Goal: Task Accomplishment & Management: Use online tool/utility

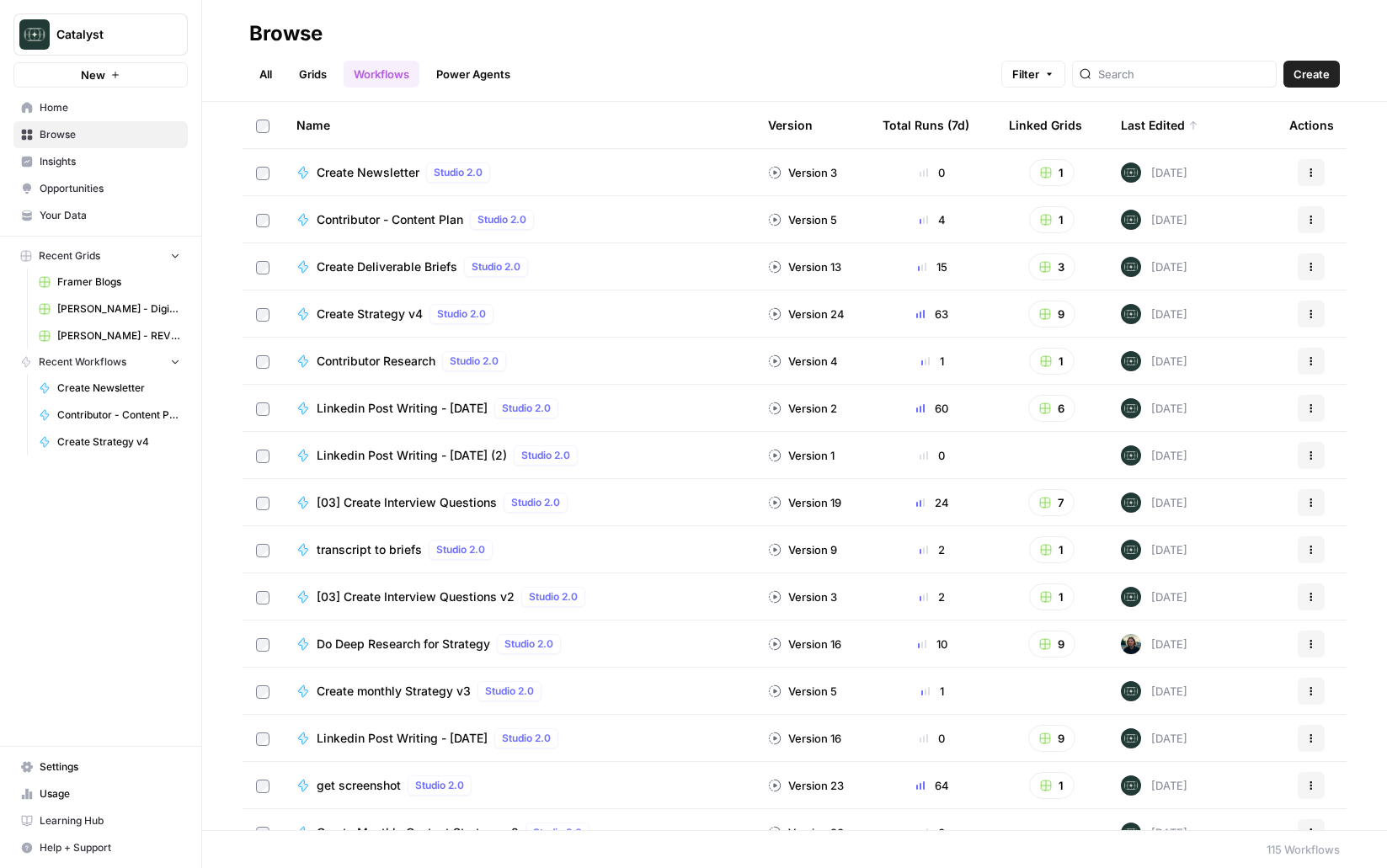
click at [69, 216] on span "Your Data" at bounding box center [110, 215] width 141 height 15
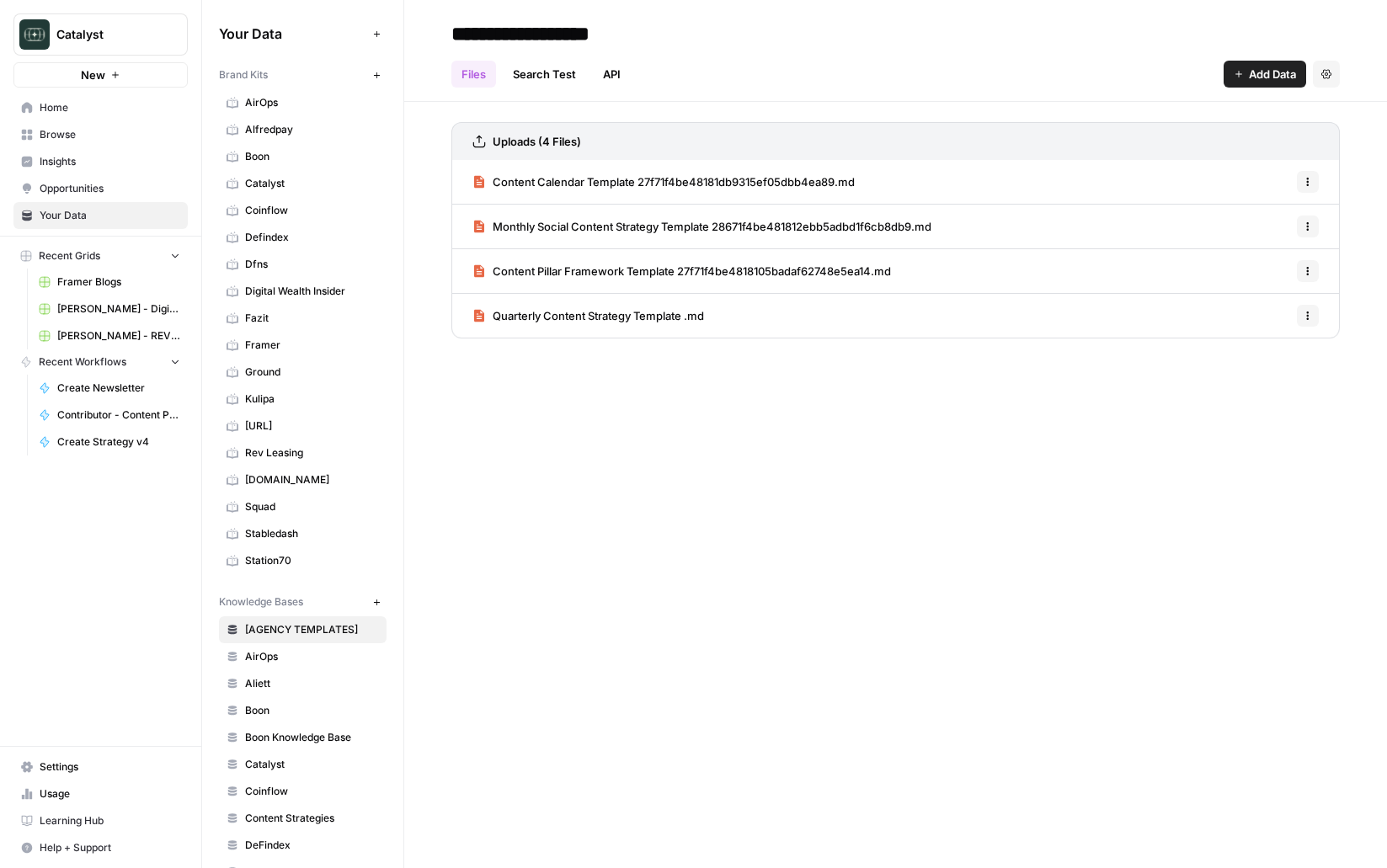
click at [71, 100] on span "Home" at bounding box center [110, 107] width 141 height 15
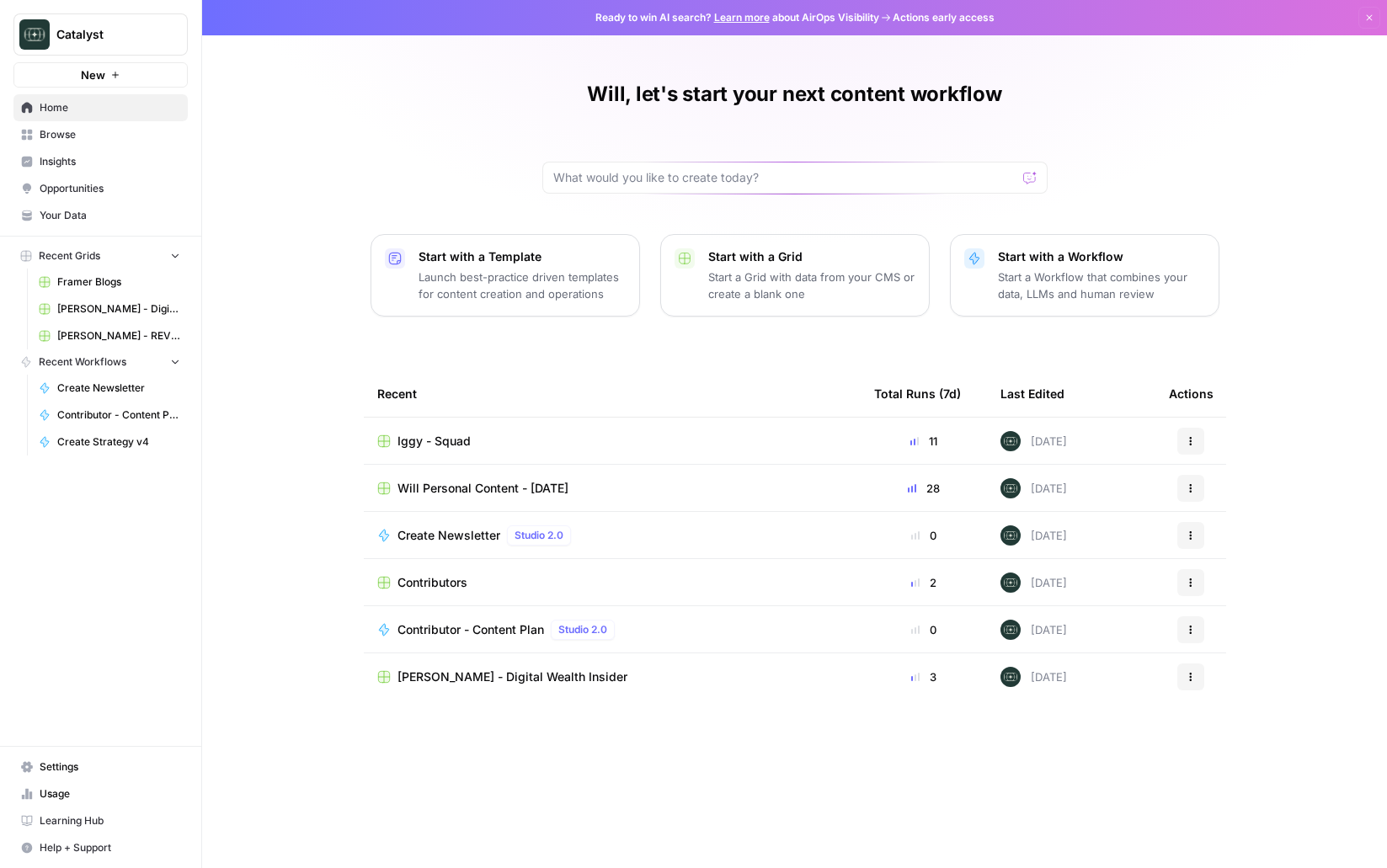
click at [89, 218] on span "Your Data" at bounding box center [110, 215] width 141 height 15
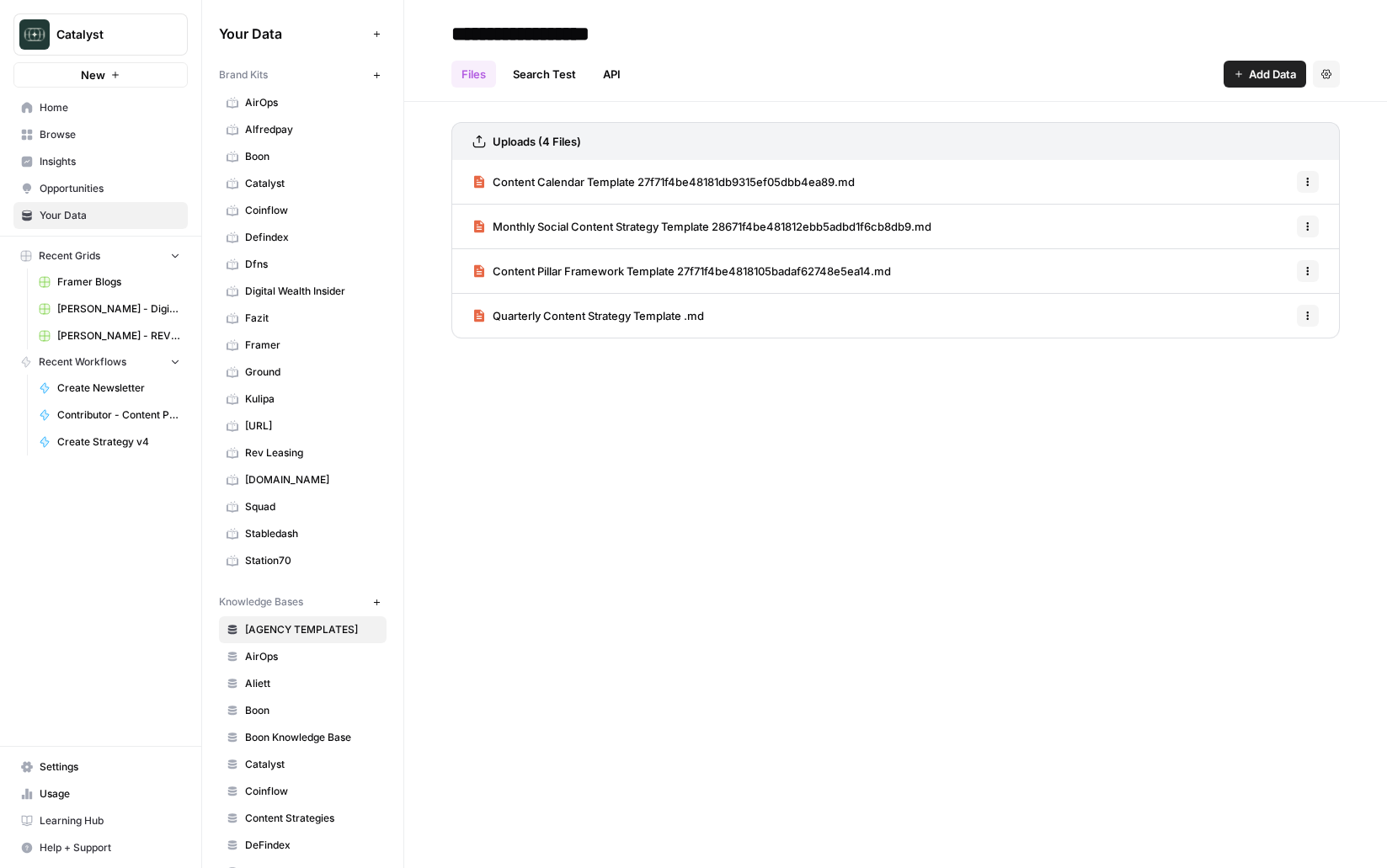
click at [85, 107] on span "Home" at bounding box center [110, 107] width 141 height 15
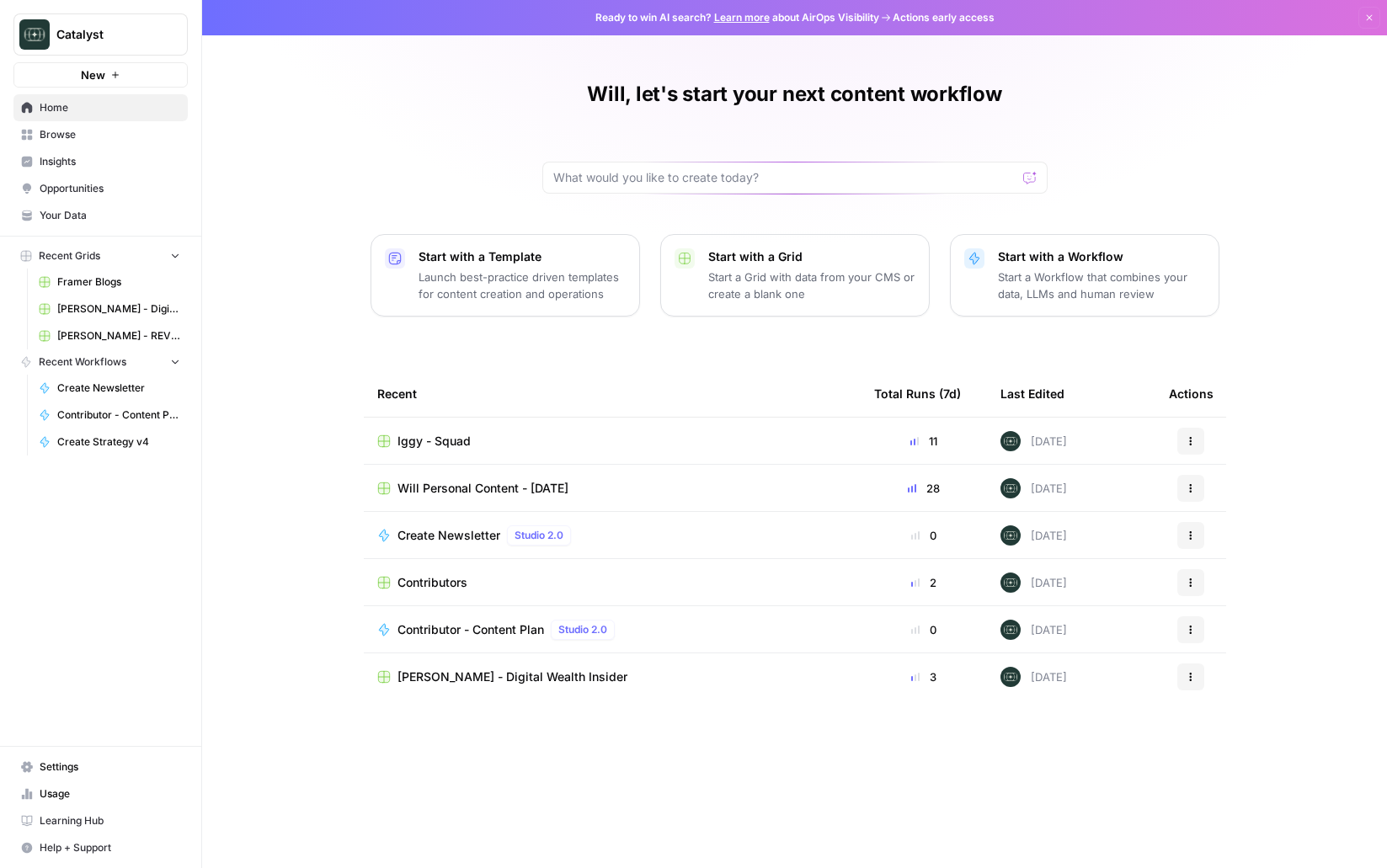
click at [96, 138] on span "Browse" at bounding box center [110, 134] width 141 height 15
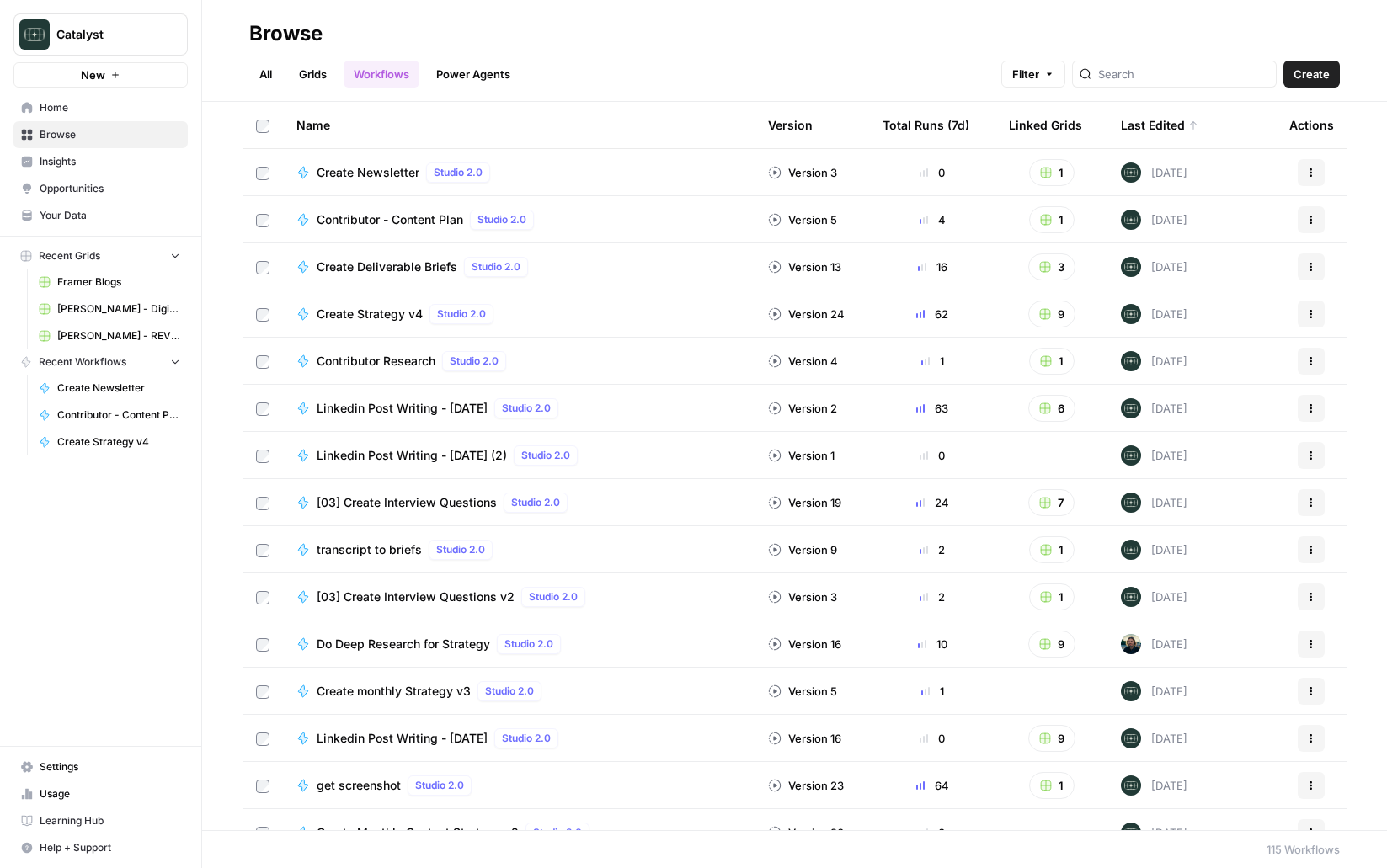
click at [325, 61] on link "Grids" at bounding box center [312, 73] width 48 height 27
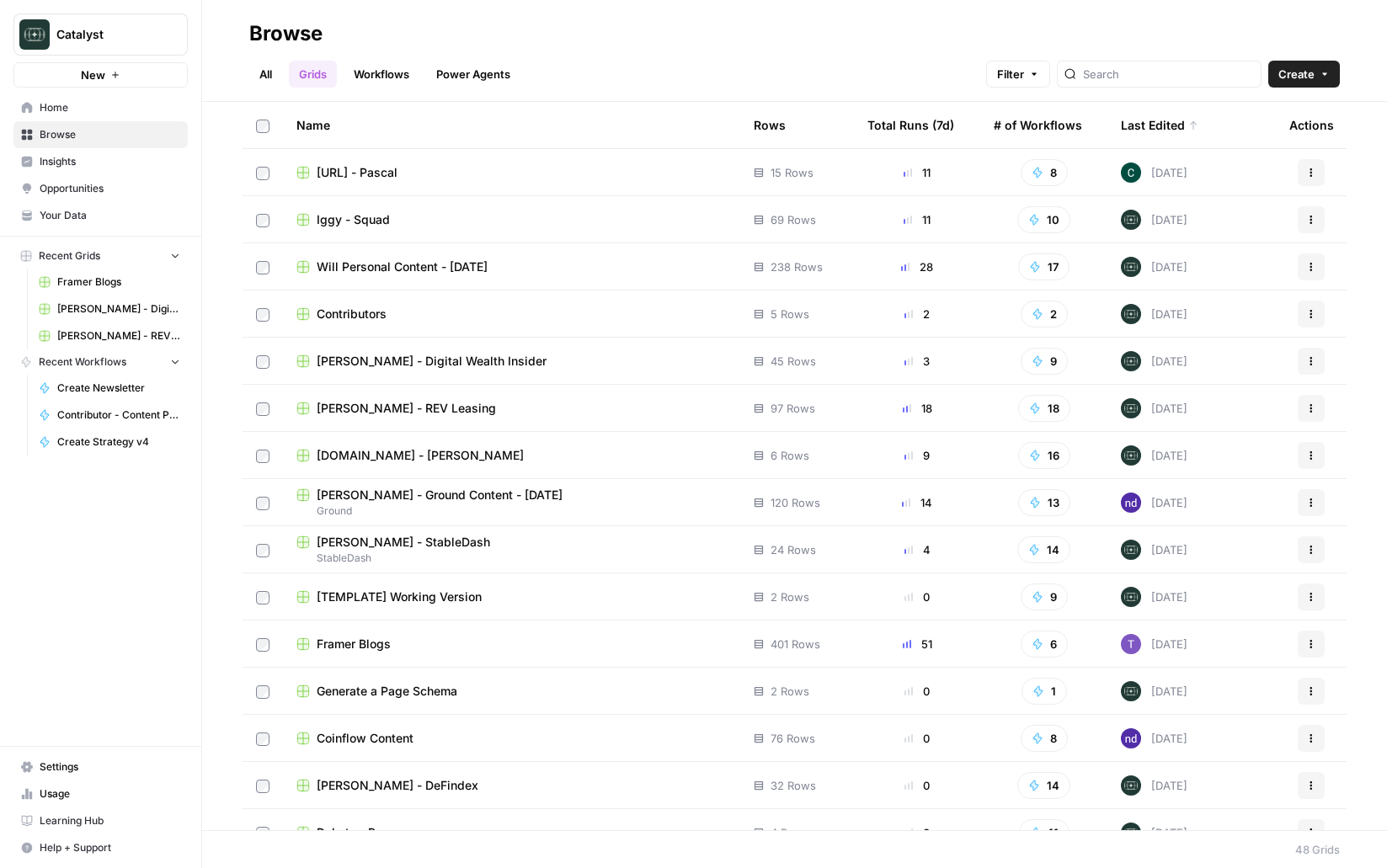
click at [383, 450] on span "[DOMAIN_NAME] - [PERSON_NAME]" at bounding box center [419, 455] width 207 height 17
click at [403, 413] on span "[PERSON_NAME] - REV Leasing" at bounding box center [405, 407] width 179 height 17
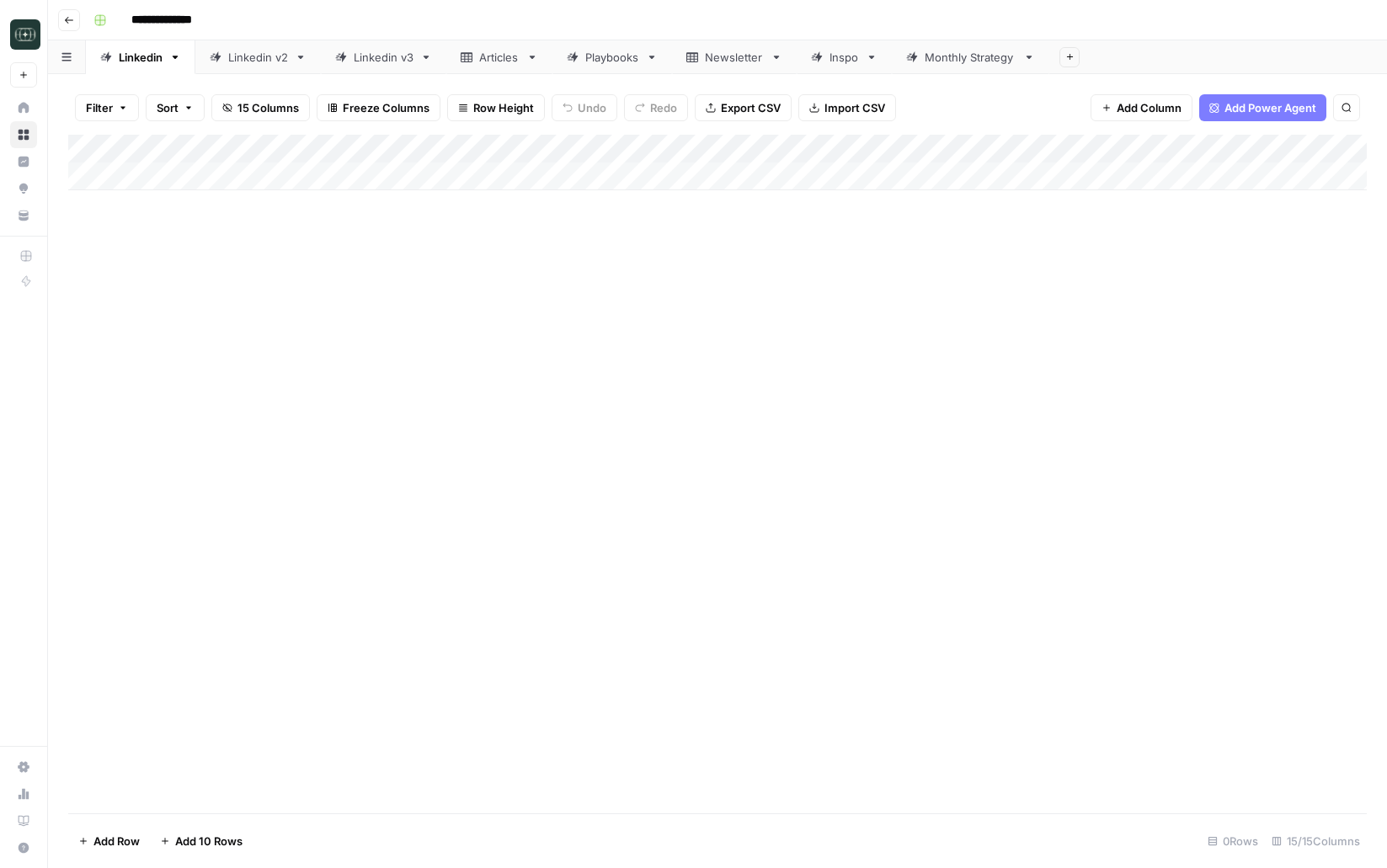
click at [958, 49] on div "Monthly Strategy" at bounding box center [971, 56] width 92 height 17
click at [1137, 287] on div "Add Column" at bounding box center [718, 234] width 1299 height 198
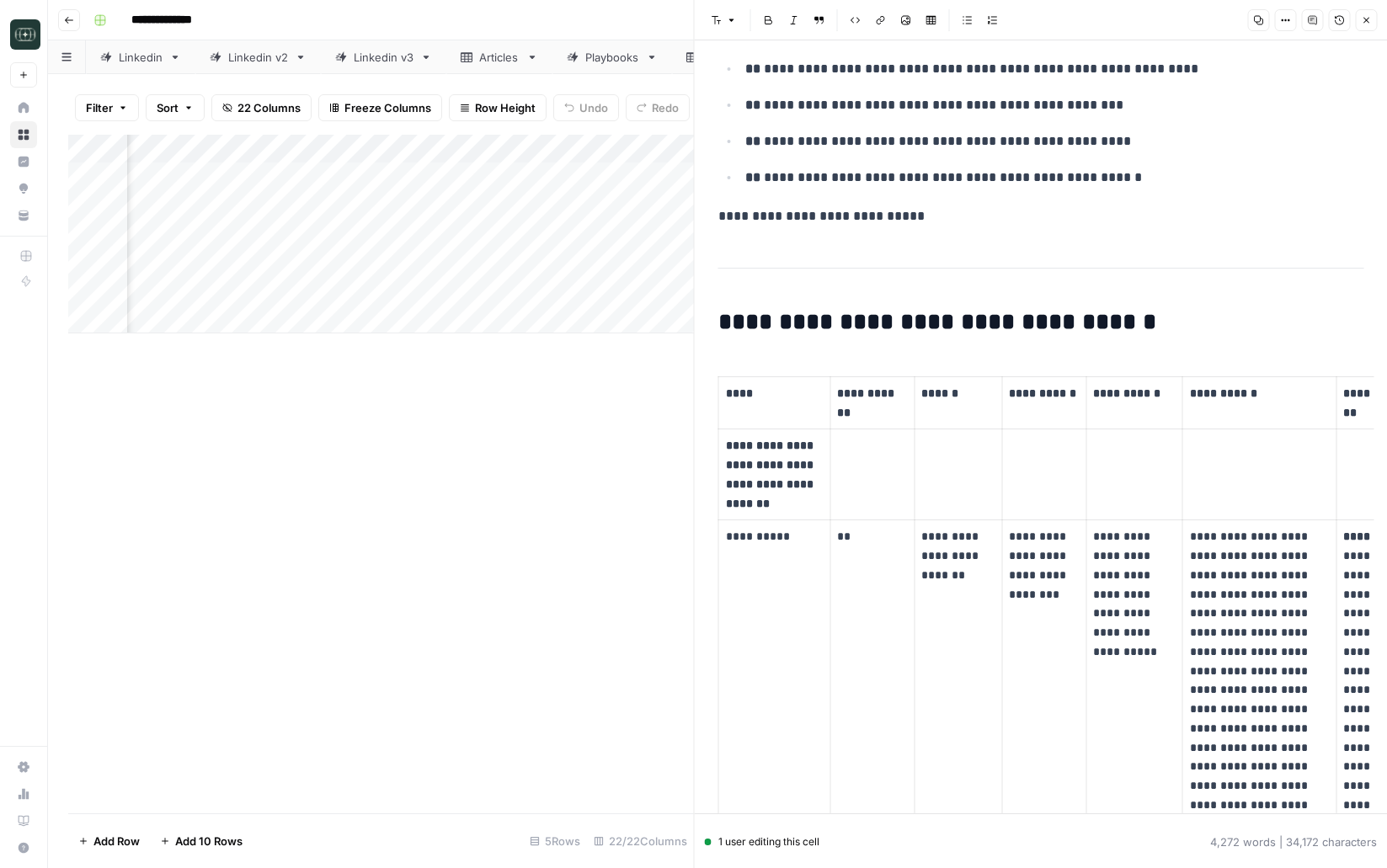
scroll to position [2163, 0]
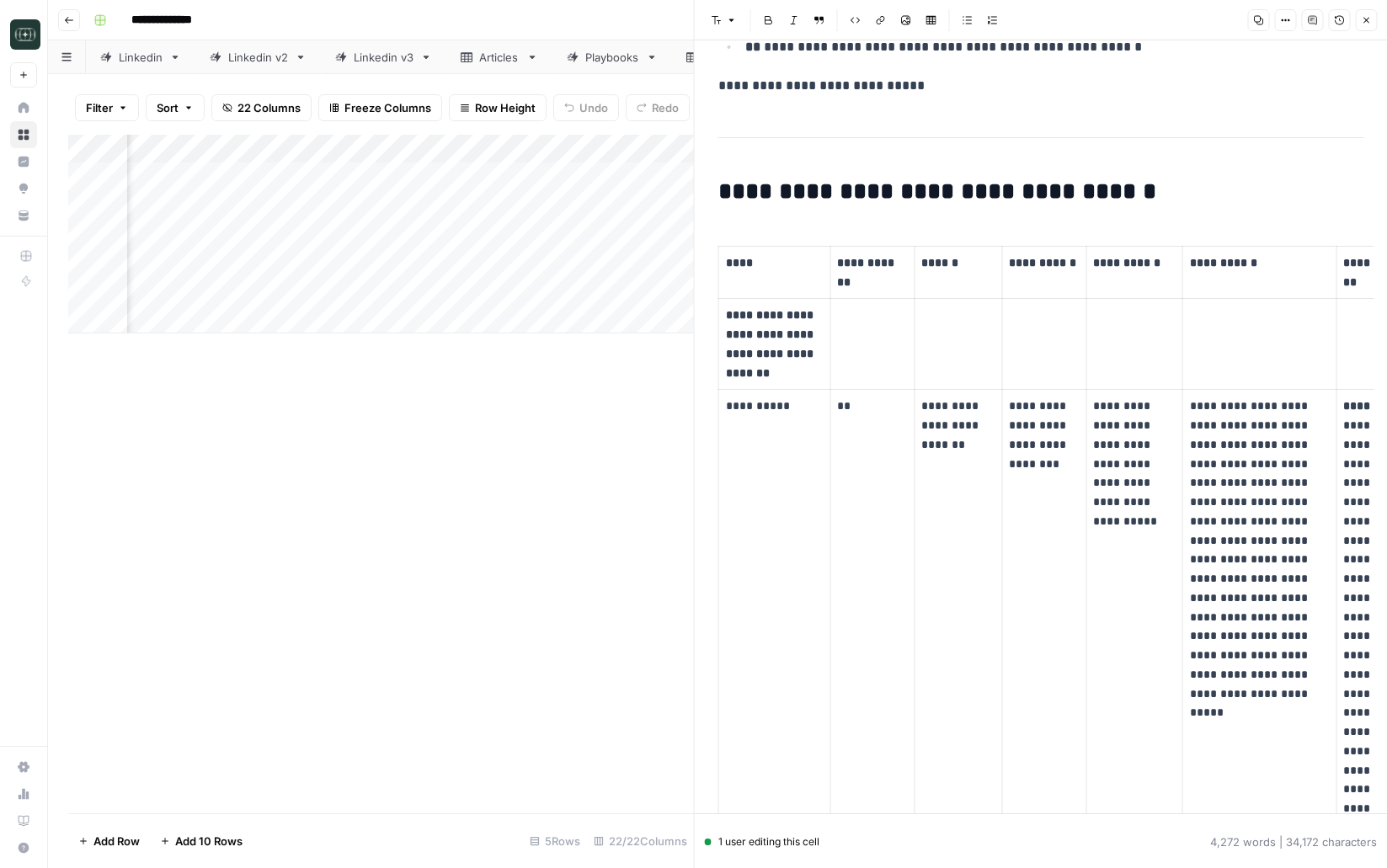
click at [1366, 25] on icon "button" at bounding box center [1366, 20] width 10 height 10
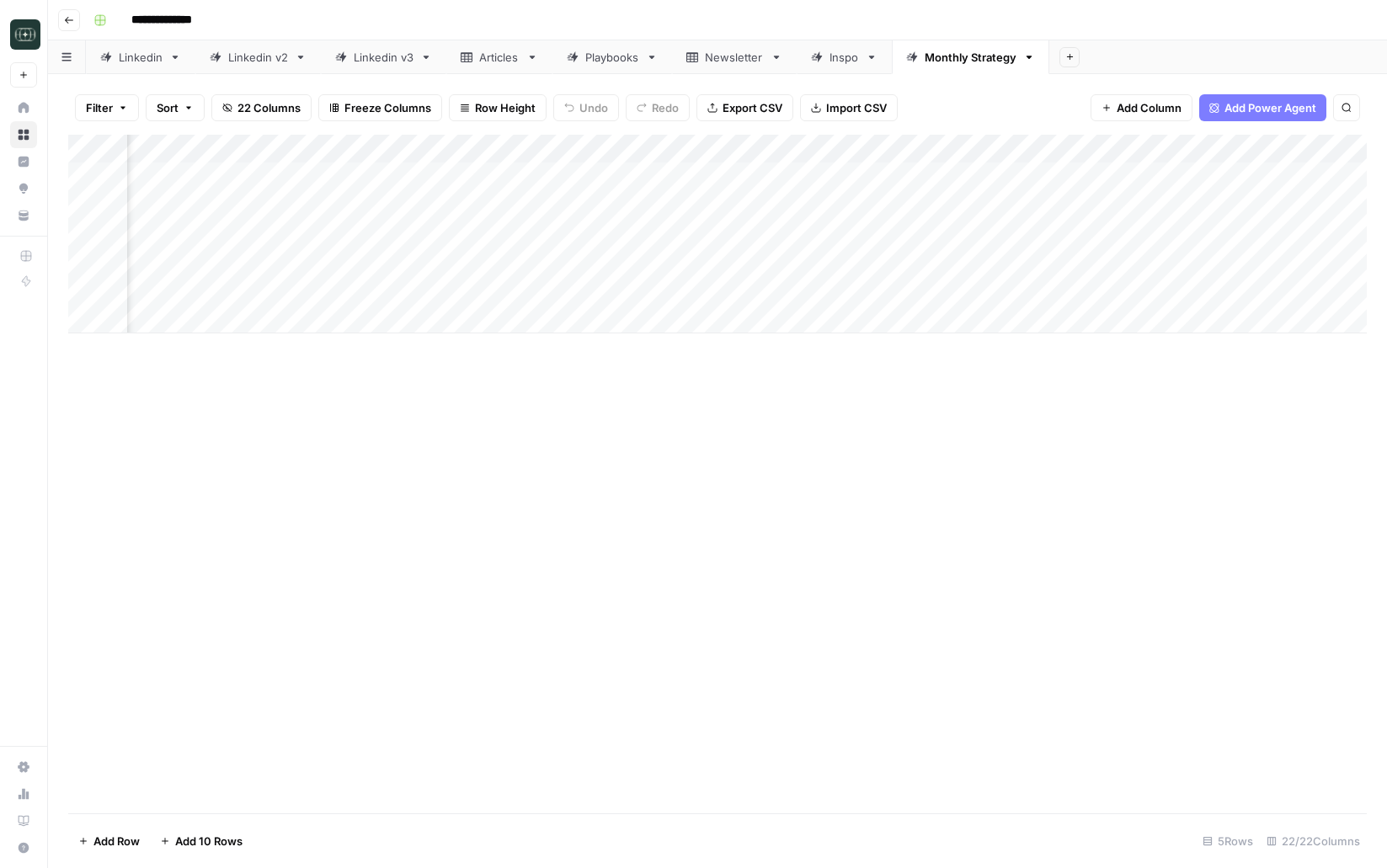
scroll to position [0, 671]
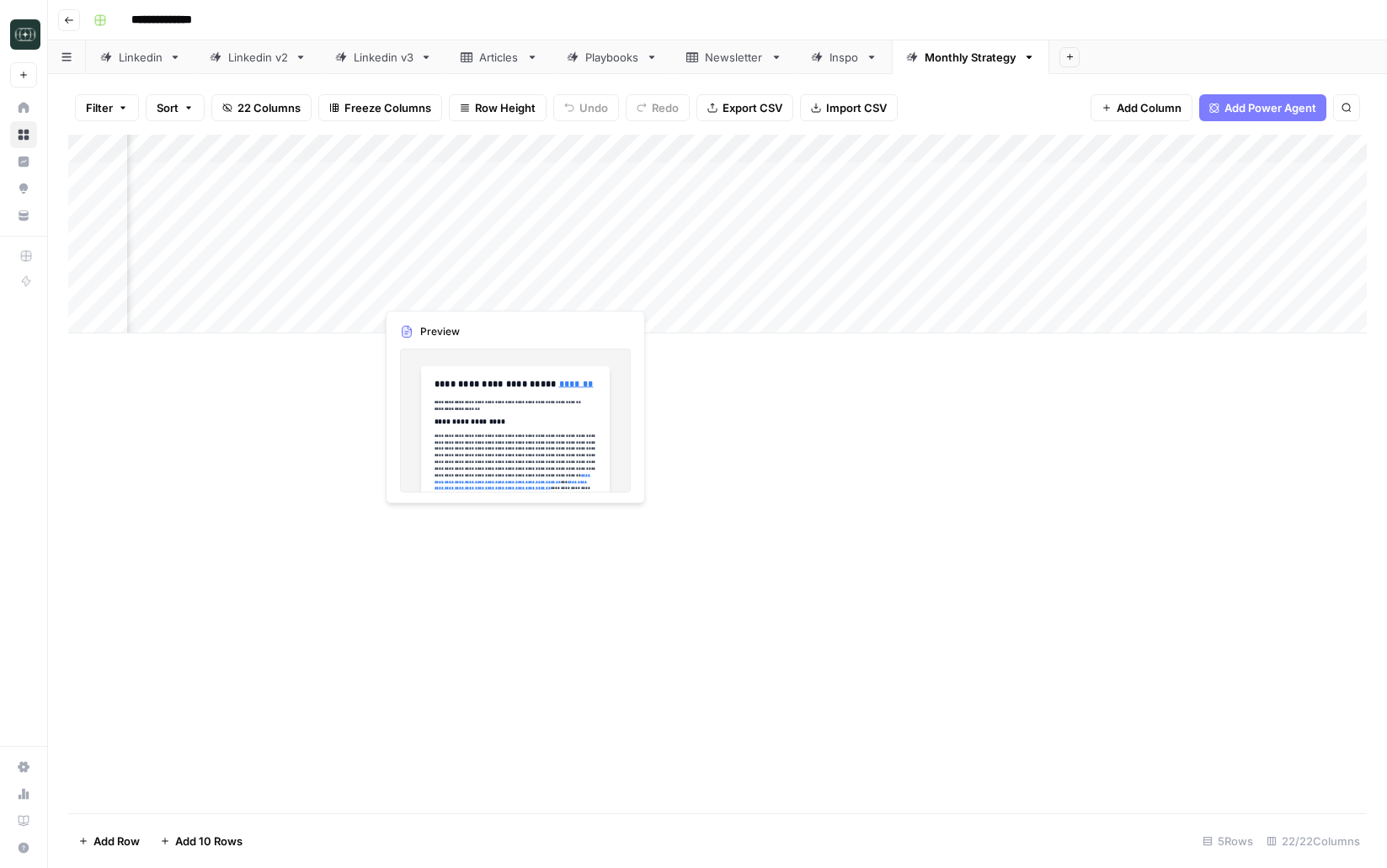
click at [469, 295] on div "Add Column" at bounding box center [718, 234] width 1299 height 198
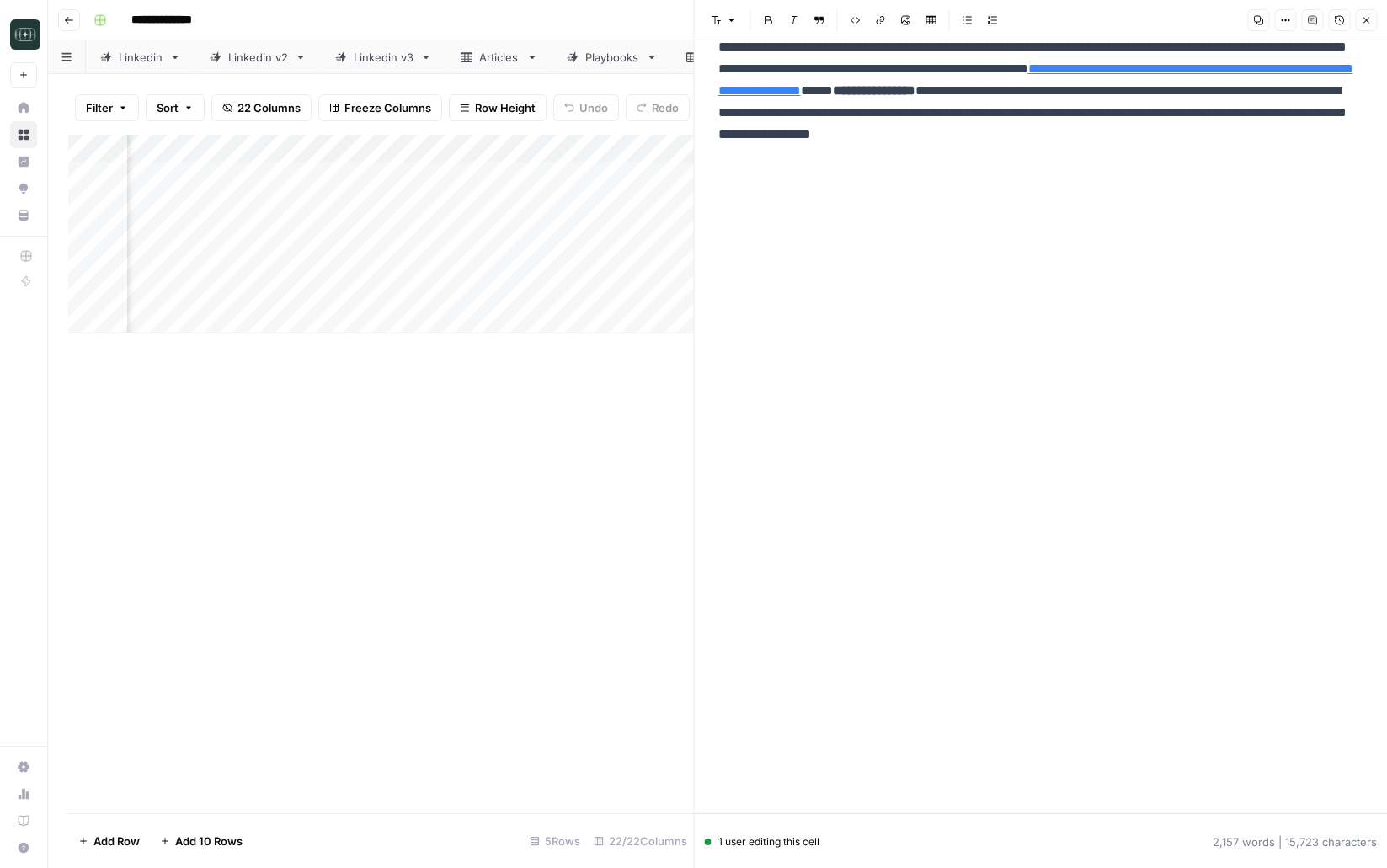
scroll to position [2914, 0]
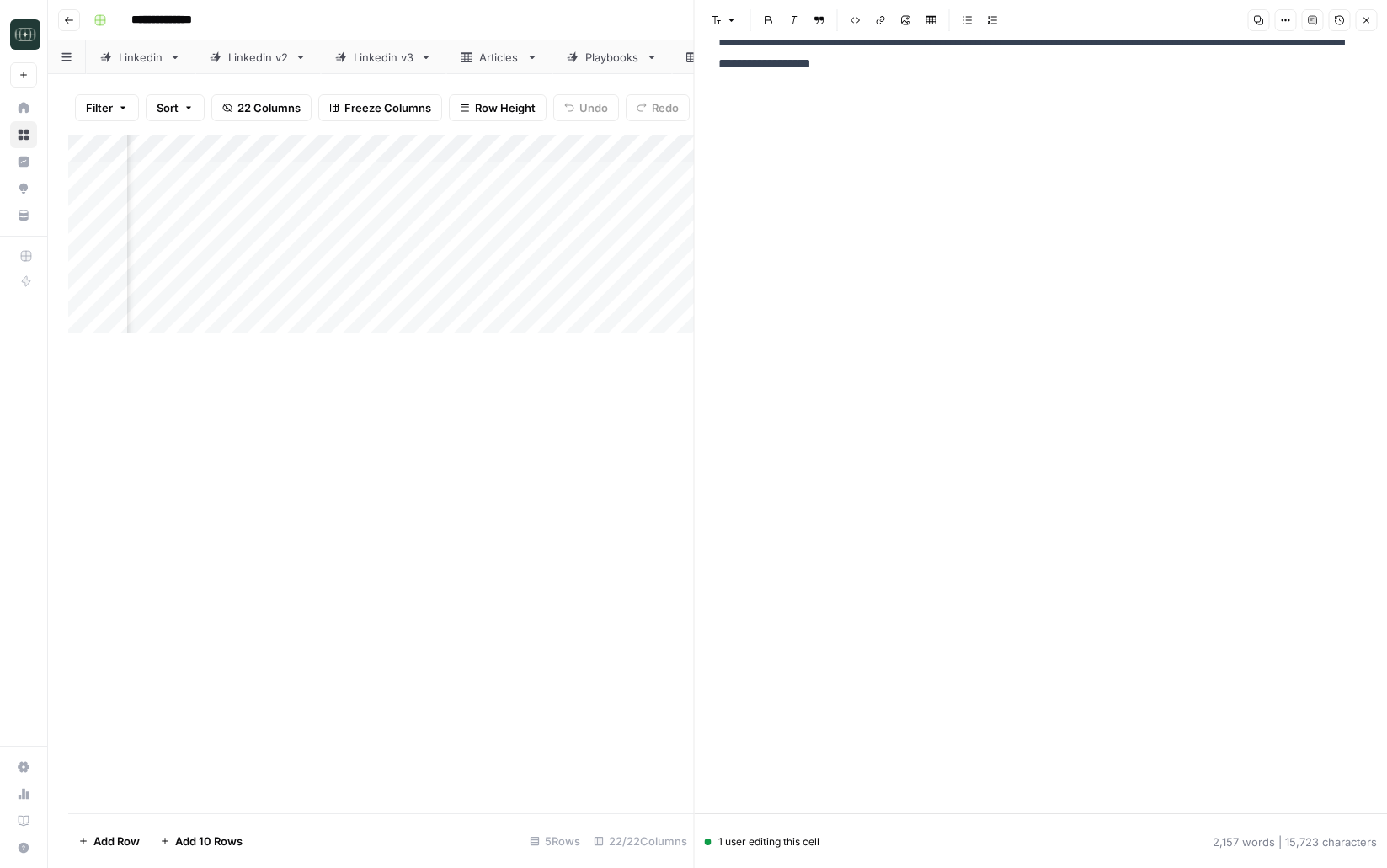
click at [1363, 18] on icon "button" at bounding box center [1366, 21] width 6 height 6
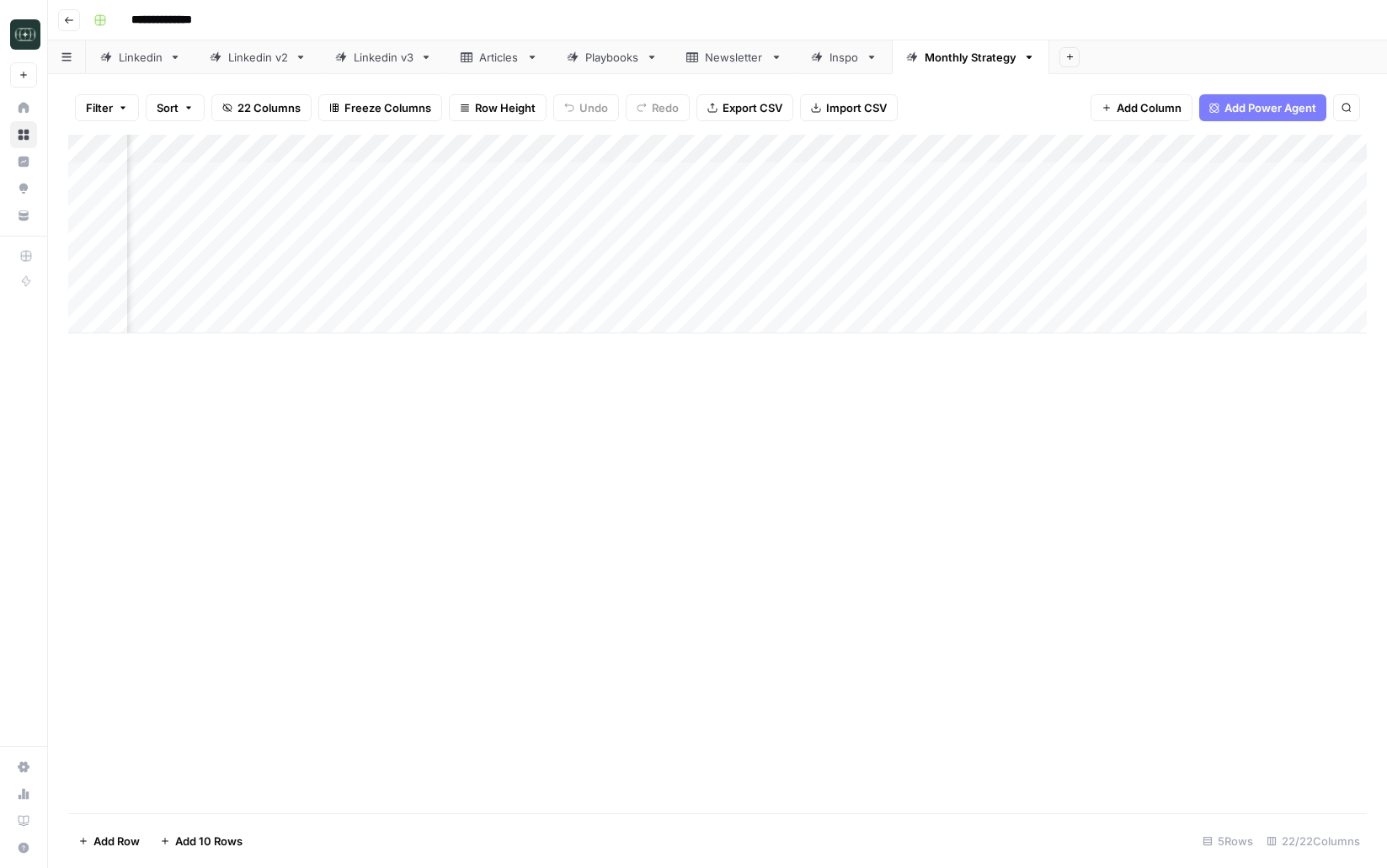
scroll to position [0, 1093]
click at [1031, 289] on div "Add Column" at bounding box center [718, 234] width 1299 height 198
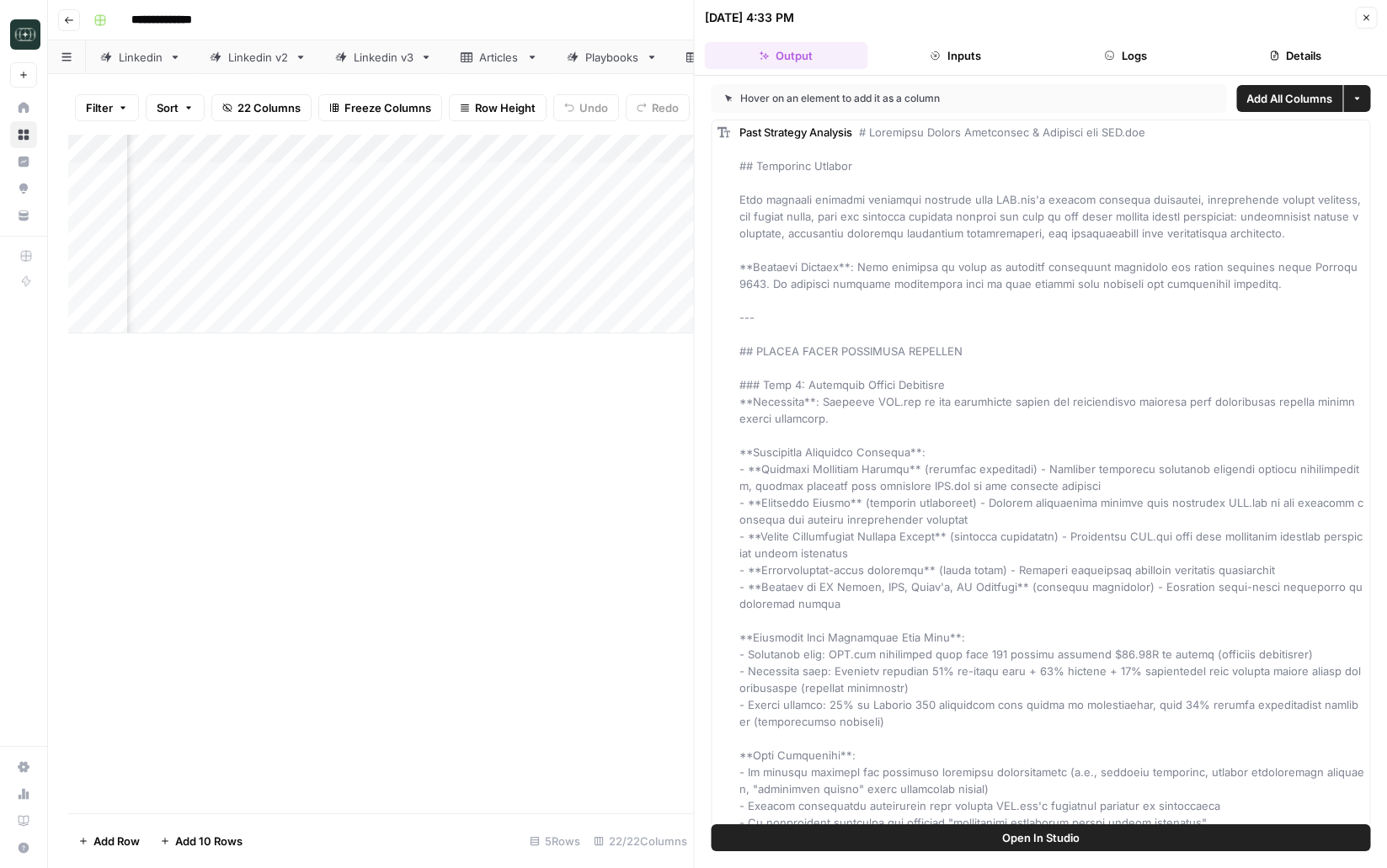
click at [1093, 55] on button "Logs" at bounding box center [1125, 54] width 164 height 27
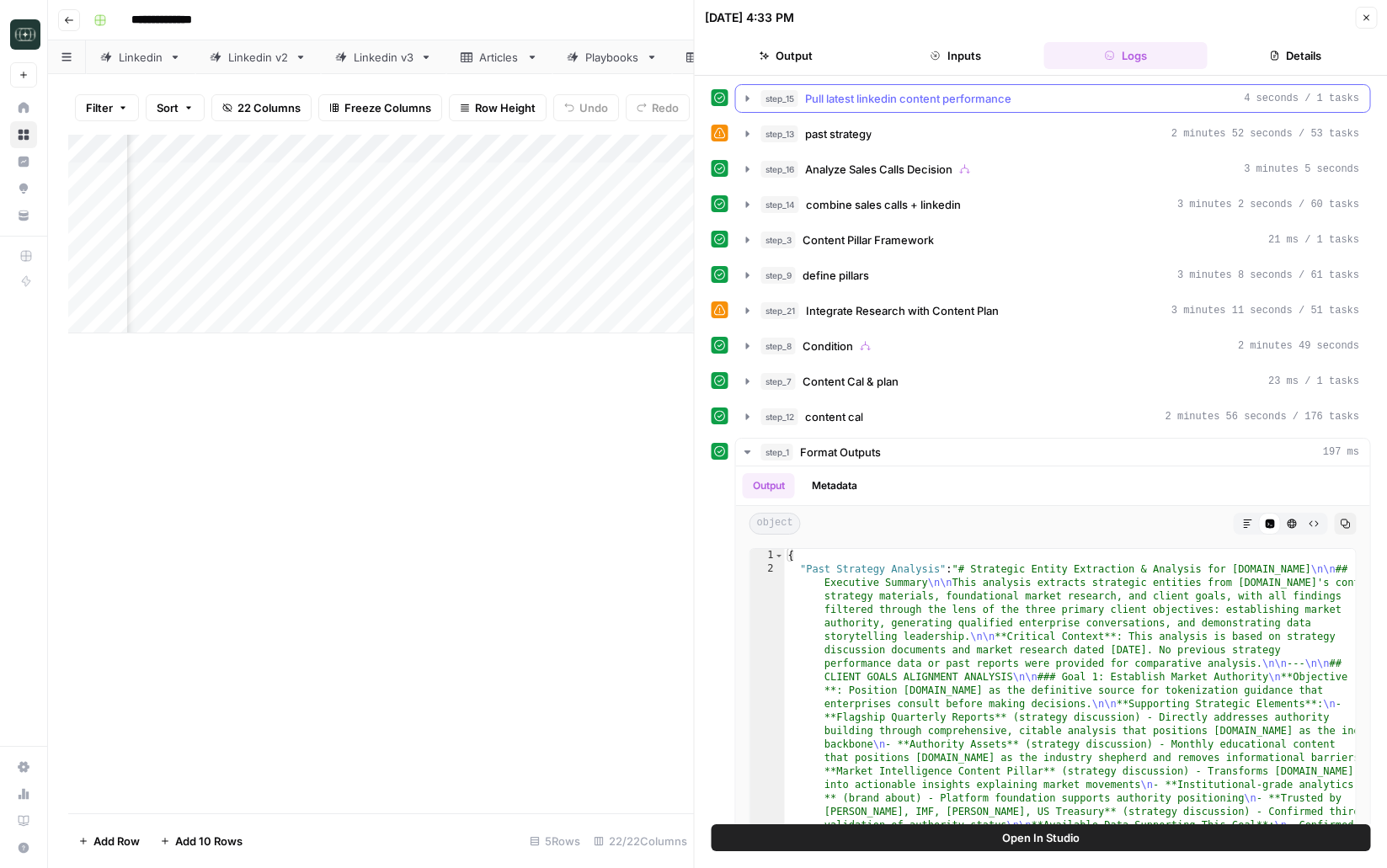
click at [895, 101] on span "Pull latest linkedin content performance" at bounding box center [908, 98] width 206 height 17
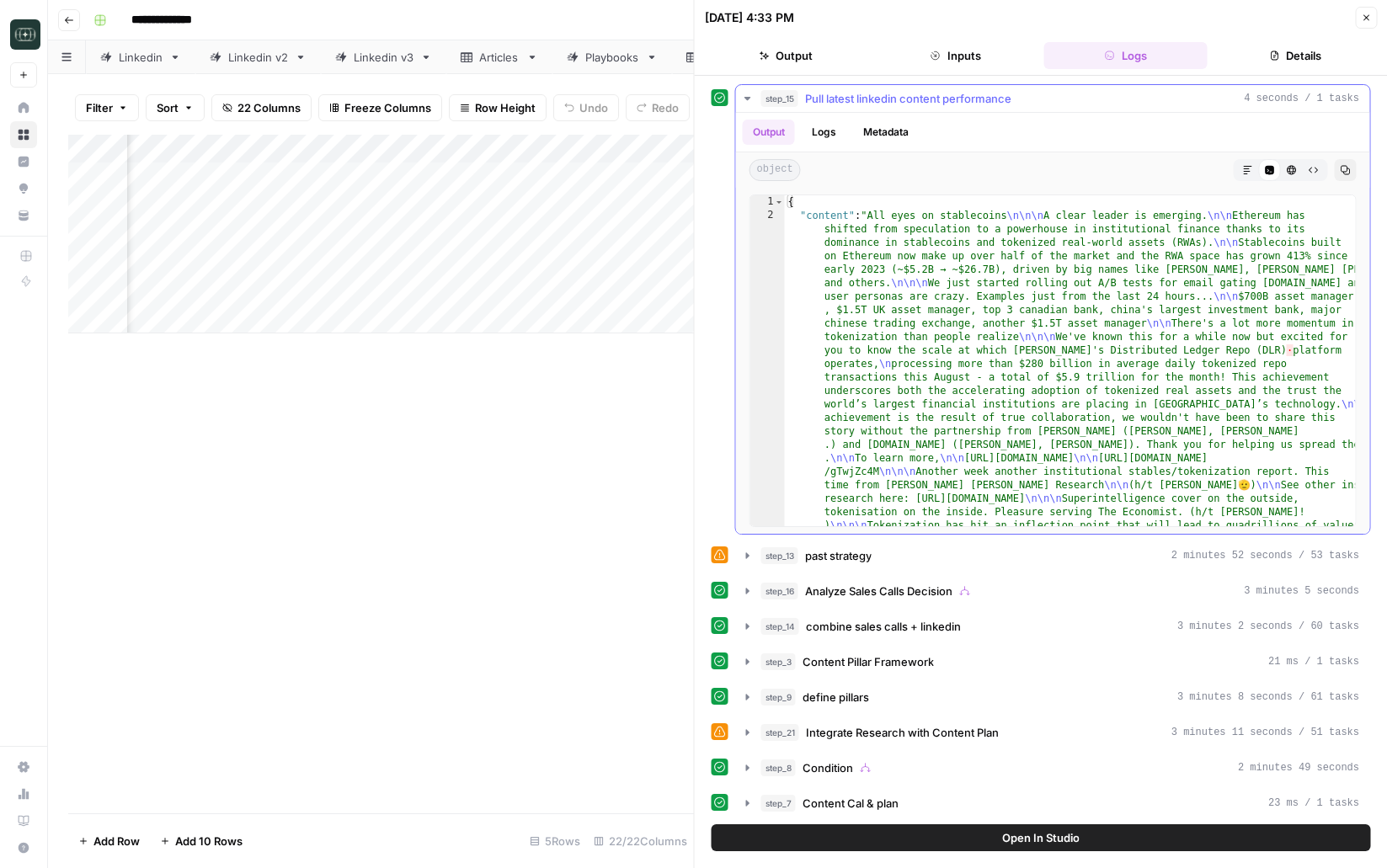
click at [920, 101] on span "Pull latest linkedin content performance" at bounding box center [908, 98] width 206 height 17
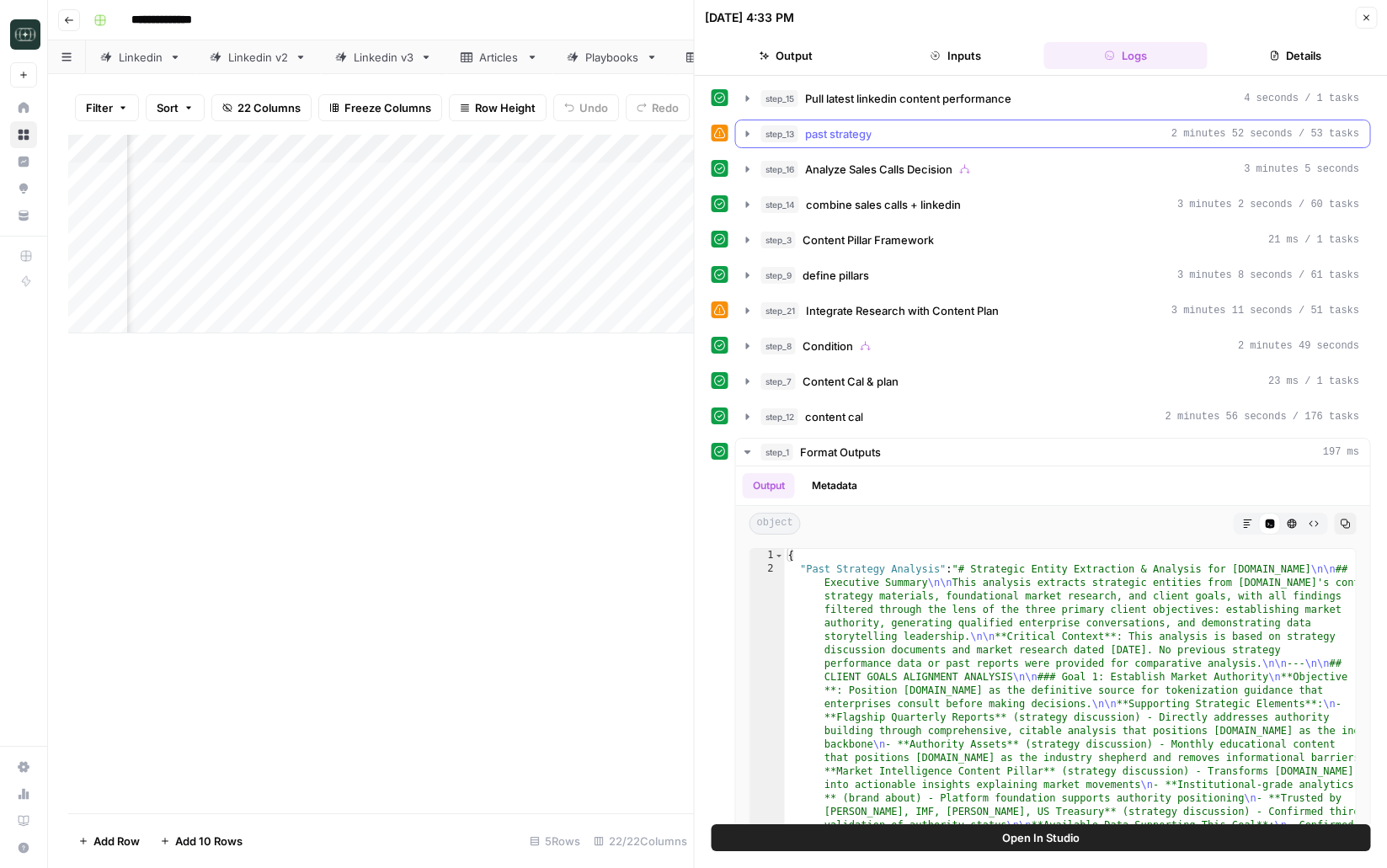
click at [898, 132] on div "step_13 past strategy 2 minutes 52 seconds / 53 tasks" at bounding box center [1061, 134] width 599 height 17
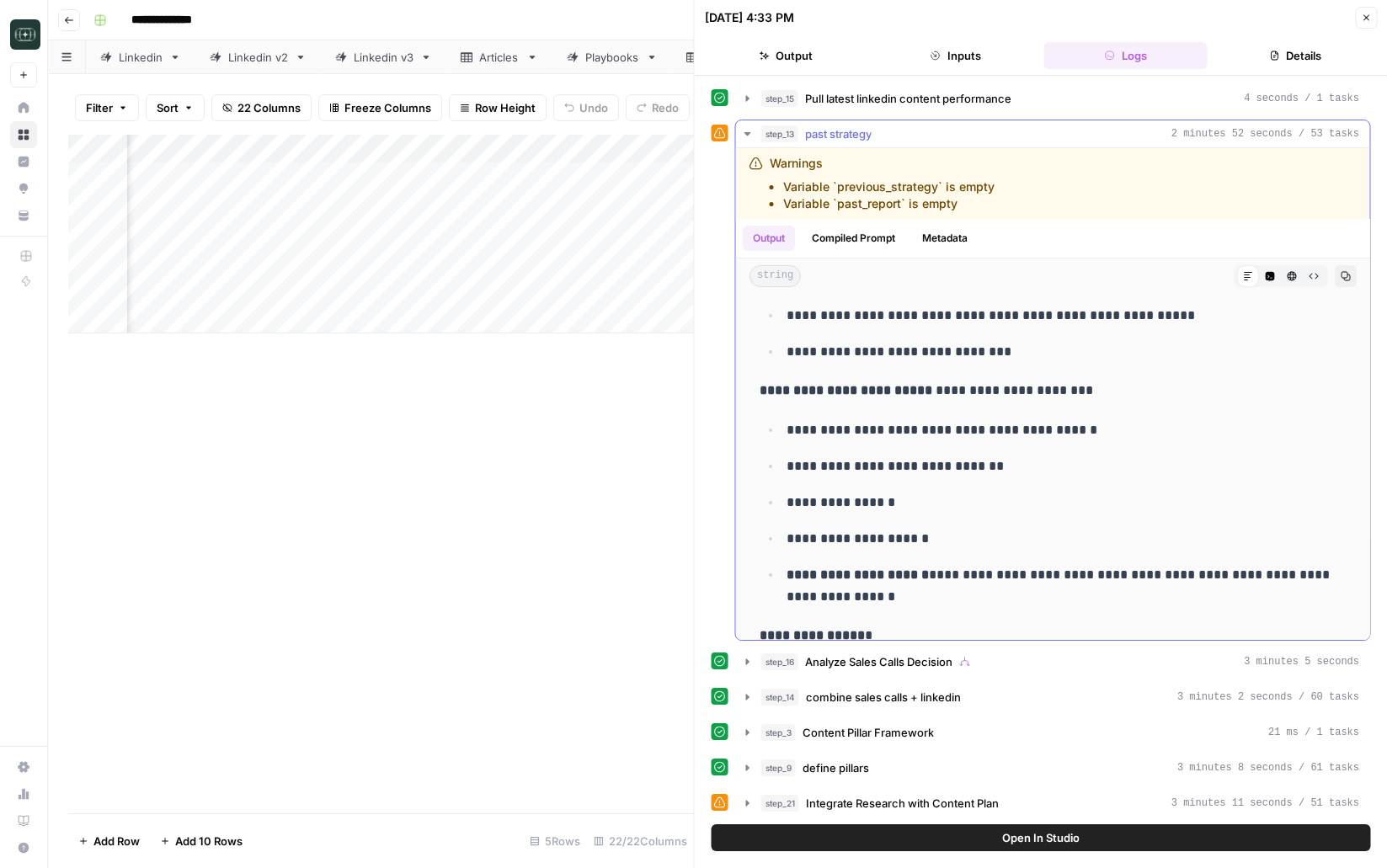
scroll to position [7624, 0]
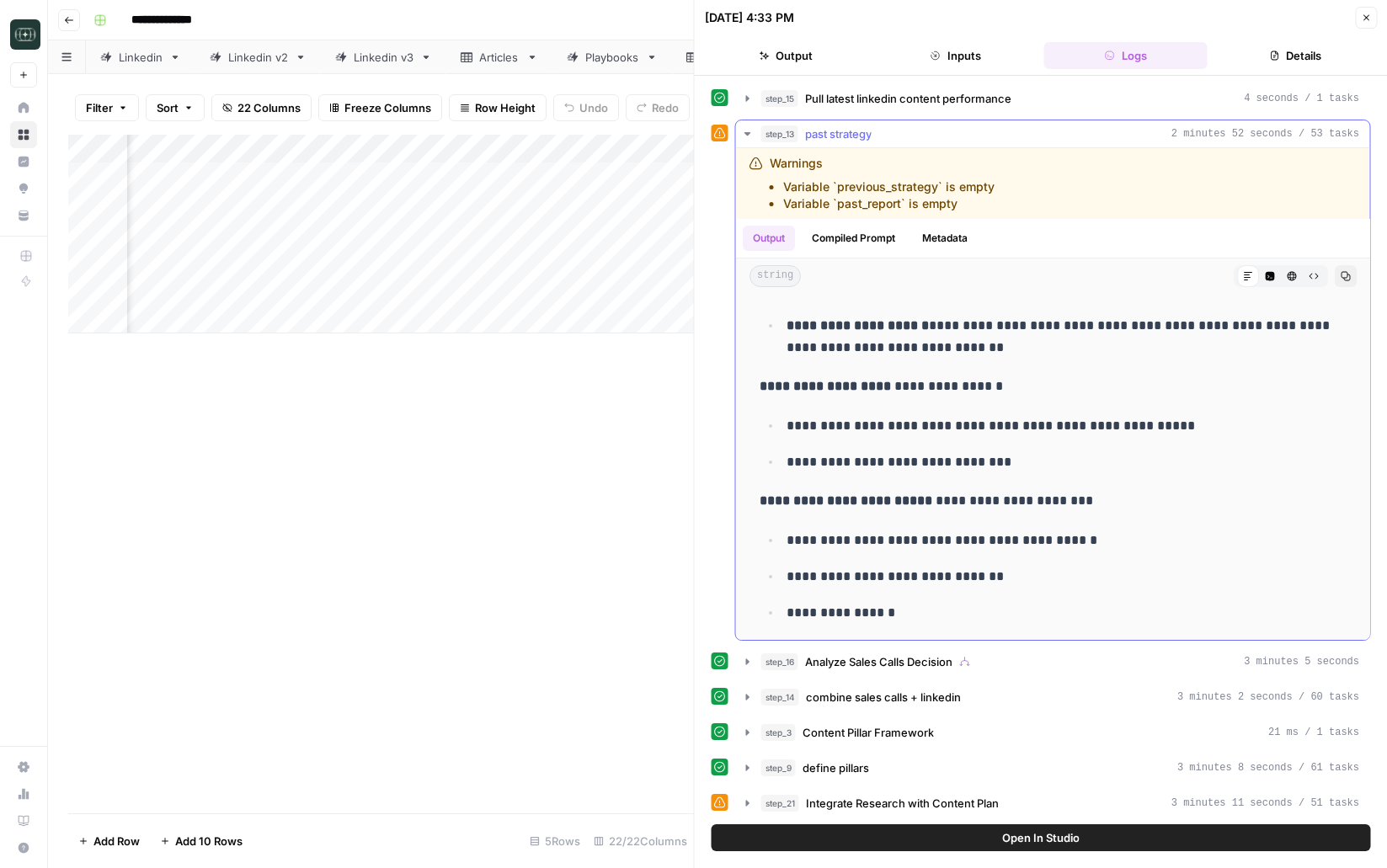
click at [1082, 473] on p "**********" at bounding box center [1066, 462] width 560 height 22
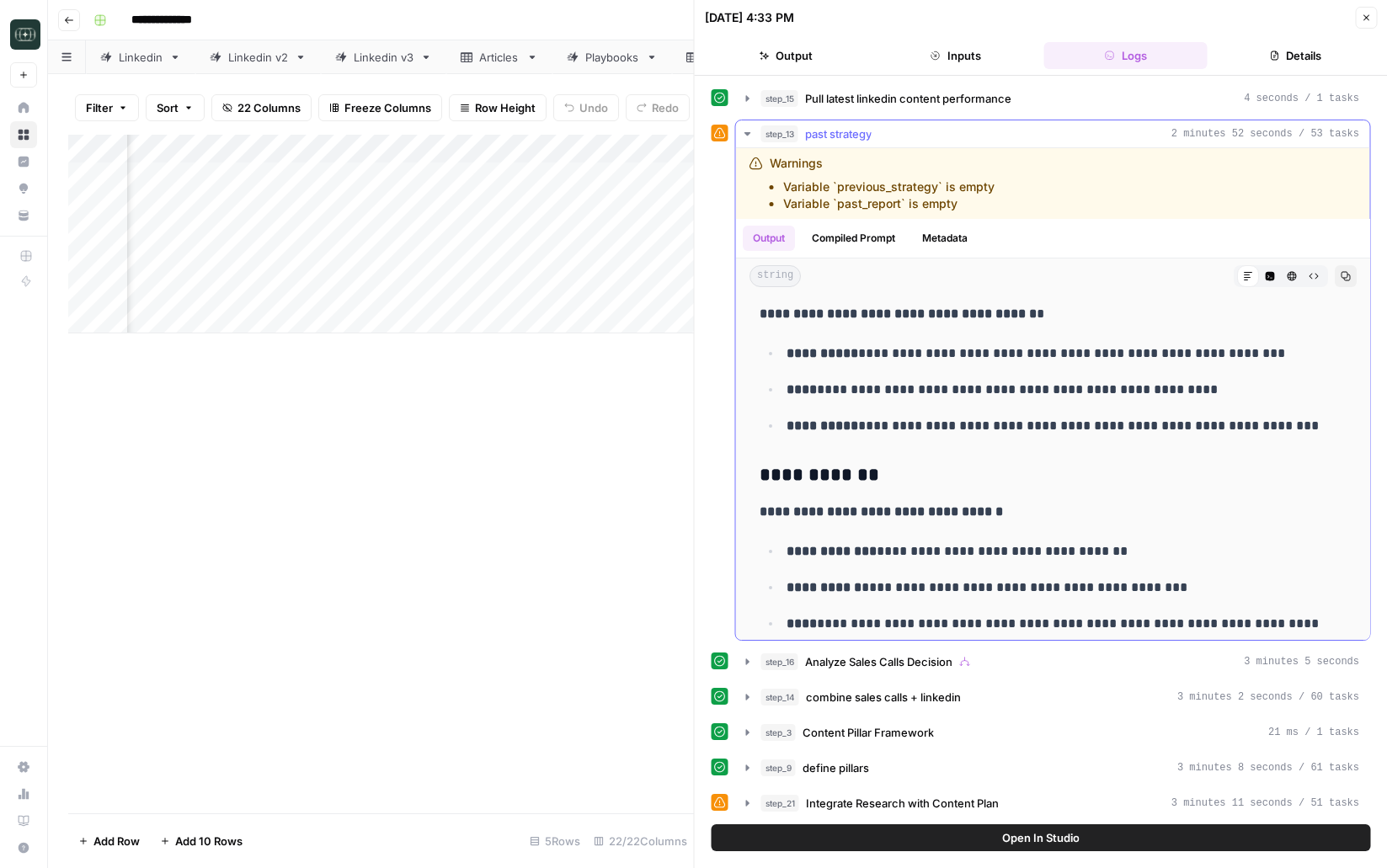
scroll to position [16185, 0]
click at [749, 134] on icon "button" at bounding box center [748, 133] width 6 height 3
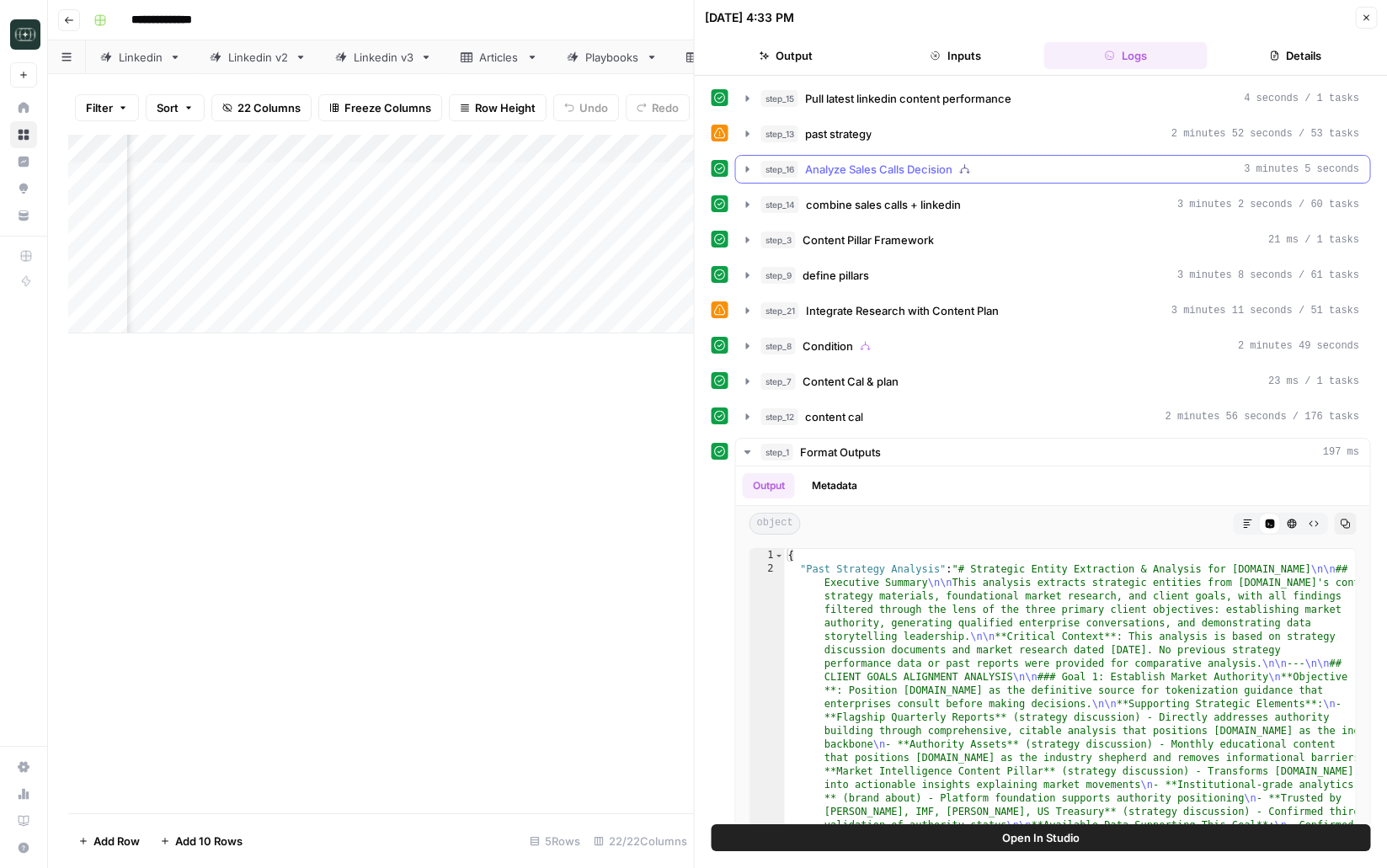
click at [746, 161] on button "step_16 Analyze Sales Calls Decision 3 minutes 5 seconds" at bounding box center [1053, 168] width 635 height 27
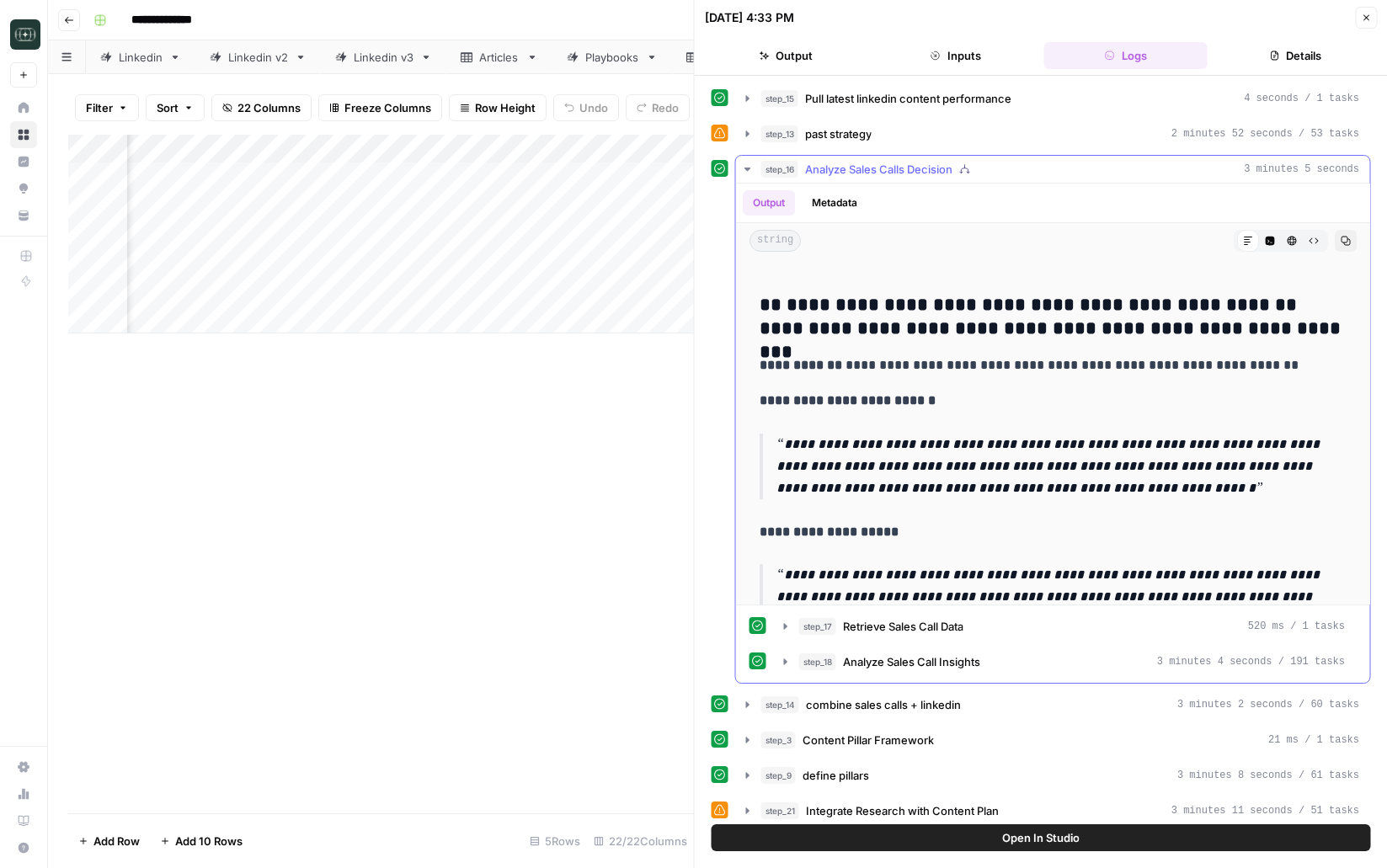
scroll to position [2629, 0]
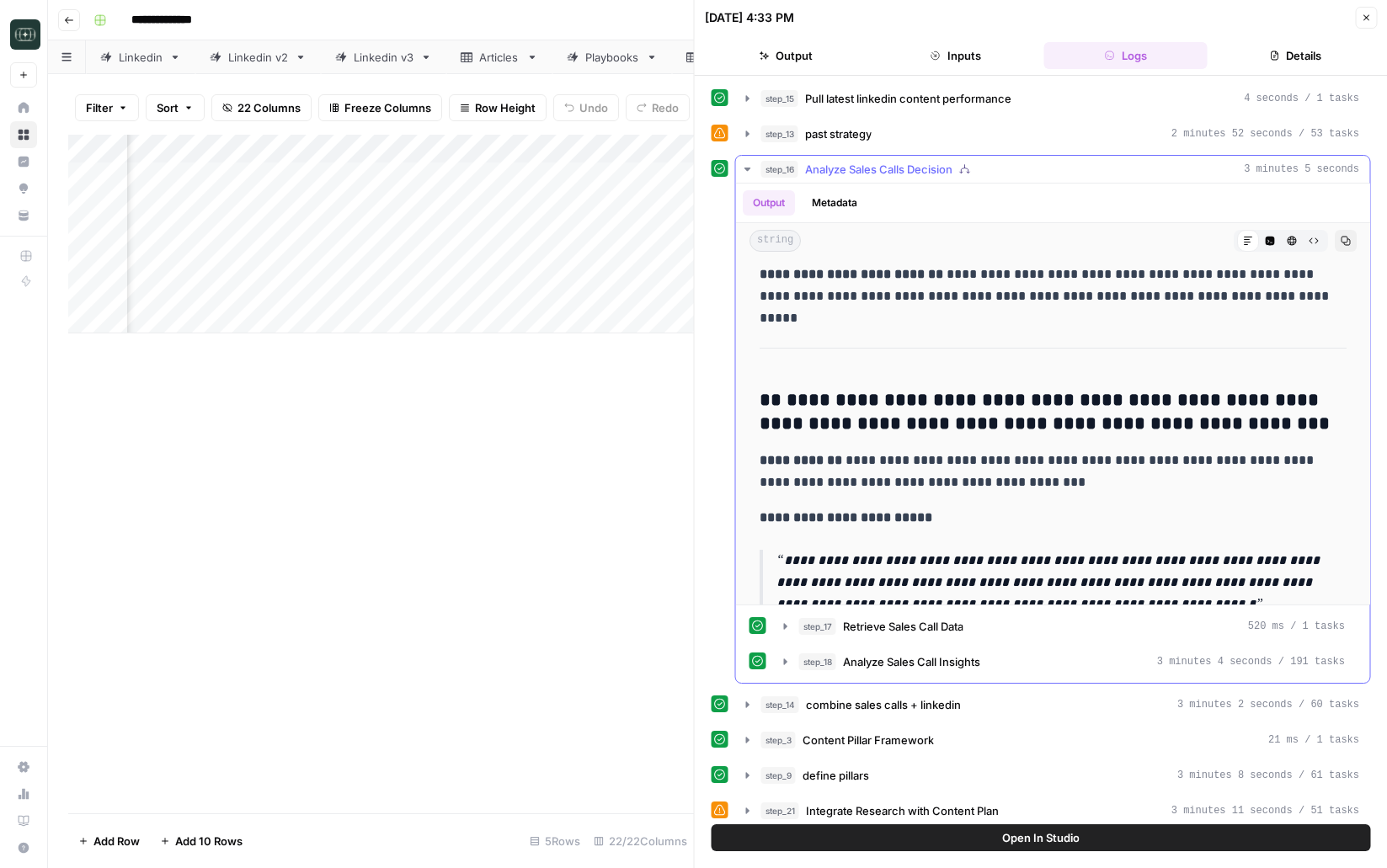
click at [749, 177] on button "step_16 Analyze Sales Calls Decision 3 minutes 5 seconds" at bounding box center [1053, 168] width 635 height 27
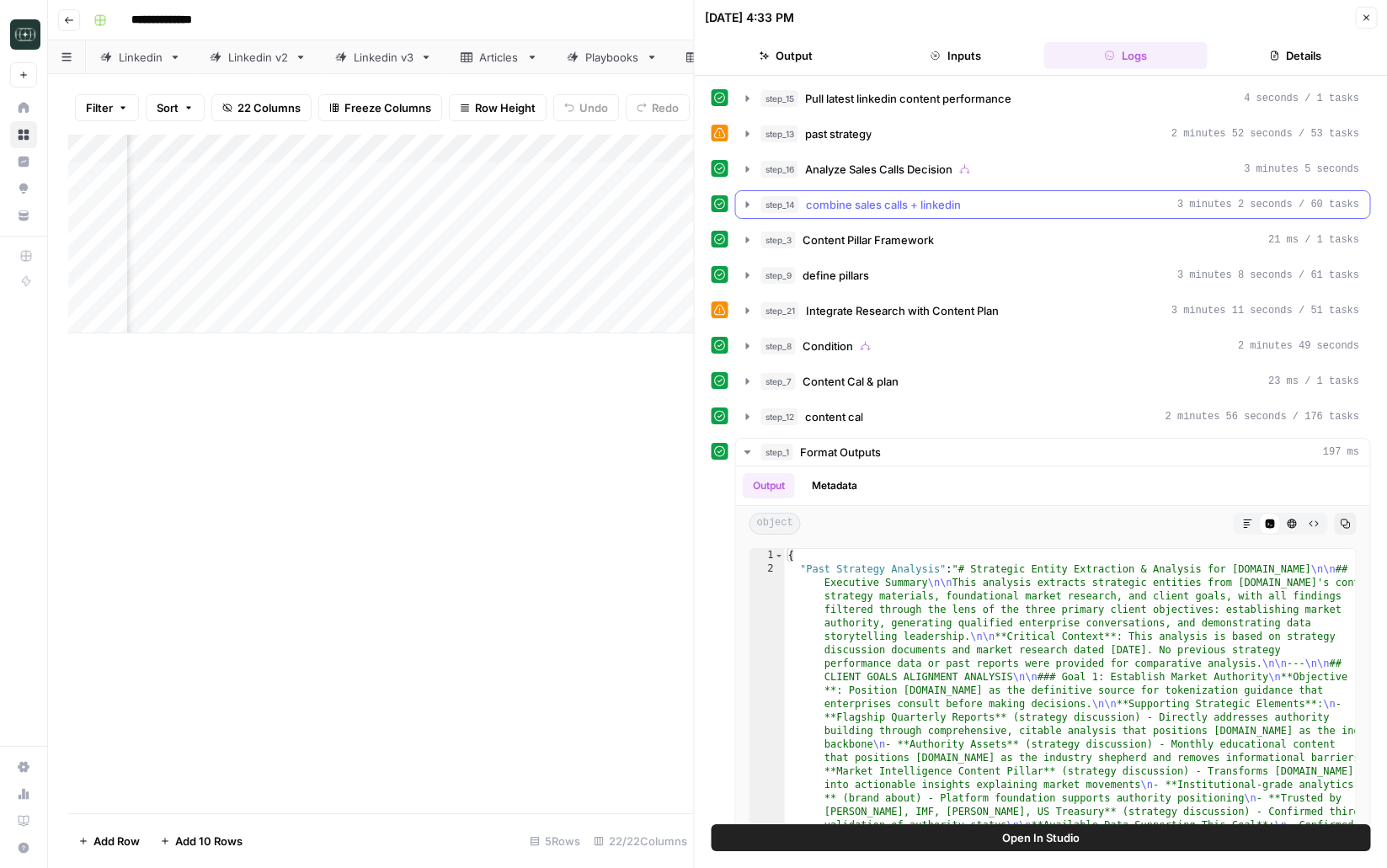
click at [751, 203] on icon "button" at bounding box center [748, 205] width 14 height 14
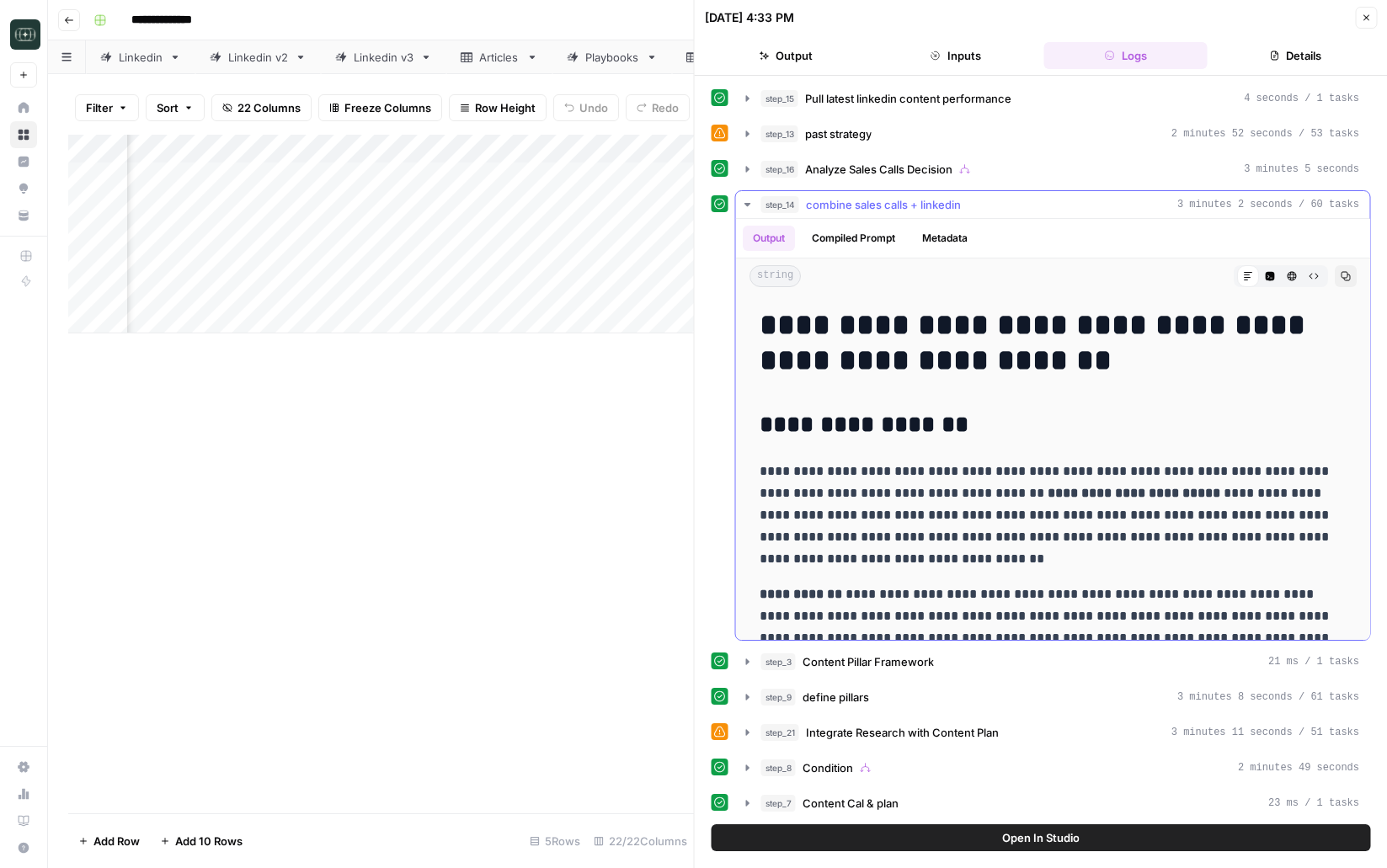
click at [751, 203] on icon "button" at bounding box center [748, 205] width 14 height 14
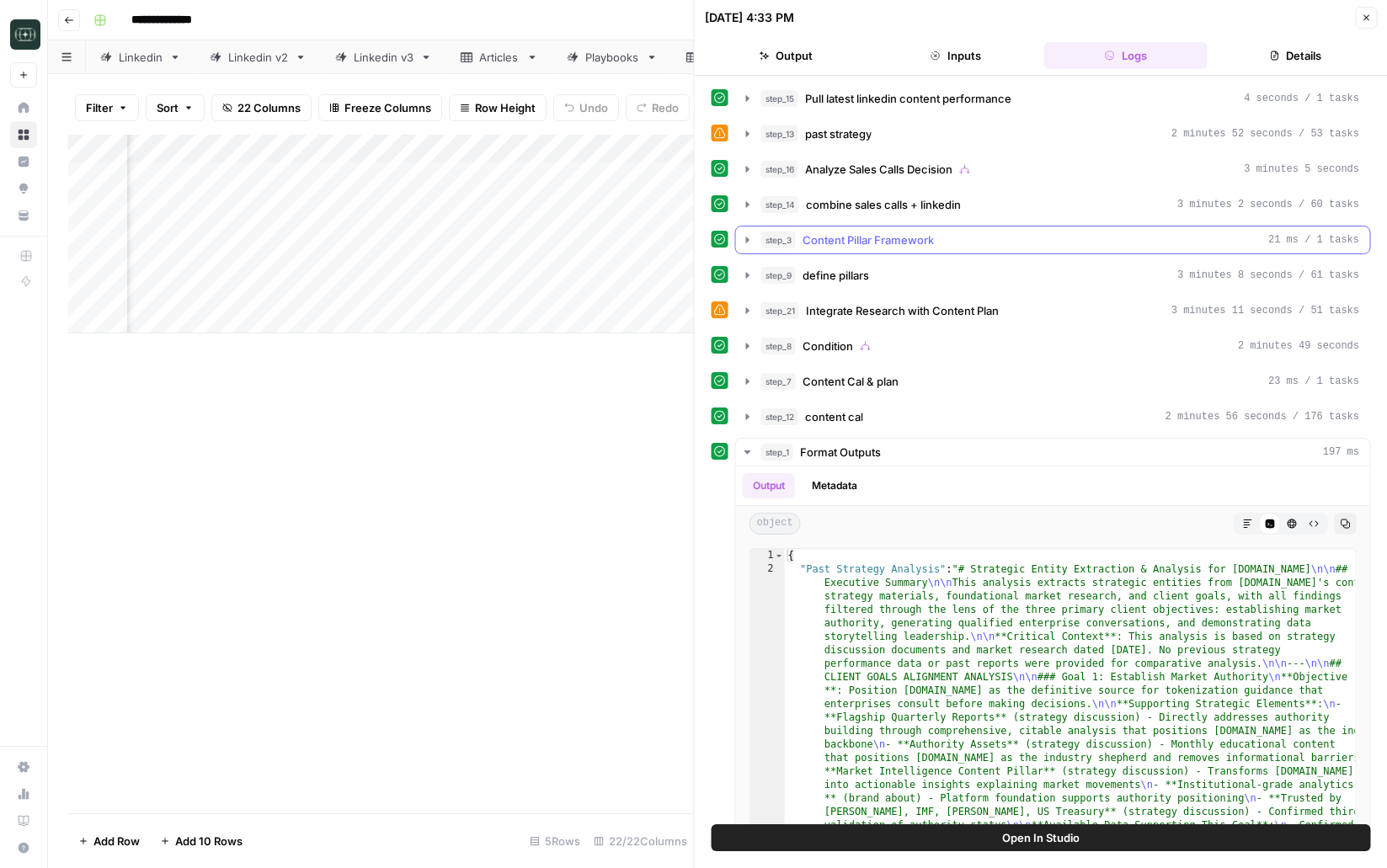
click at [744, 245] on icon "button" at bounding box center [748, 240] width 14 height 14
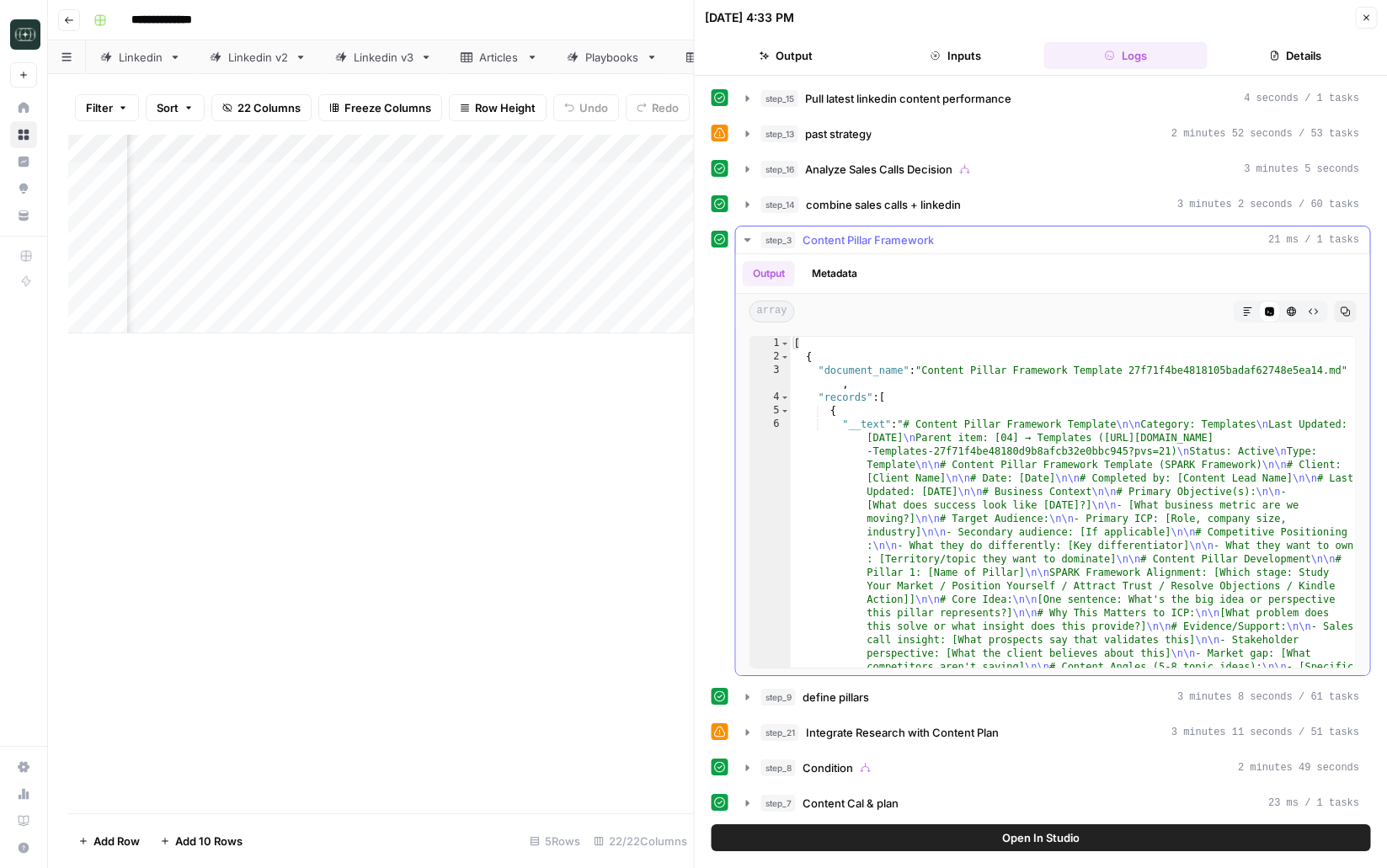
click at [744, 245] on icon "button" at bounding box center [748, 240] width 14 height 14
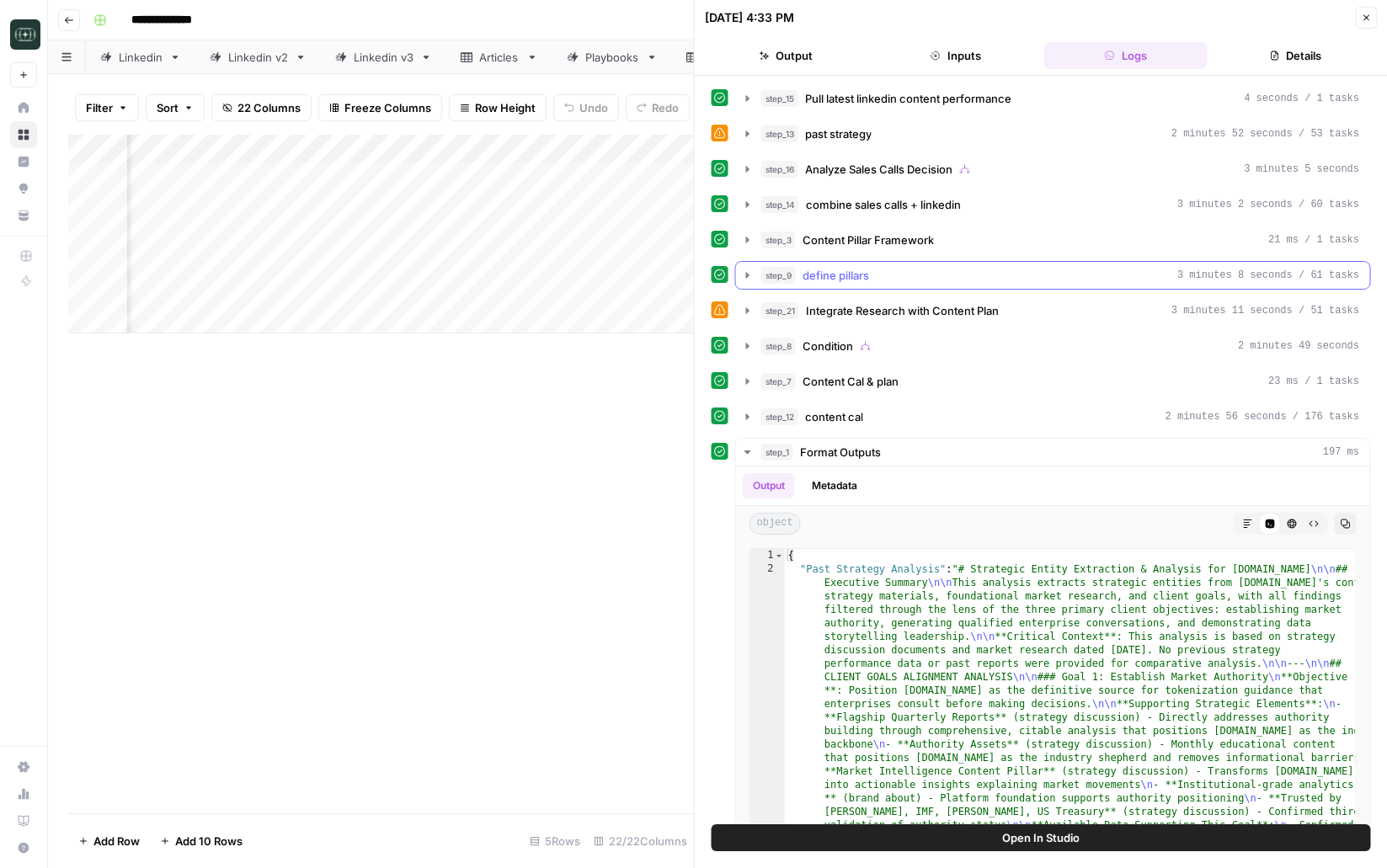
click at [742, 273] on icon "button" at bounding box center [748, 275] width 14 height 14
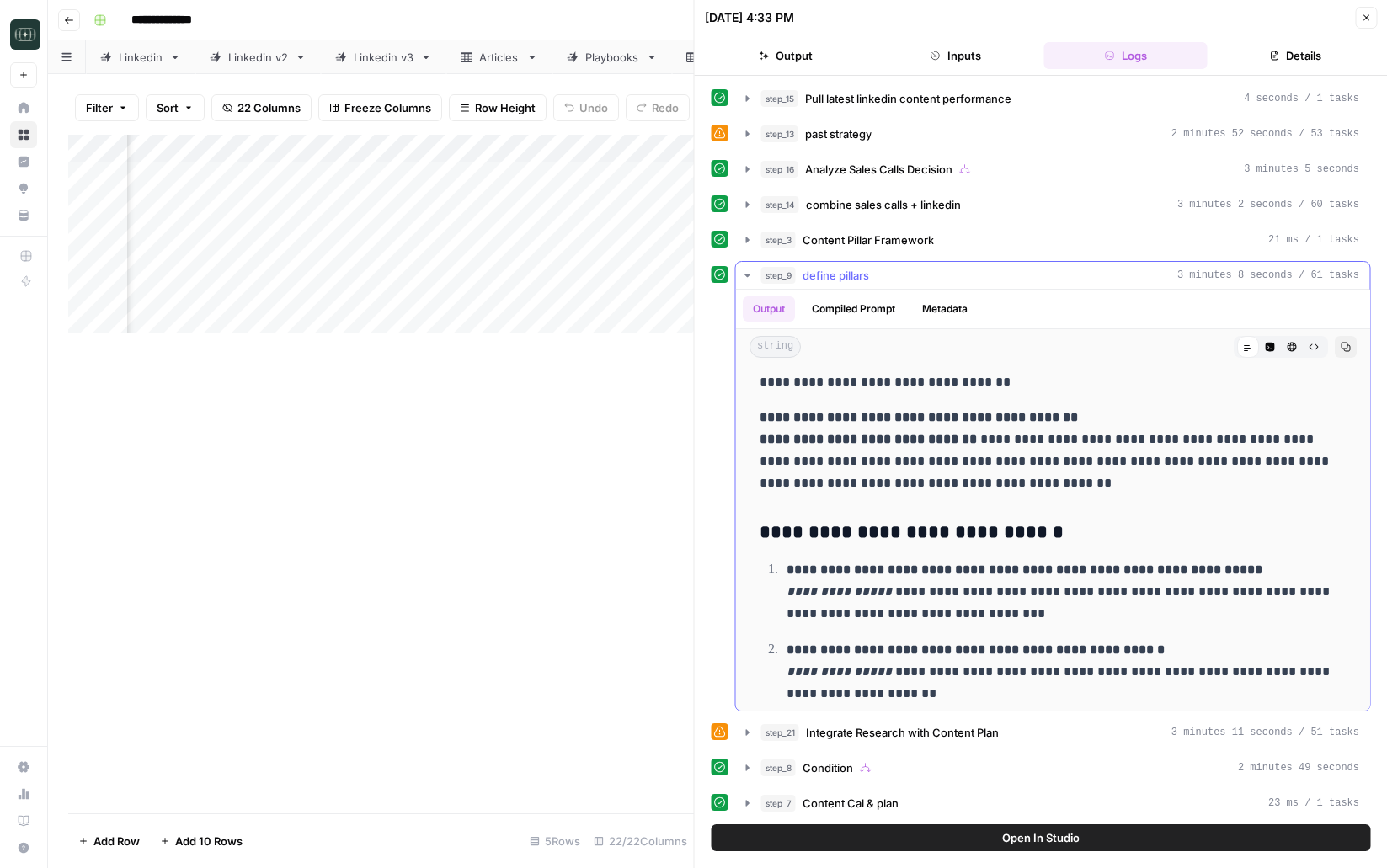
scroll to position [2030, 0]
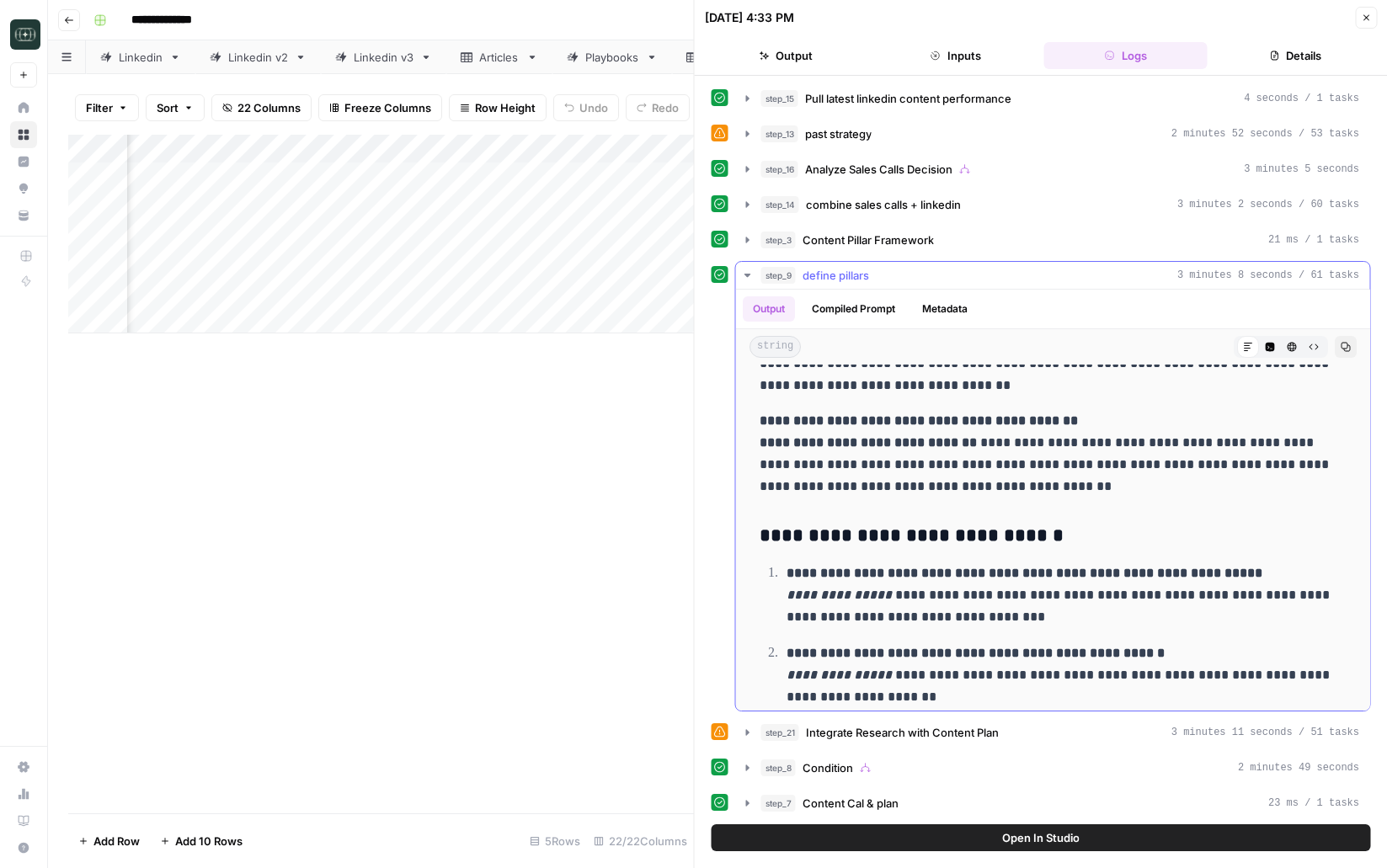
click at [750, 271] on icon "button" at bounding box center [748, 275] width 14 height 14
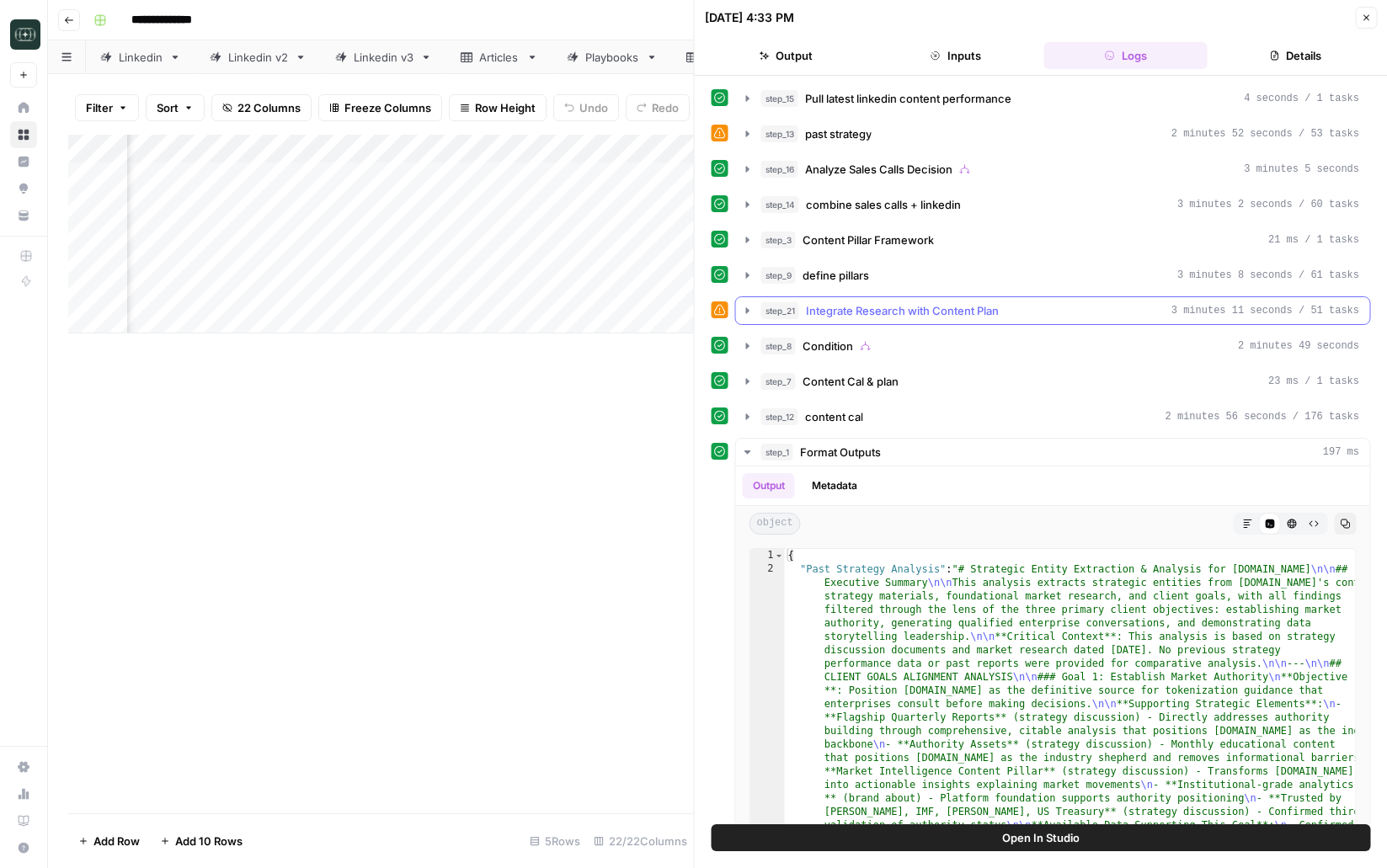
click at [749, 315] on icon "button" at bounding box center [748, 311] width 14 height 14
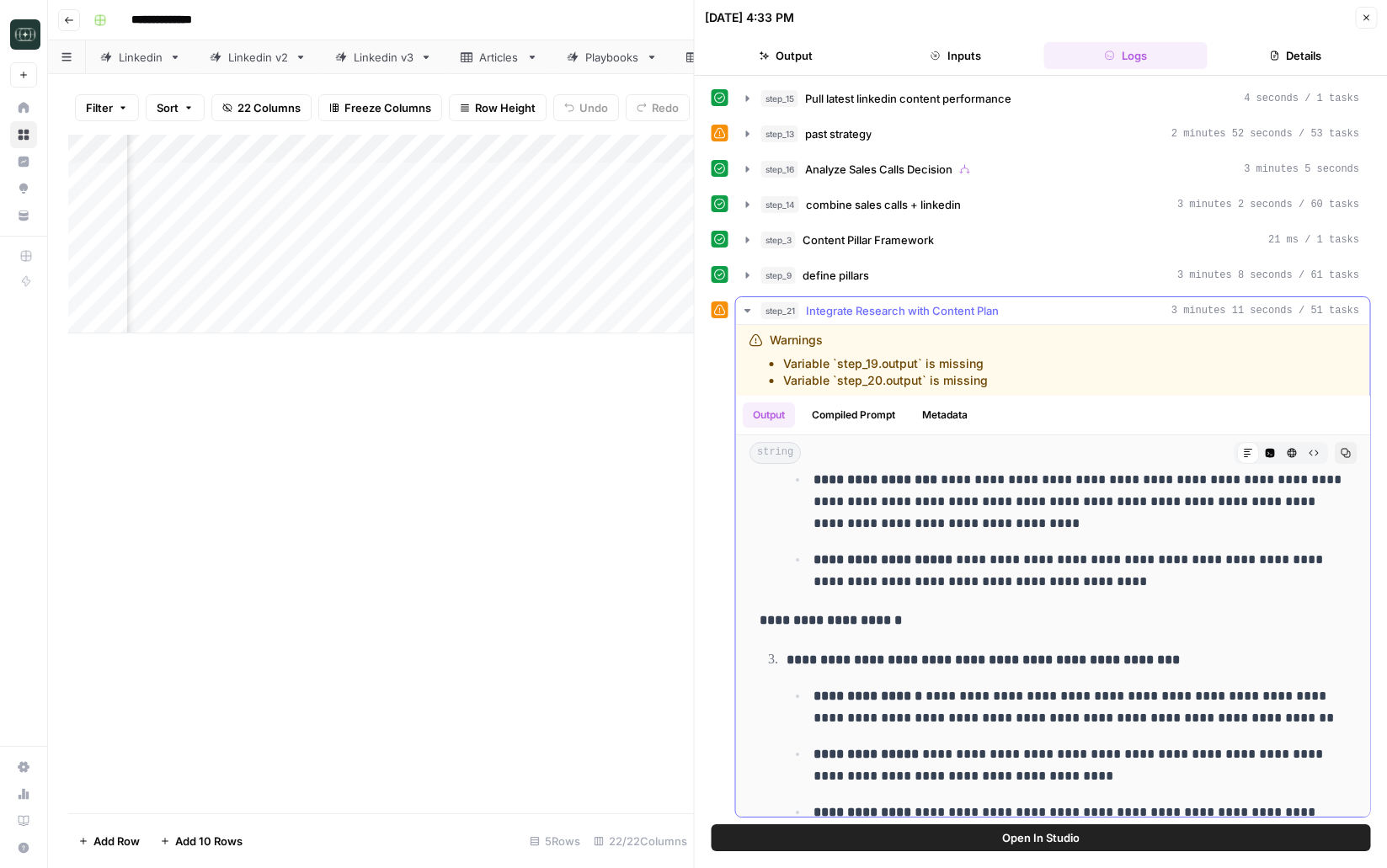
scroll to position [1539, 0]
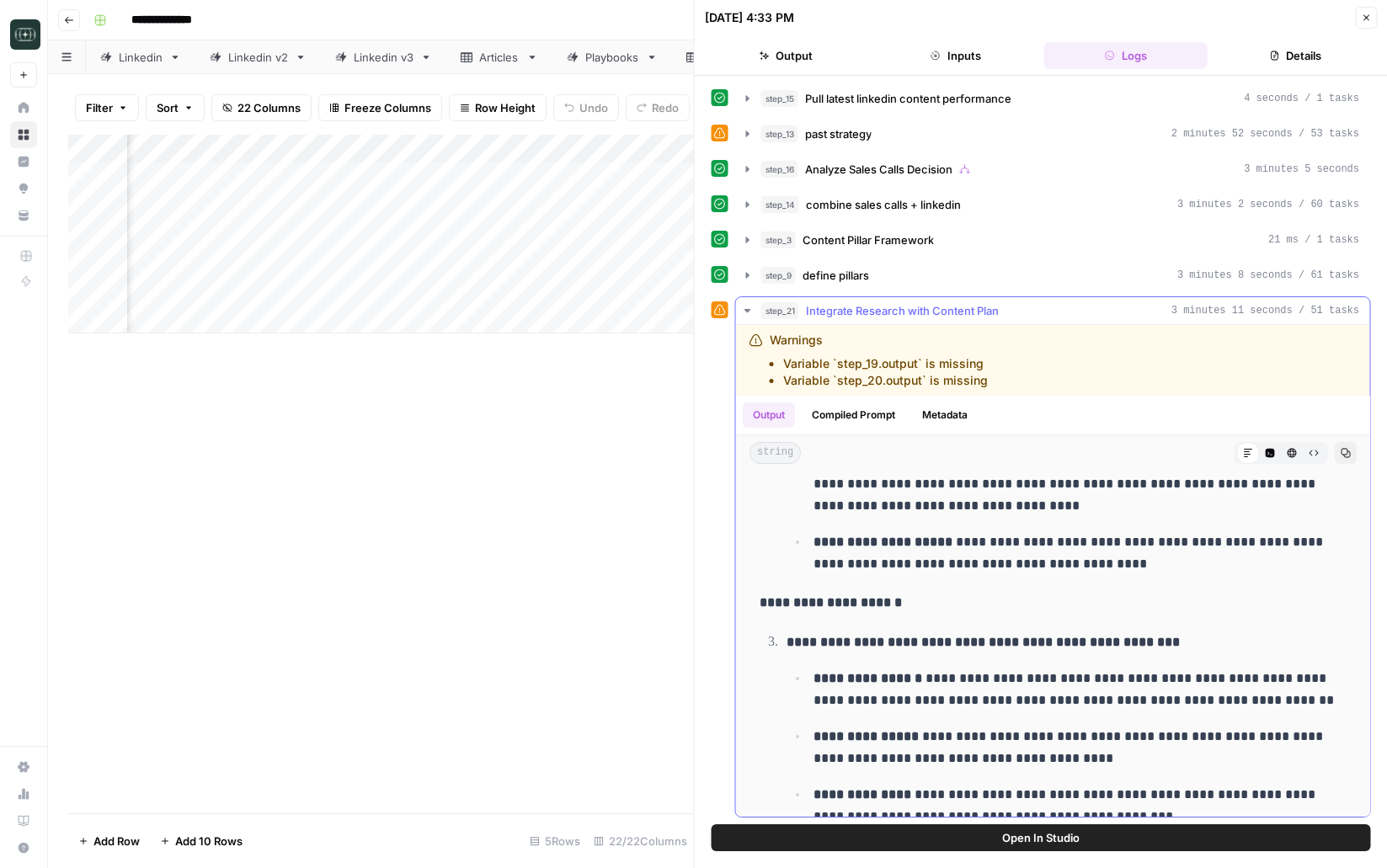
click at [747, 316] on icon "button" at bounding box center [748, 311] width 14 height 14
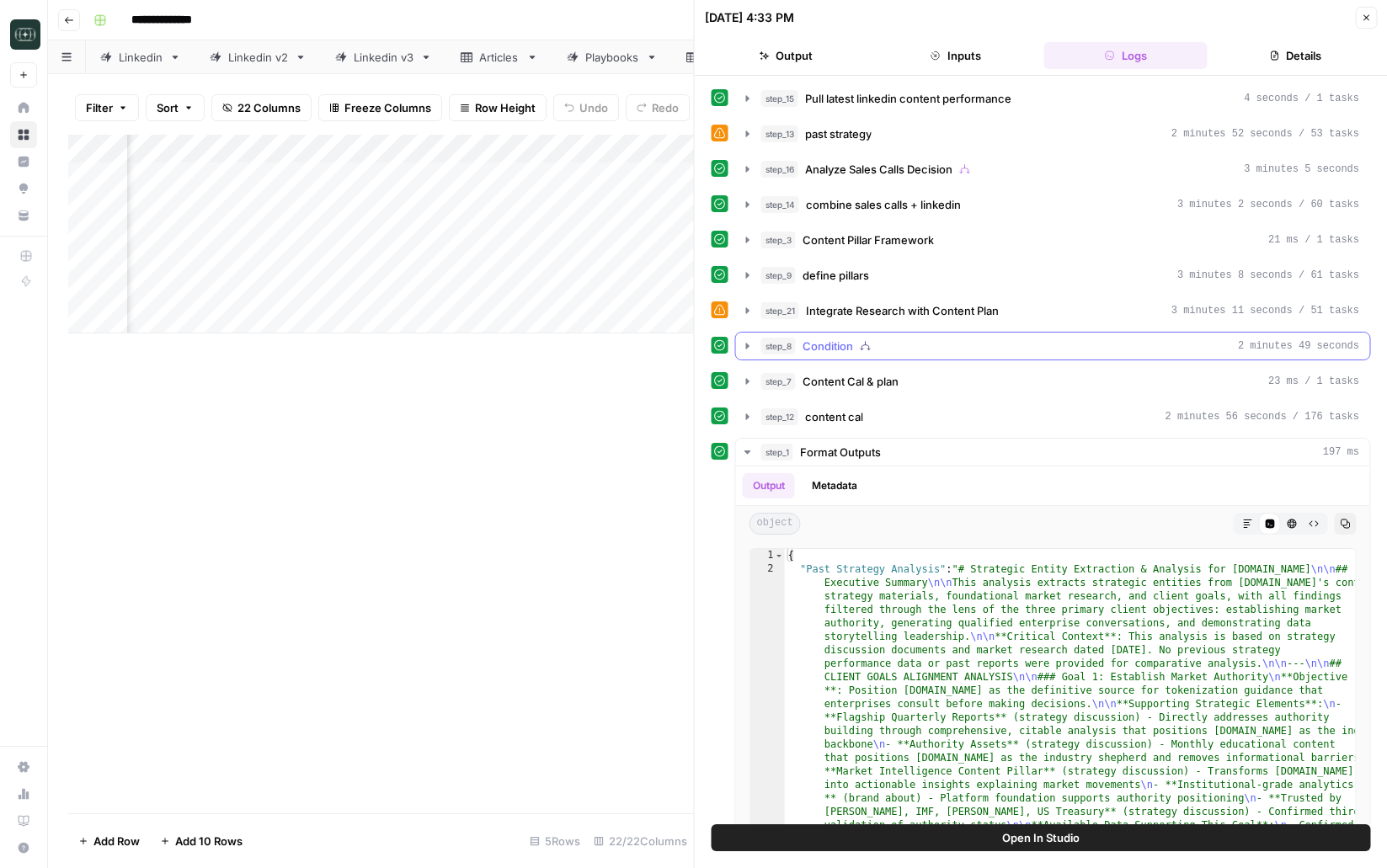
click at [748, 341] on icon "button" at bounding box center [748, 346] width 14 height 14
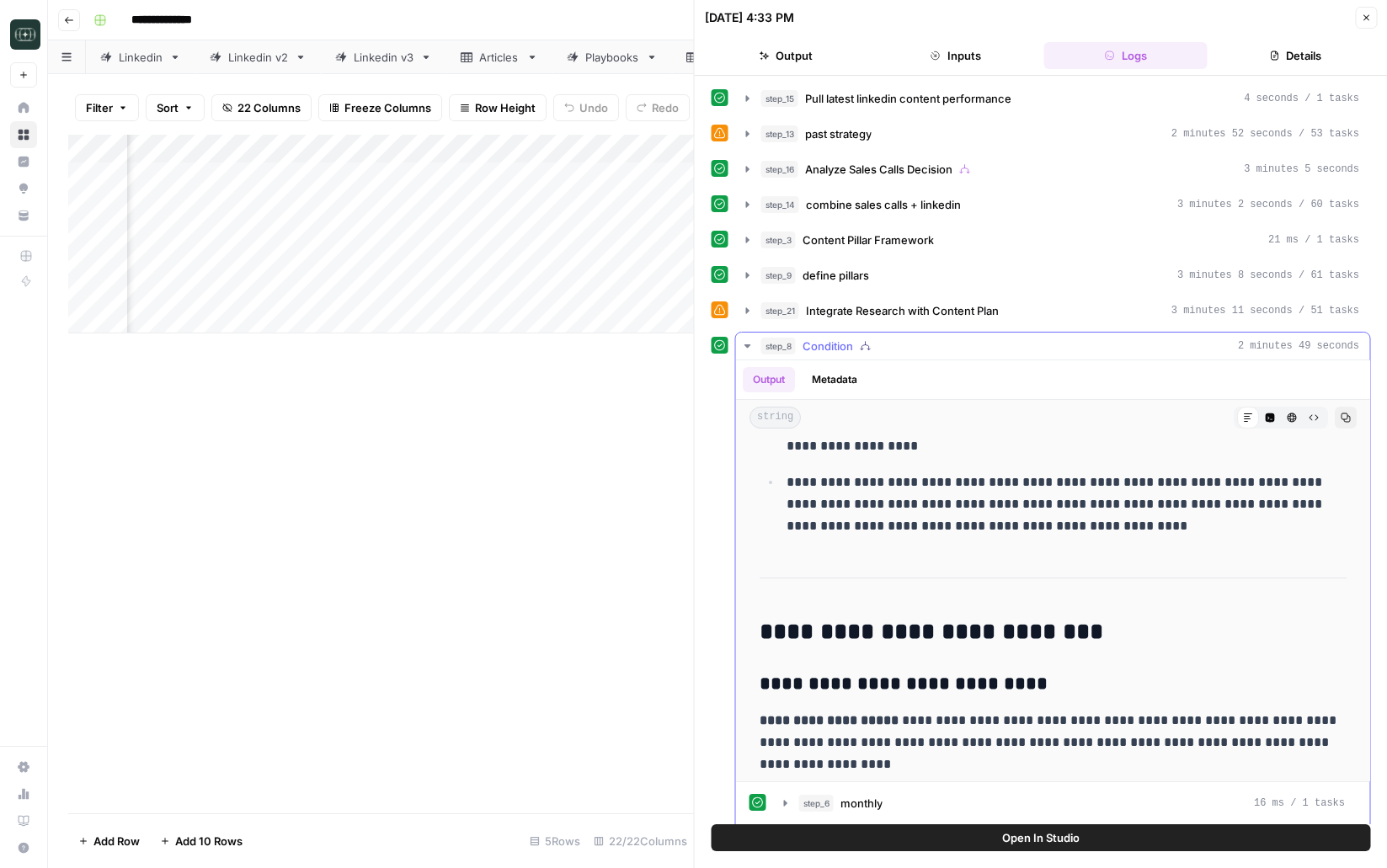
scroll to position [13305, 0]
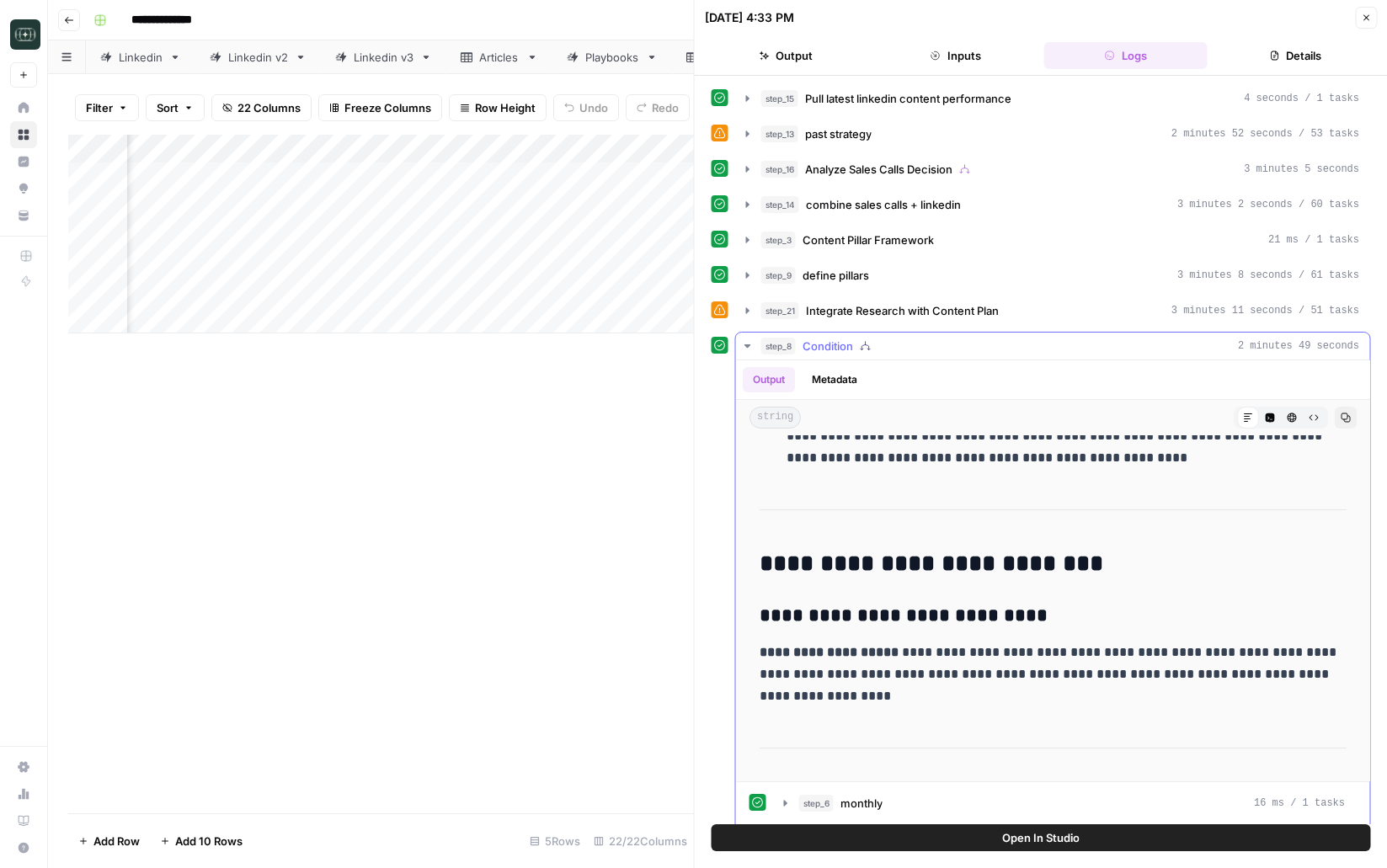
click at [749, 355] on button "step_8 Condition 2 minutes 49 seconds" at bounding box center [1053, 345] width 635 height 27
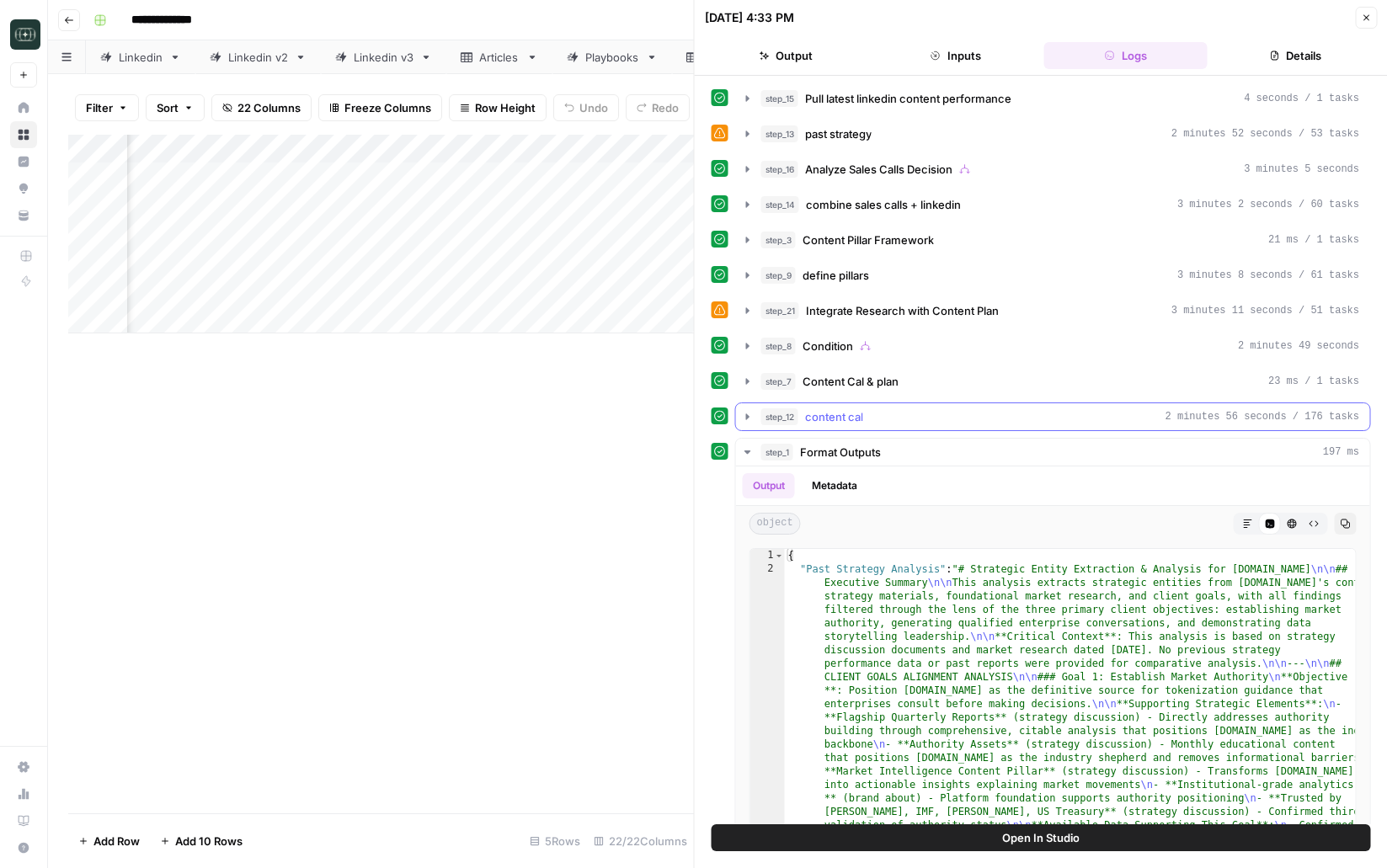
click at [751, 422] on icon "button" at bounding box center [748, 417] width 14 height 14
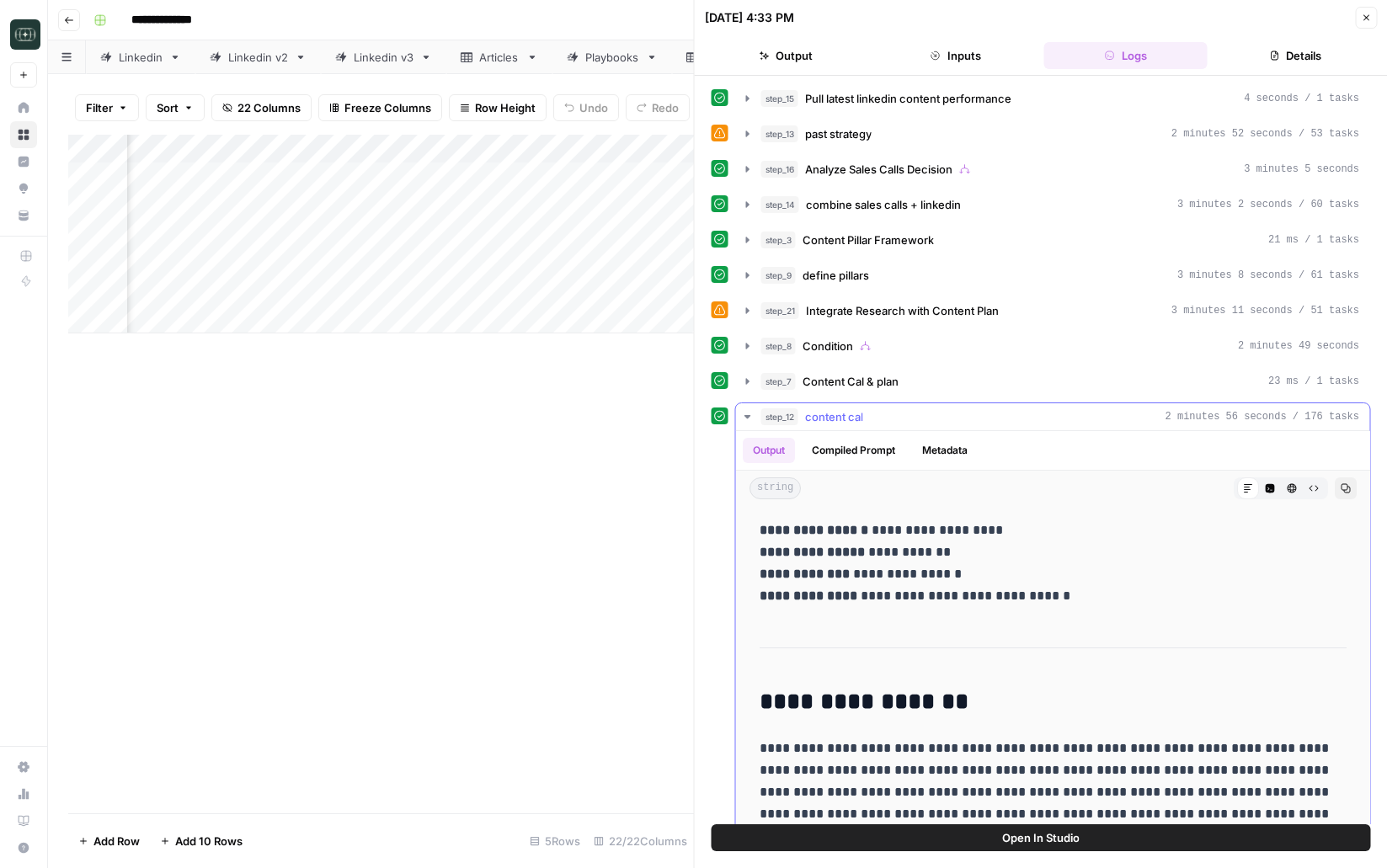
scroll to position [291, 0]
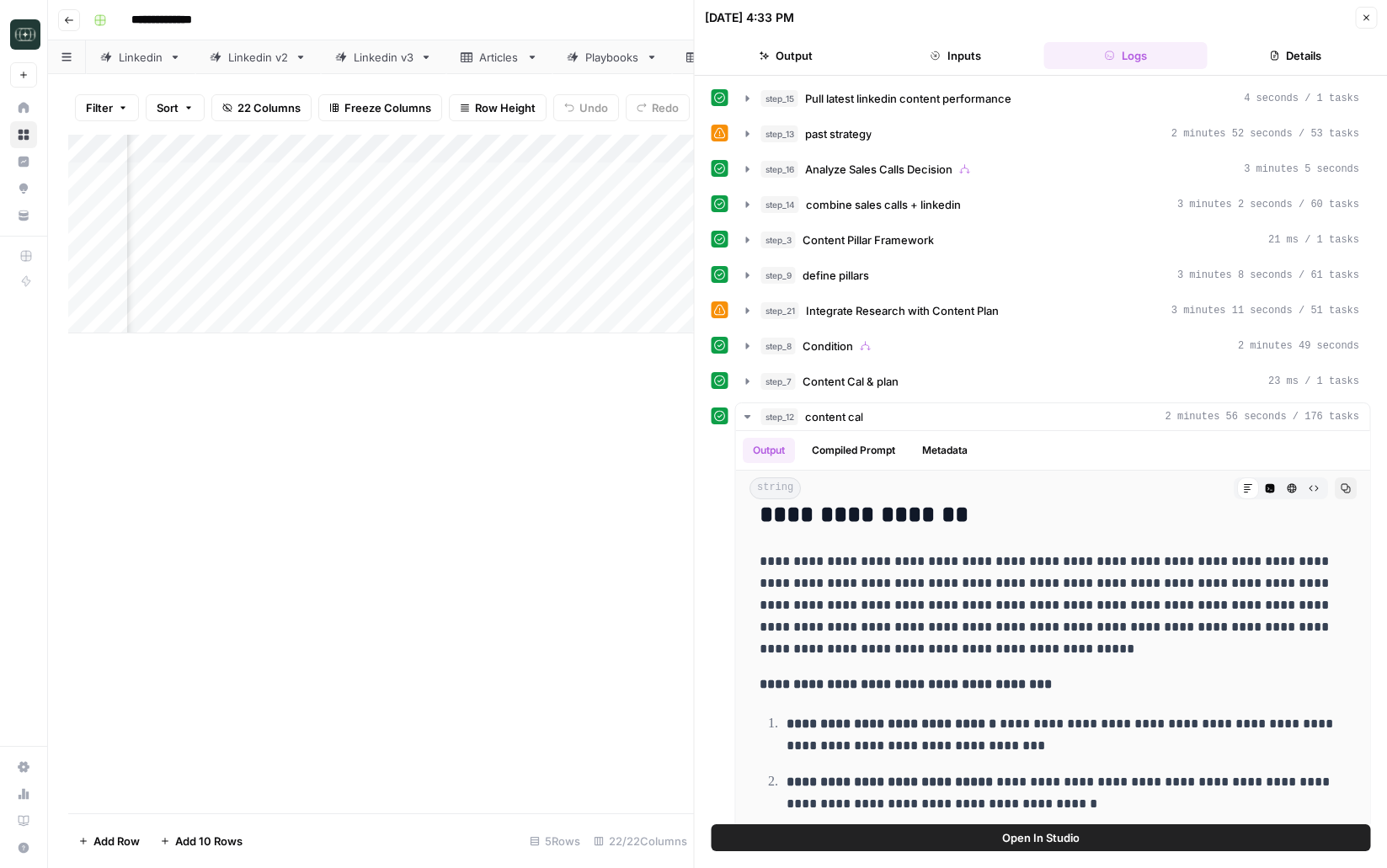
click at [1363, 21] on icon "button" at bounding box center [1366, 18] width 10 height 10
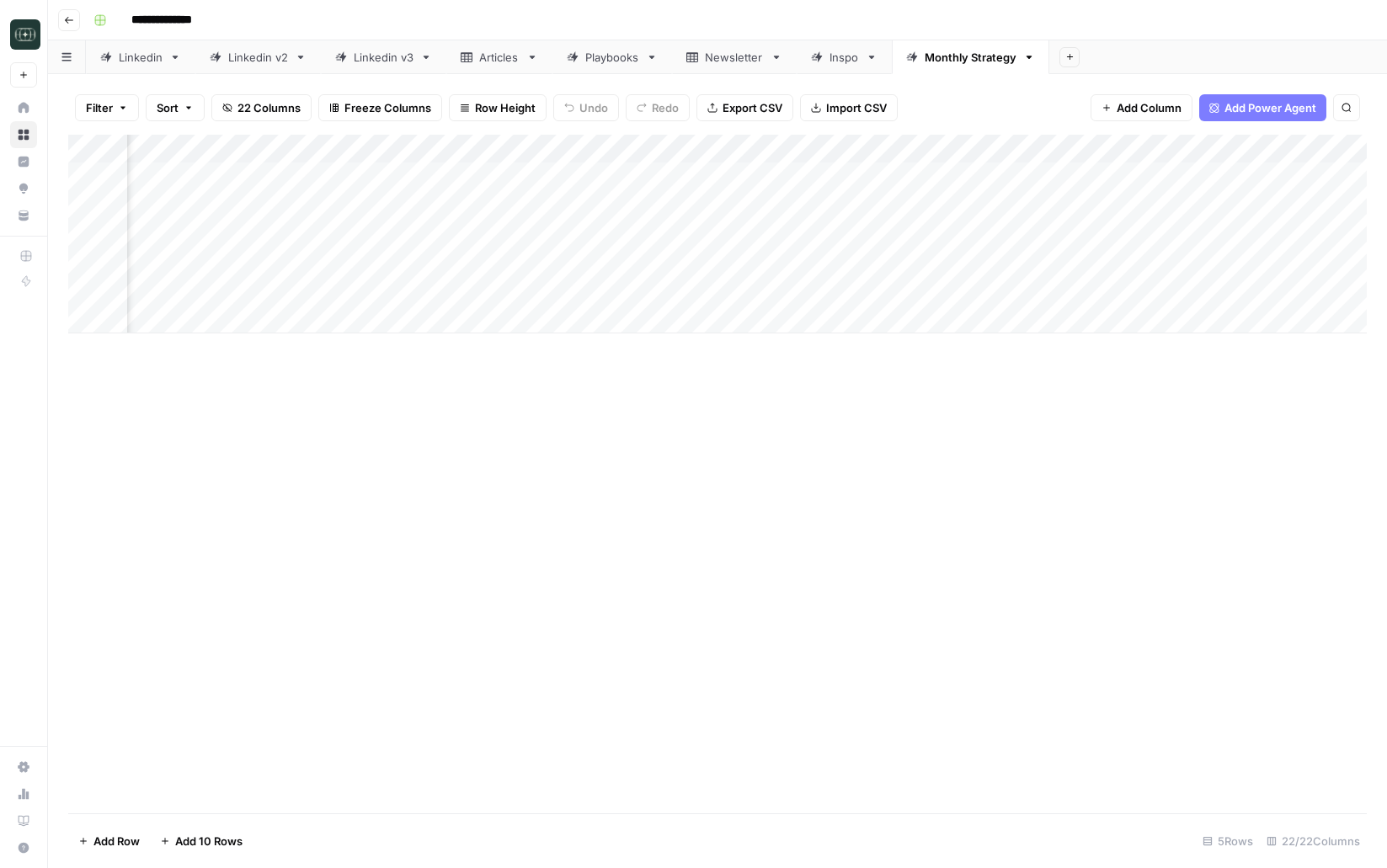
scroll to position [0, 1309]
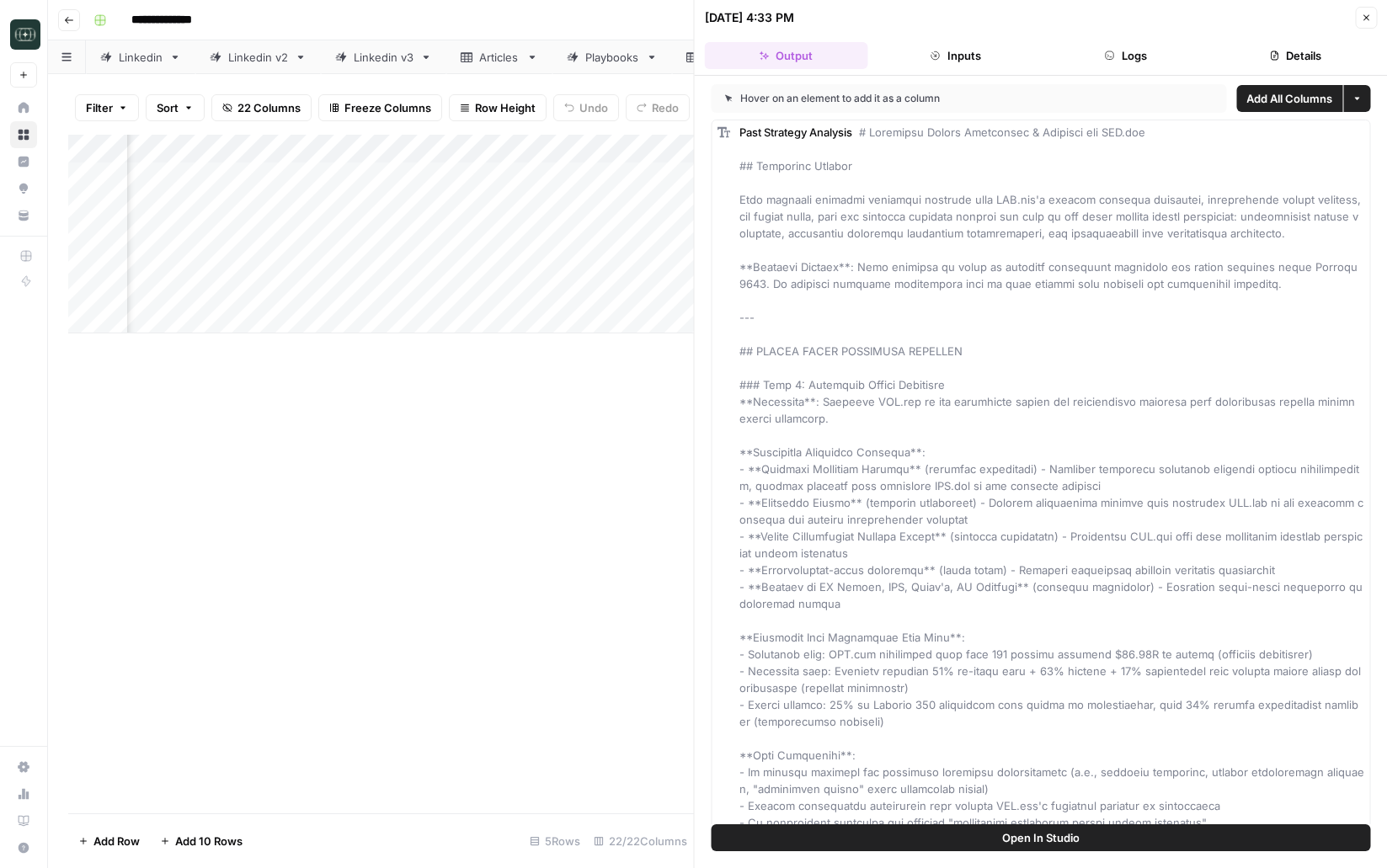
click at [1375, 12] on button "Close" at bounding box center [1366, 18] width 22 height 22
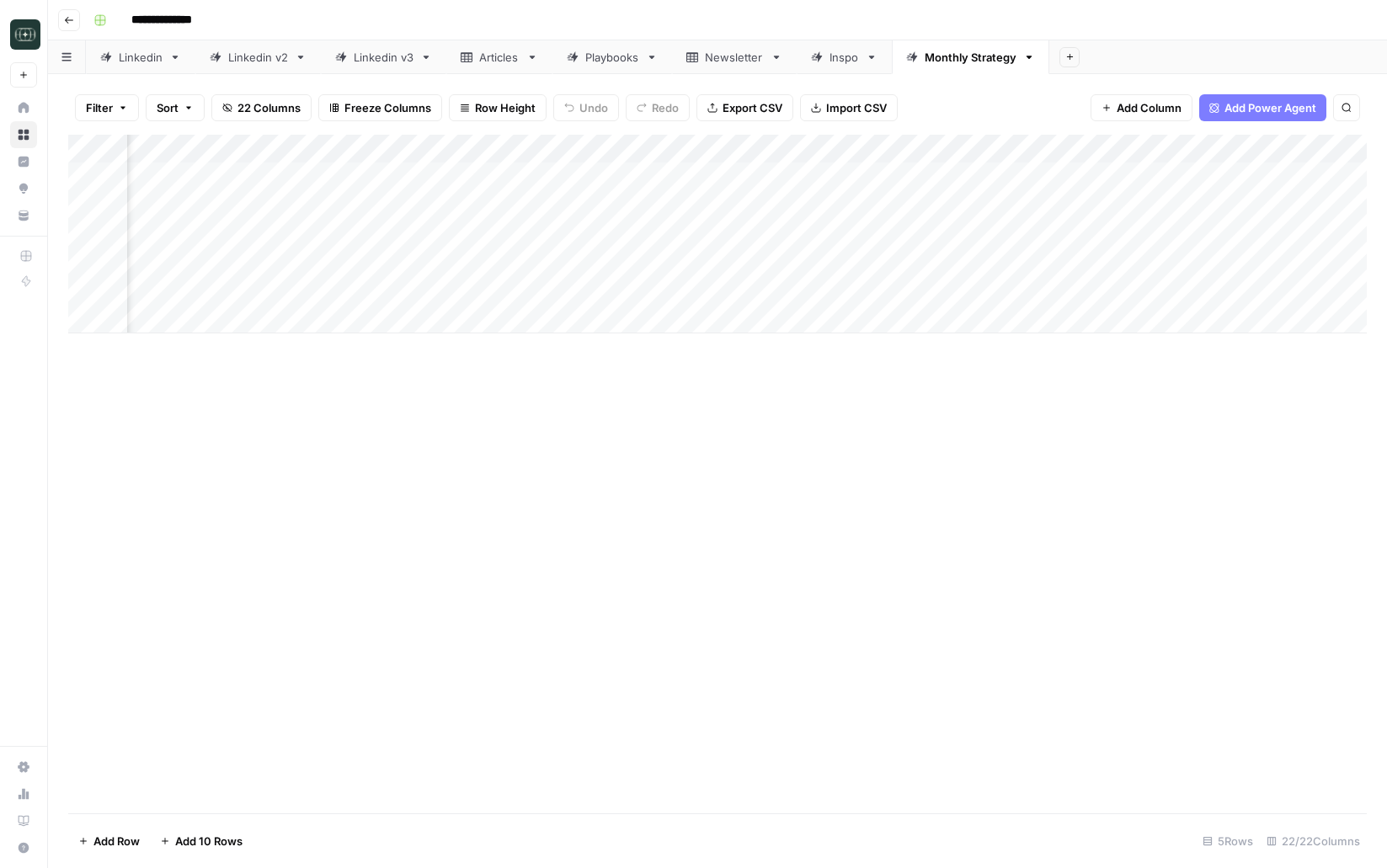
scroll to position [0, 255]
click at [518, 286] on div "Add Column" at bounding box center [718, 234] width 1299 height 198
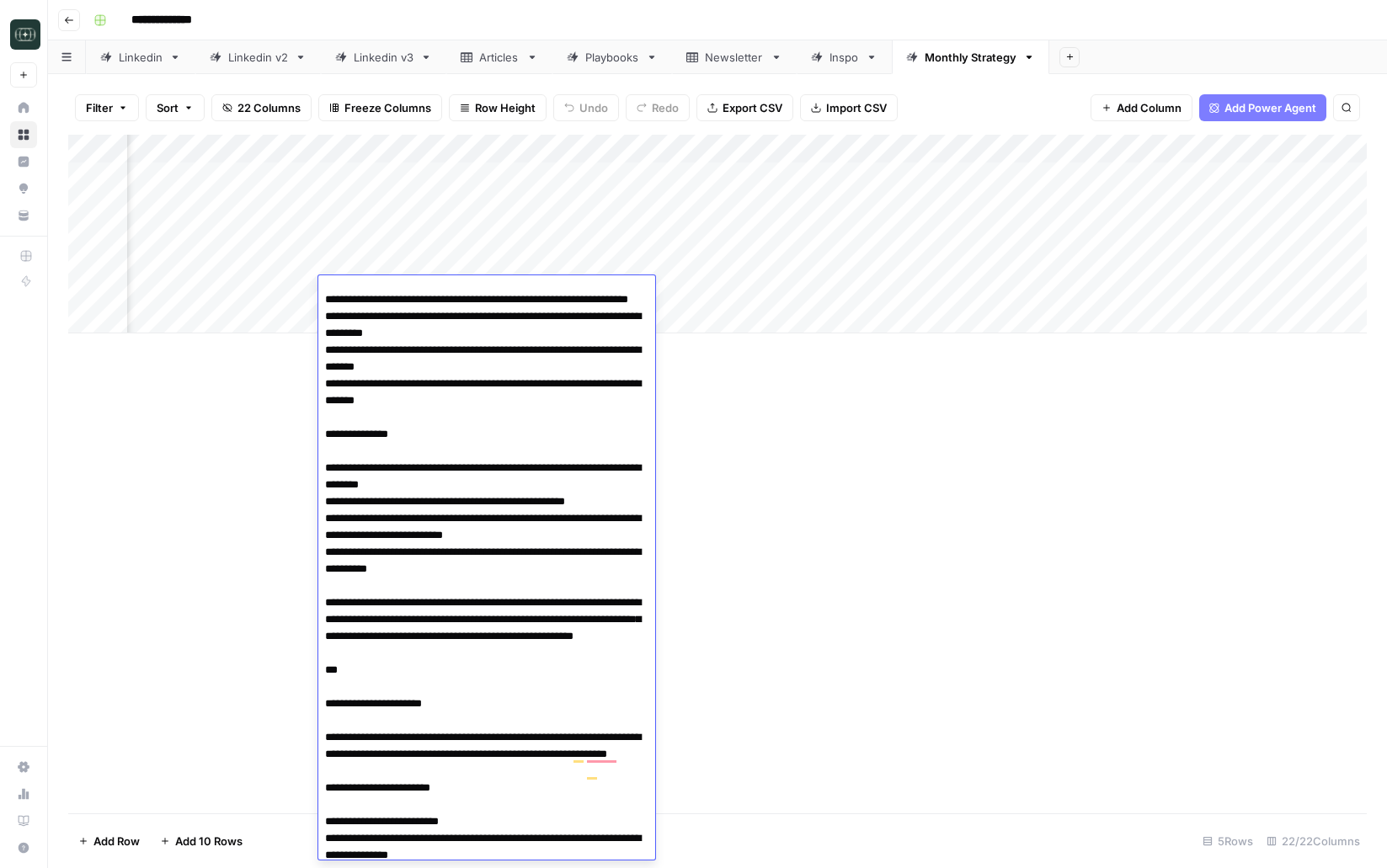
scroll to position [6128, 0]
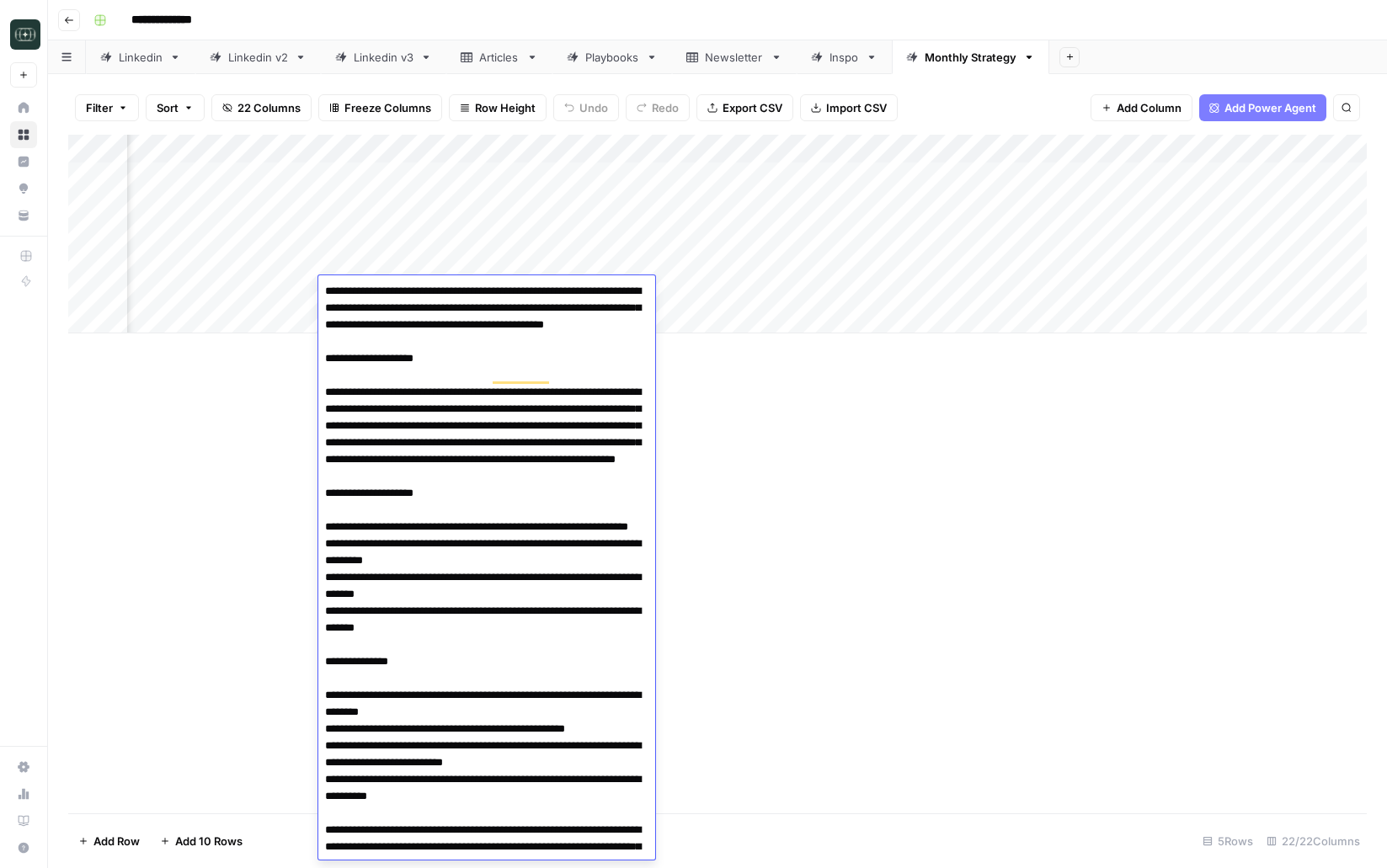
click at [855, 615] on div "Add Column" at bounding box center [718, 474] width 1299 height 679
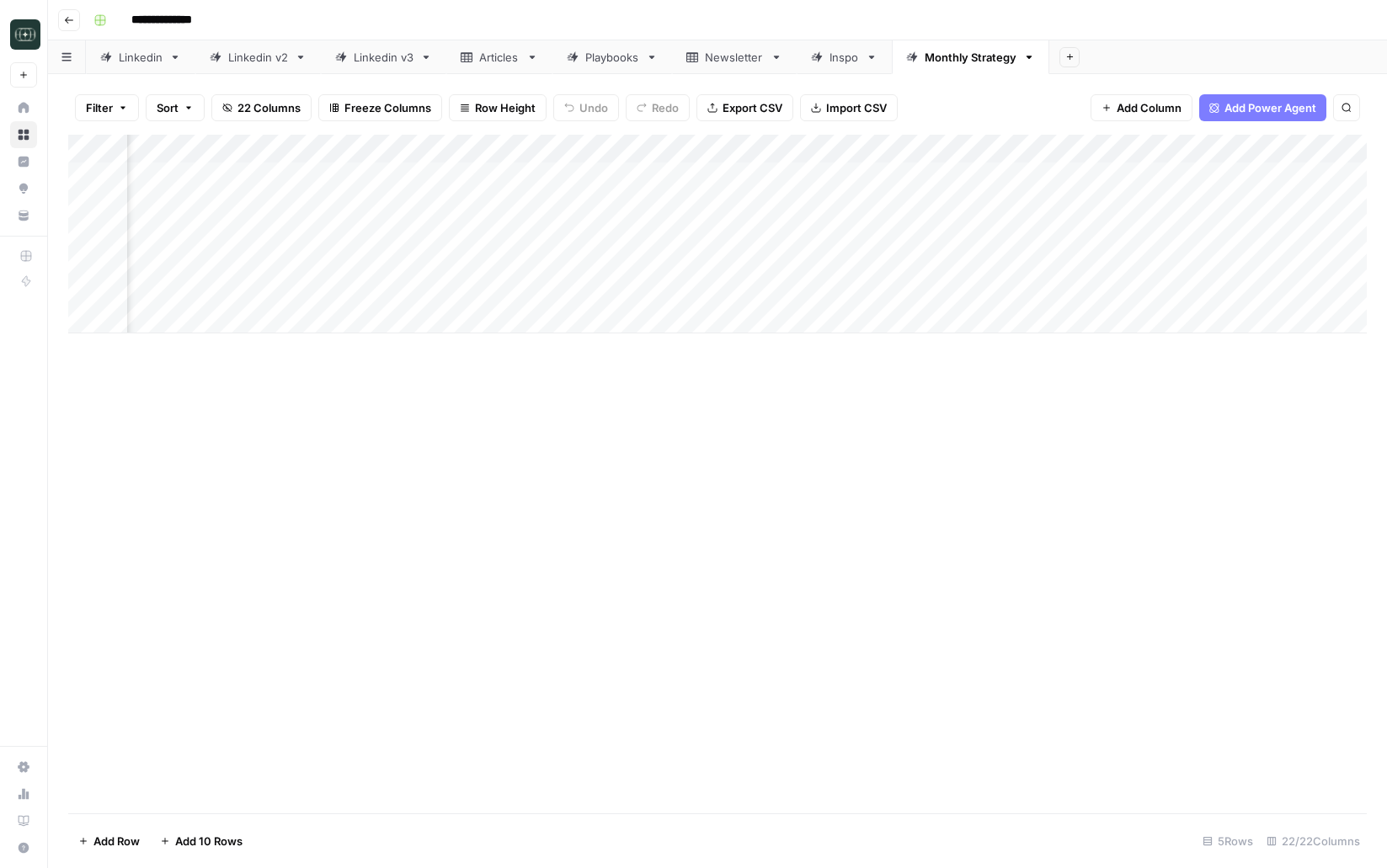
scroll to position [0, 2247]
click at [503, 287] on div "Add Column" at bounding box center [718, 234] width 1299 height 198
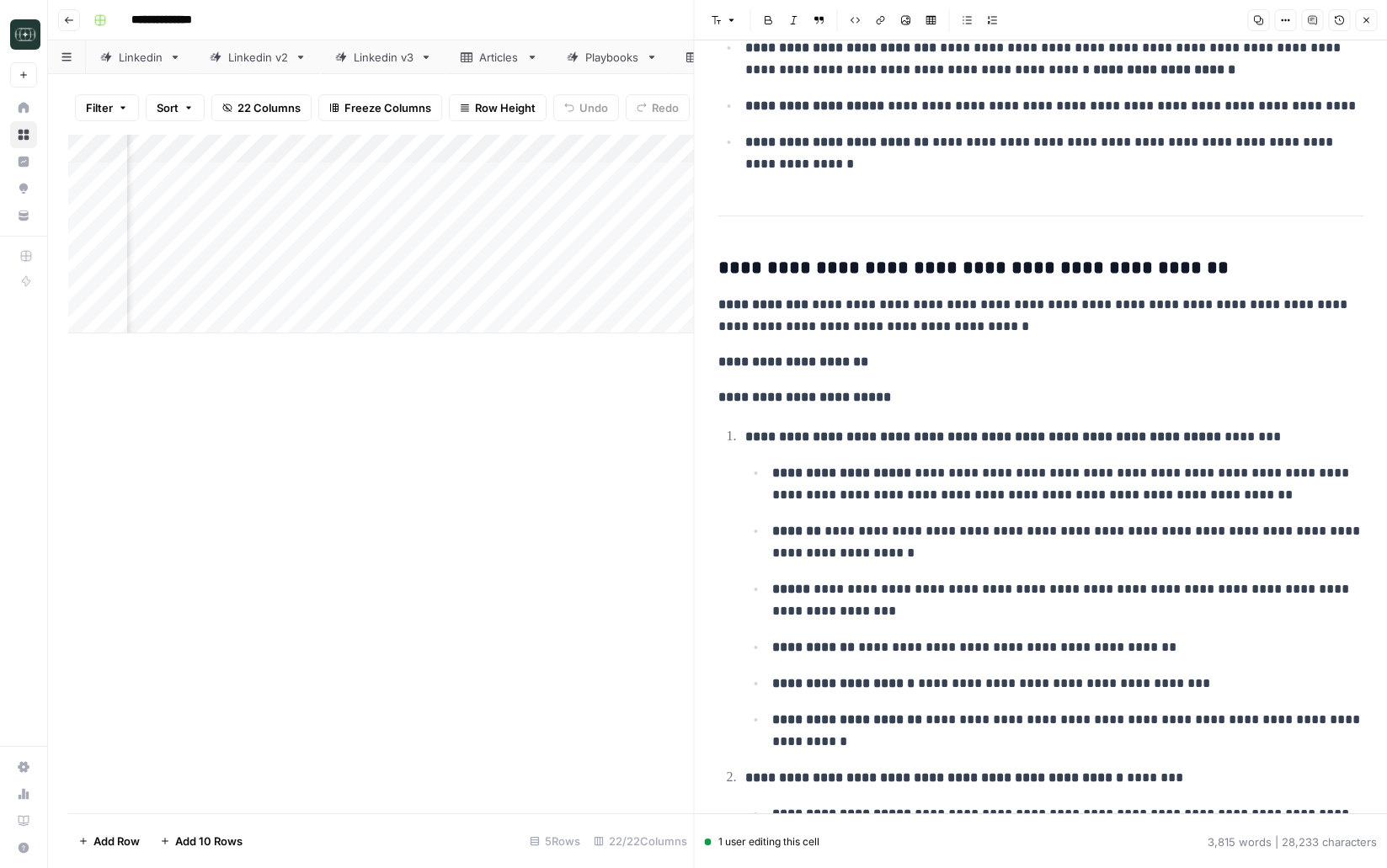
scroll to position [1861, 0]
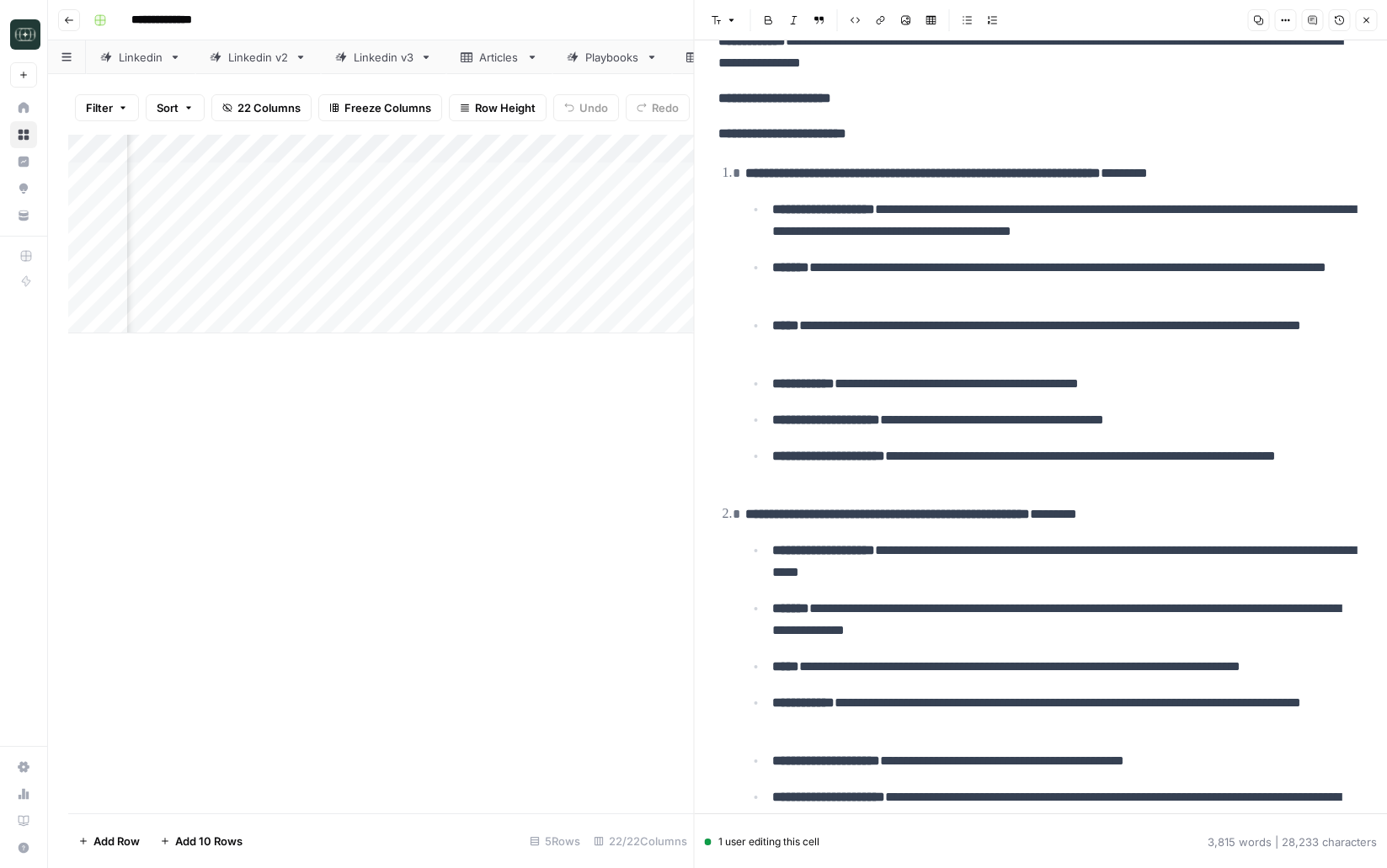
click at [656, 292] on div "Add Column" at bounding box center [381, 234] width 626 height 198
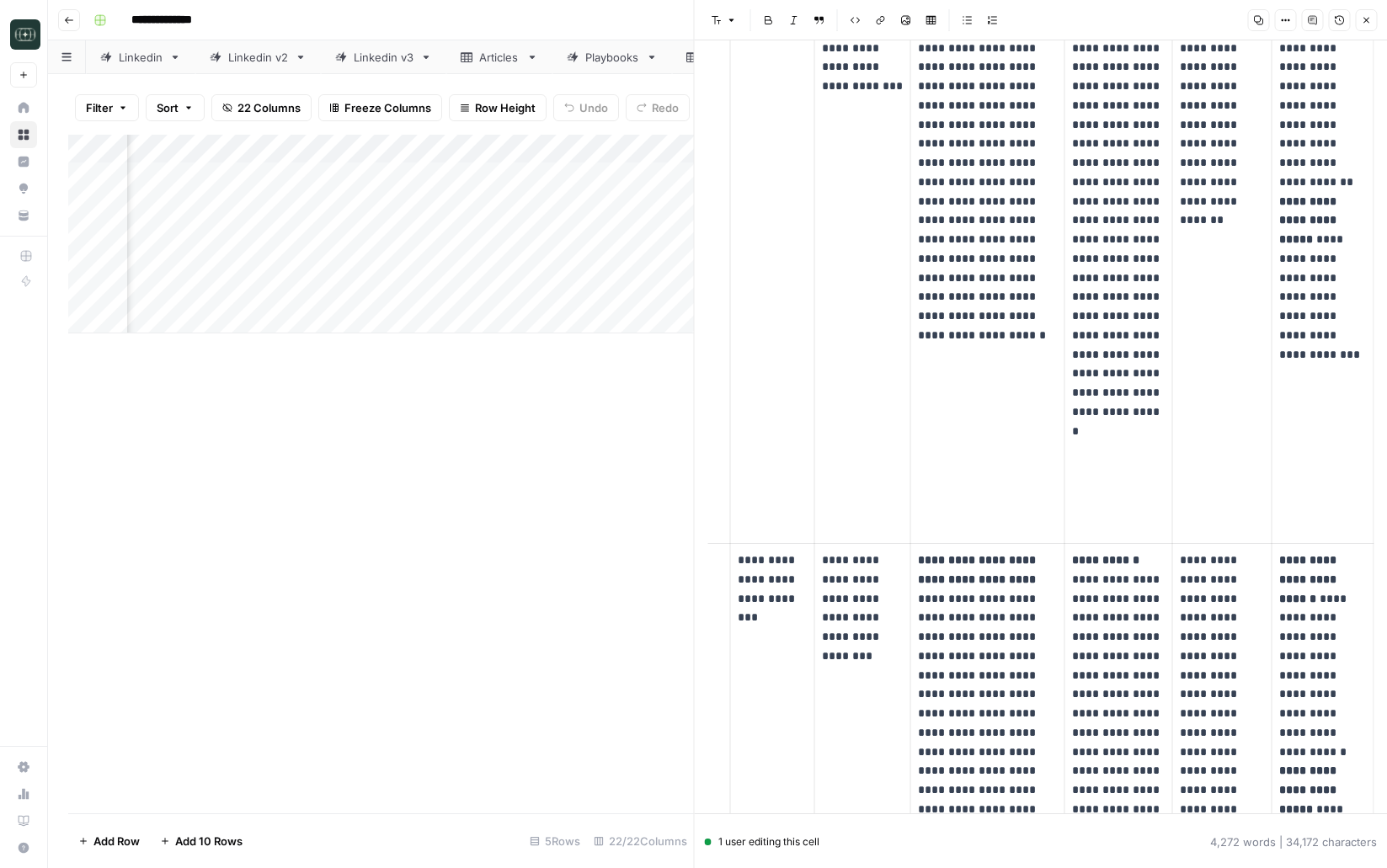
scroll to position [7357, 0]
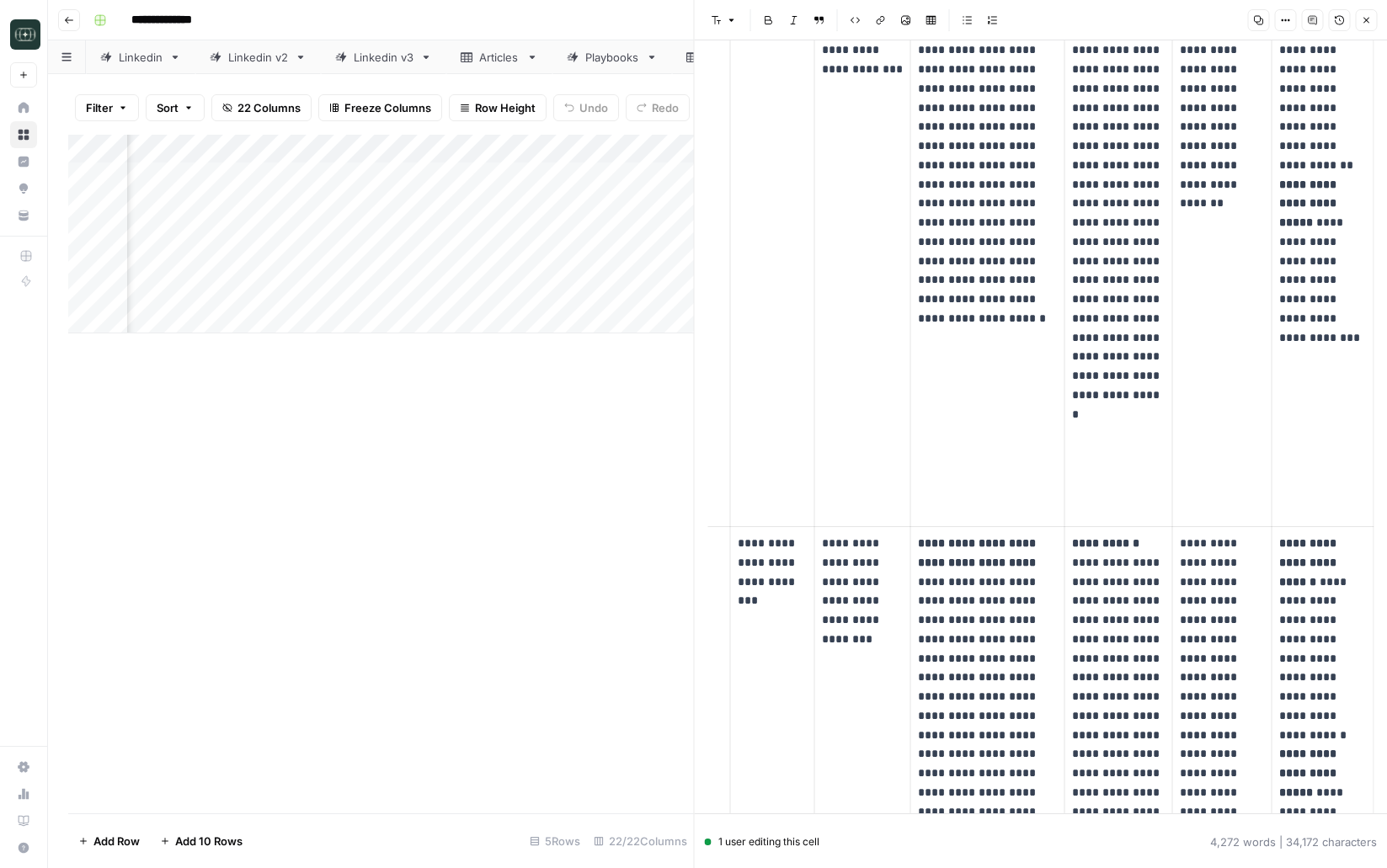
click at [1371, 12] on button "Close" at bounding box center [1366, 20] width 22 height 22
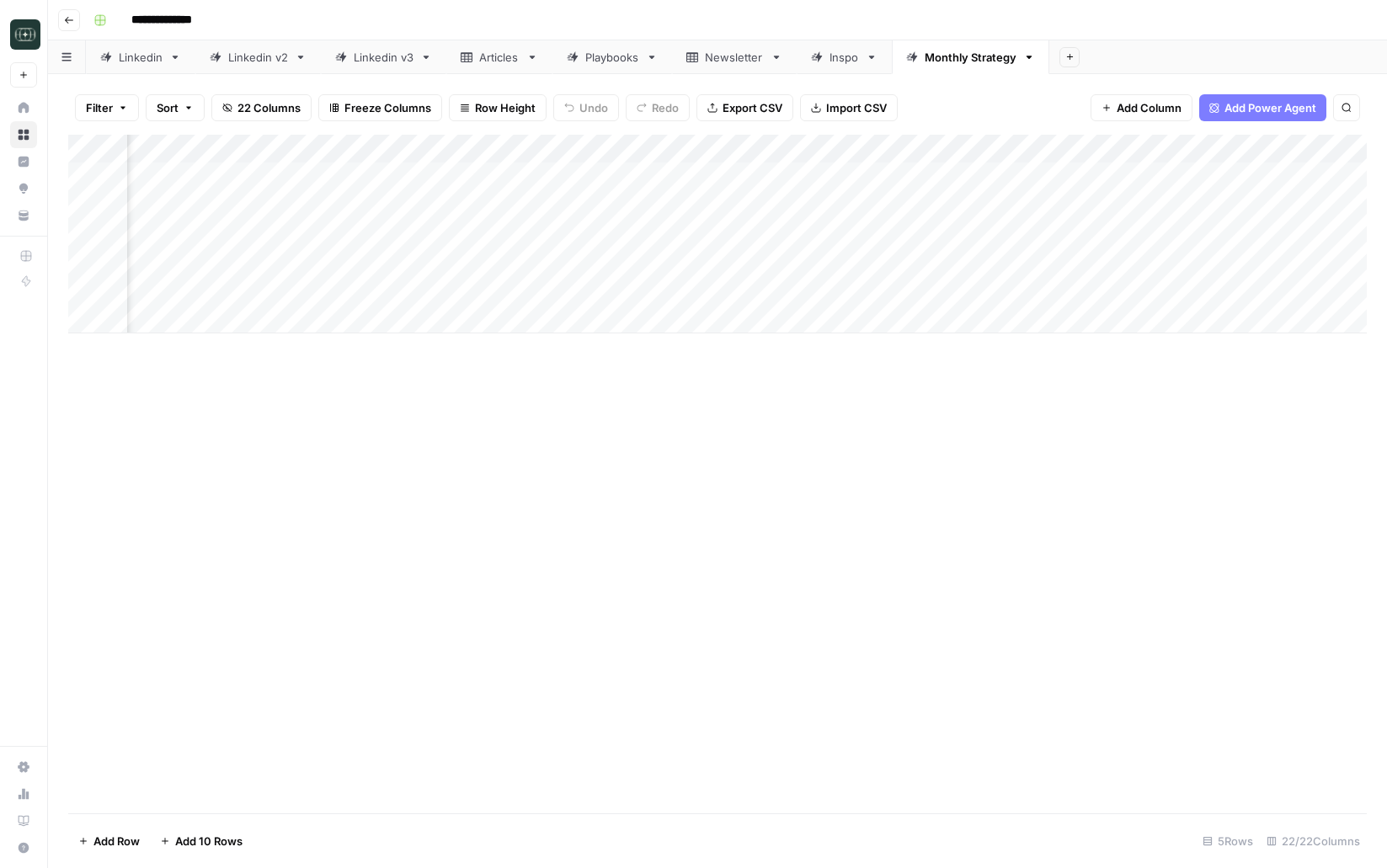
scroll to position [0, 1761]
click at [365, 152] on div "Add Column" at bounding box center [718, 234] width 1299 height 198
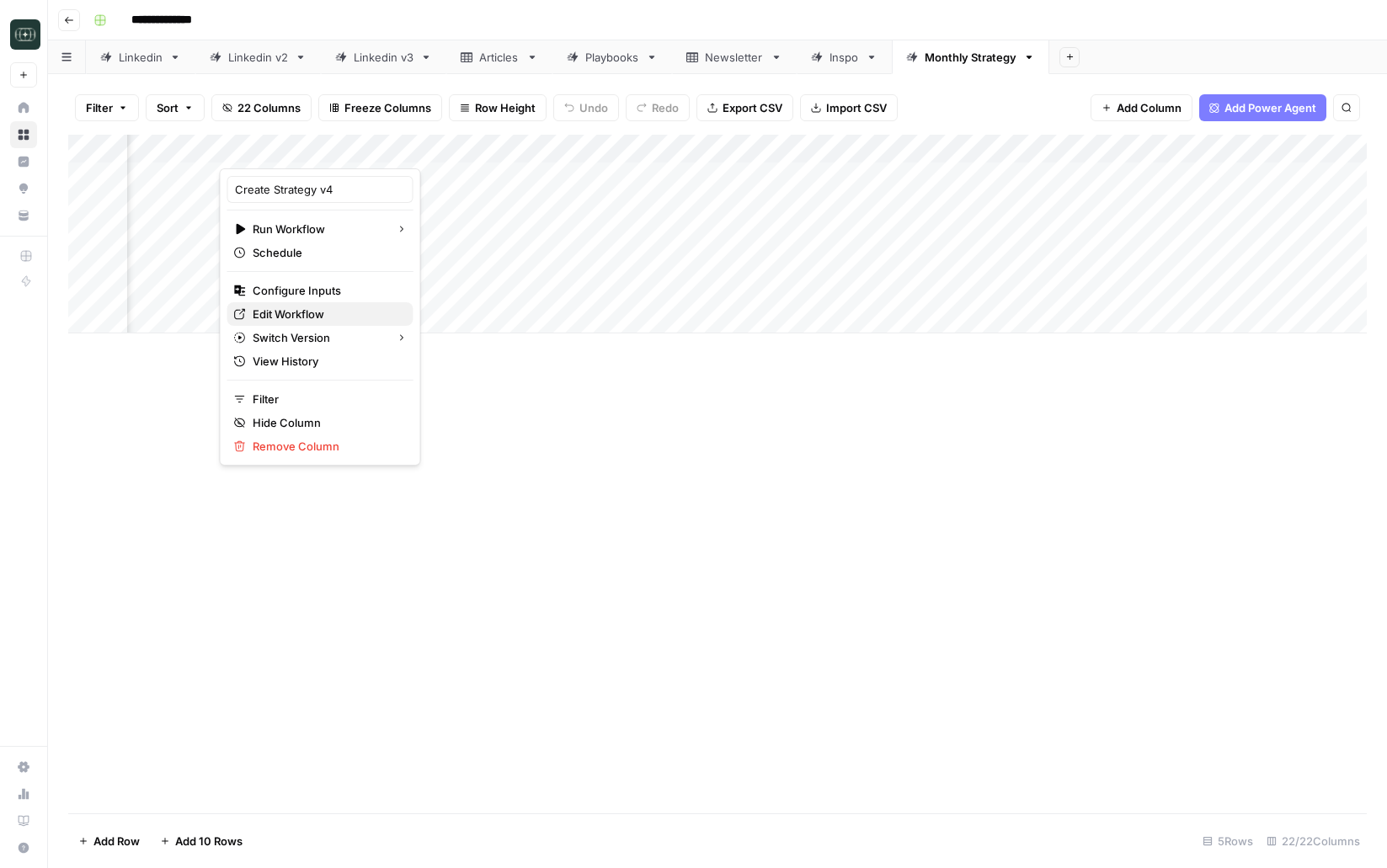
click at [284, 318] on span "Edit Workflow" at bounding box center [326, 313] width 148 height 17
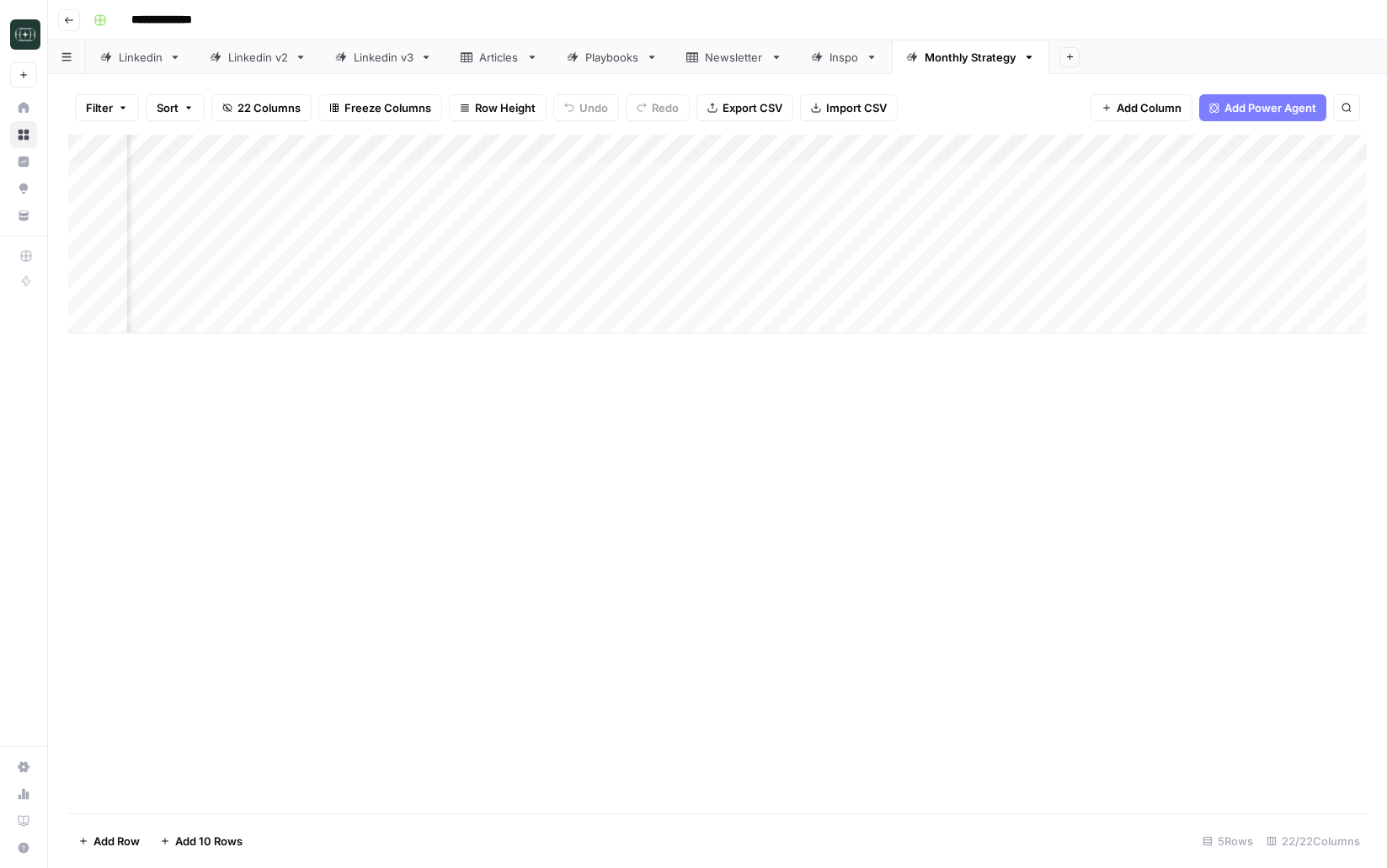
scroll to position [0, 2650]
click at [1317, 152] on span "Add Column" at bounding box center [1328, 149] width 58 height 15
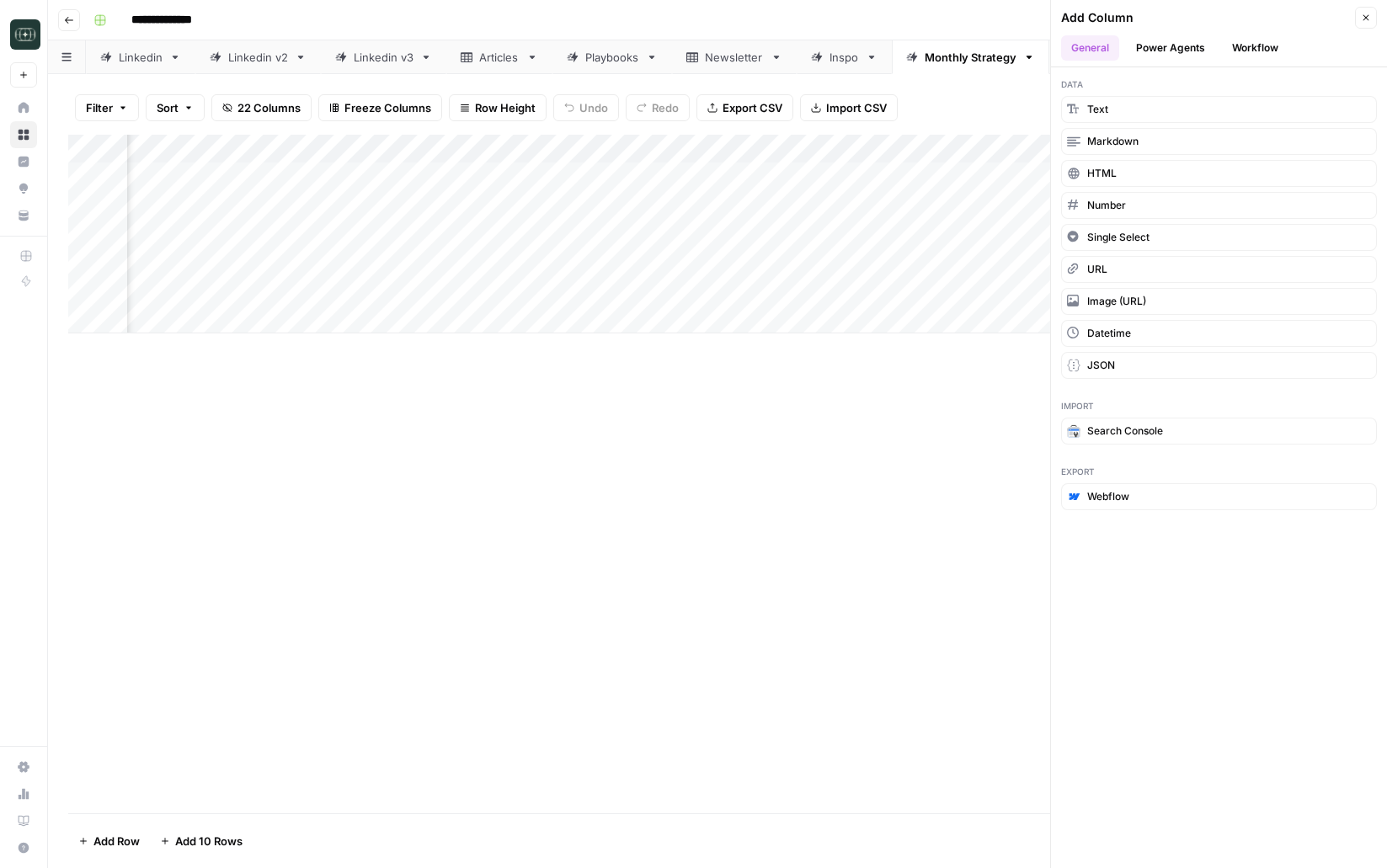
click at [1263, 54] on button "Workflow" at bounding box center [1254, 48] width 66 height 25
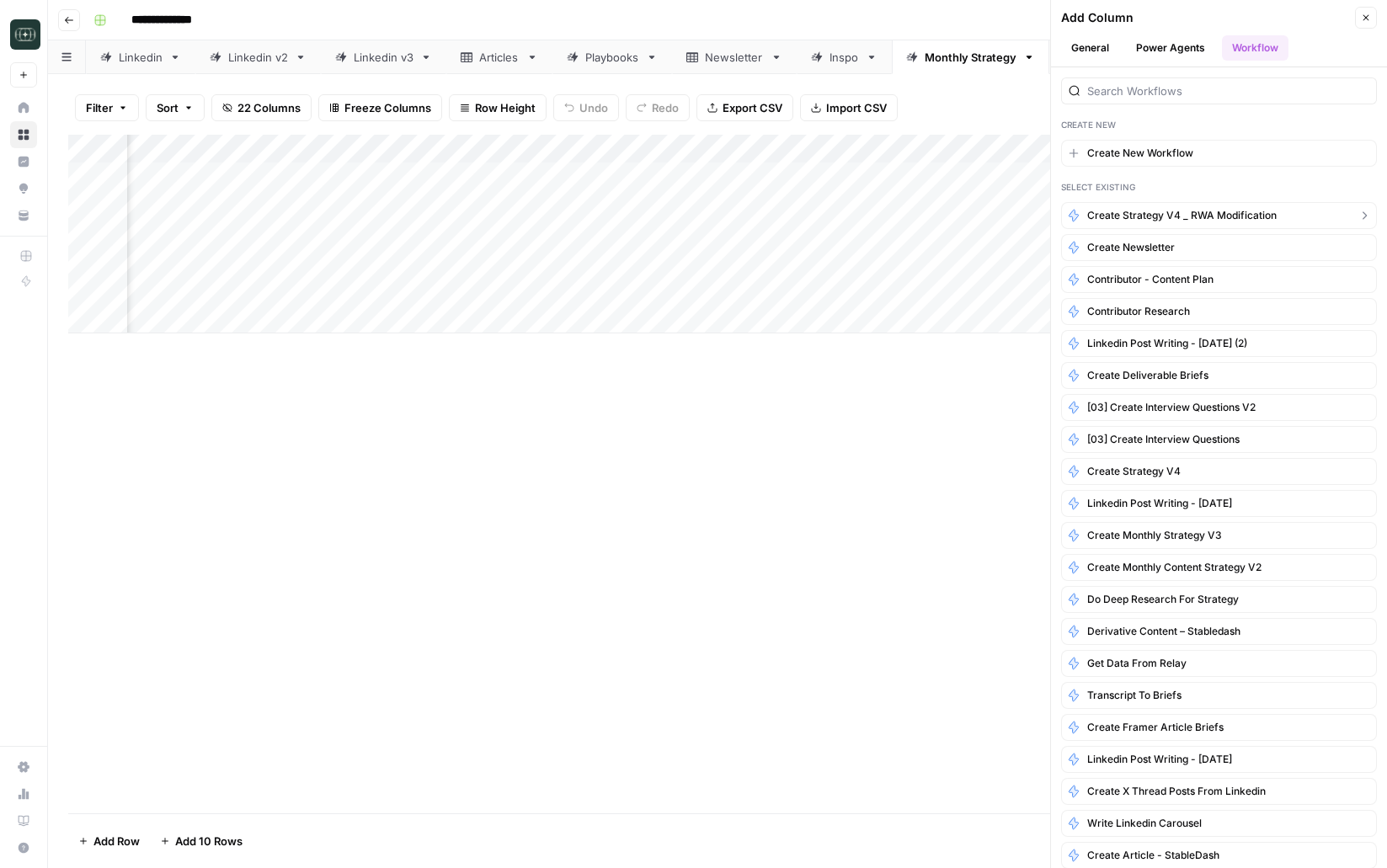
click at [1240, 215] on span "Create Strategy v4 _ RWA modification" at bounding box center [1182, 215] width 189 height 15
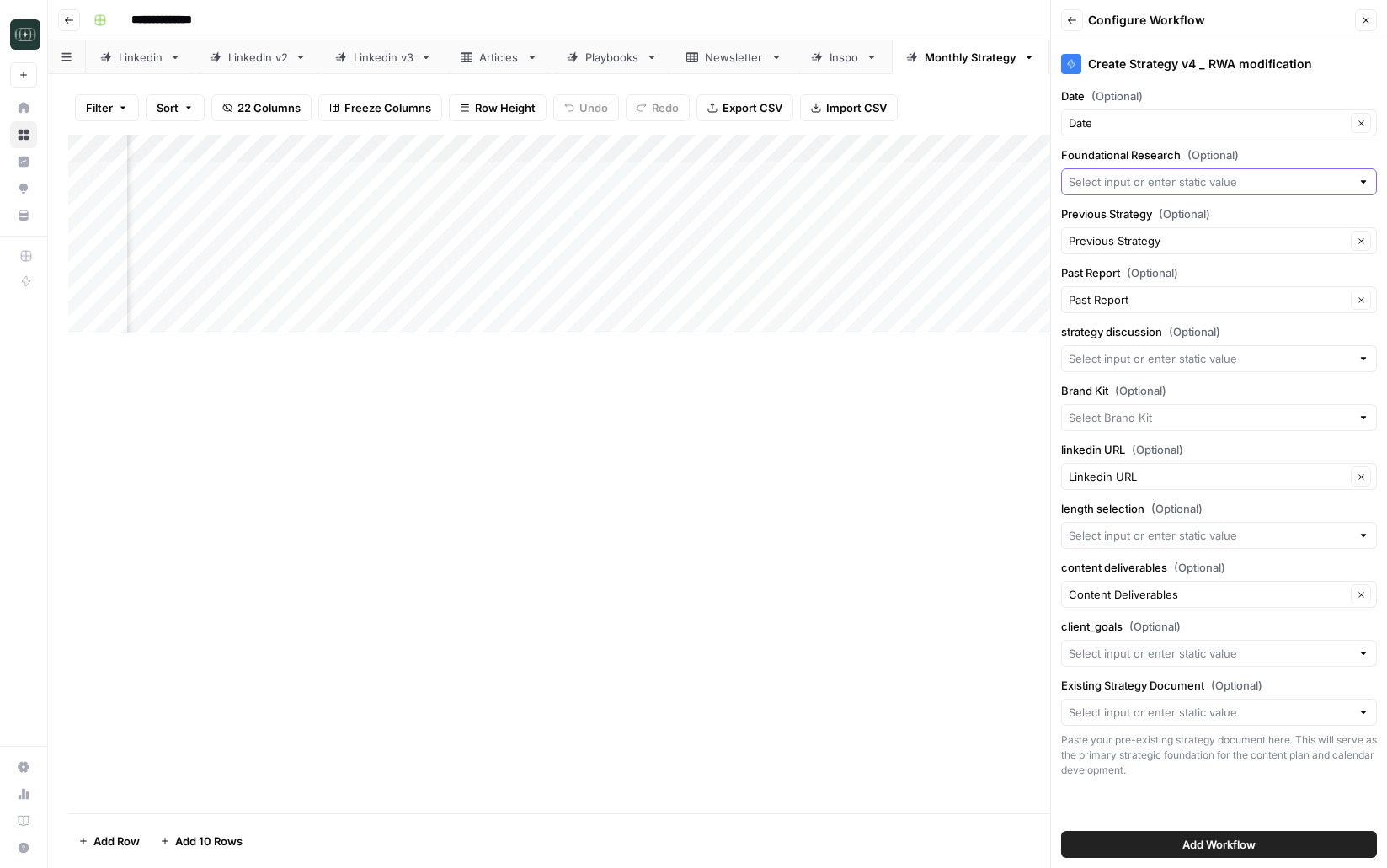
click at [1260, 185] on input "Foundational Research (Optional)" at bounding box center [1210, 181] width 283 height 17
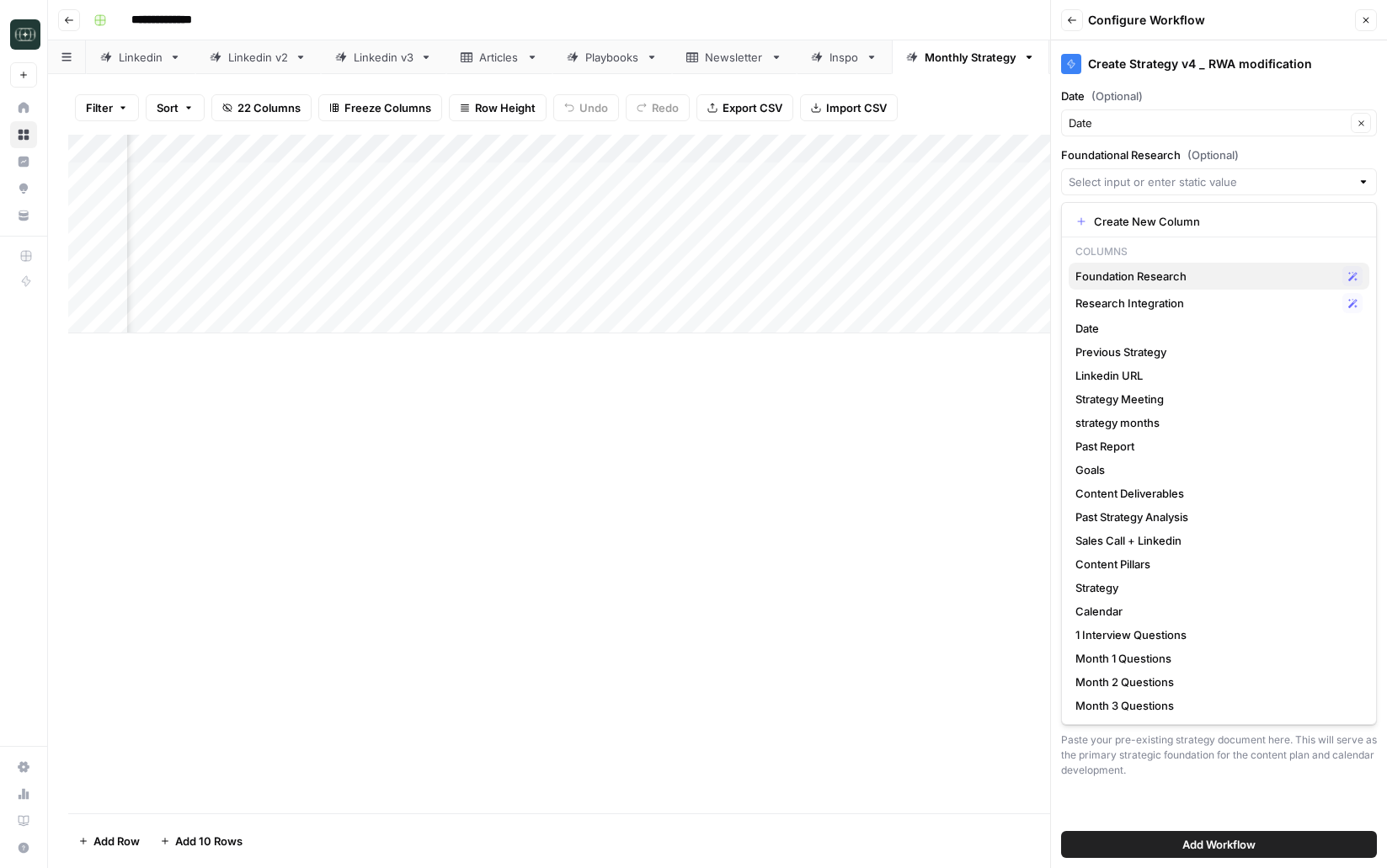
click at [1199, 271] on span "Foundation Research" at bounding box center [1206, 275] width 260 height 17
type input "Foundation Research"
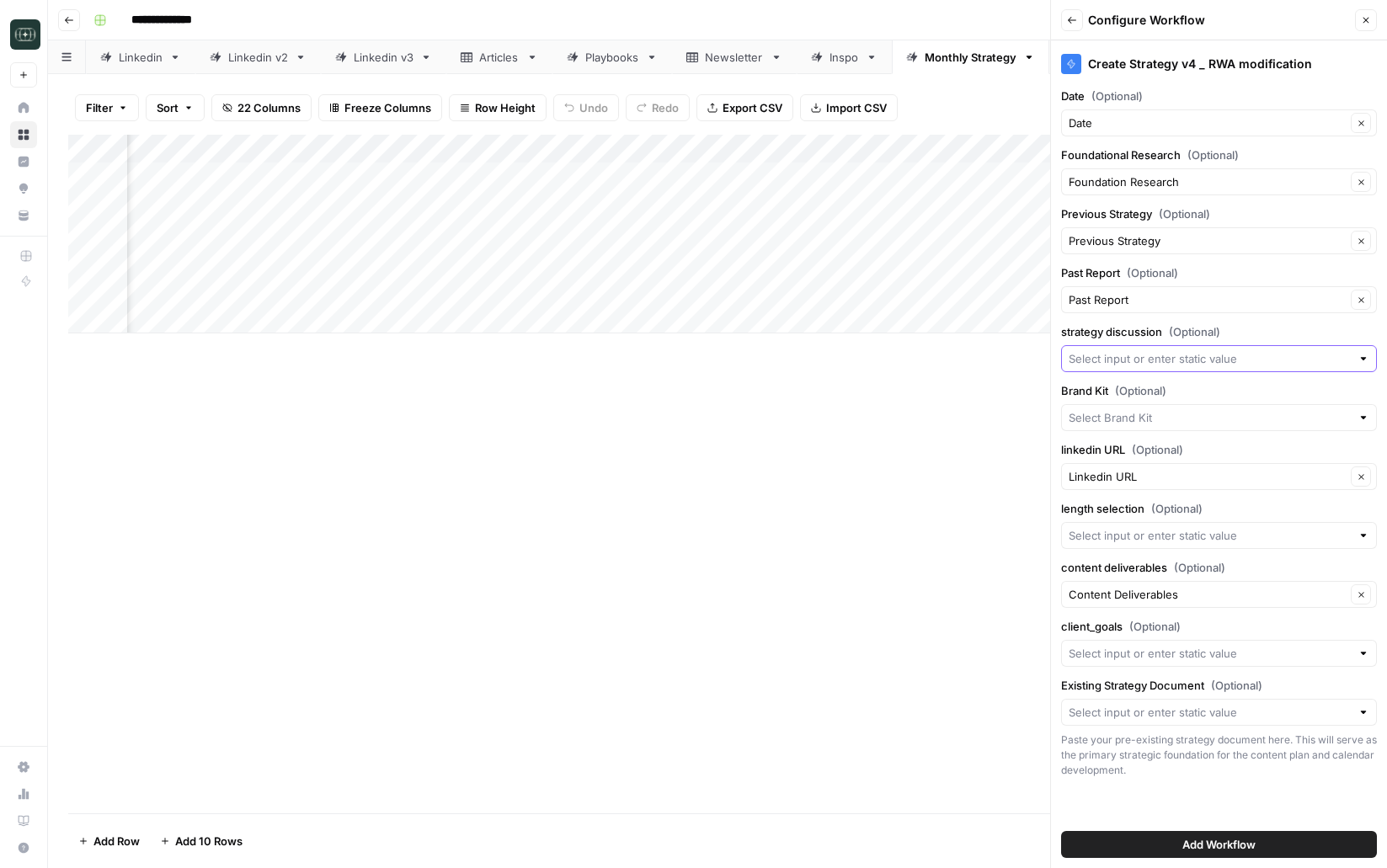
click at [1158, 355] on input "strategy discussion (Optional)" at bounding box center [1210, 358] width 283 height 17
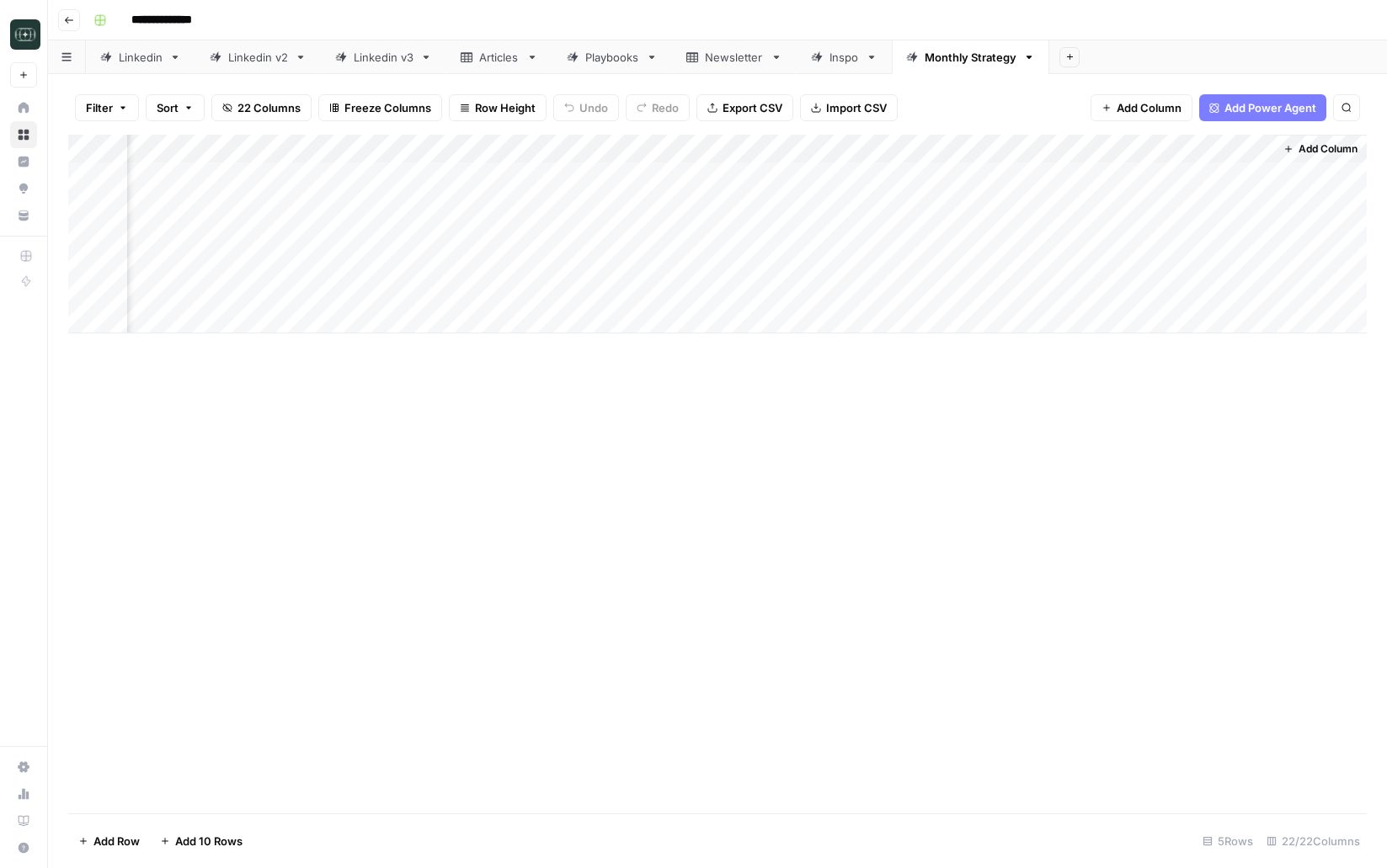
click at [1346, 154] on span "Add Column" at bounding box center [1328, 149] width 58 height 15
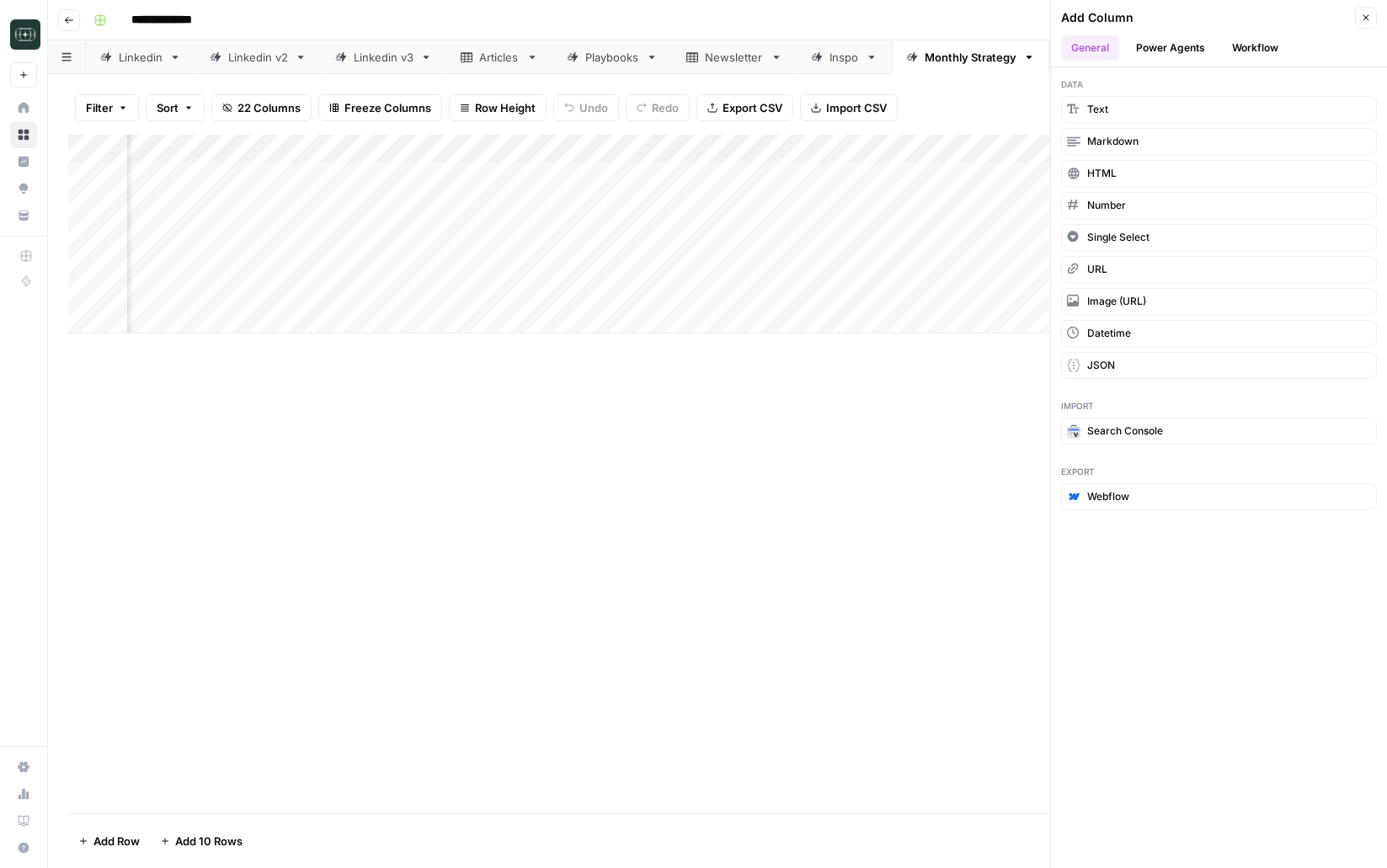
click at [1261, 49] on button "Workflow" at bounding box center [1254, 48] width 66 height 25
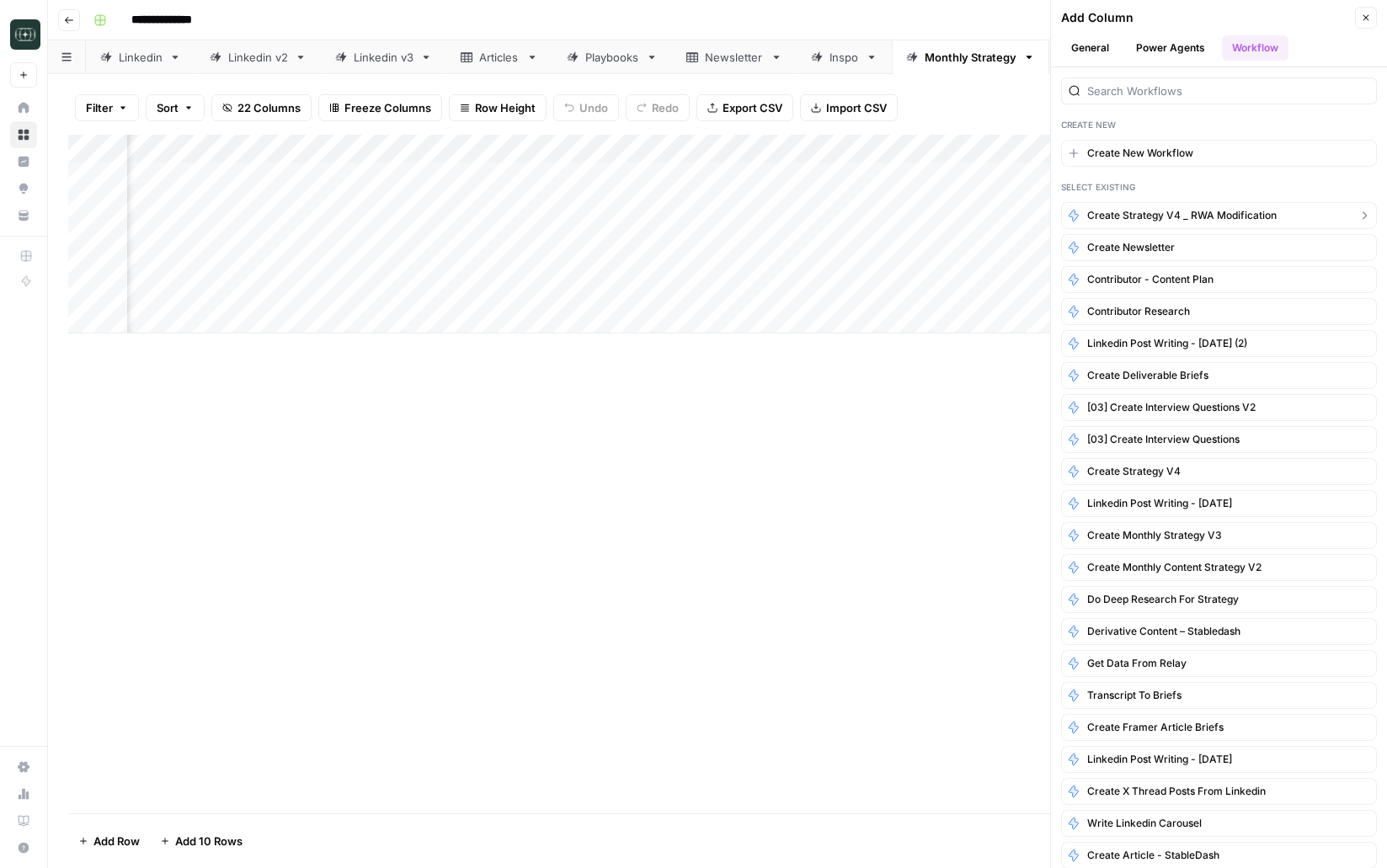
click at [1208, 219] on span "Create Strategy v4 _ RWA modification" at bounding box center [1182, 215] width 189 height 15
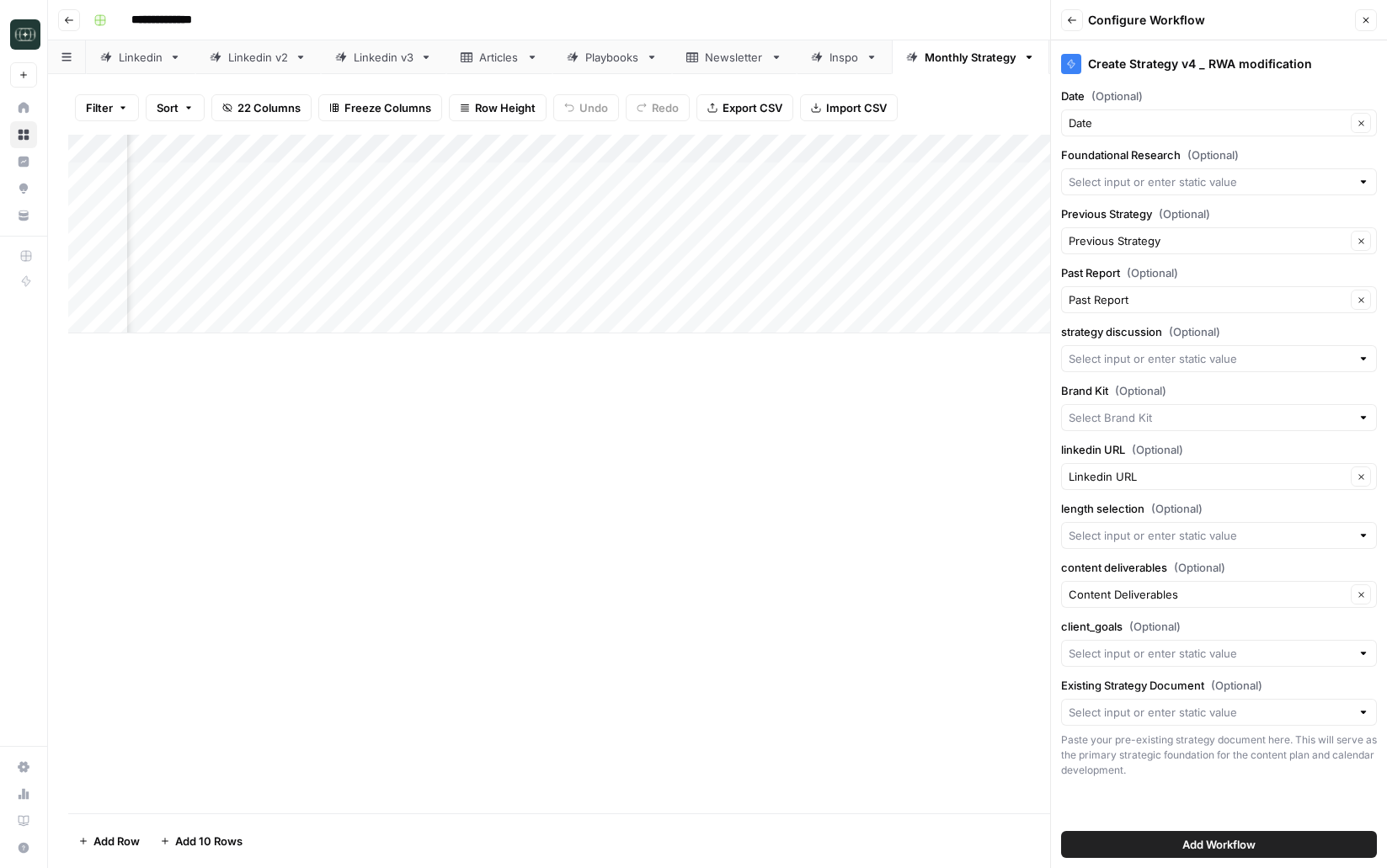
click at [1183, 164] on div "Foundational Research (Optional)" at bounding box center [1218, 170] width 316 height 49
click at [417, 148] on div "Add Column" at bounding box center [718, 234] width 1299 height 198
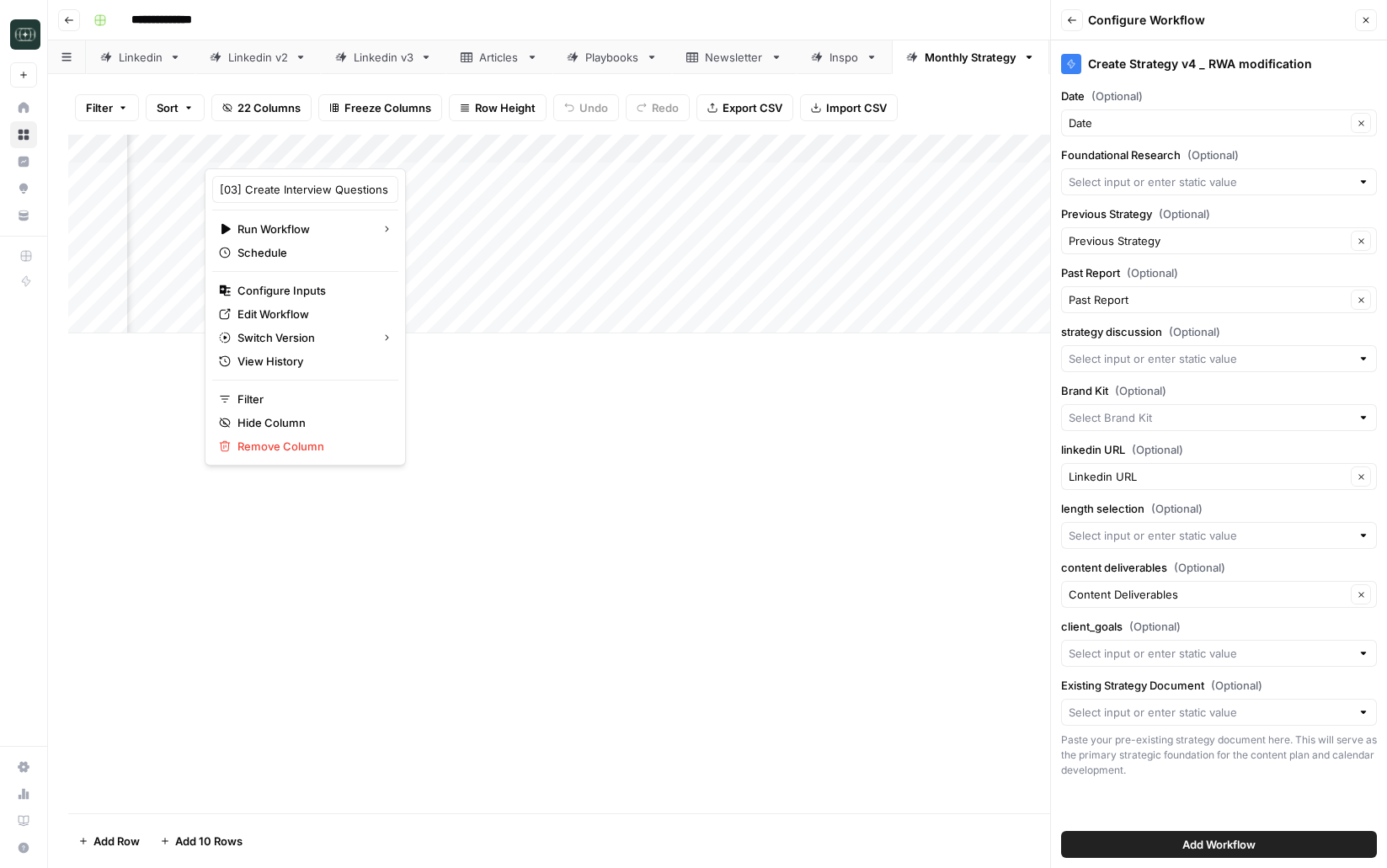
click at [593, 406] on div "Add Column" at bounding box center [718, 474] width 1299 height 679
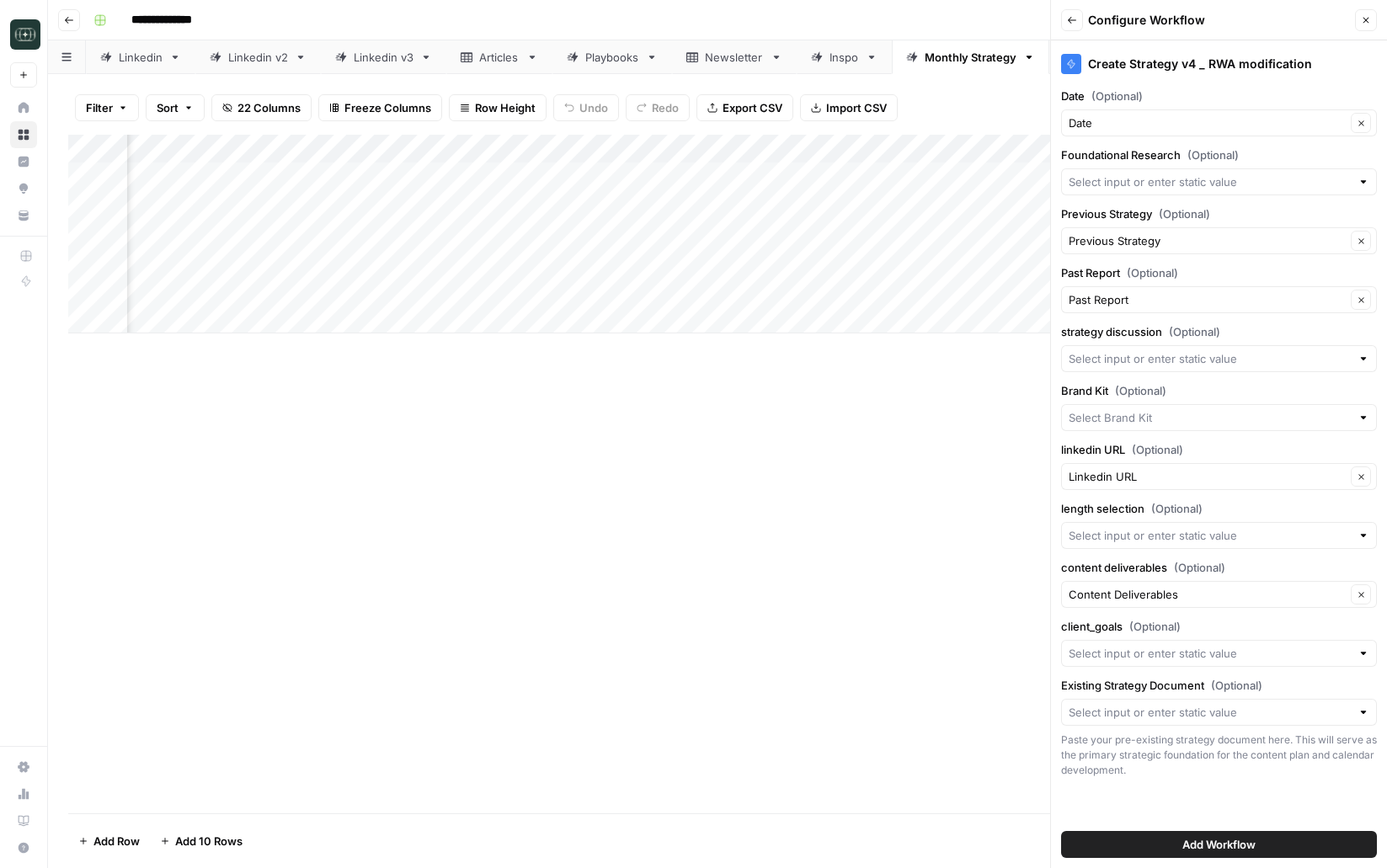
scroll to position [0, 2893]
click at [561, 149] on div "Add Column" at bounding box center [718, 234] width 1299 height 198
click at [493, 286] on span "Hide Column" at bounding box center [529, 290] width 148 height 17
click at [1104, 181] on input "Foundational Research (Optional)" at bounding box center [1210, 181] width 283 height 17
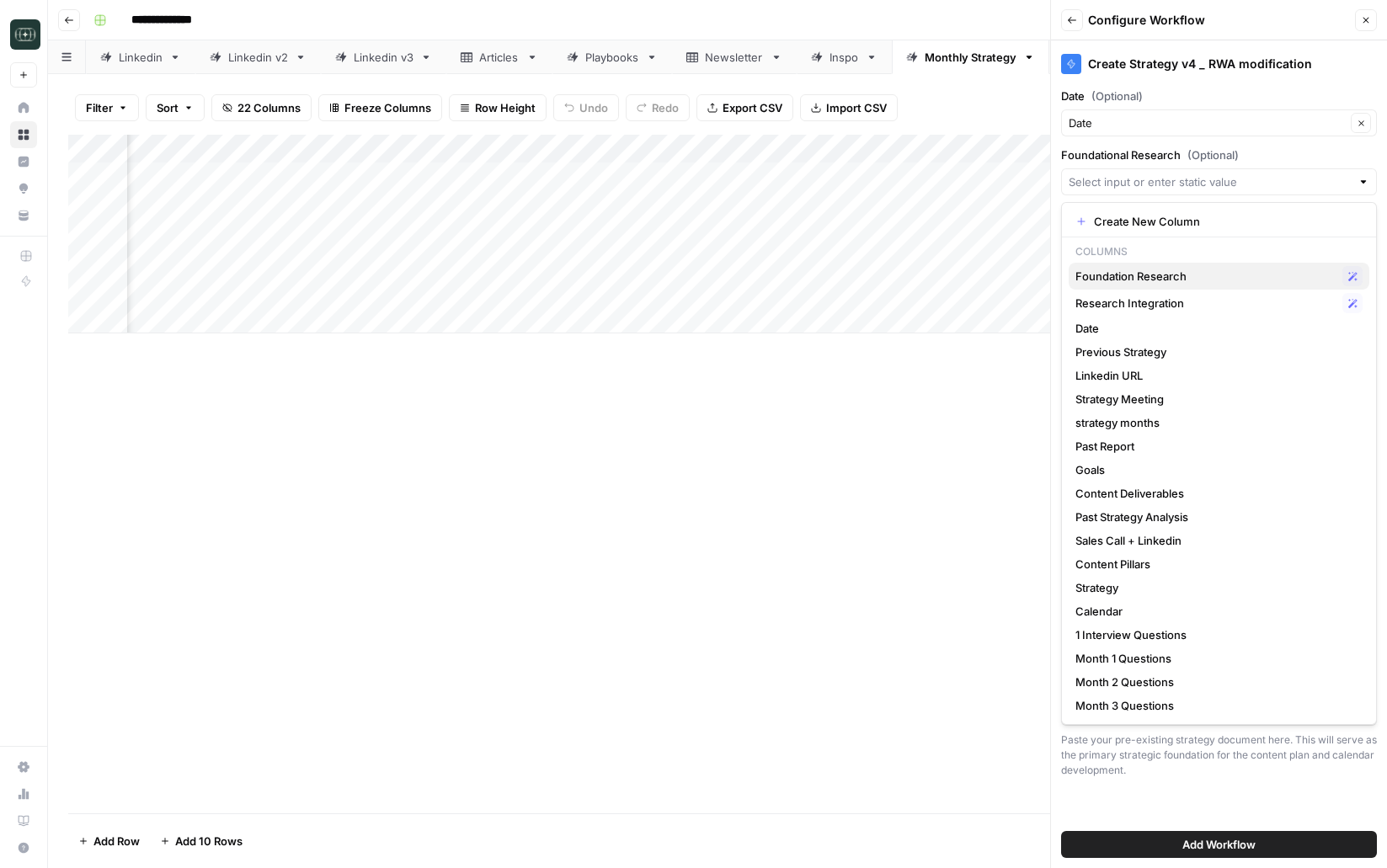
click at [1199, 283] on span "Foundation Research" at bounding box center [1206, 275] width 260 height 17
type input "Foundation Research"
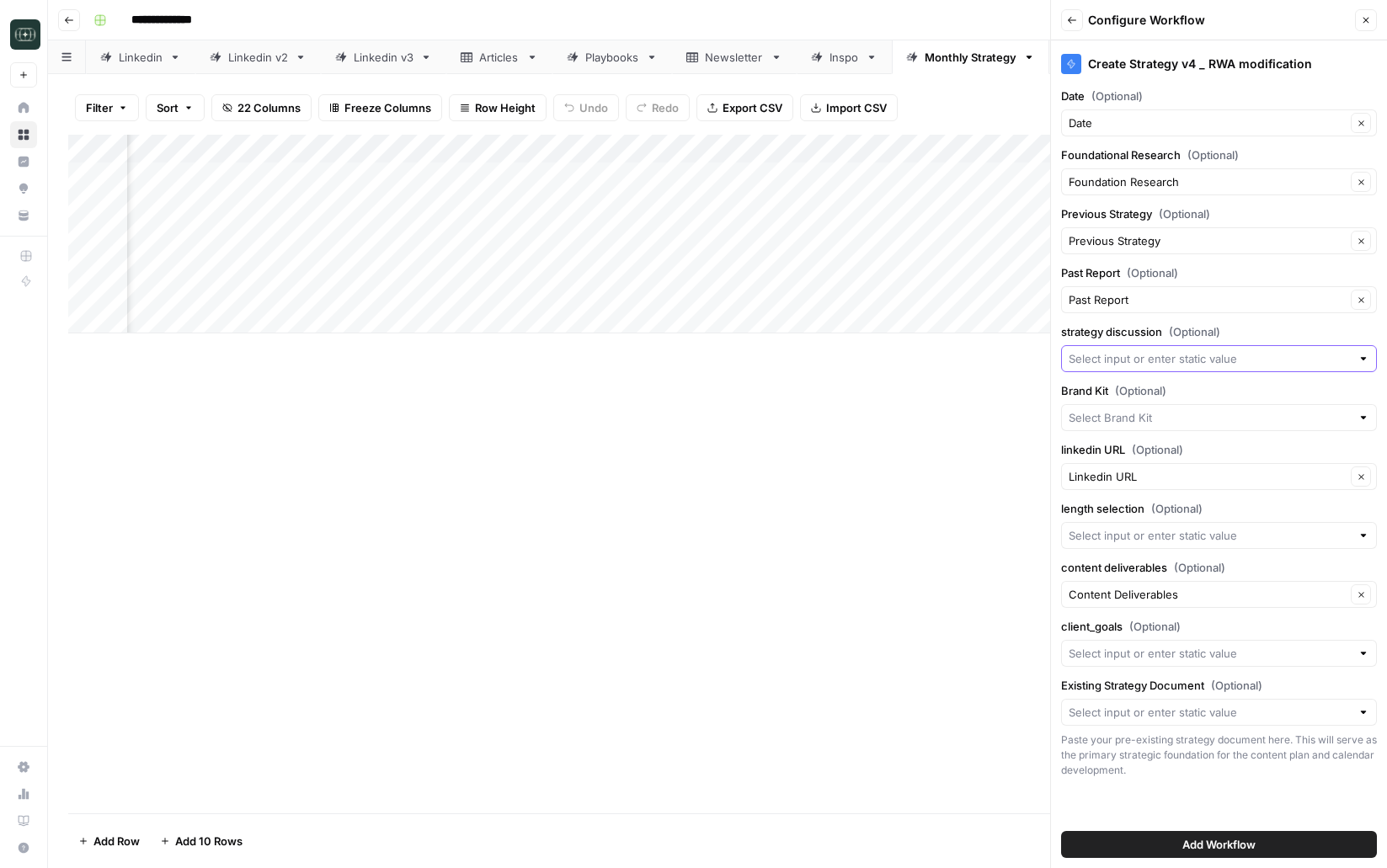
click at [1137, 357] on input "strategy discussion (Optional)" at bounding box center [1210, 358] width 283 height 17
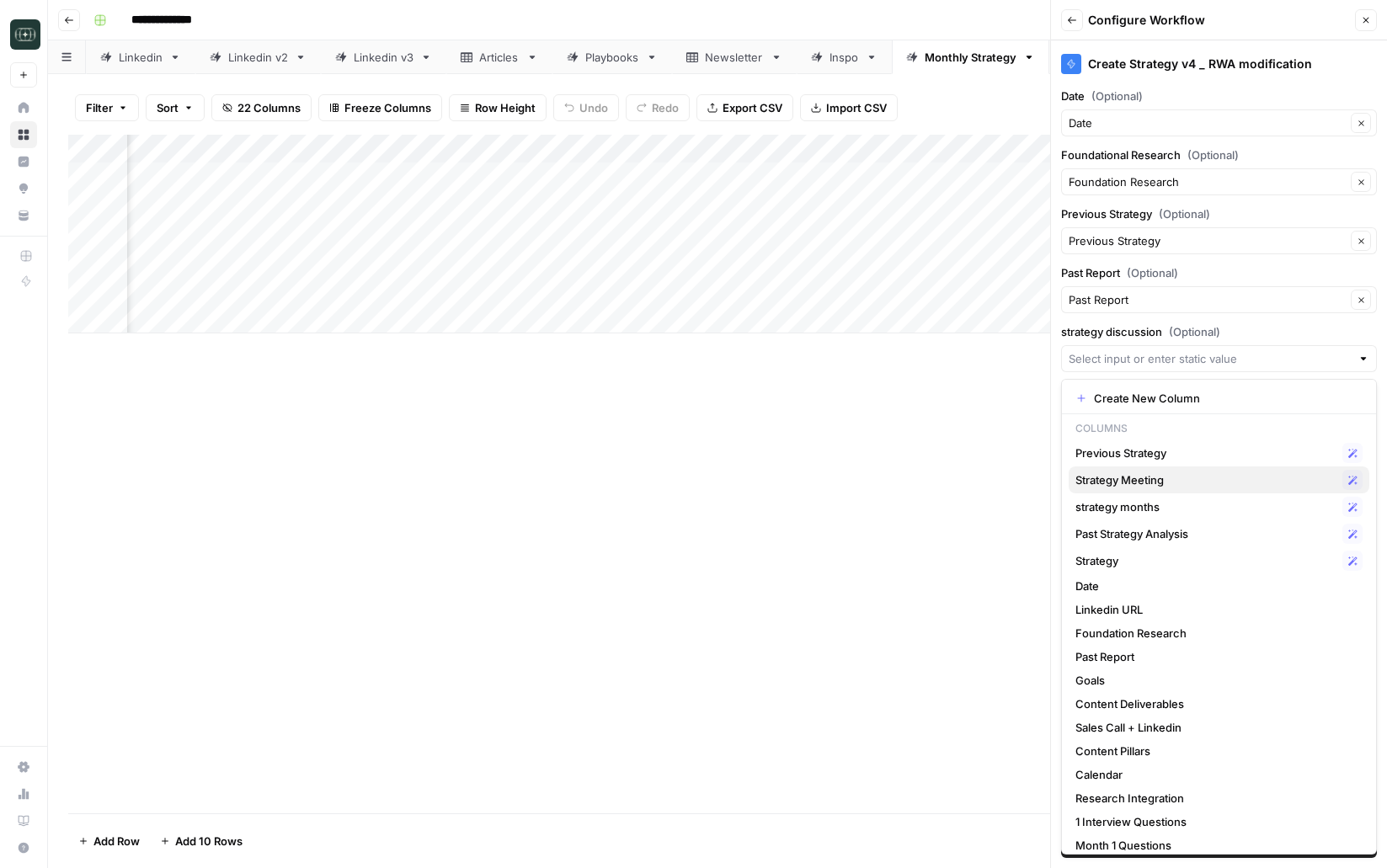
click at [1135, 482] on span "Strategy Meeting" at bounding box center [1206, 480] width 260 height 17
type input "Strategy Meeting"
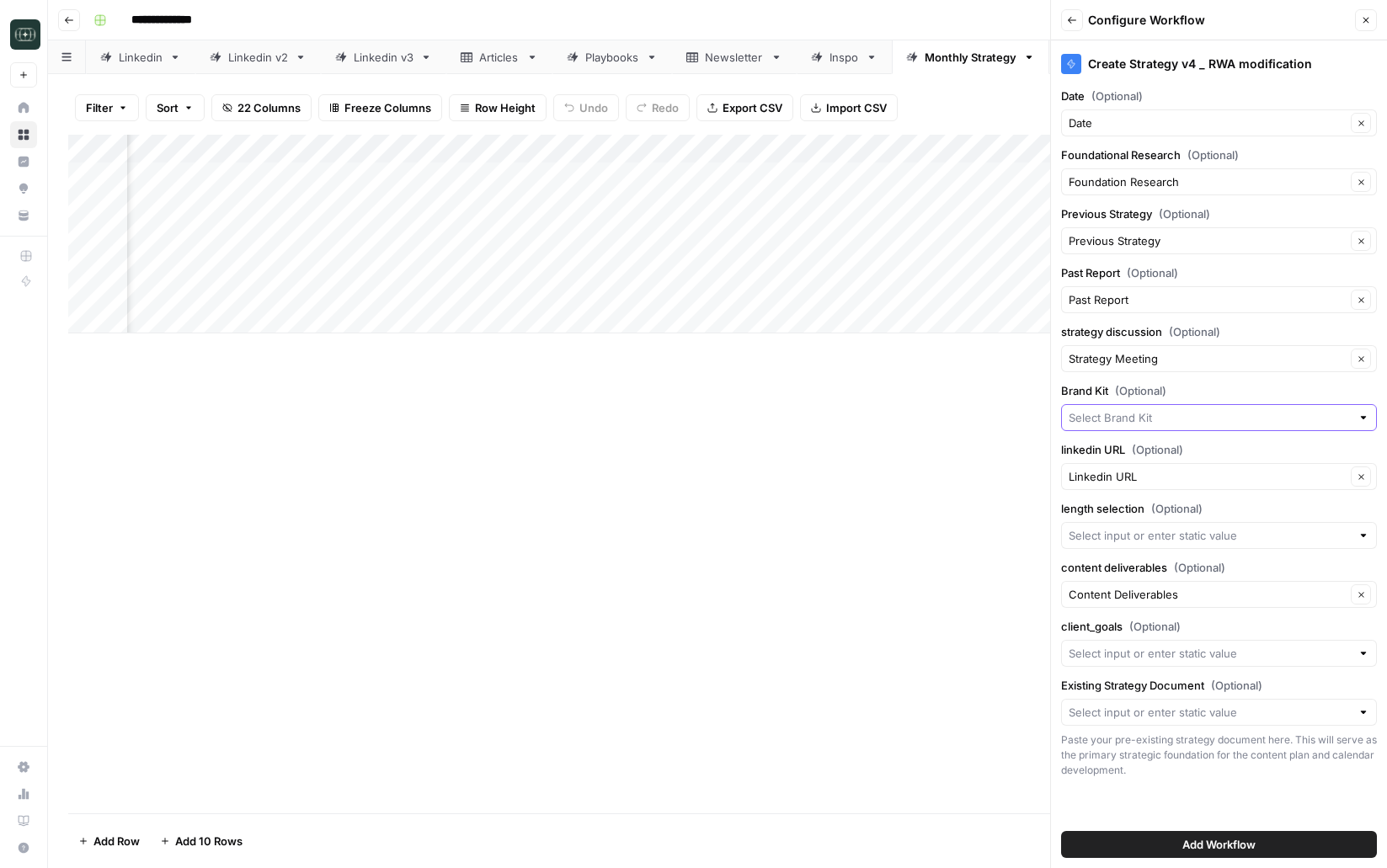
click at [1133, 422] on input "Brand Kit (Optional)" at bounding box center [1210, 417] width 283 height 17
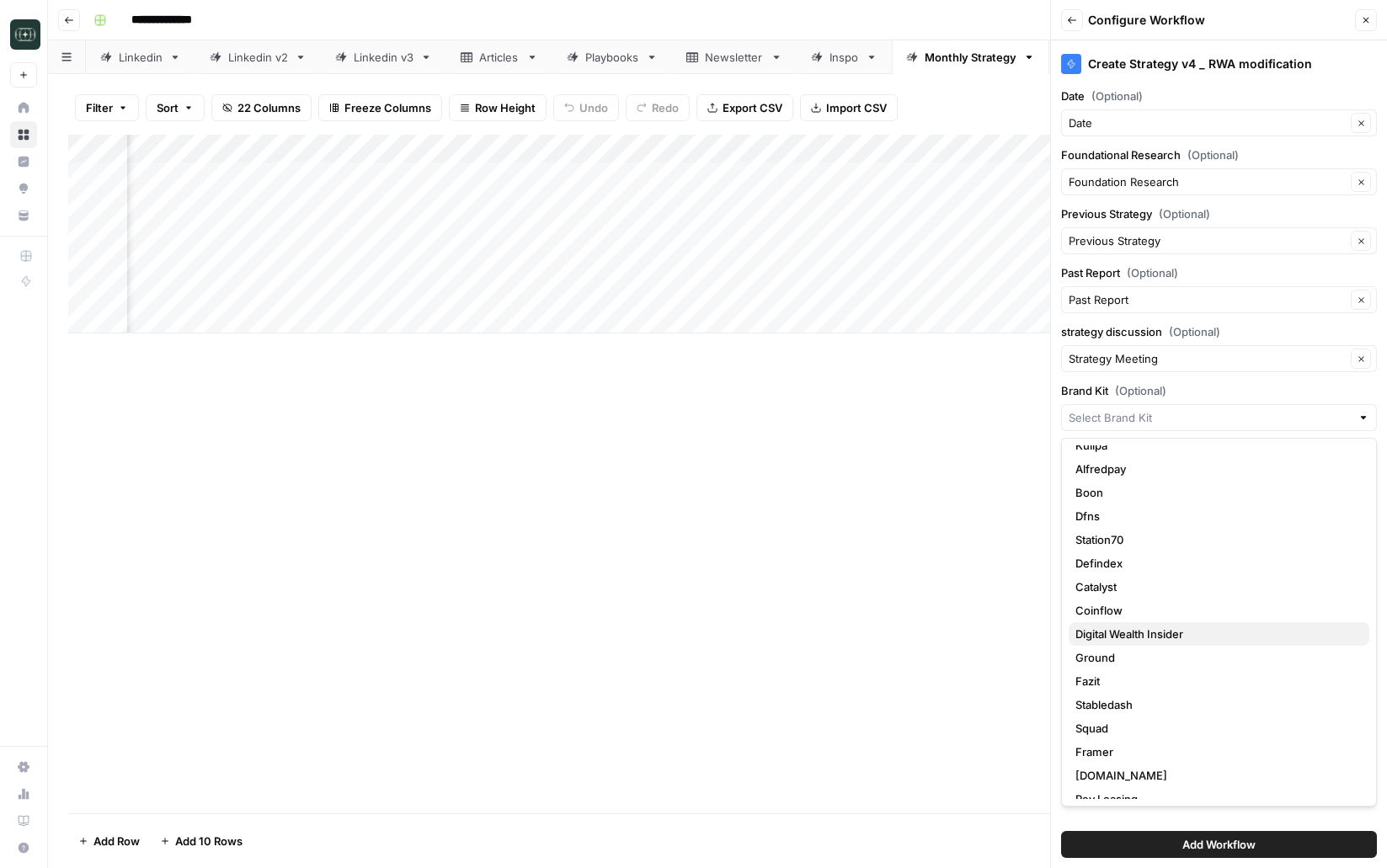
scroll to position [70, 0]
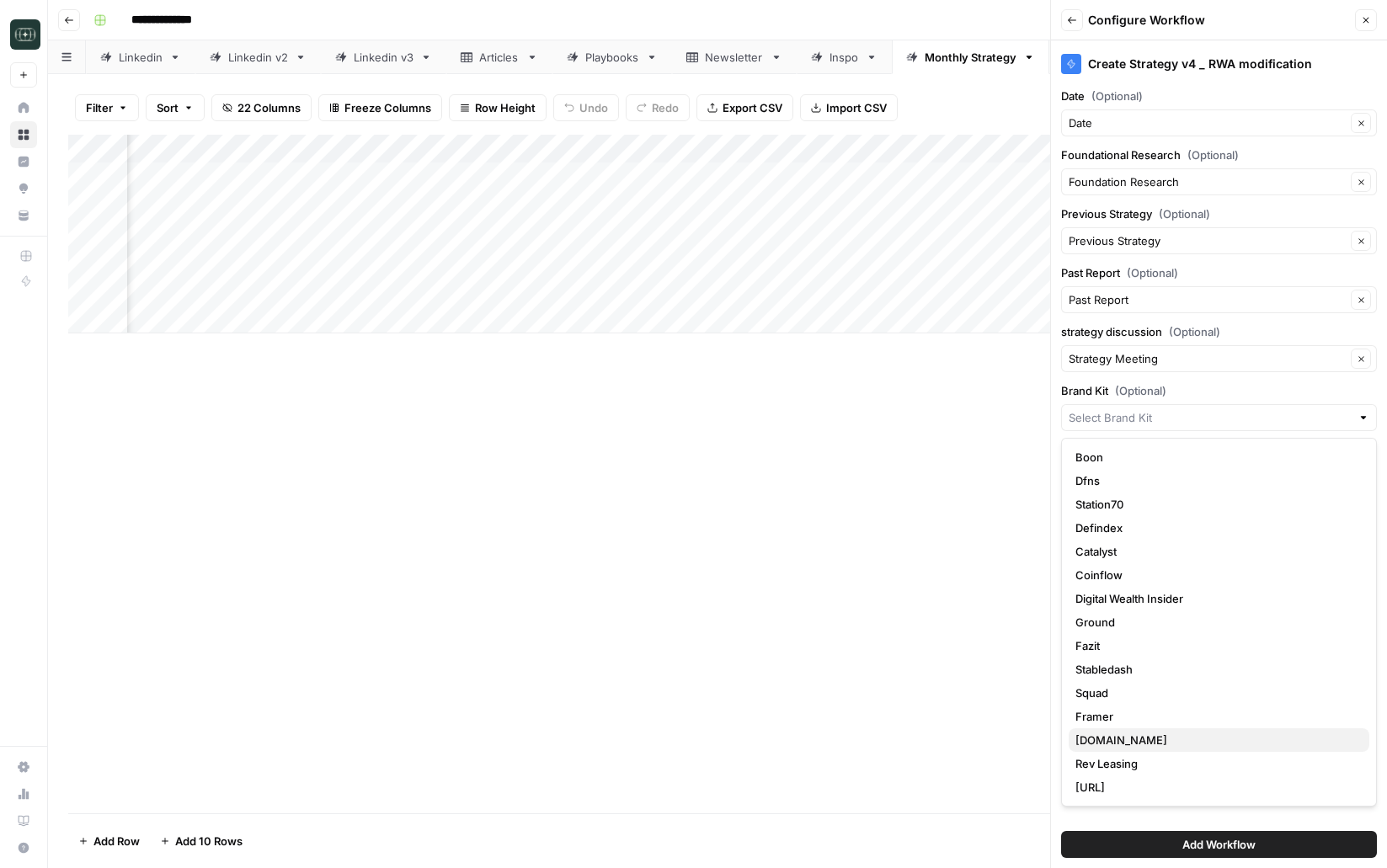
click at [1112, 740] on span "RWA.xyz" at bounding box center [1215, 739] width 281 height 17
type input "RWA.xyz"
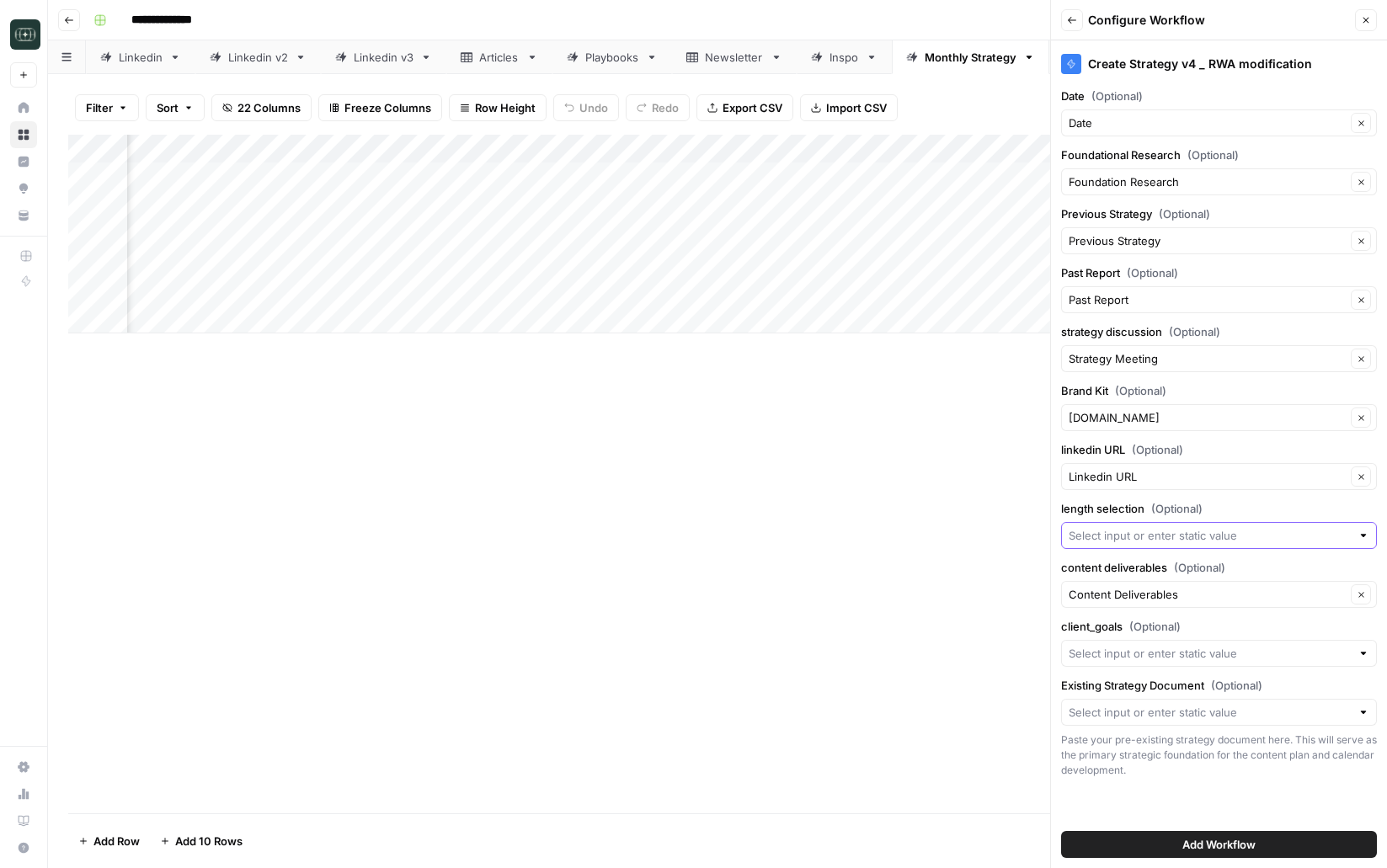
click at [1146, 539] on input "length selection (Optional)" at bounding box center [1210, 535] width 283 height 17
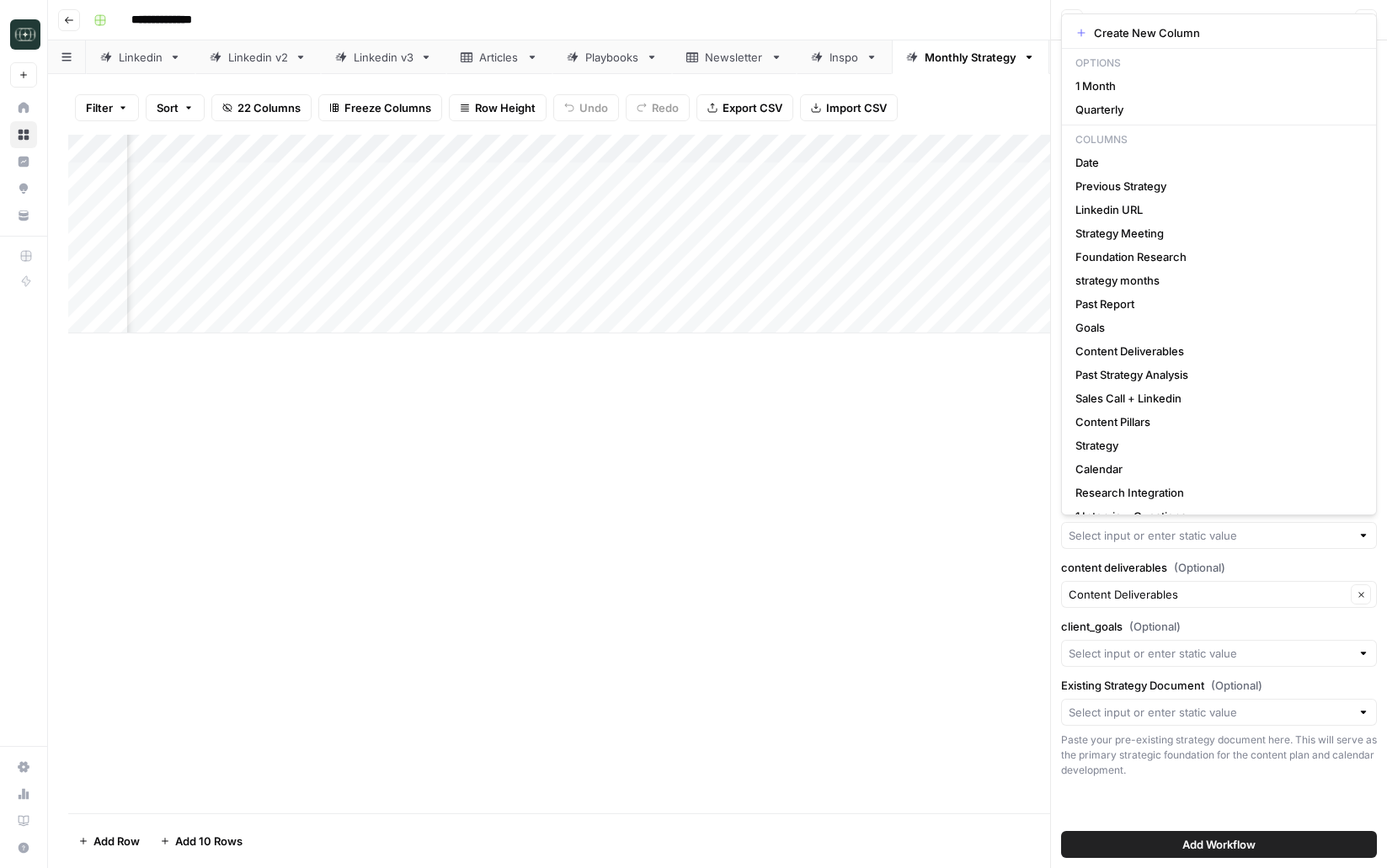
scroll to position [0, 815]
click at [1110, 280] on span "strategy months" at bounding box center [1215, 279] width 281 height 17
type input "strategy months"
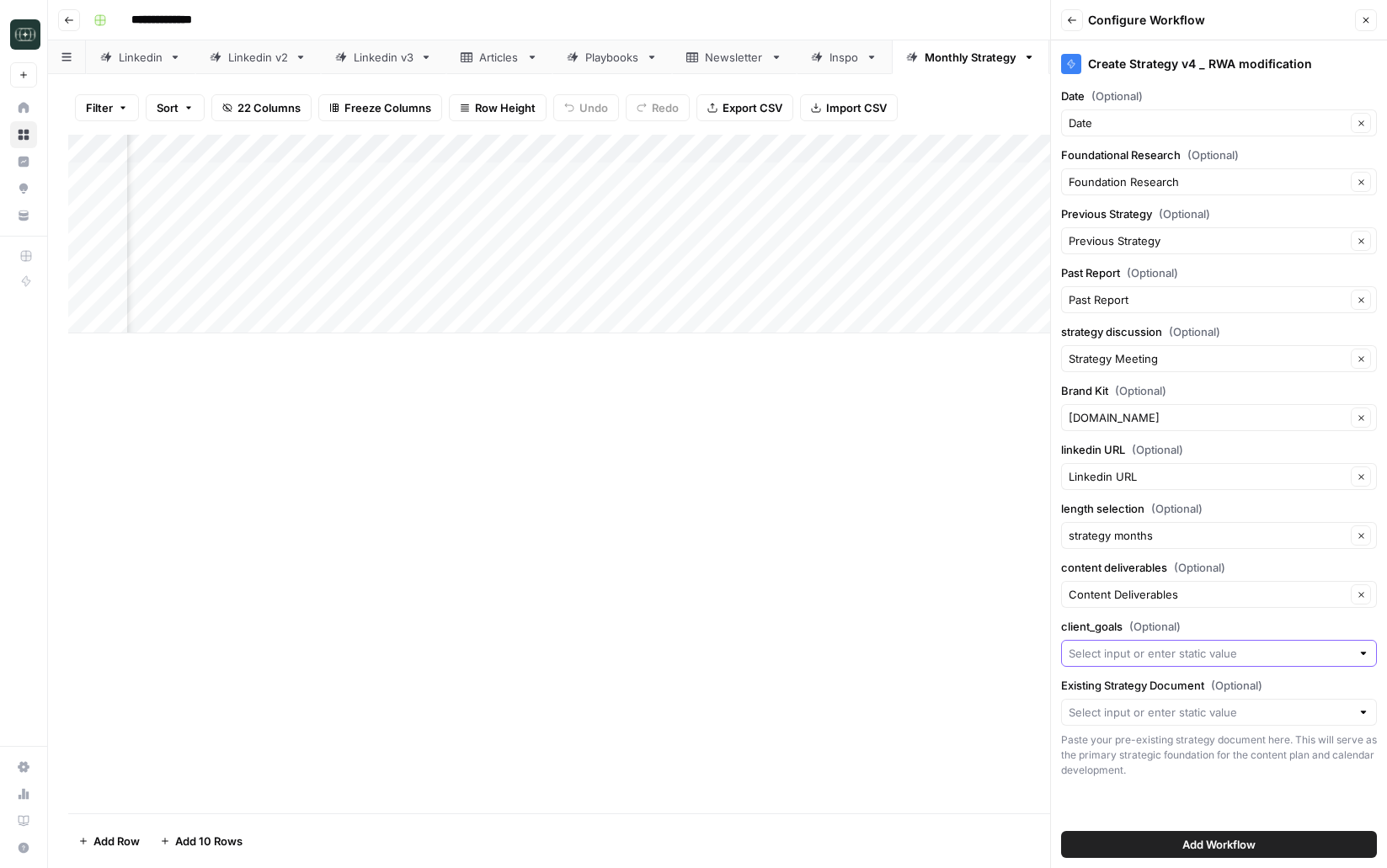
click at [1176, 656] on input "client_goals (Optional)" at bounding box center [1210, 653] width 283 height 17
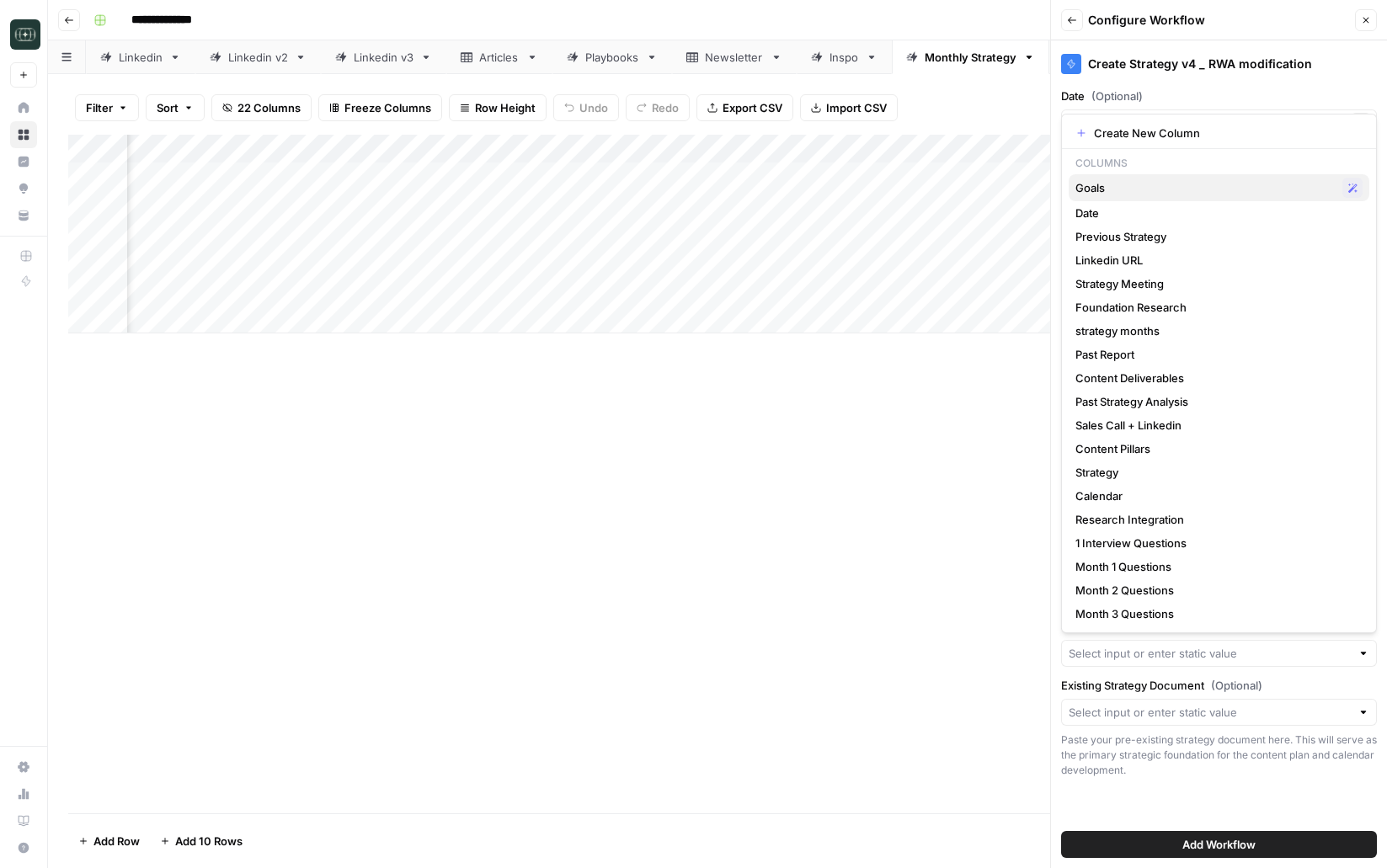
click at [1137, 198] on button "Goals Possible Match" at bounding box center [1218, 187] width 300 height 27
type input "Goals"
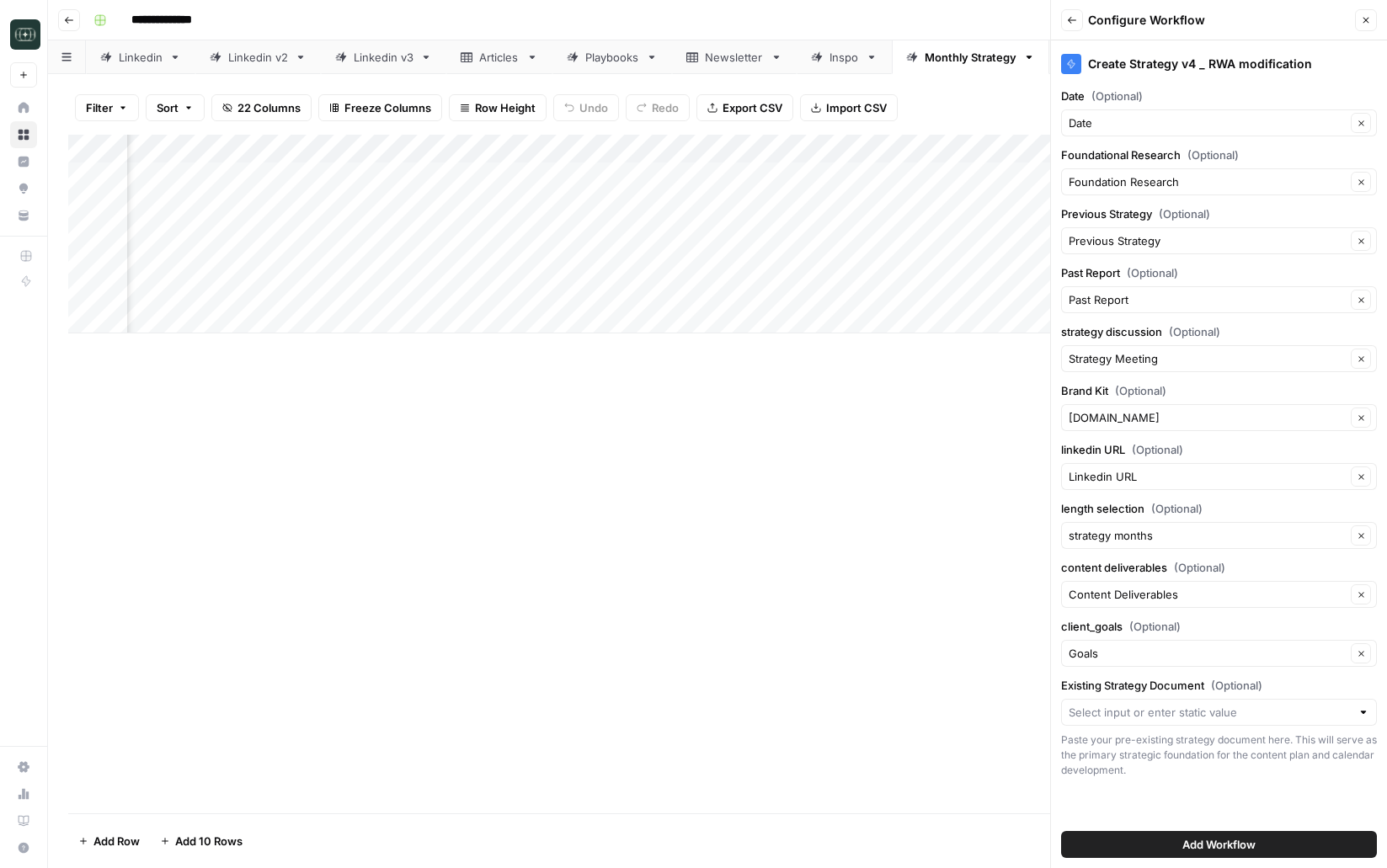
scroll to position [0, 2742]
click at [1093, 716] on input "Existing Strategy Document (Optional)" at bounding box center [1210, 711] width 283 height 17
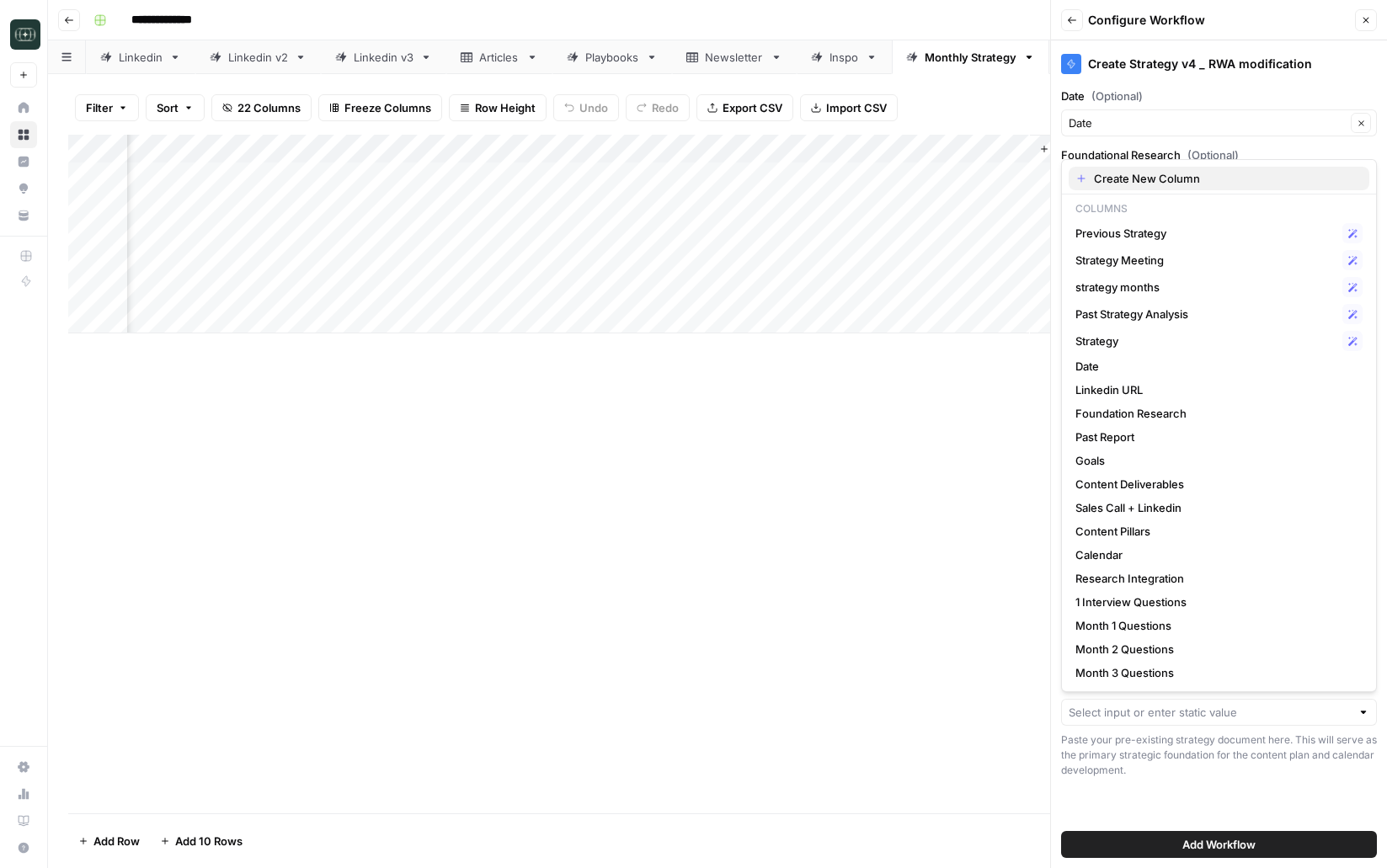
click at [1148, 183] on span "Create New Column" at bounding box center [1224, 178] width 262 height 17
type input "Create New Column"
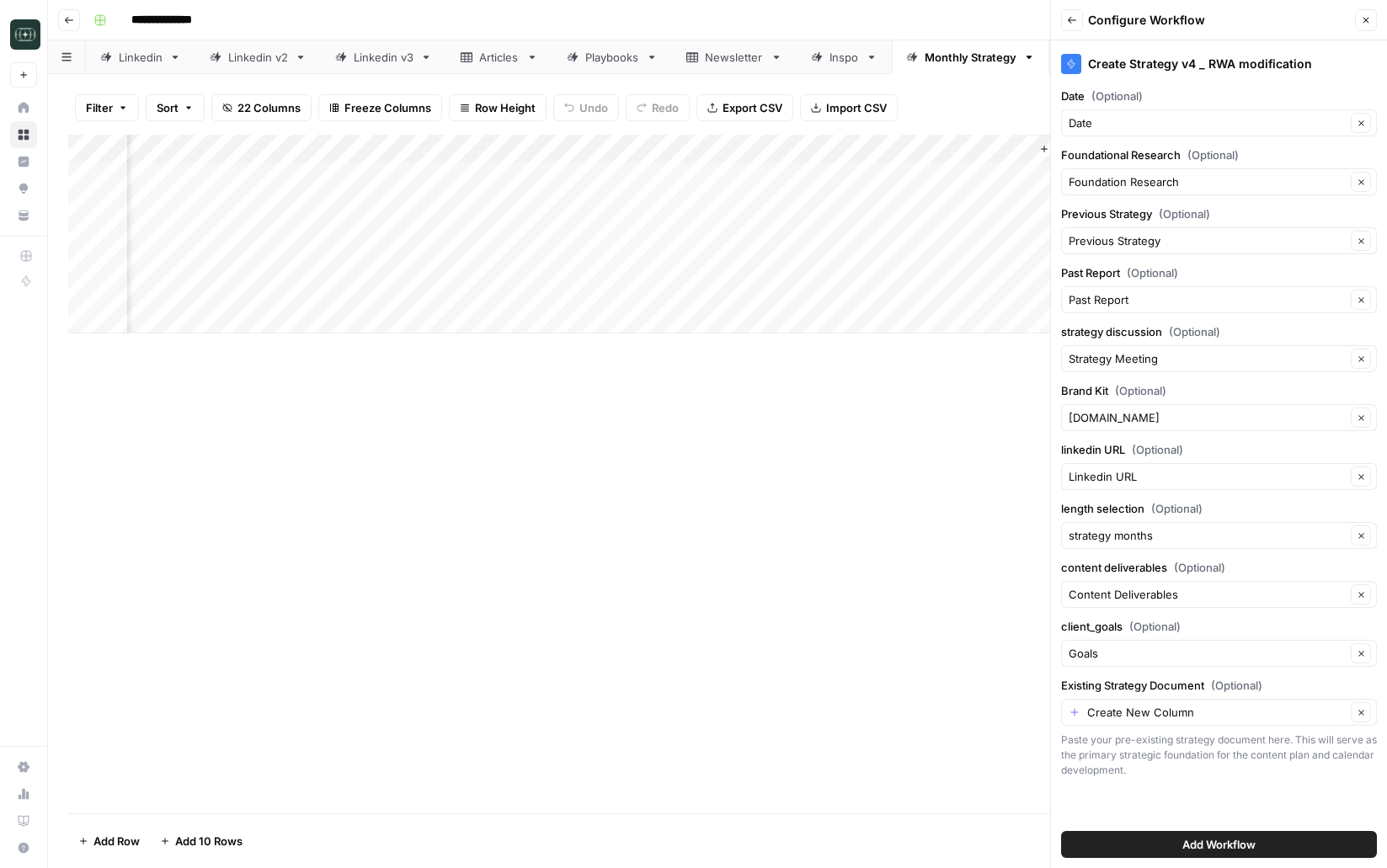
click at [1202, 845] on span "Add Workflow" at bounding box center [1219, 843] width 73 height 17
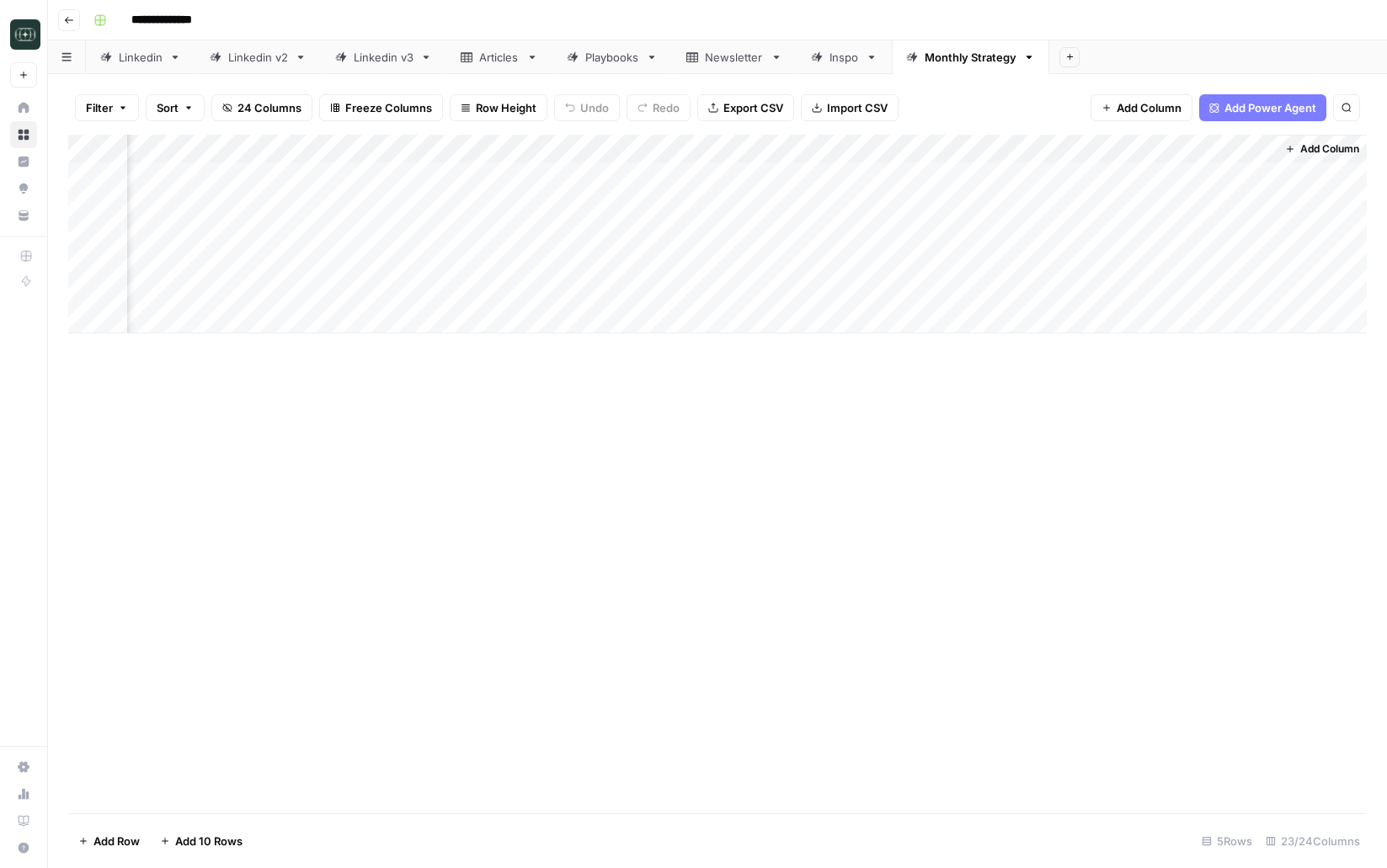
scroll to position [0, 3022]
click at [886, 171] on div "Add Column" at bounding box center [718, 234] width 1299 height 198
click at [975, 145] on div "Add Column" at bounding box center [718, 234] width 1299 height 198
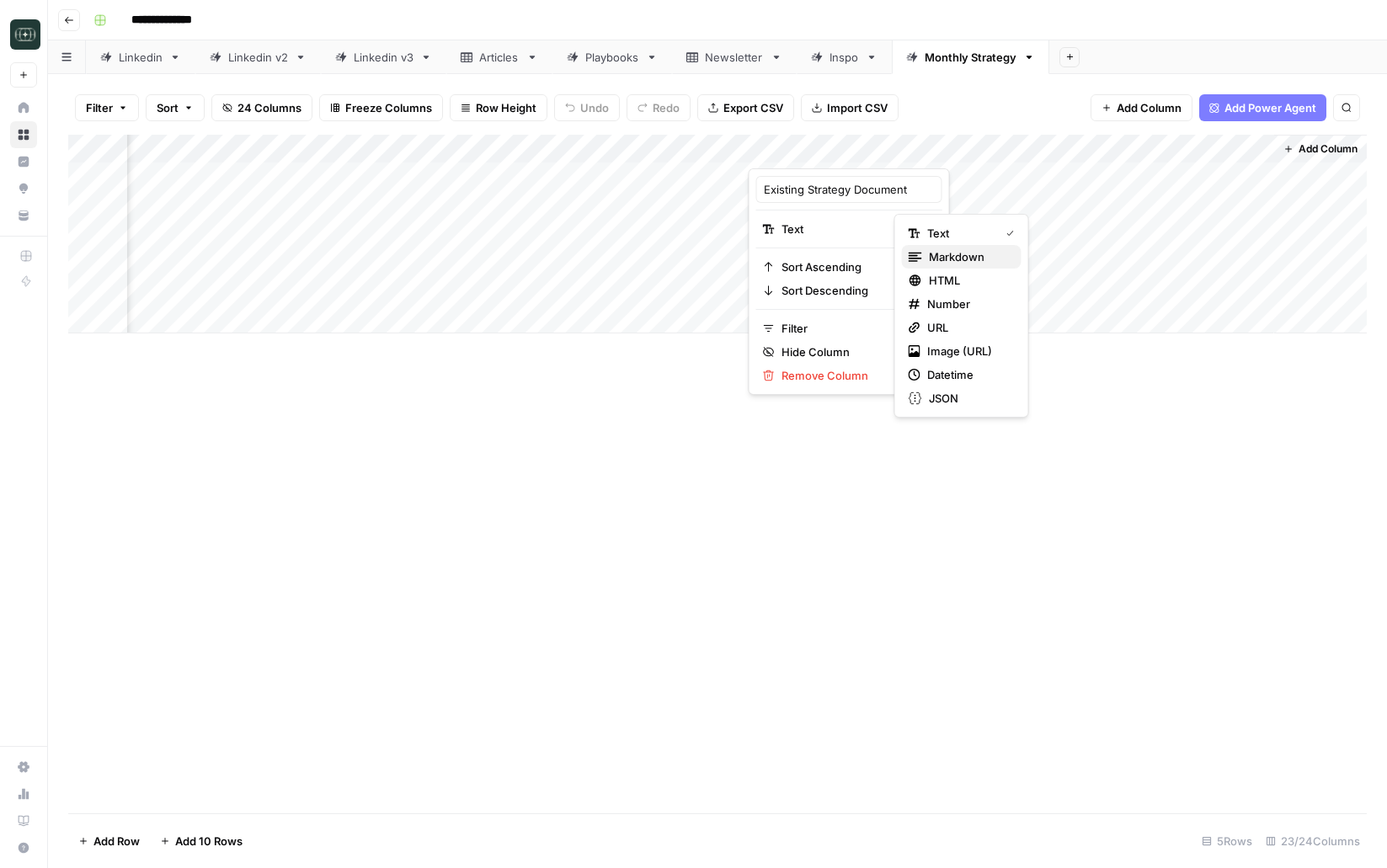
click at [953, 255] on span "Markdown" at bounding box center [969, 257] width 79 height 17
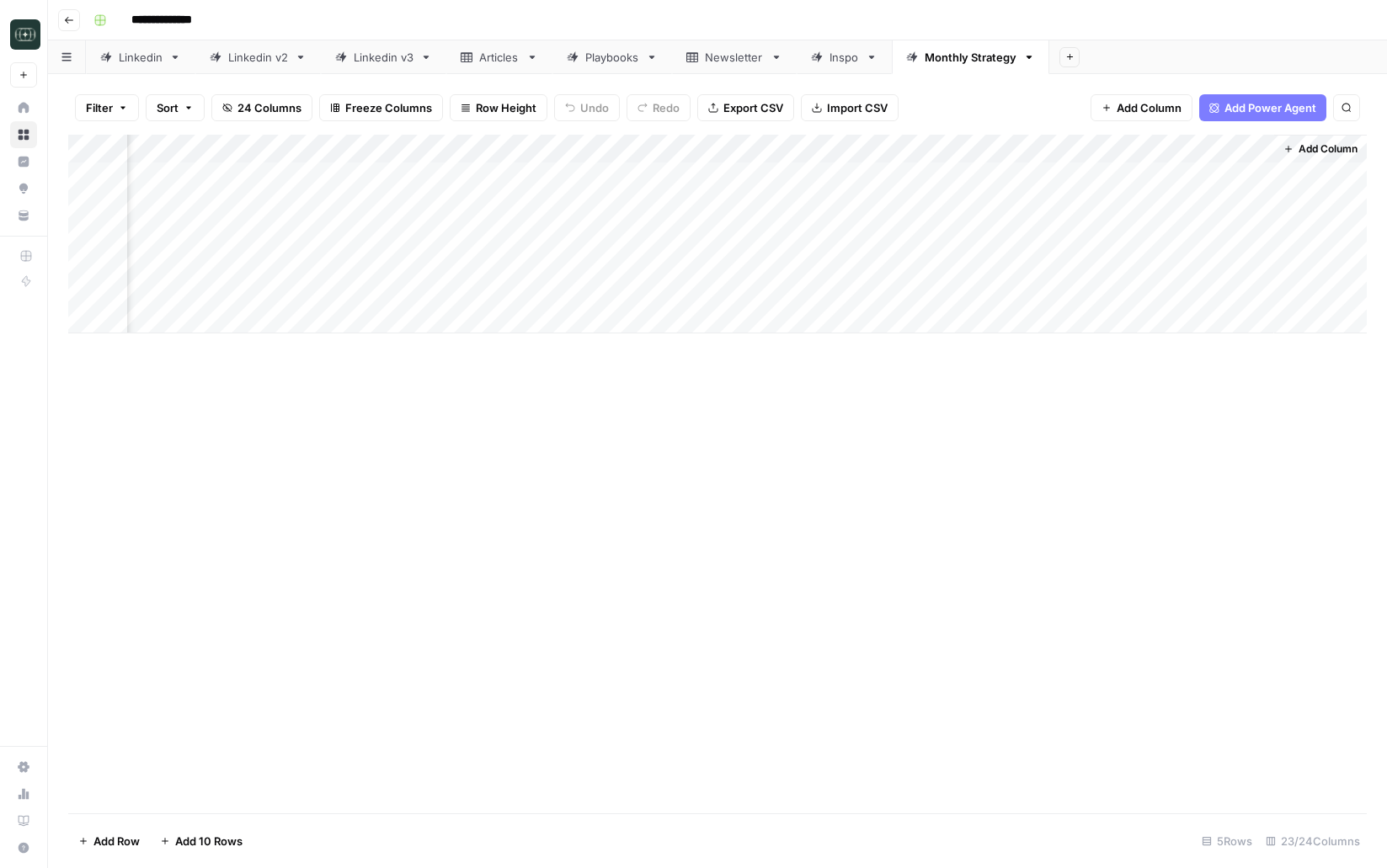
click at [837, 175] on div "Add Column" at bounding box center [718, 234] width 1299 height 198
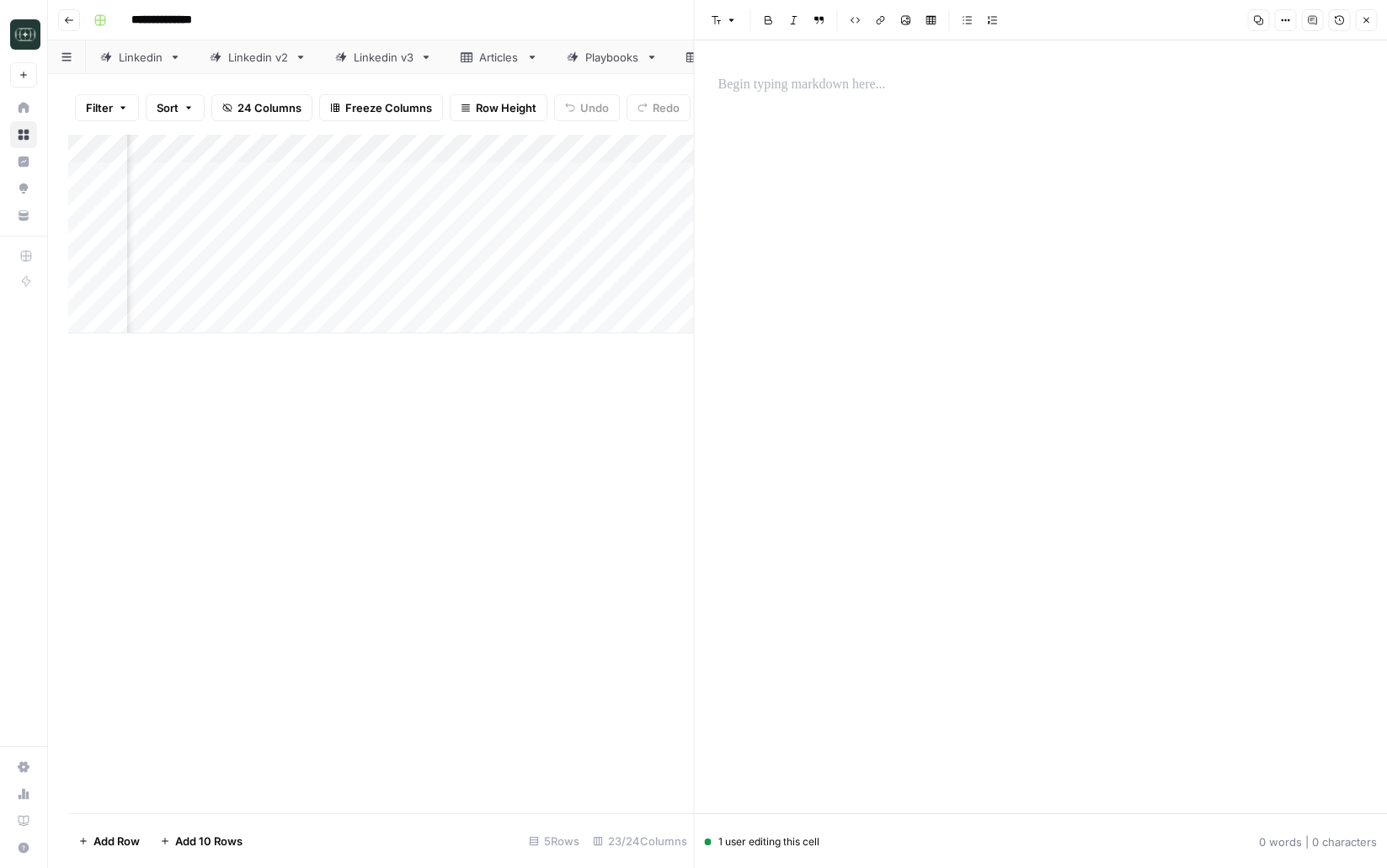
click at [820, 98] on div at bounding box center [1041, 85] width 666 height 36
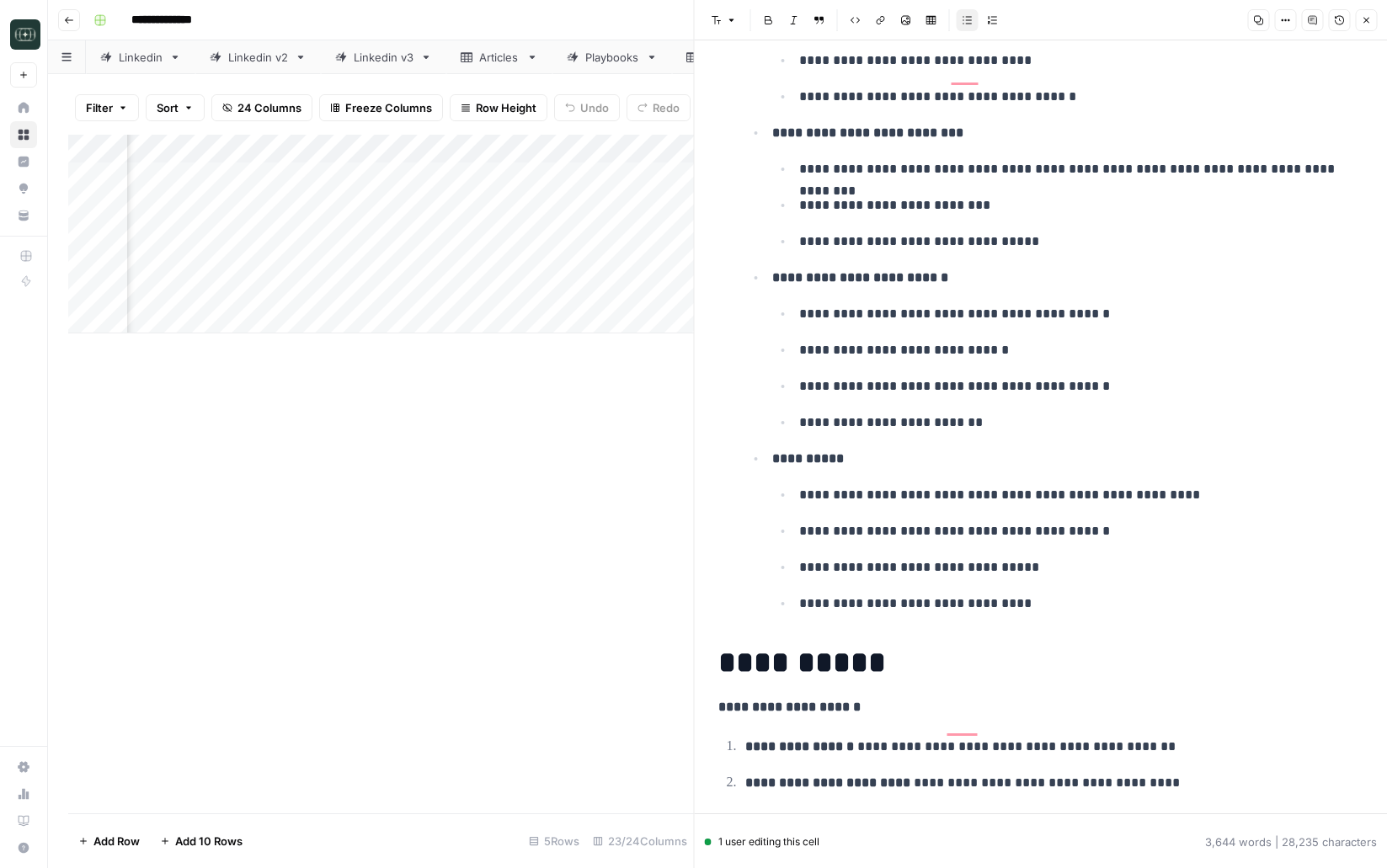
scroll to position [17540, 0]
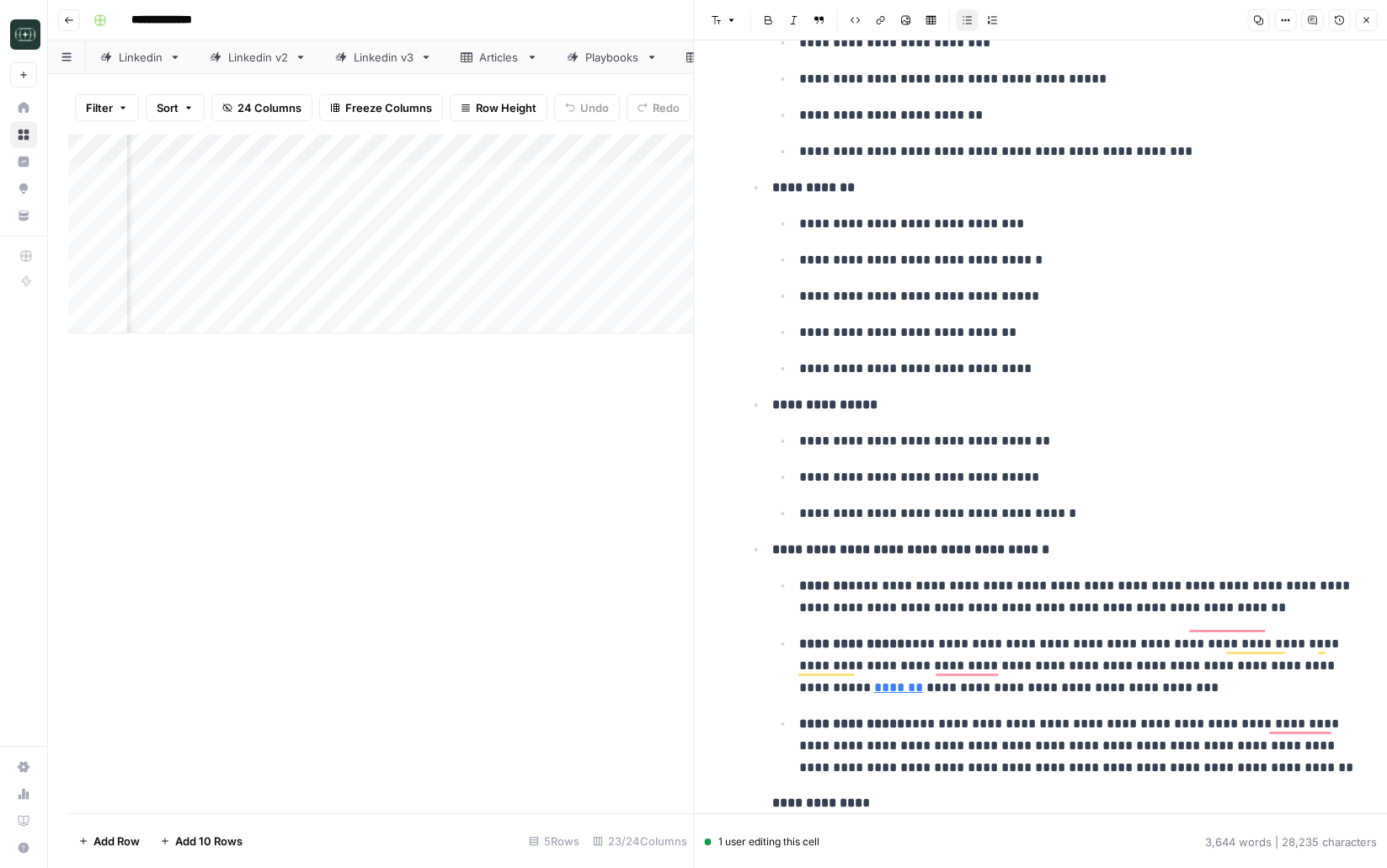
click at [1363, 18] on icon "button" at bounding box center [1366, 21] width 6 height 6
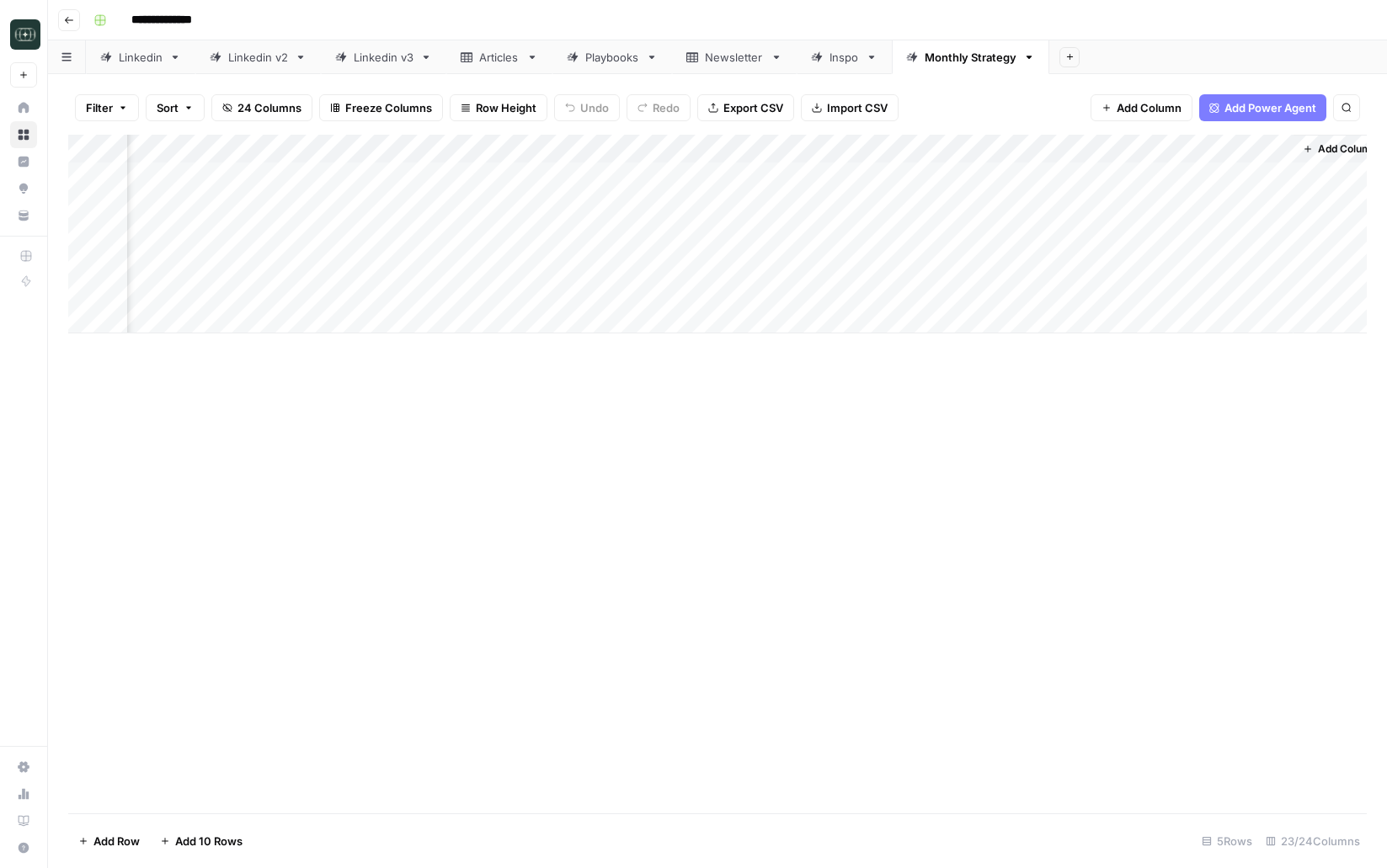
click at [1255, 150] on div "Add Column" at bounding box center [718, 234] width 1299 height 198
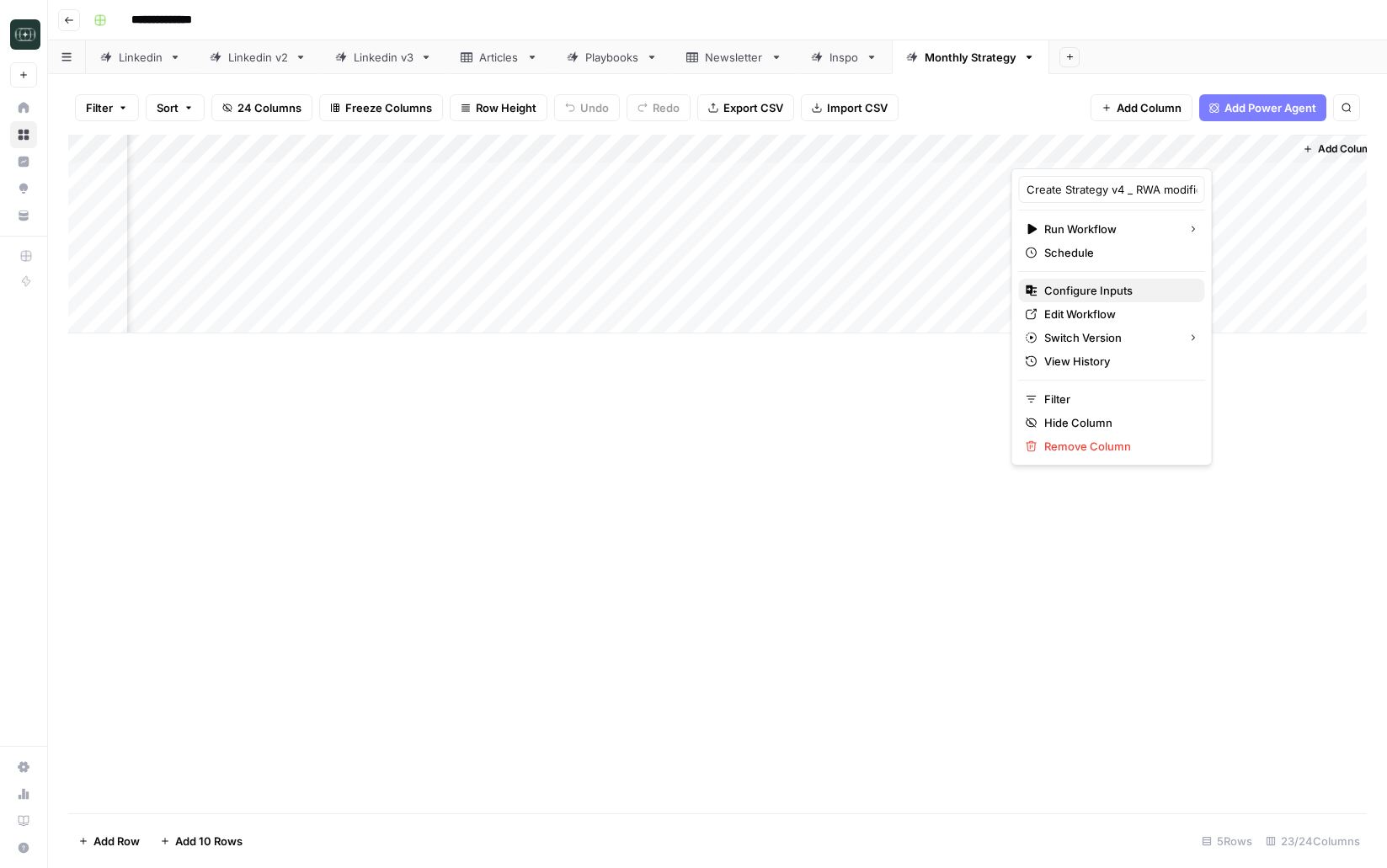
click at [1074, 287] on span "Configure Inputs" at bounding box center [1117, 290] width 148 height 17
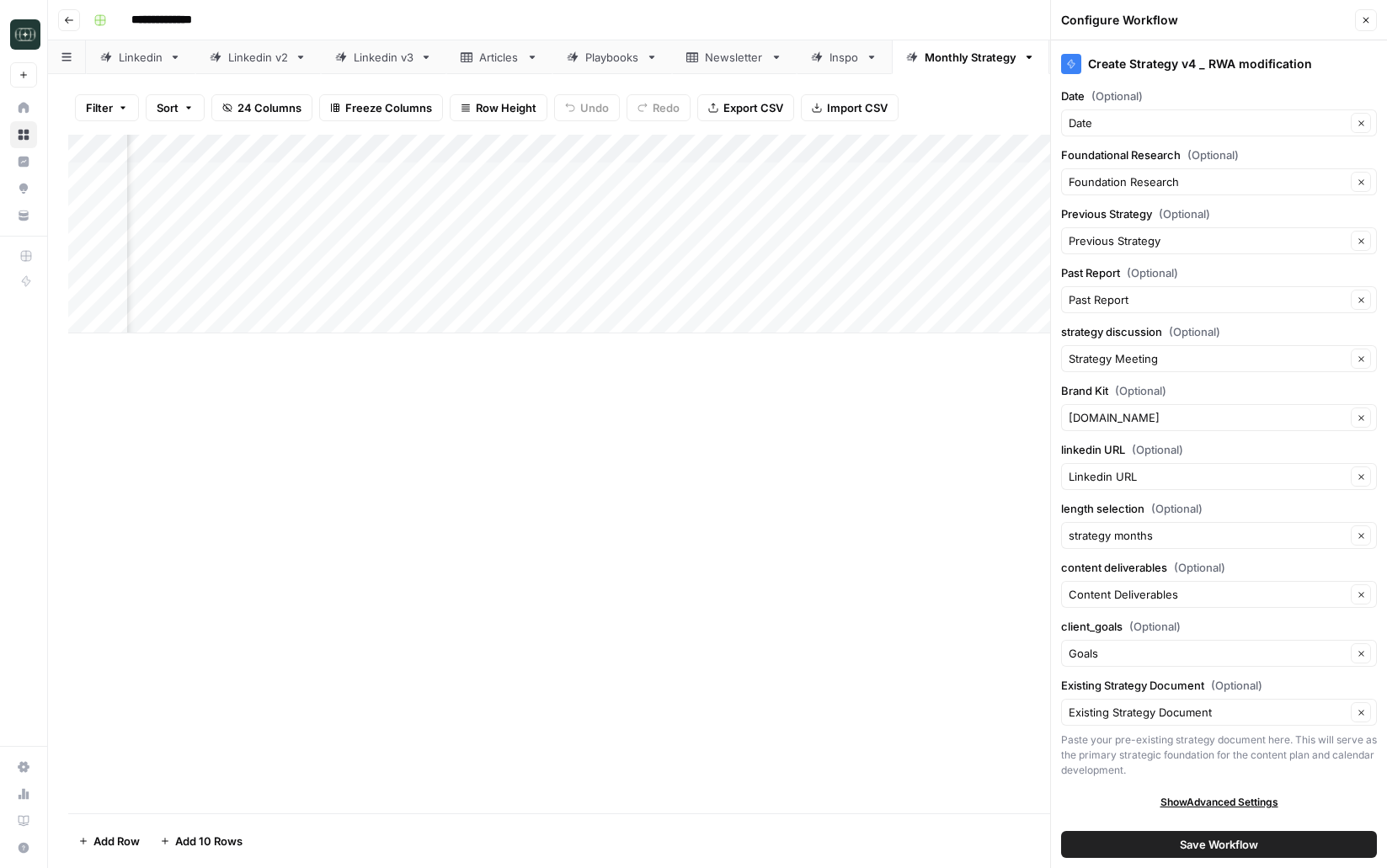
click at [1235, 843] on span "Save Workflow" at bounding box center [1218, 843] width 78 height 17
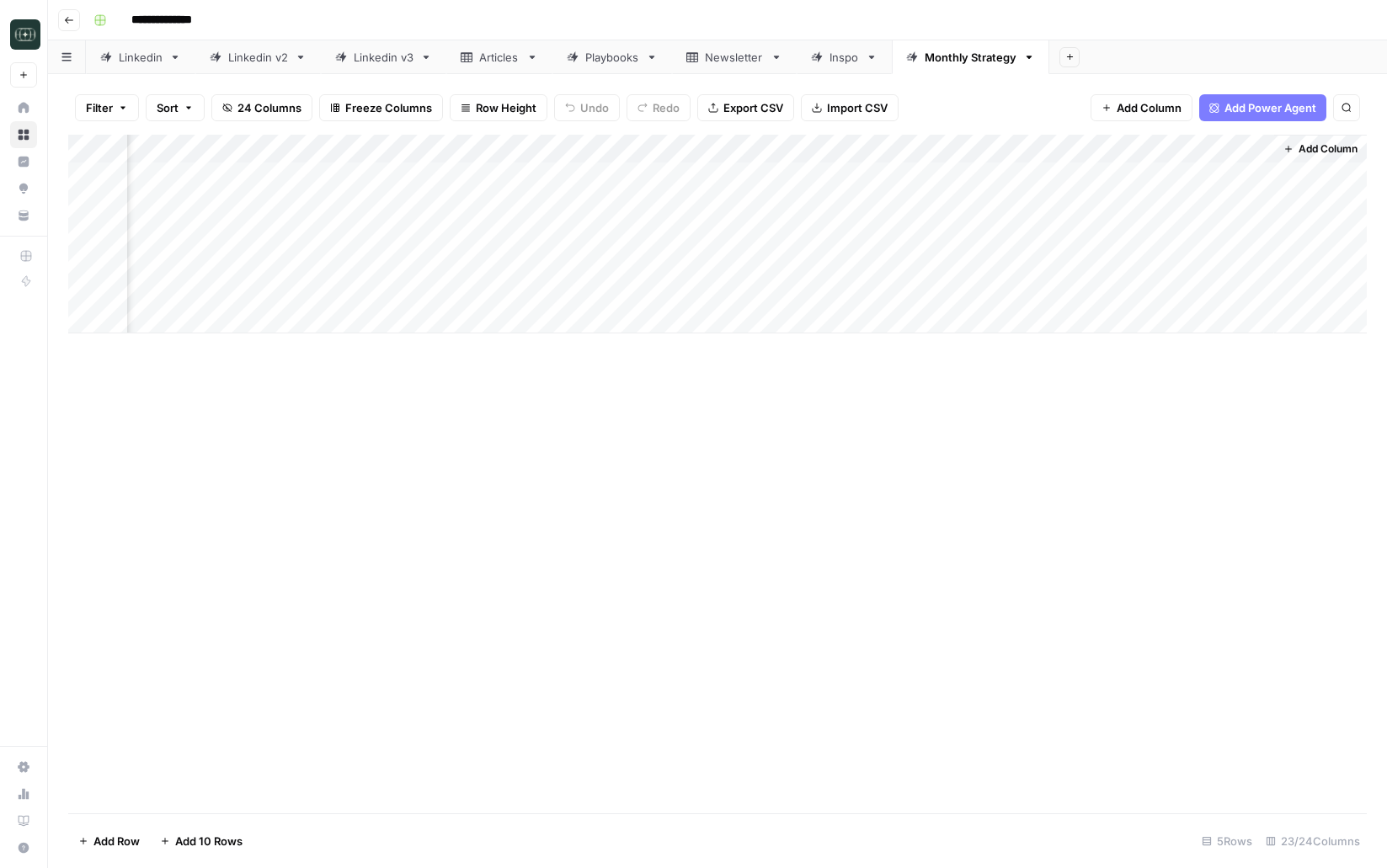
click at [929, 183] on div "Add Column" at bounding box center [718, 234] width 1299 height 198
drag, startPoint x: 989, startPoint y: 191, endPoint x: 984, endPoint y: 329, distance: 138.1
click at [984, 329] on div "Add Column" at bounding box center [718, 234] width 1299 height 198
click at [1017, 486] on div "Add Column" at bounding box center [718, 474] width 1299 height 679
click at [1115, 288] on div "Add Column" at bounding box center [718, 234] width 1299 height 198
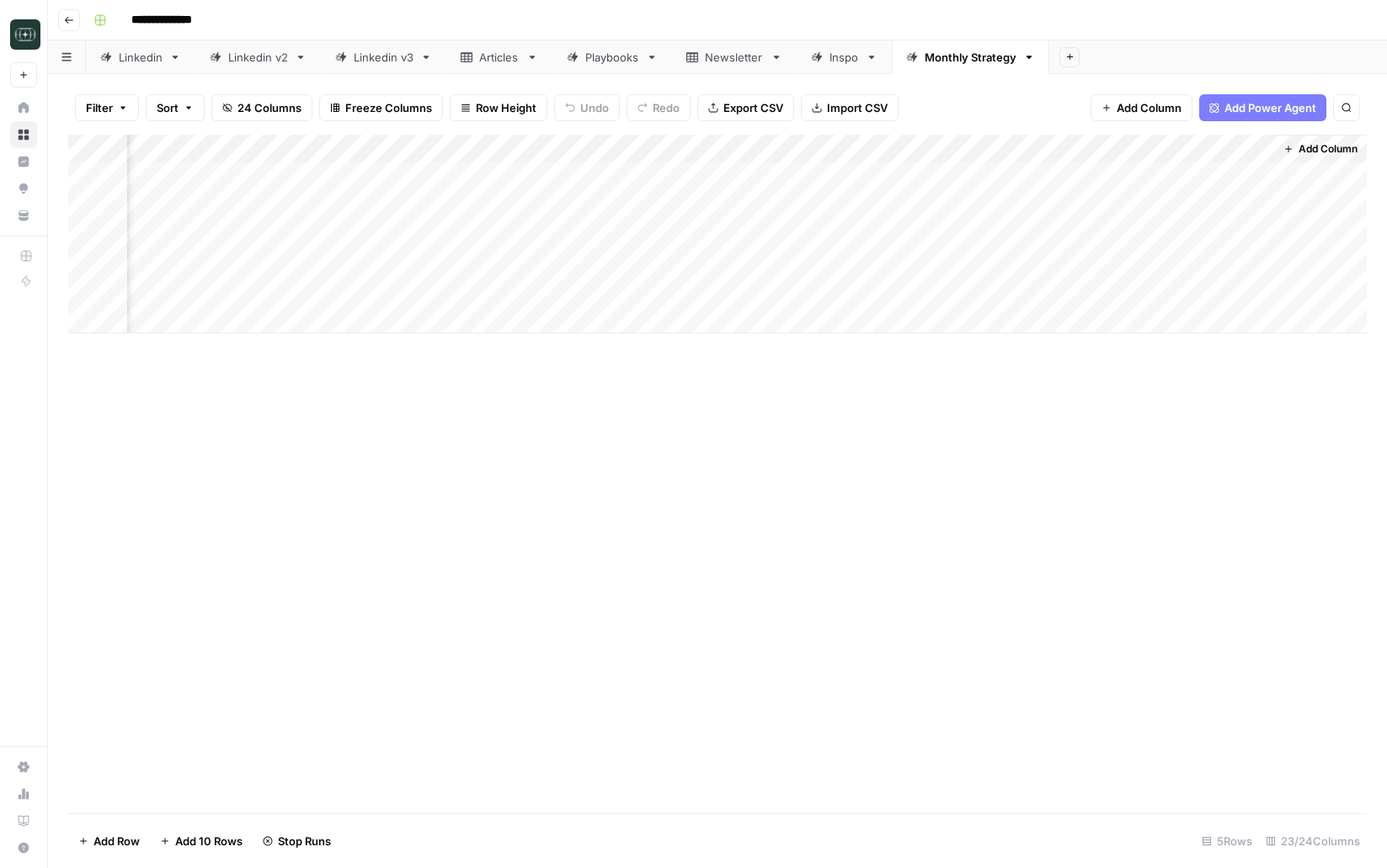
click at [1230, 292] on div "Add Column" at bounding box center [718, 234] width 1299 height 198
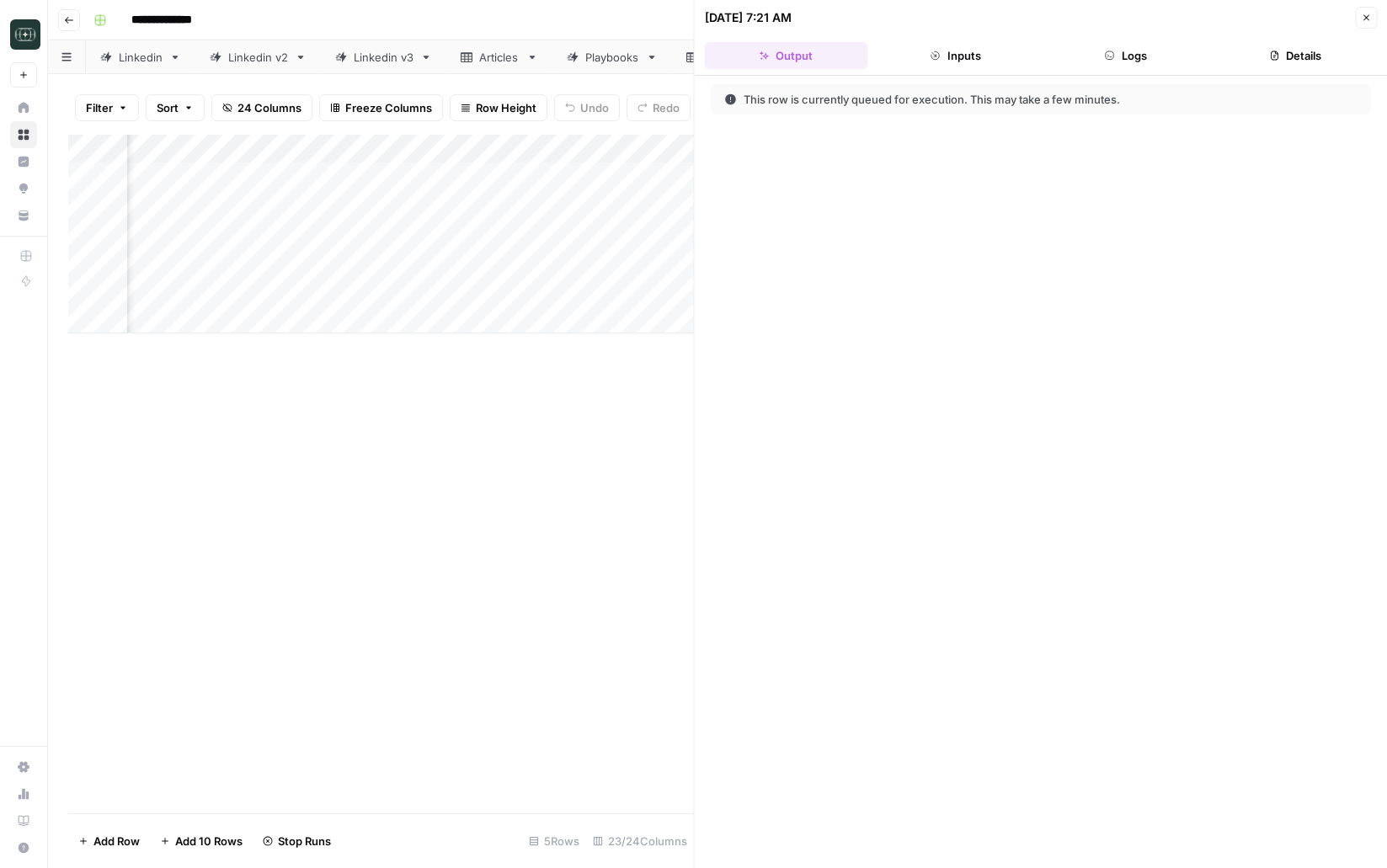
click at [1100, 56] on button "Logs" at bounding box center [1125, 54] width 164 height 27
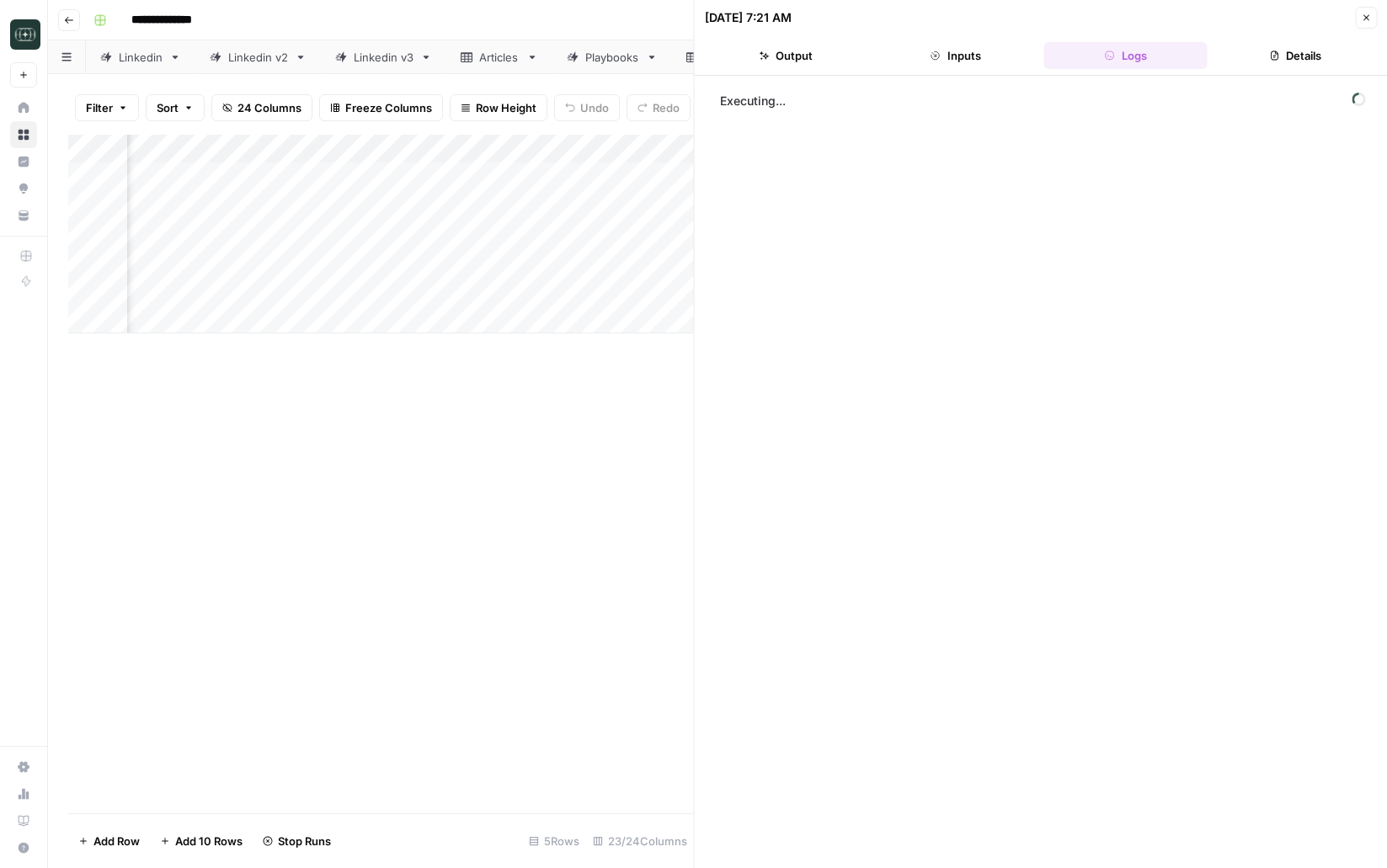
click at [1362, 13] on icon "button" at bounding box center [1366, 18] width 10 height 10
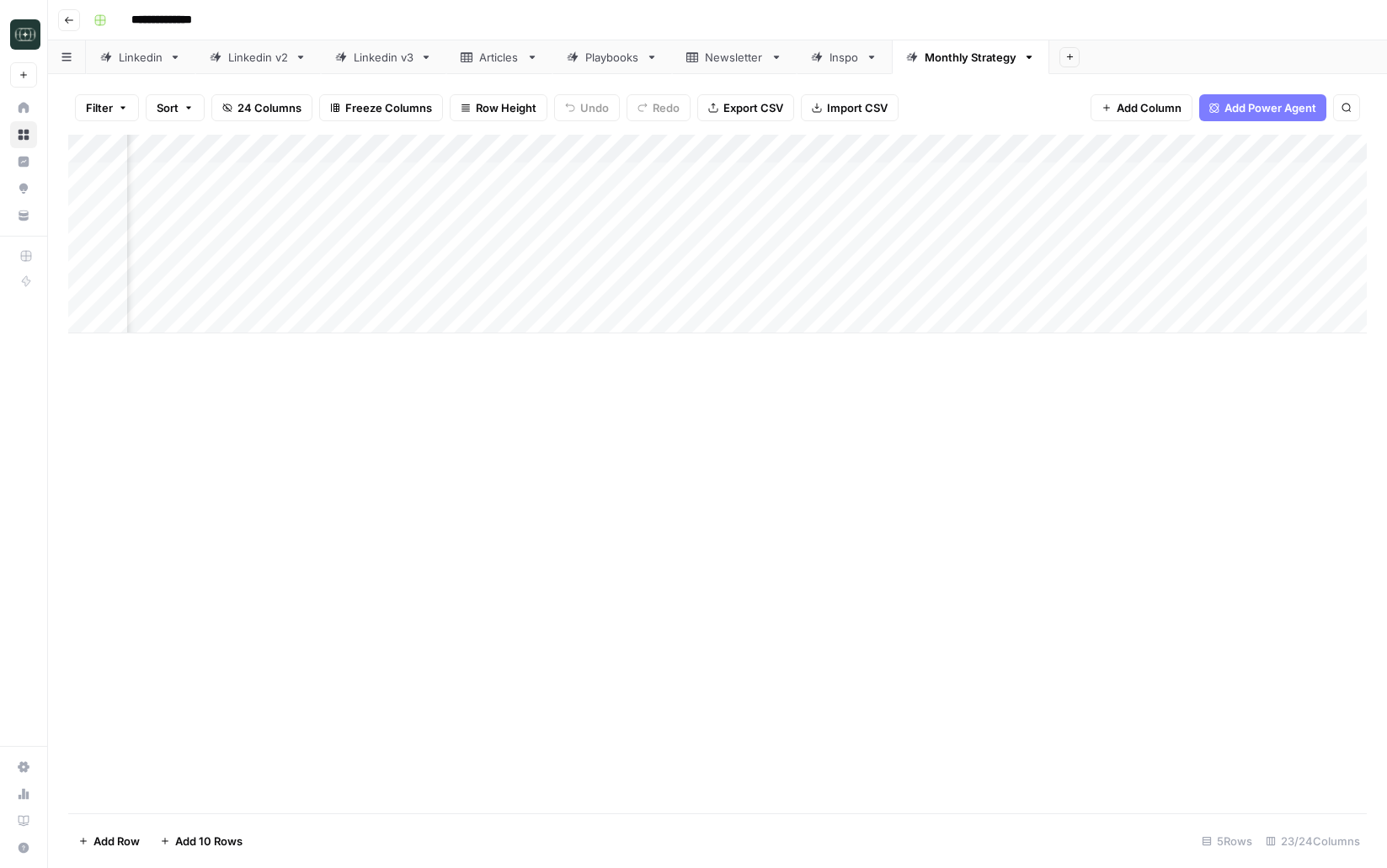
click at [614, 171] on div "Add Column" at bounding box center [718, 234] width 1299 height 198
click at [528, 290] on div "Add Column" at bounding box center [718, 234] width 1299 height 198
click at [1258, 289] on div "Add Column" at bounding box center [718, 234] width 1299 height 198
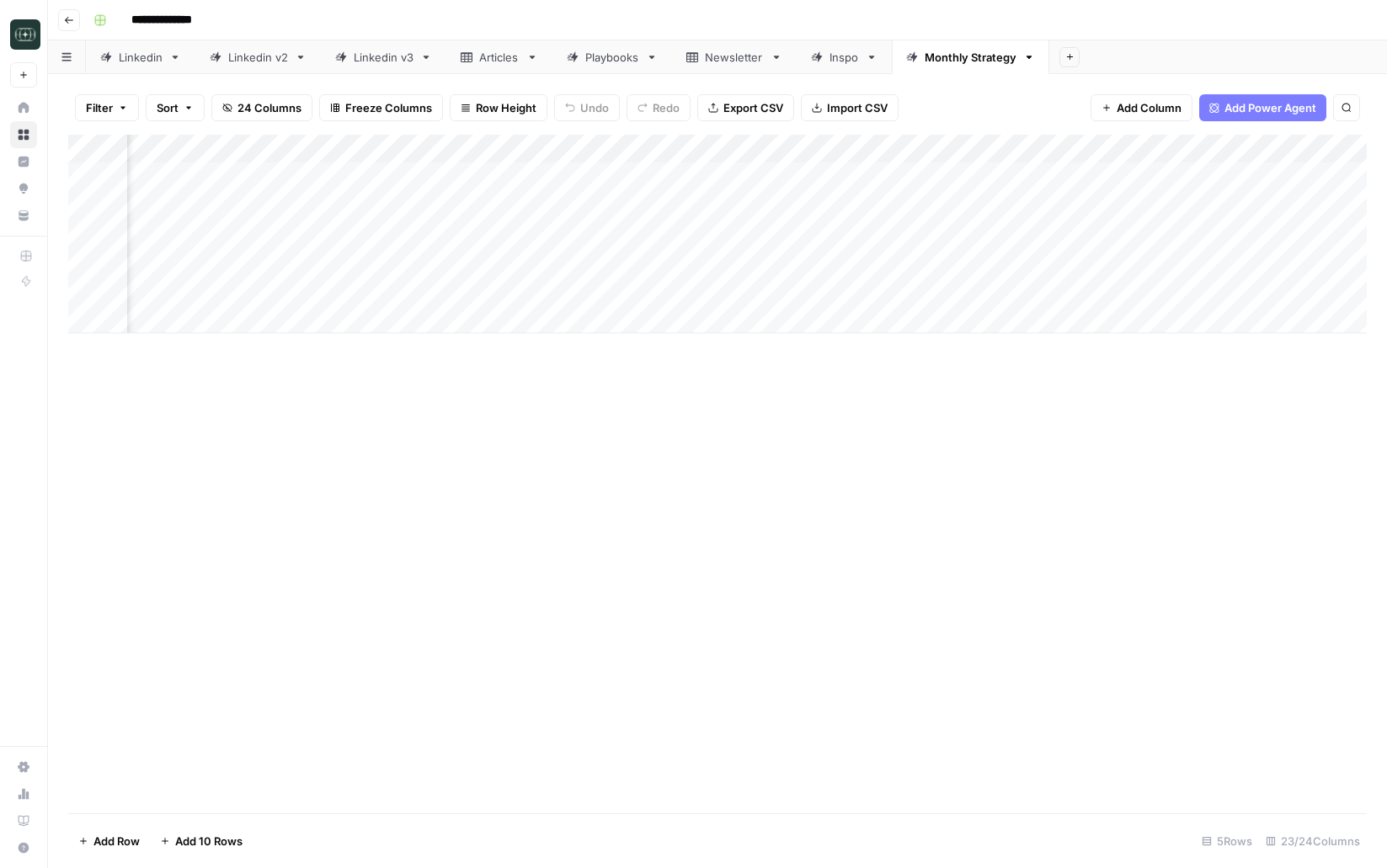
click at [605, 195] on div "Add Column" at bounding box center [718, 234] width 1299 height 198
click at [563, 287] on div "Add Column" at bounding box center [718, 234] width 1299 height 198
click at [580, 286] on div "Add Column" at bounding box center [718, 234] width 1299 height 198
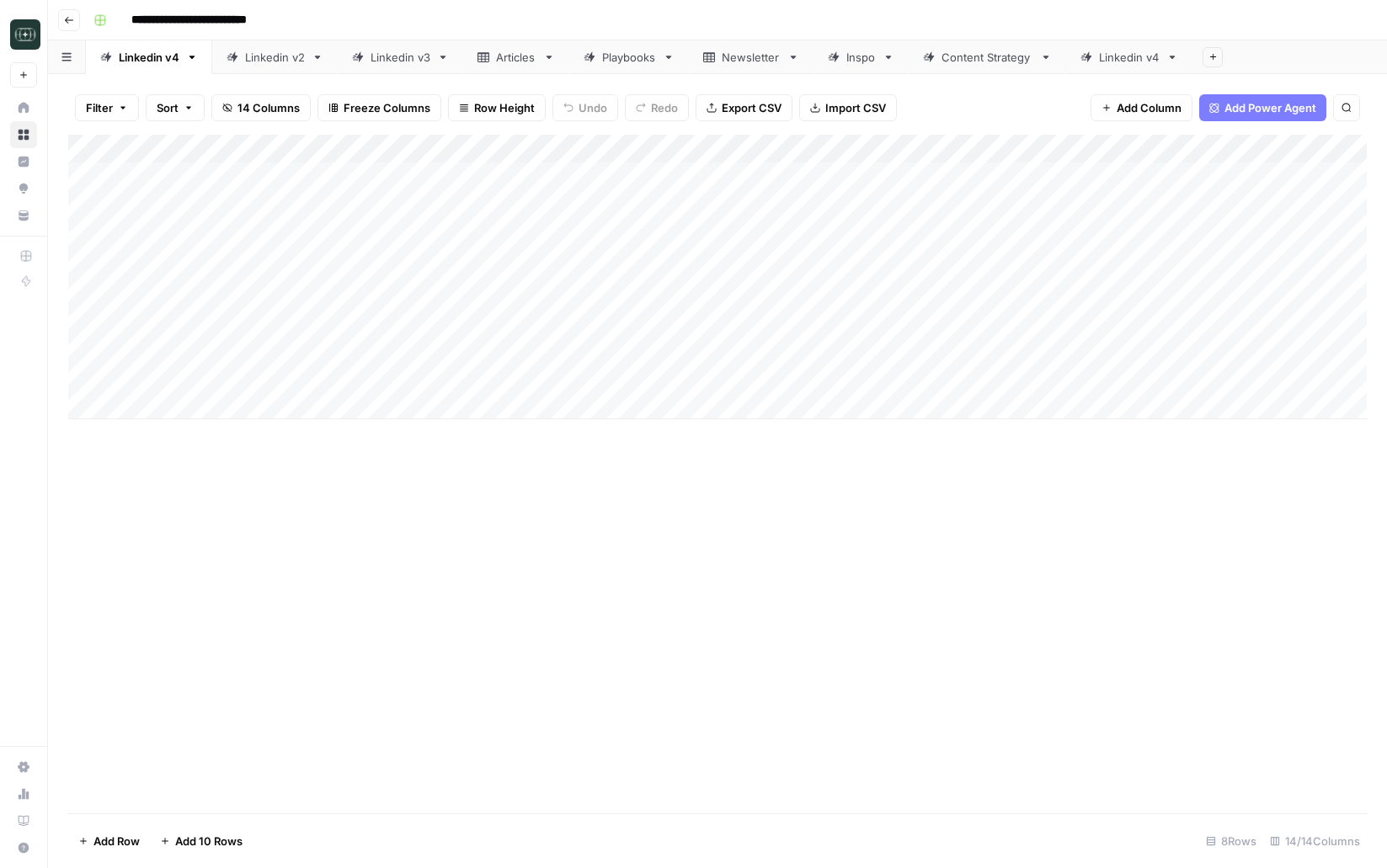
drag, startPoint x: 1170, startPoint y: 56, endPoint x: 988, endPoint y: 62, distance: 182.1
click at [1170, 56] on icon at bounding box center [1172, 57] width 12 height 12
click at [1286, 205] on div "Add Column" at bounding box center [718, 248] width 1299 height 227
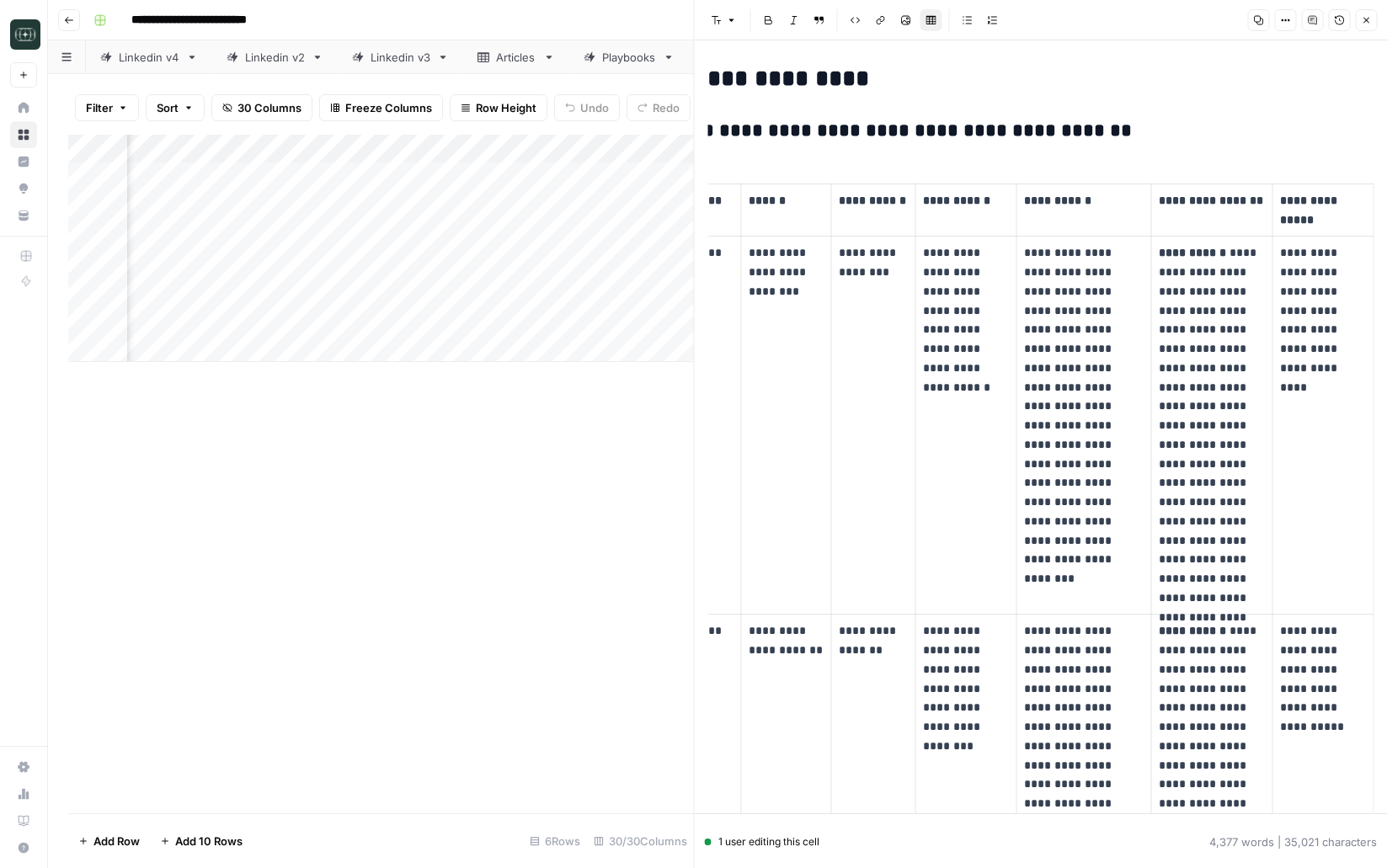
scroll to position [899, 0]
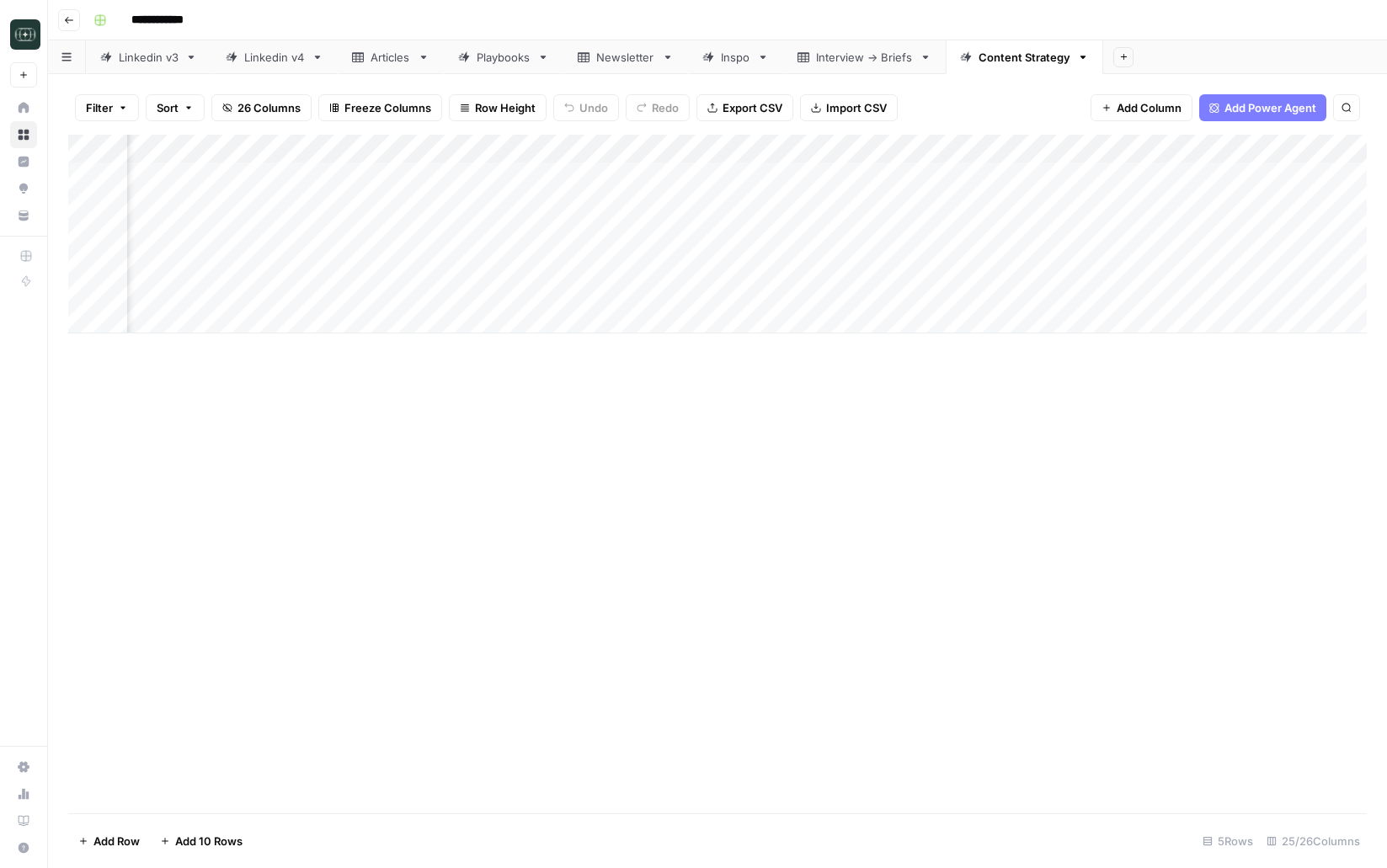
scroll to position [0, 2472]
click at [490, 265] on div "Add Column" at bounding box center [718, 234] width 1299 height 198
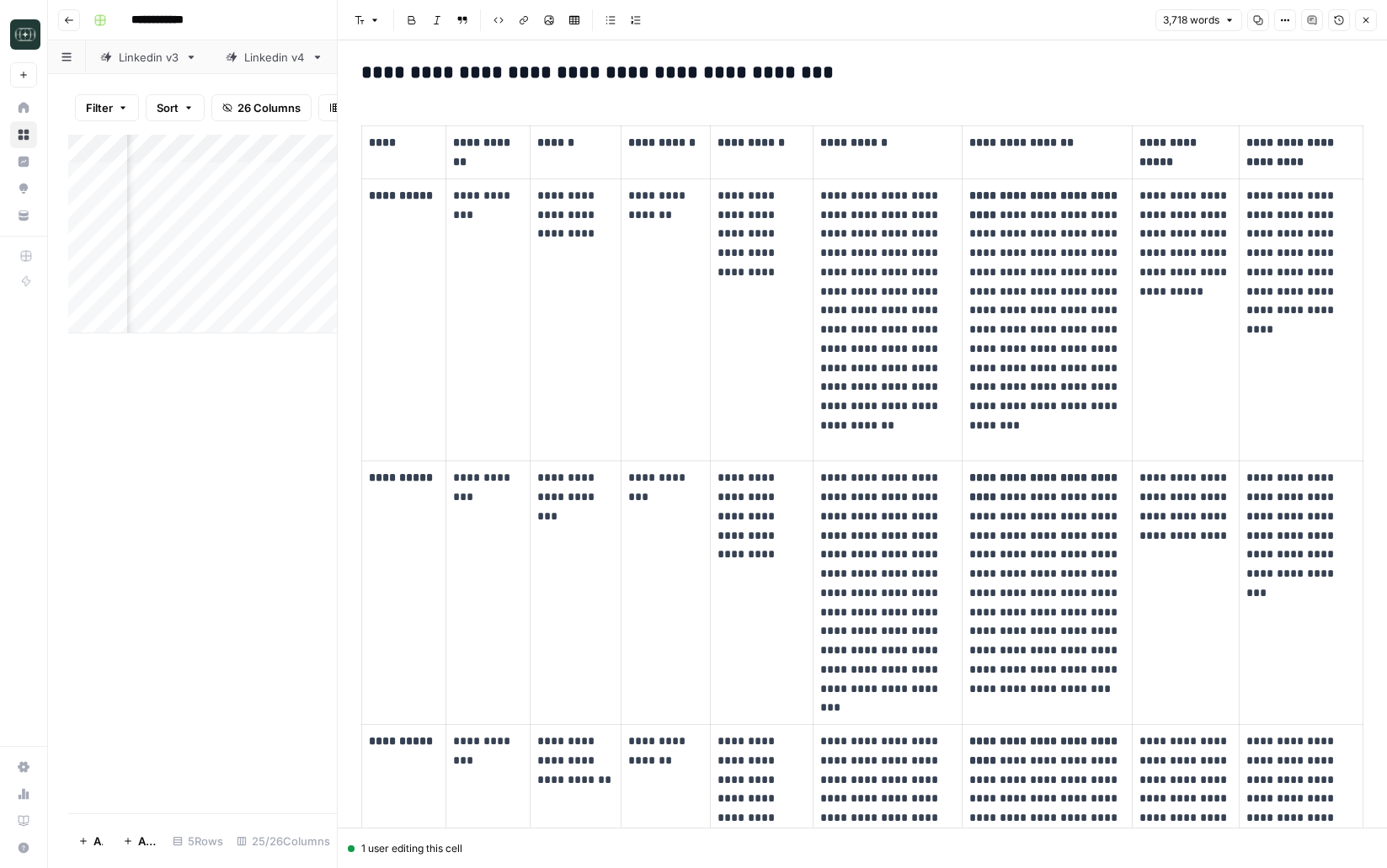
scroll to position [757, 0]
click at [862, 591] on p "**********" at bounding box center [887, 572] width 135 height 210
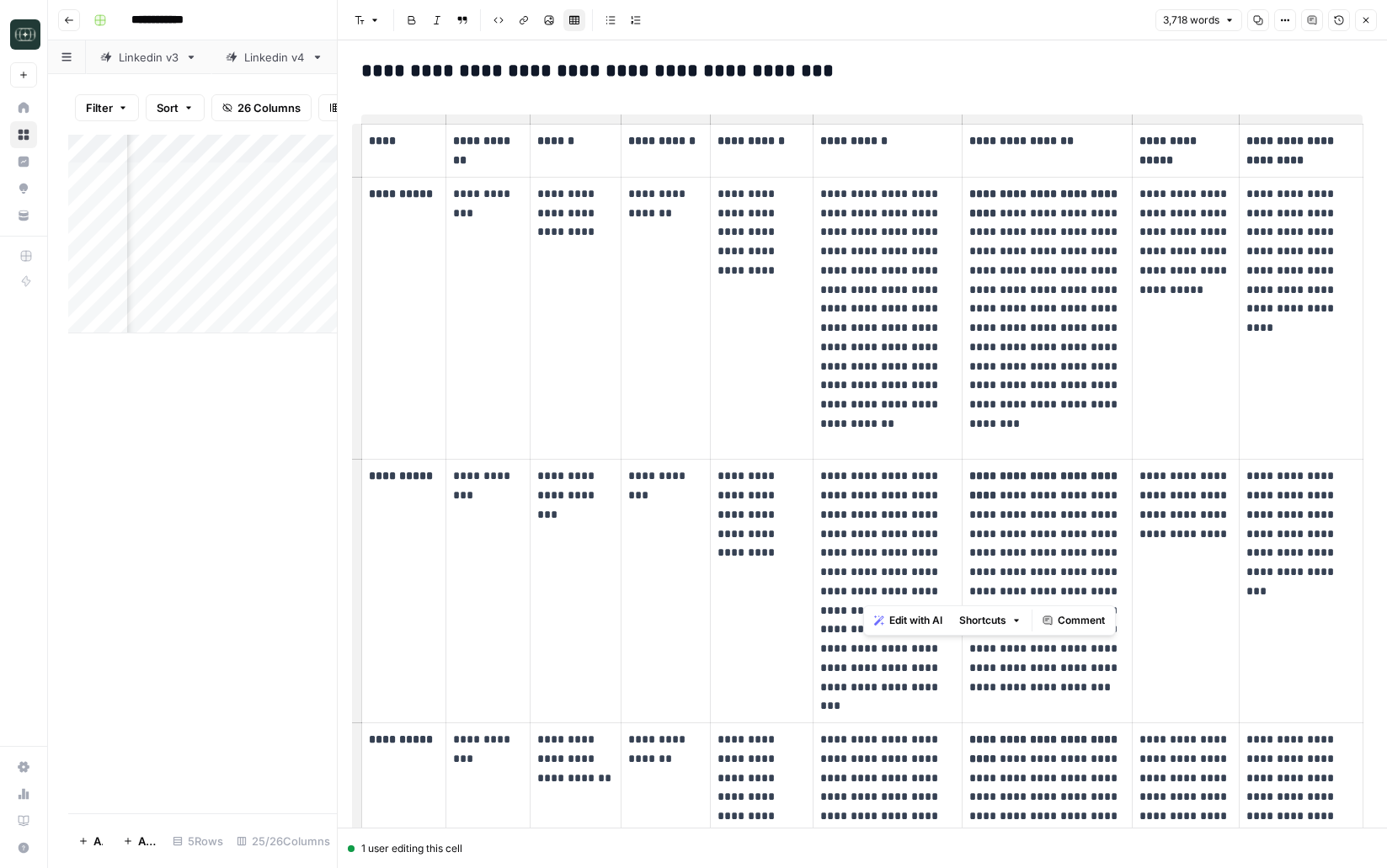
click at [862, 591] on p "**********" at bounding box center [887, 572] width 135 height 210
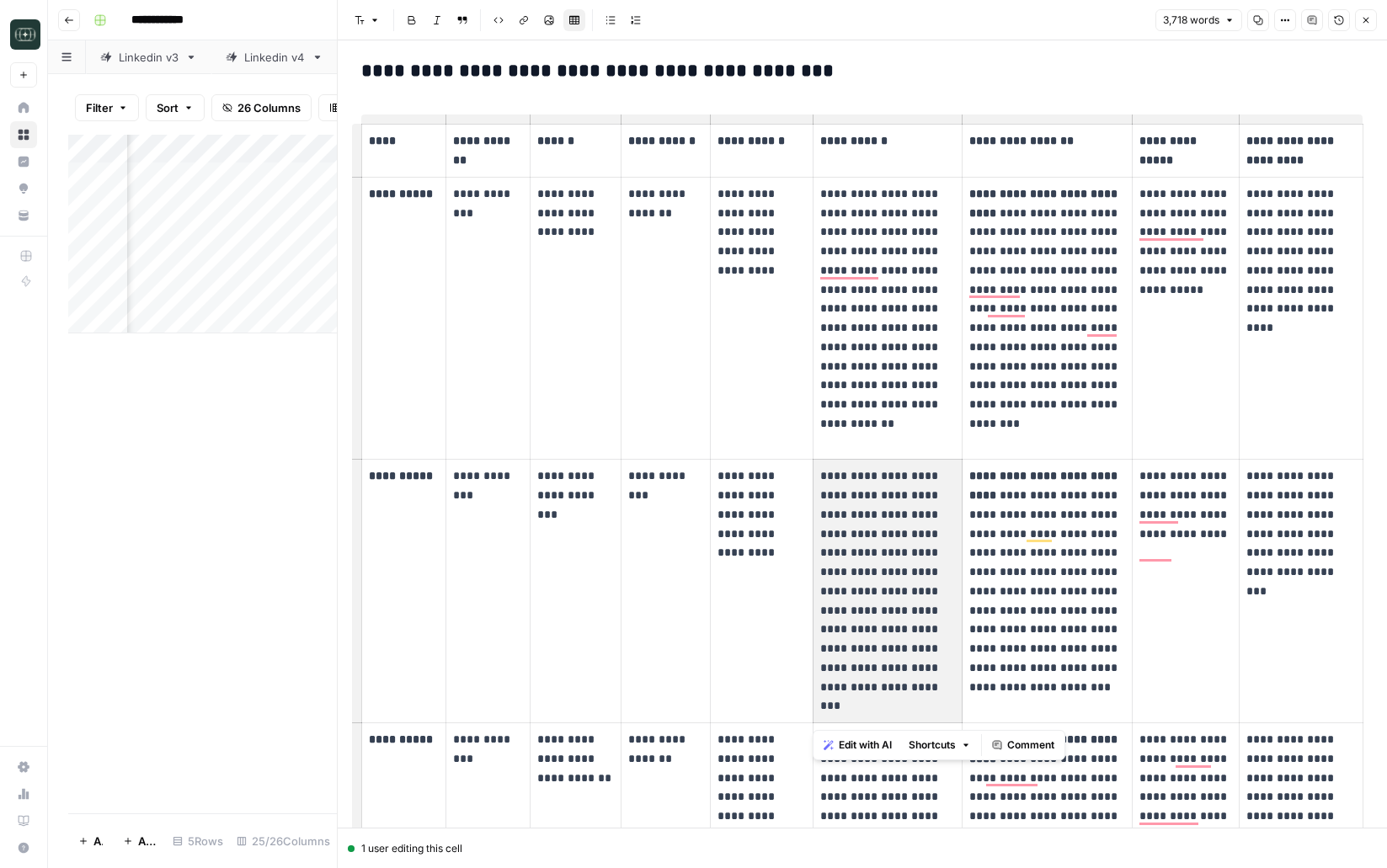
click at [741, 524] on p "**********" at bounding box center [761, 504] width 88 height 76
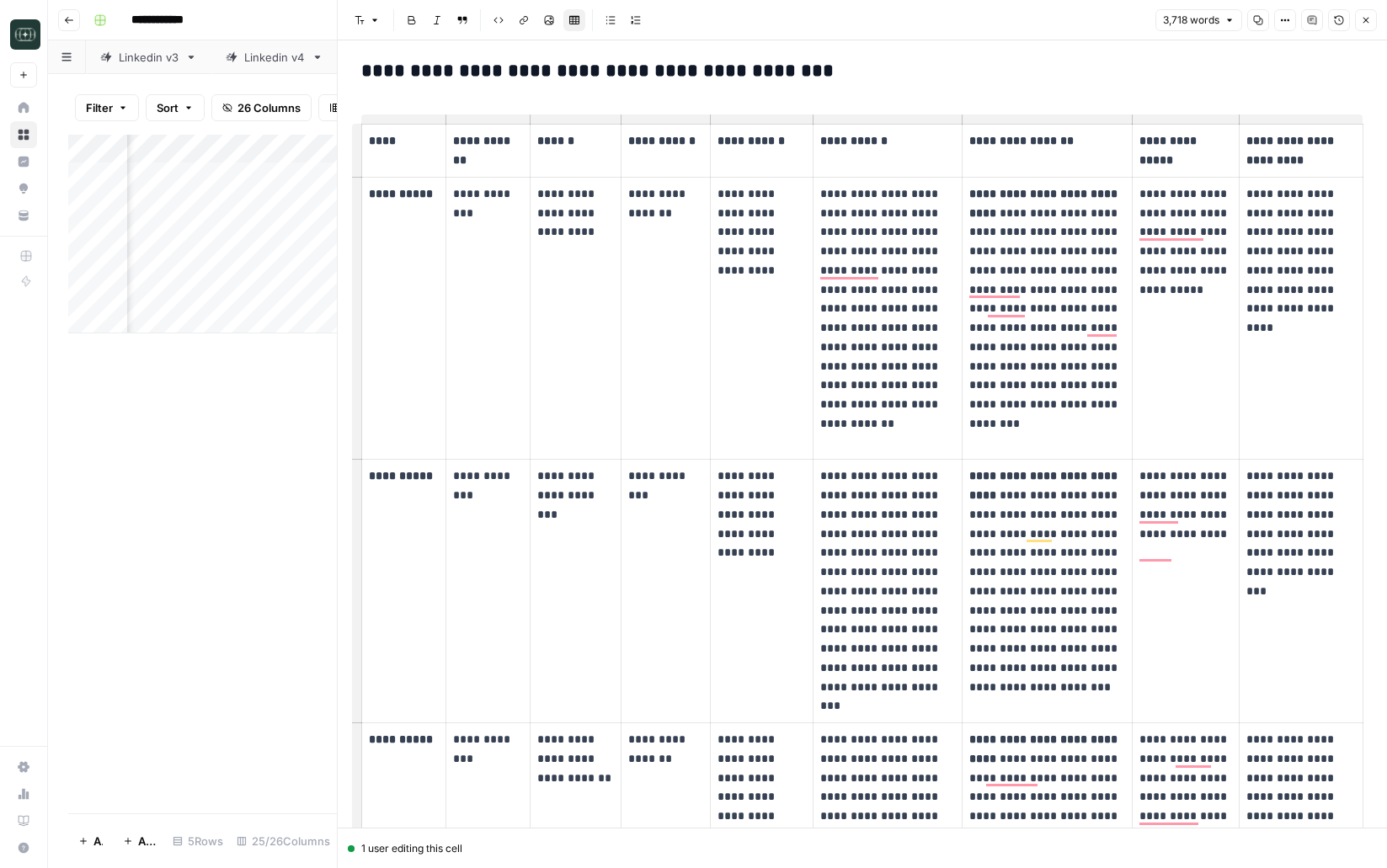
click at [741, 524] on p "**********" at bounding box center [761, 504] width 88 height 76
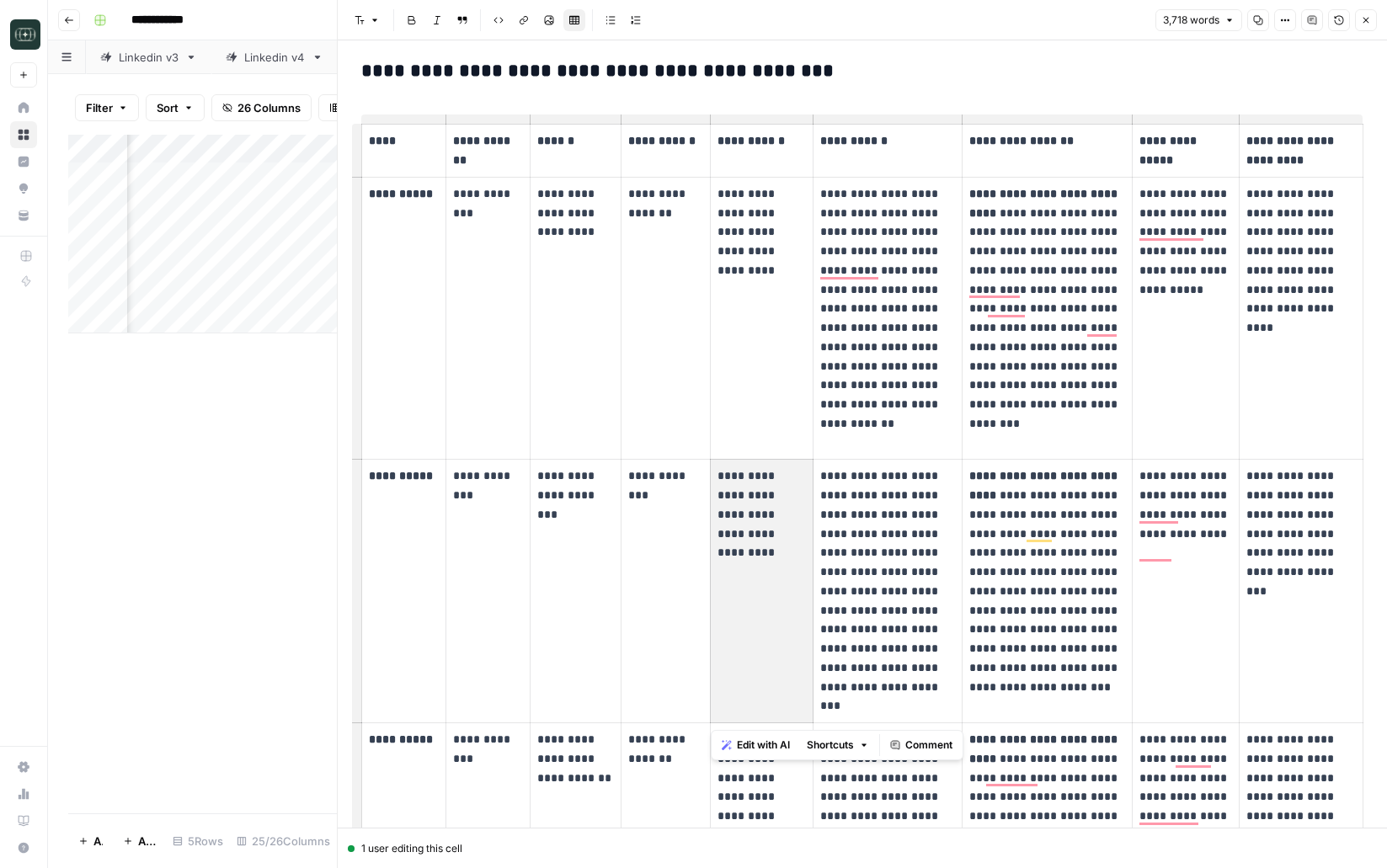
click at [741, 524] on p "**********" at bounding box center [761, 504] width 88 height 76
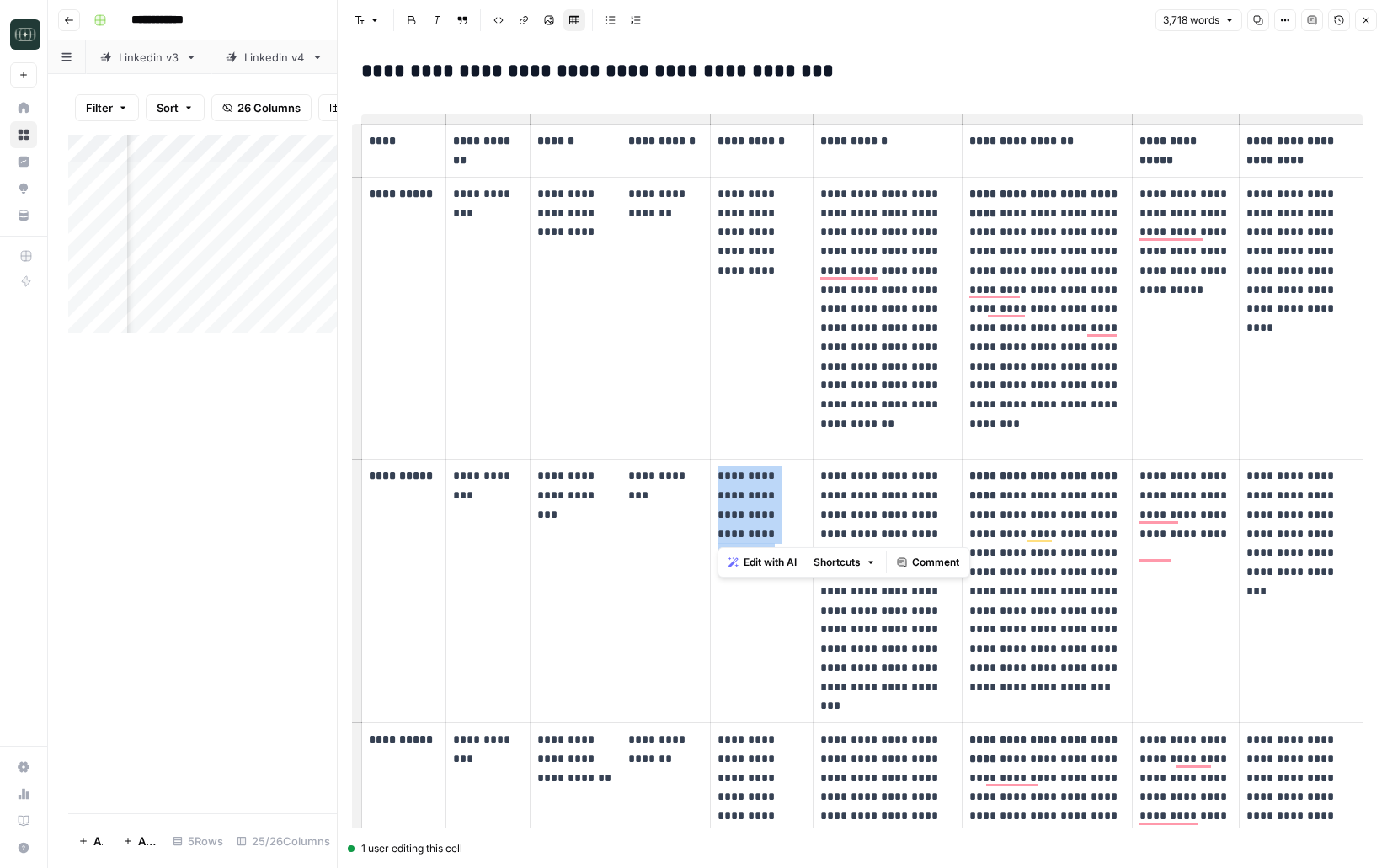
click at [741, 524] on p "**********" at bounding box center [761, 504] width 88 height 76
click at [1016, 583] on p "**********" at bounding box center [1047, 591] width 156 height 249
click at [1183, 596] on td "**********" at bounding box center [1186, 592] width 107 height 264
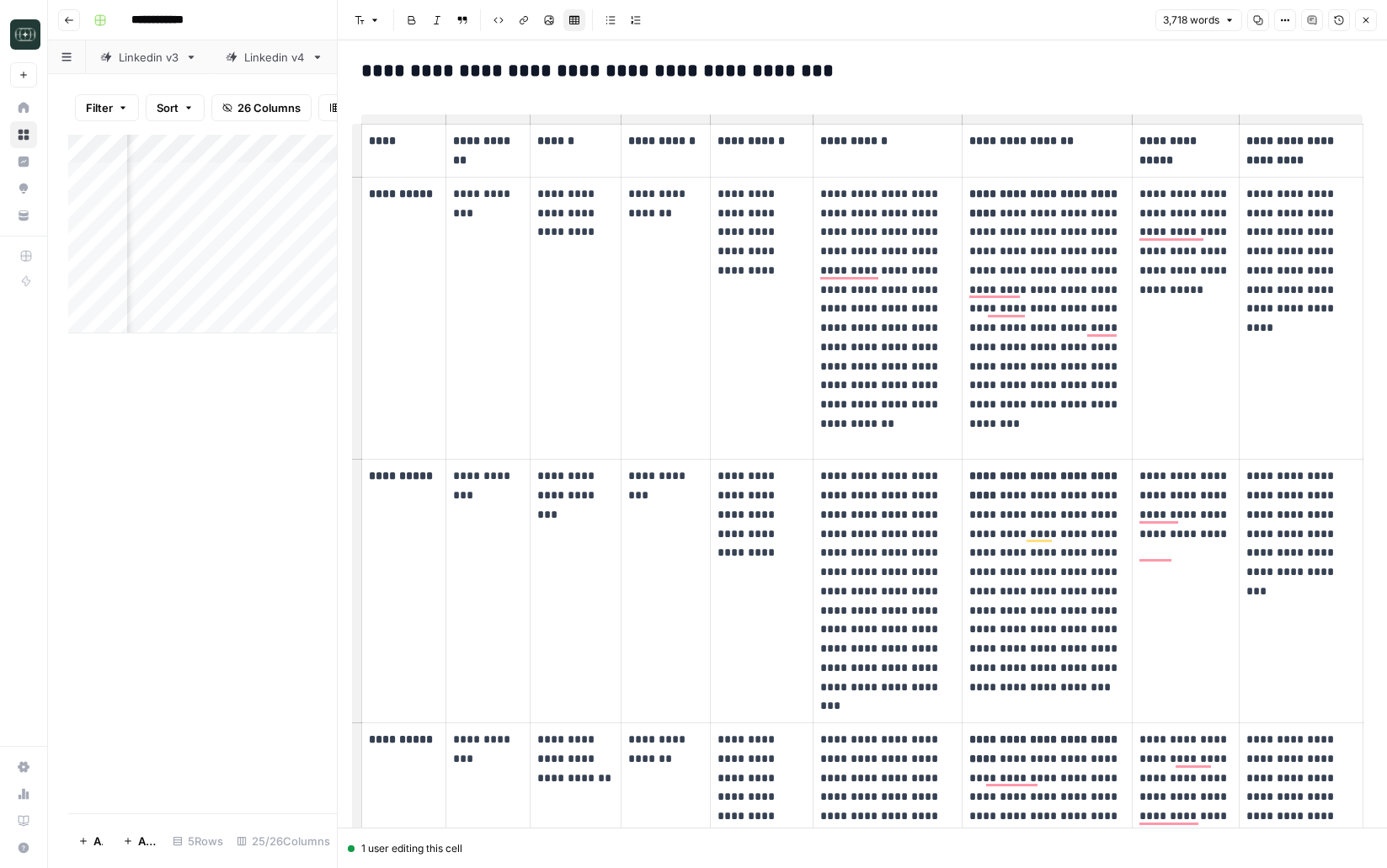
click at [1183, 596] on td "**********" at bounding box center [1186, 592] width 107 height 264
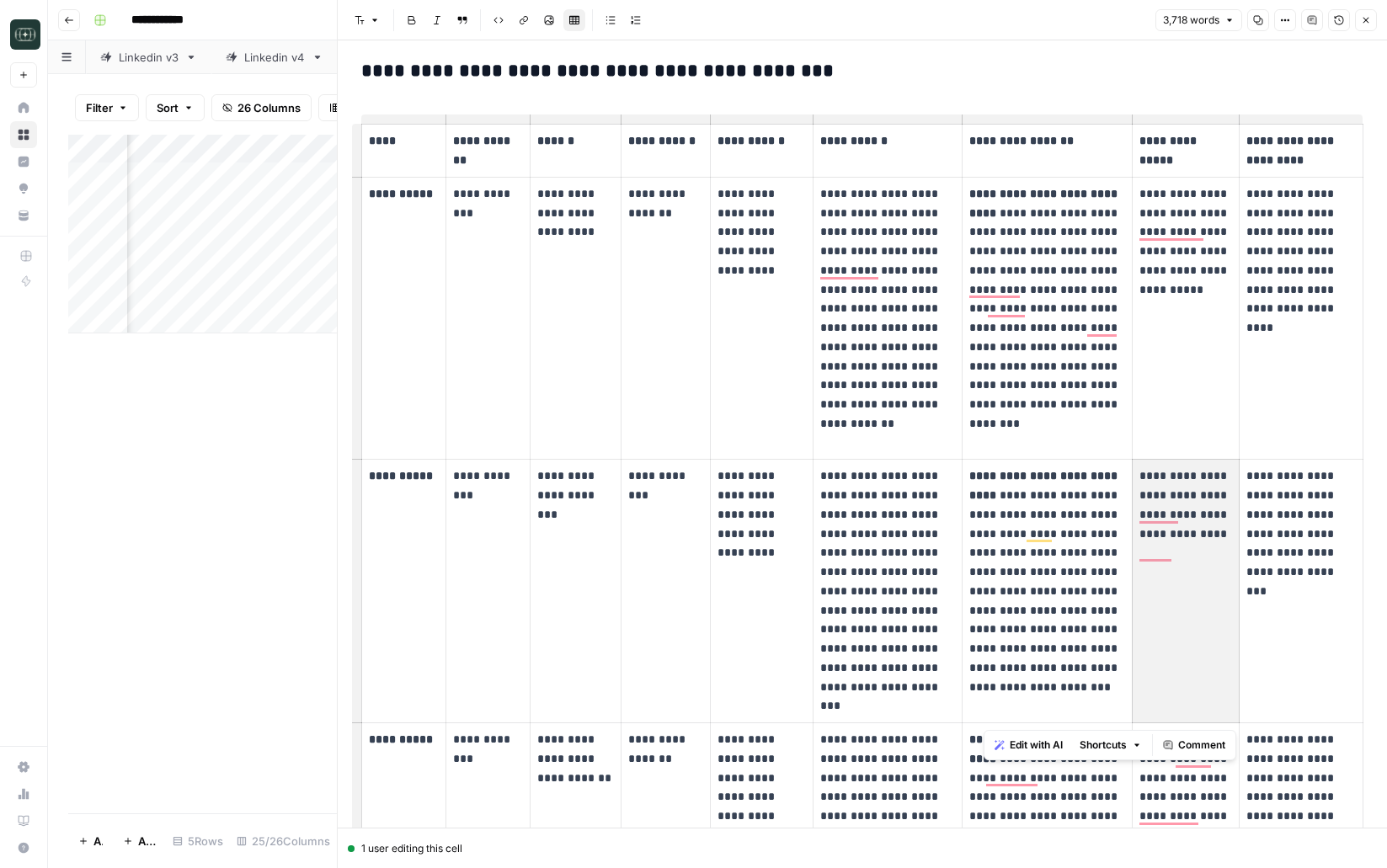
click at [1183, 596] on td "**********" at bounding box center [1186, 592] width 107 height 264
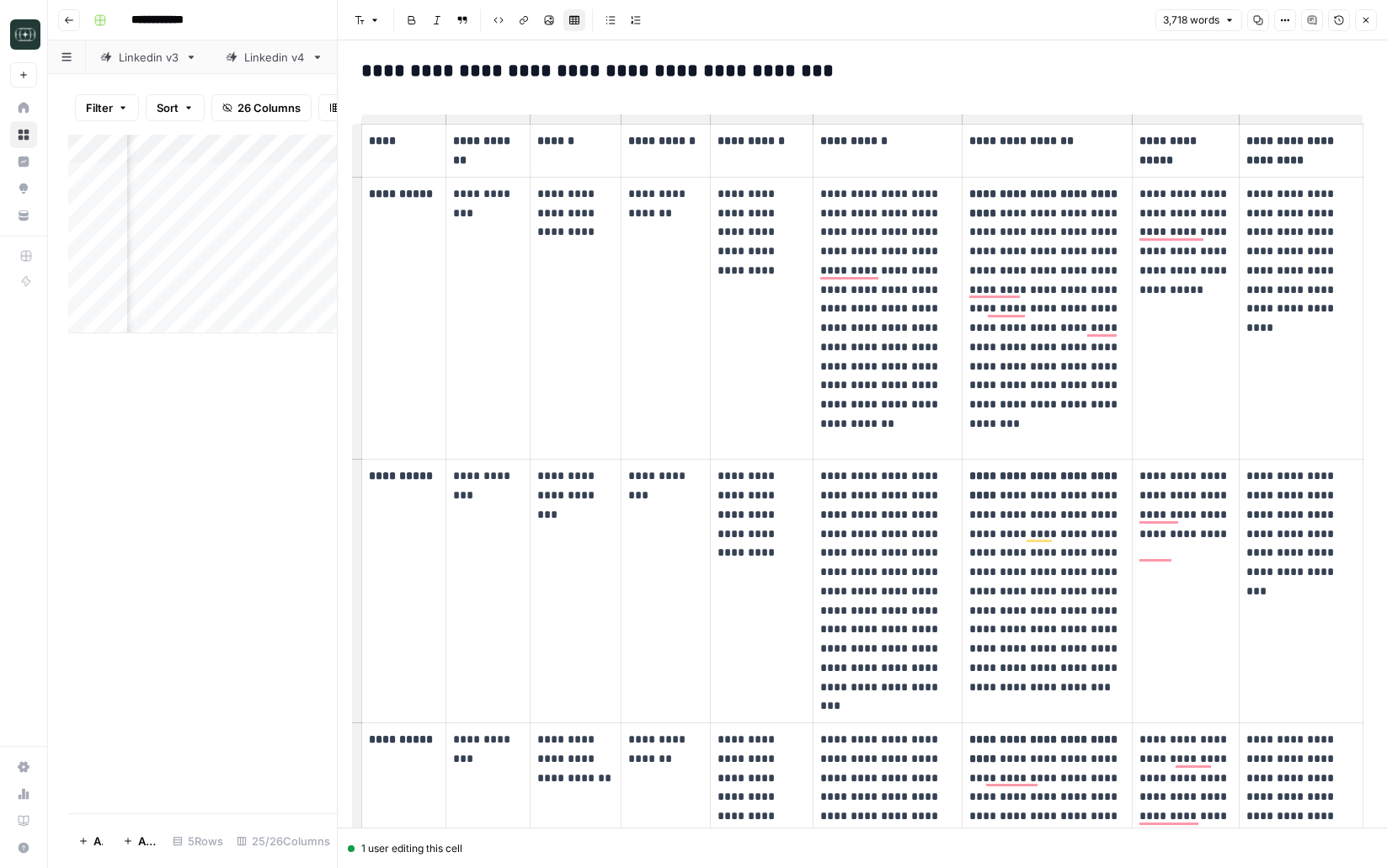
click at [1281, 552] on p "**********" at bounding box center [1301, 533] width 109 height 134
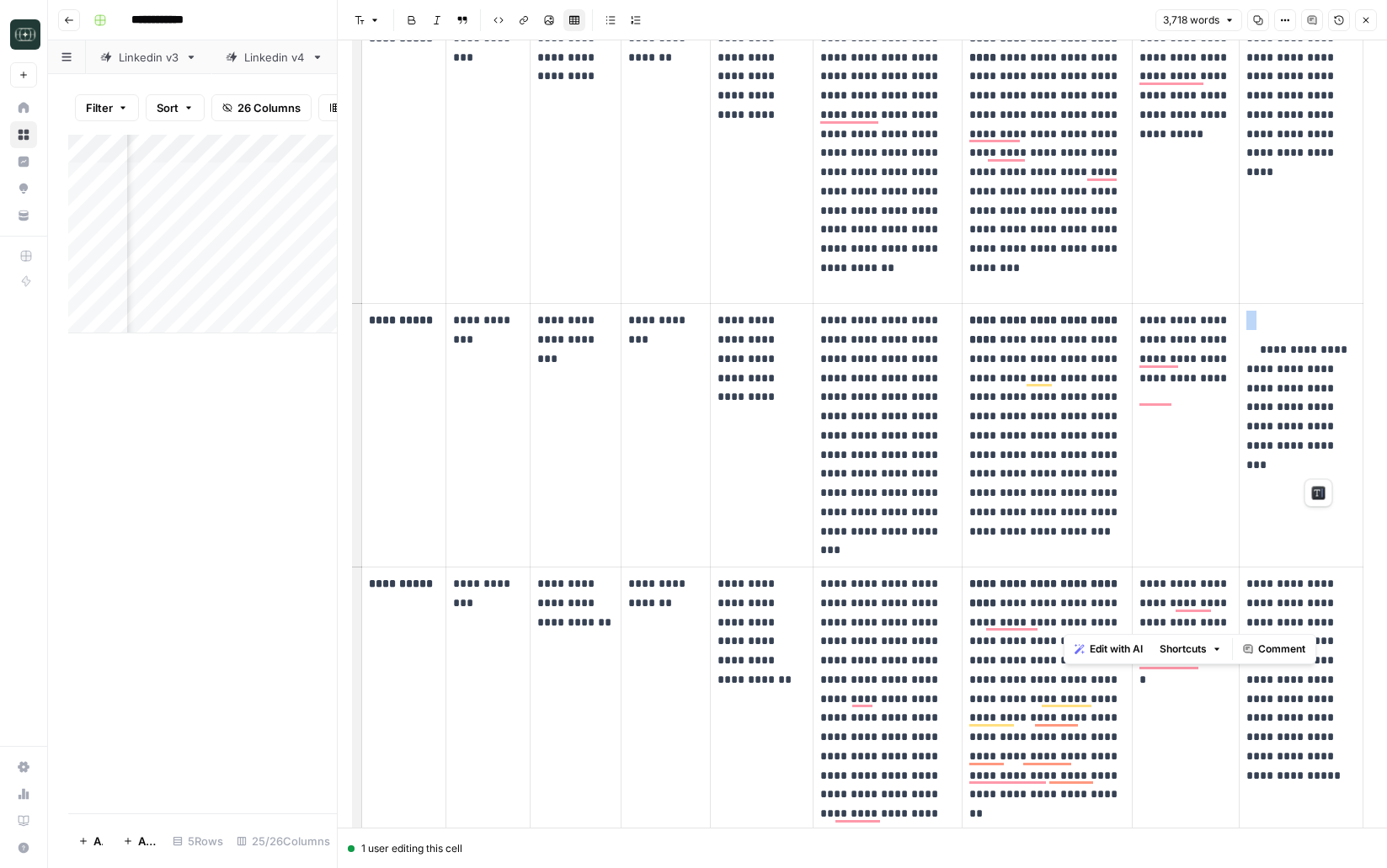
scroll to position [914, 0]
drag, startPoint x: 340, startPoint y: 657, endPoint x: 173, endPoint y: 644, distance: 167.5
click at [159, 659] on body "**********" at bounding box center [693, 434] width 1387 height 868
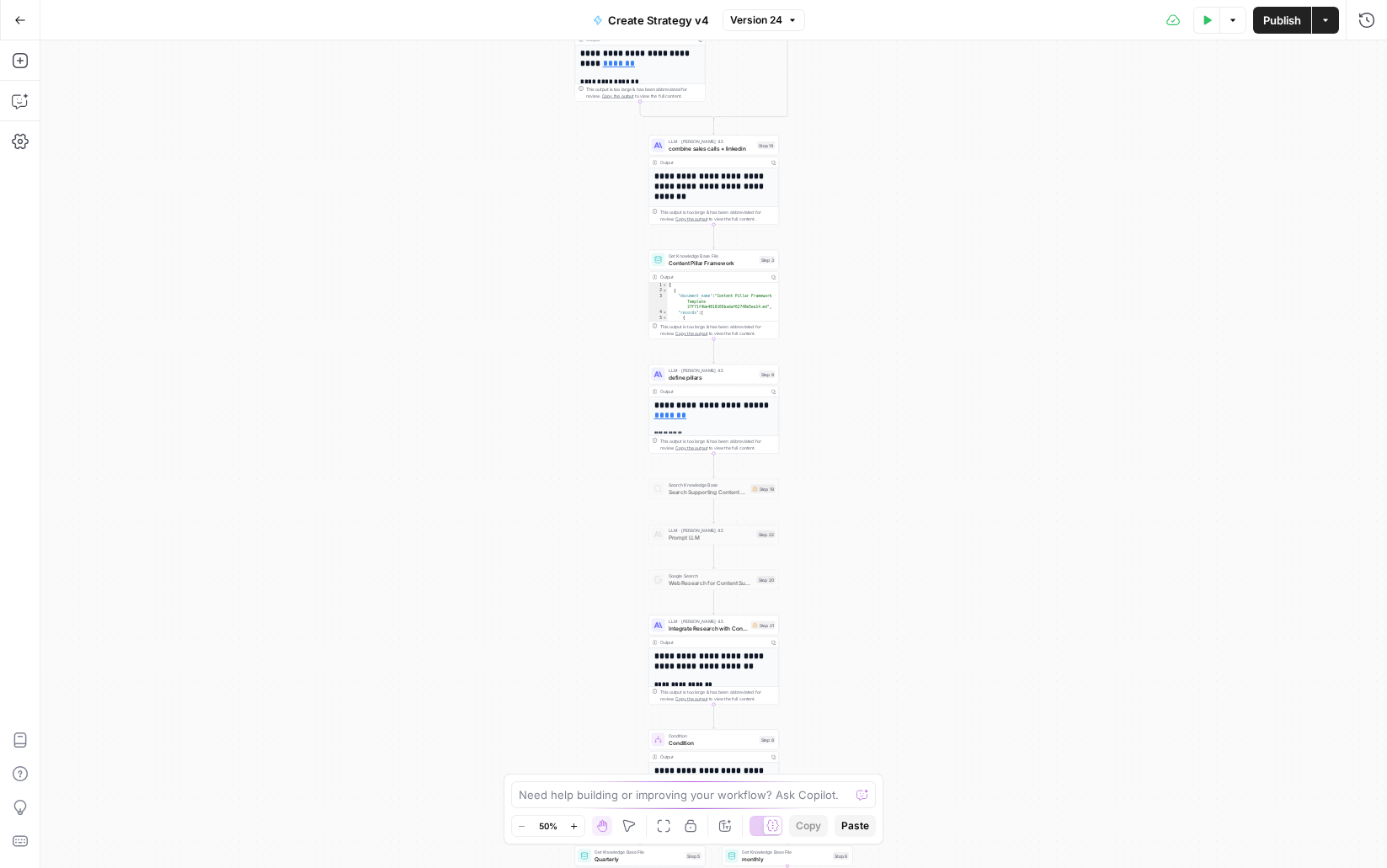
click at [10, 20] on button "Go Back" at bounding box center [20, 20] width 31 height 31
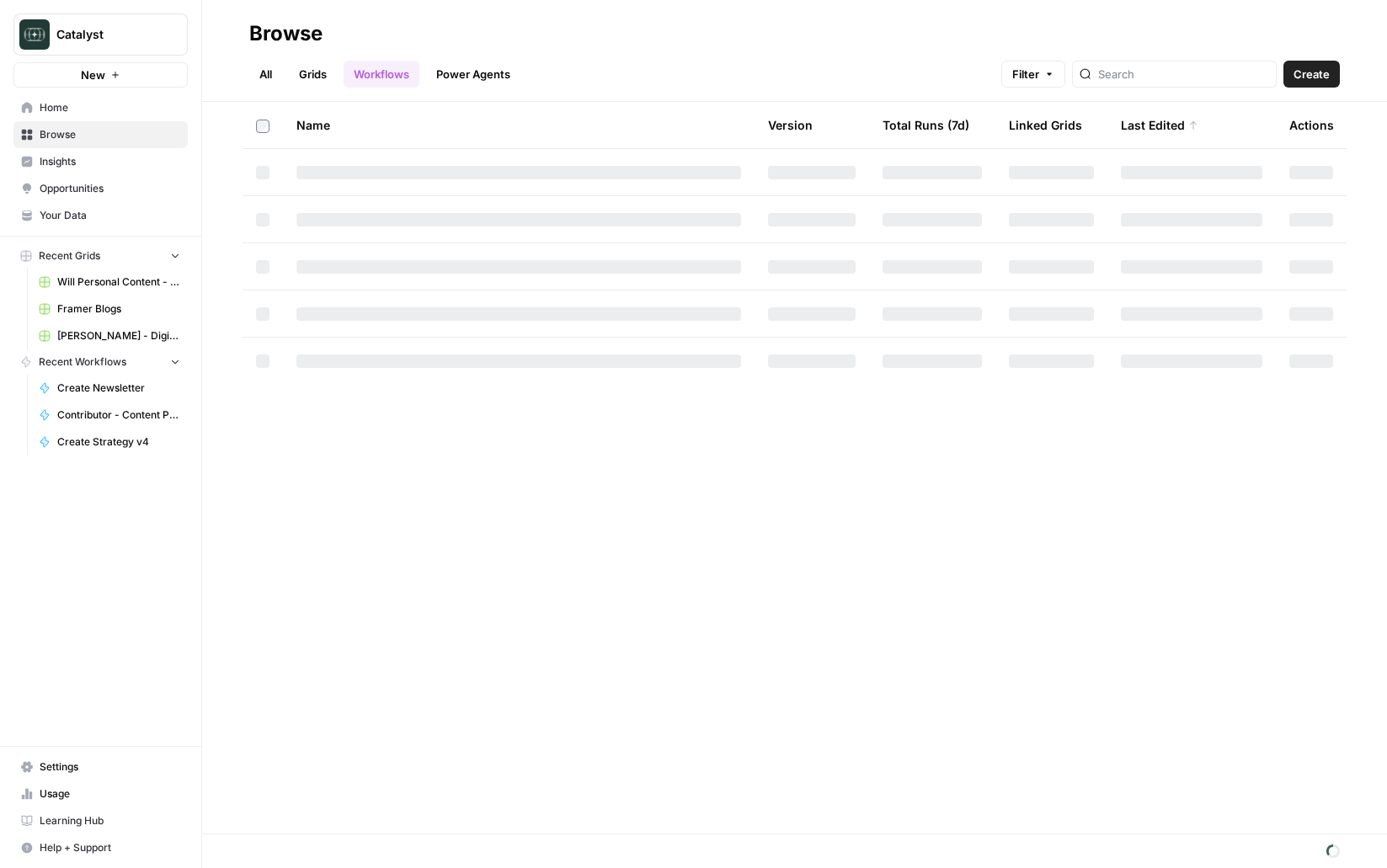
click at [83, 109] on span "Home" at bounding box center [110, 107] width 141 height 15
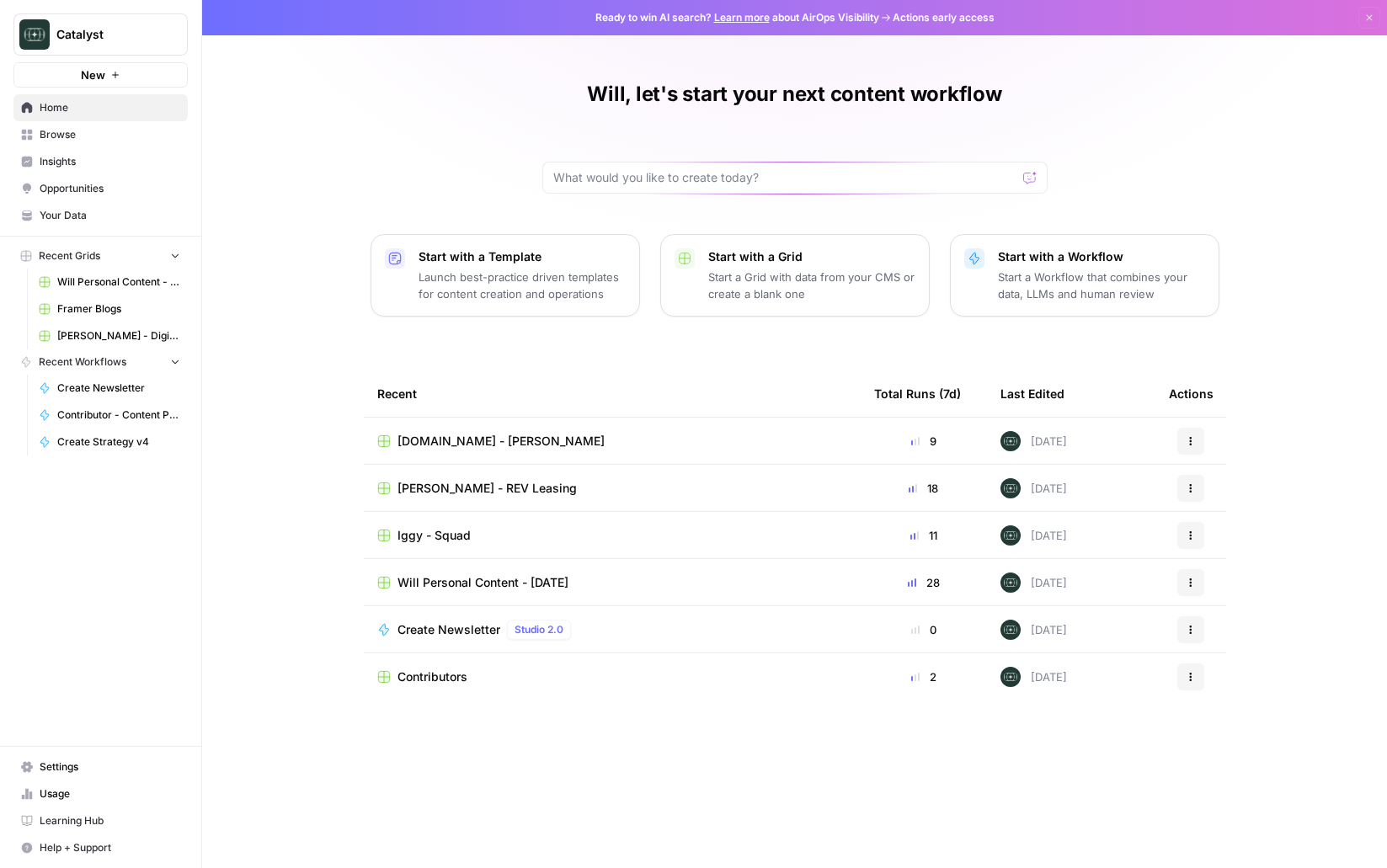
click at [101, 226] on link "Your Data" at bounding box center [101, 215] width 174 height 27
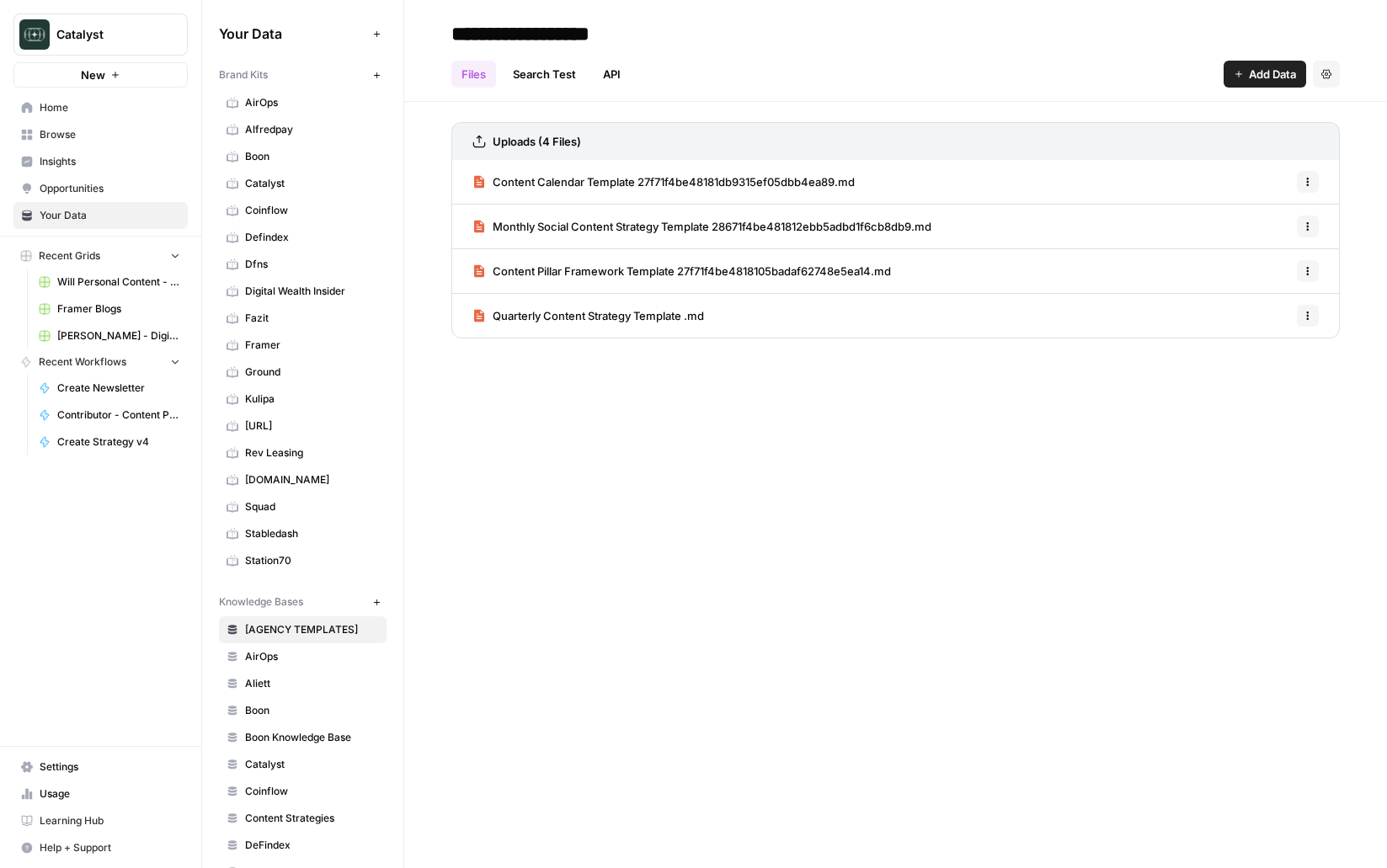
click at [55, 132] on span "Browse" at bounding box center [110, 134] width 141 height 15
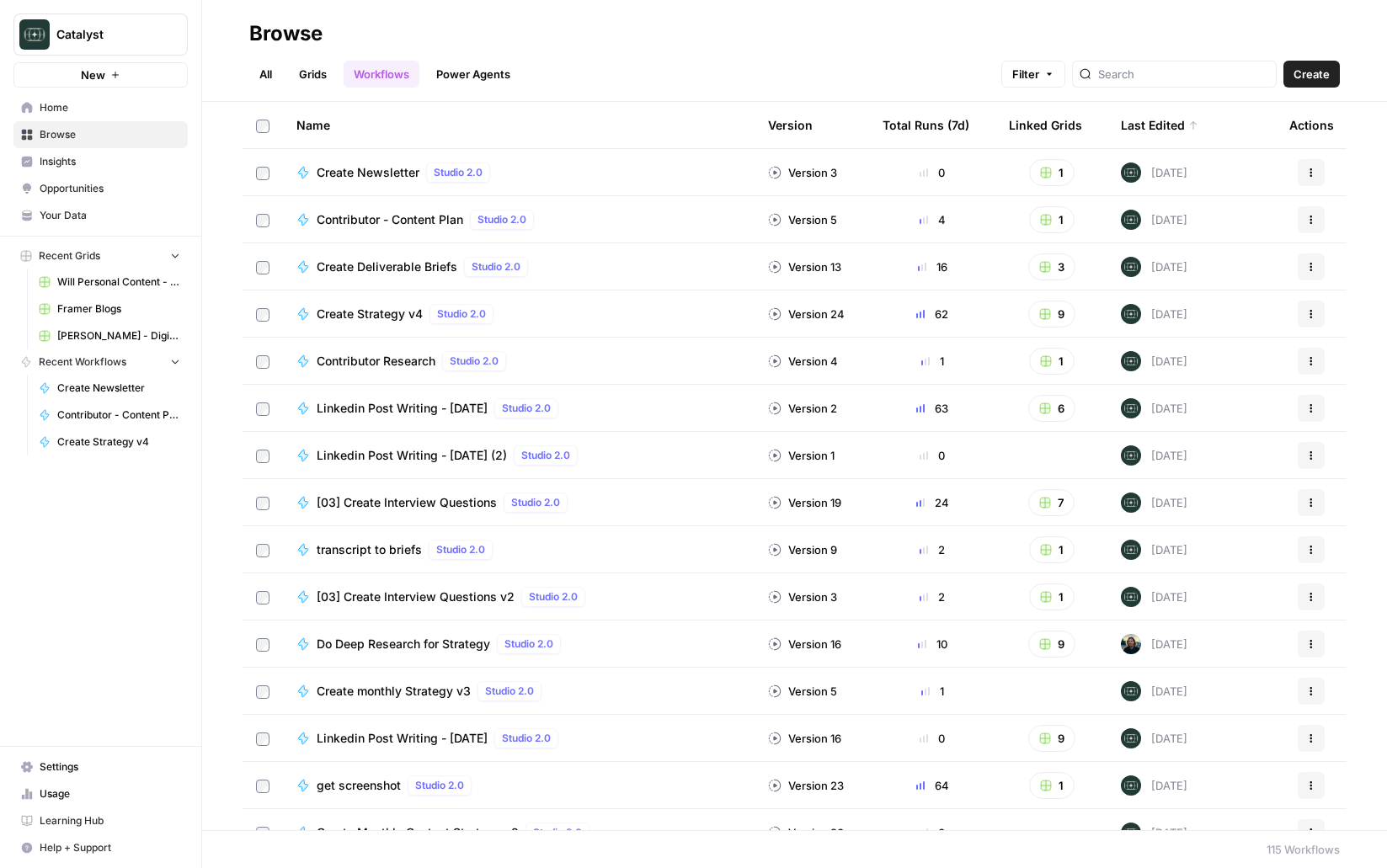
click at [1319, 313] on button "Actions" at bounding box center [1311, 313] width 27 height 27
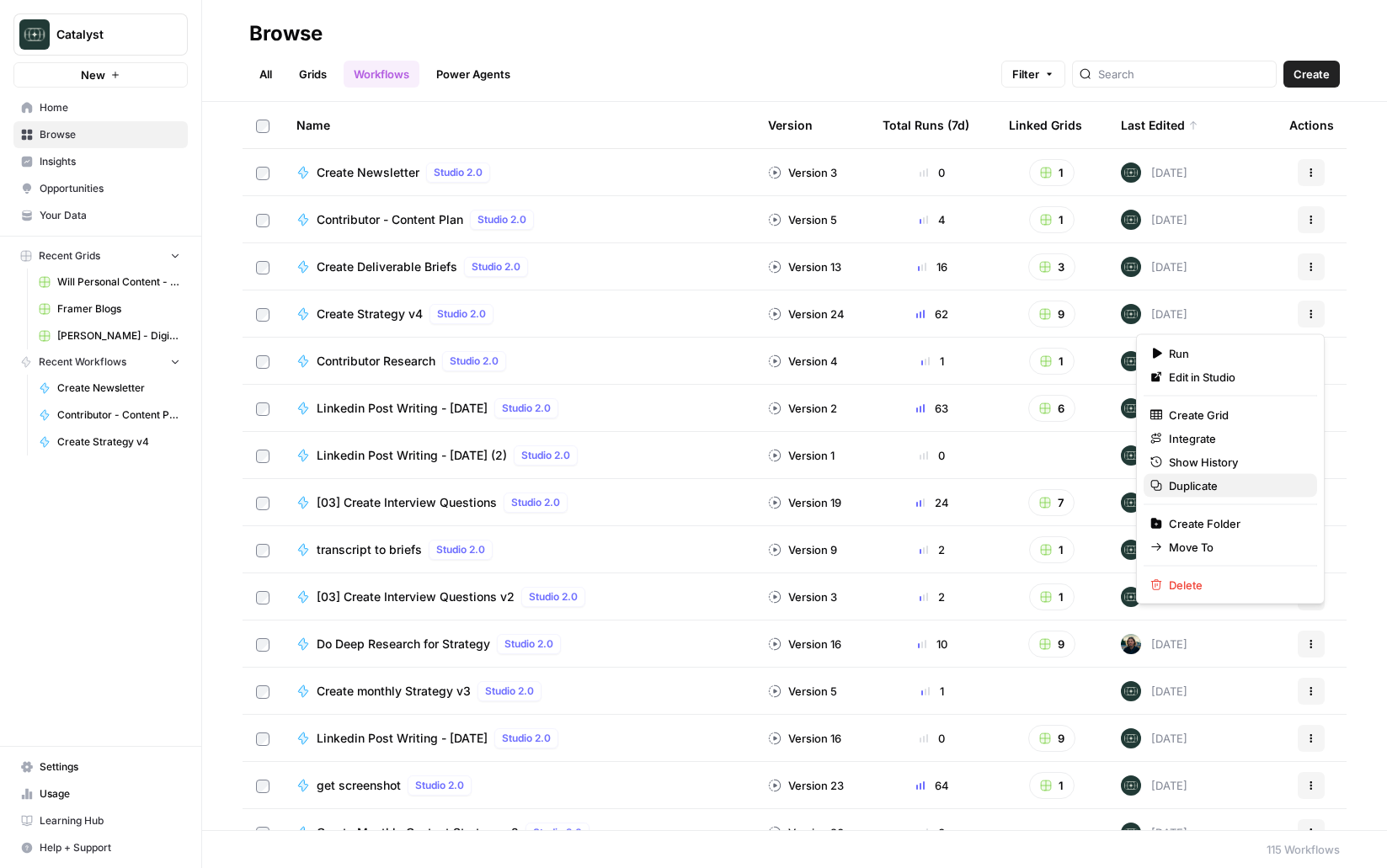
click at [1196, 484] on span "Duplicate" at bounding box center [1236, 486] width 135 height 17
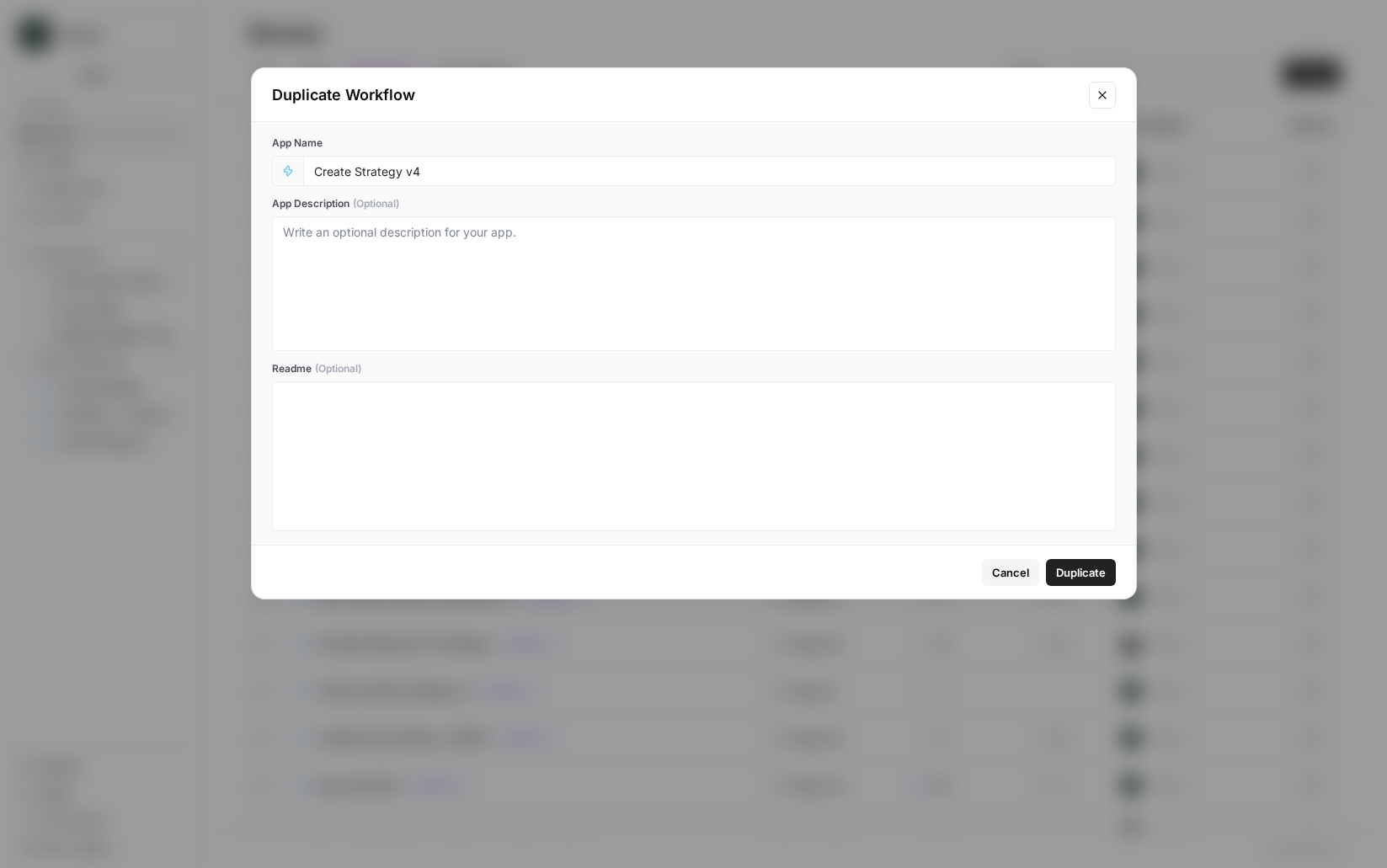
click at [569, 181] on div "Create Strategy v4" at bounding box center [710, 170] width 813 height 31
click at [559, 176] on input "Create Strategy v4" at bounding box center [710, 170] width 791 height 15
type input "Create Strategy v4 _ RWA modification"
click at [1092, 578] on span "Duplicate" at bounding box center [1081, 572] width 50 height 17
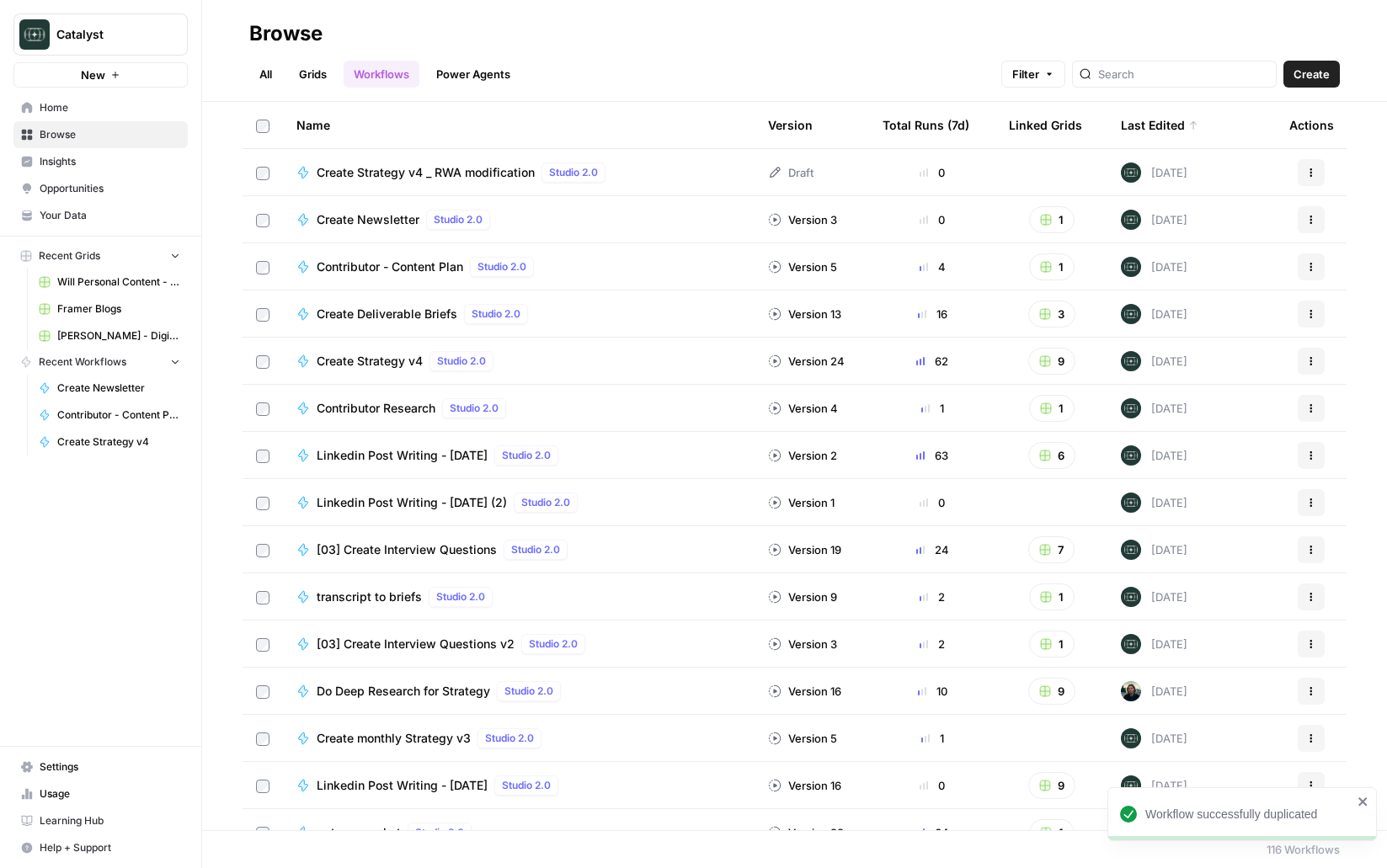
click at [511, 171] on span "Create Strategy v4 _ RWA modification" at bounding box center [425, 172] width 218 height 17
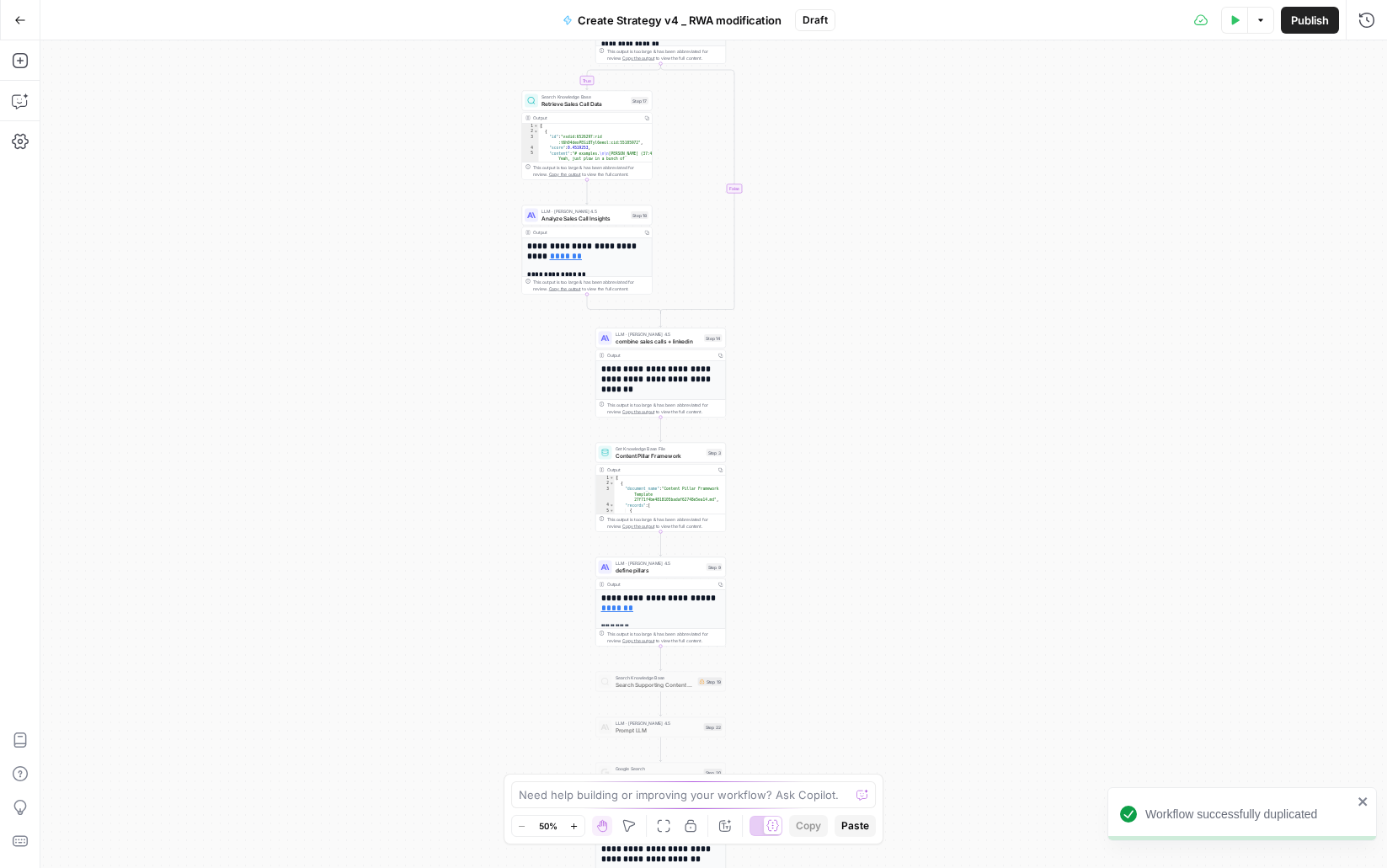
drag, startPoint x: 400, startPoint y: 428, endPoint x: 404, endPoint y: 463, distance: 35.2
click at [403, 456] on div "true false true false Workflow Input Settings Inputs Call API Pull latest linke…" at bounding box center [714, 454] width 1346 height 827
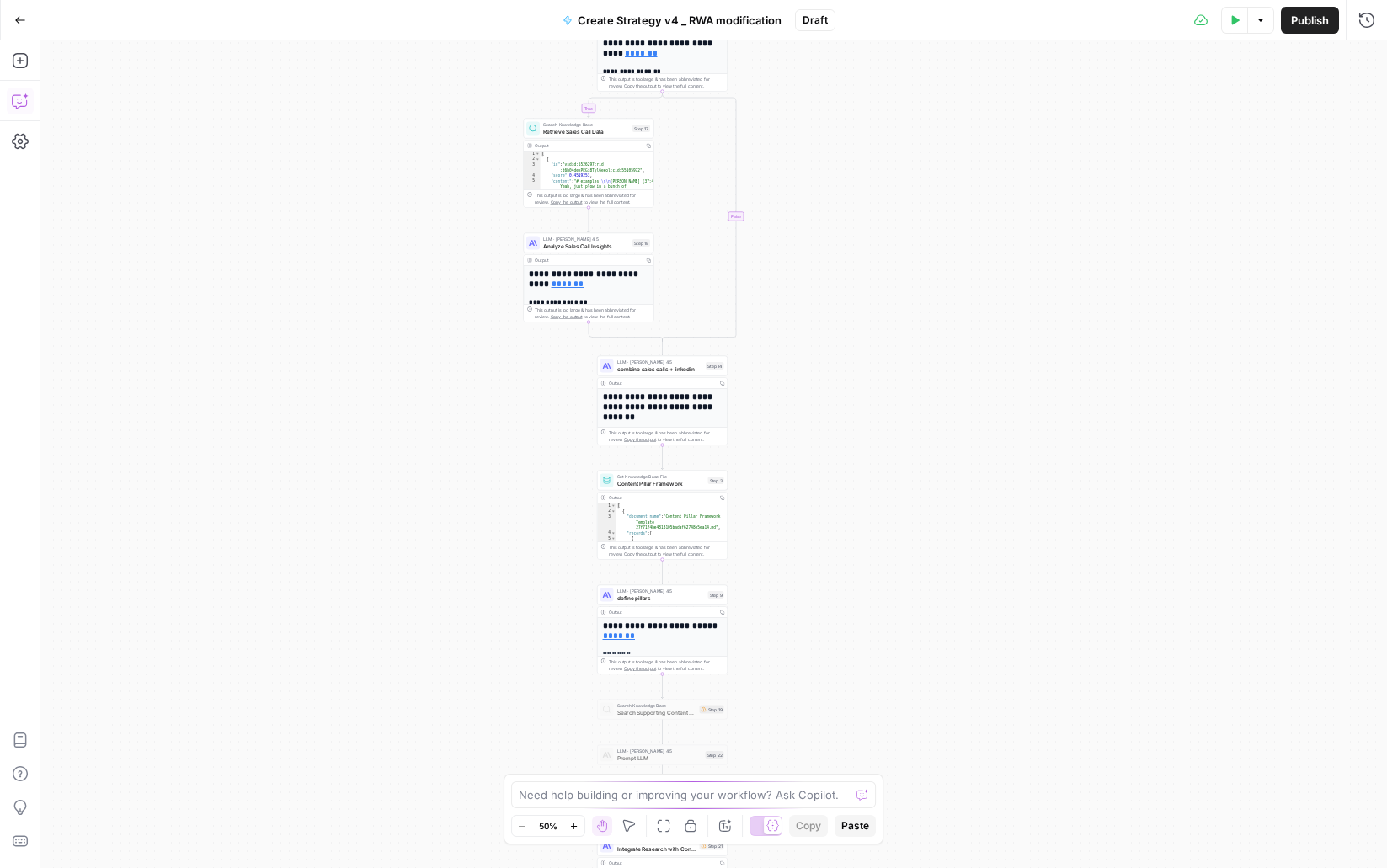
click at [18, 108] on icon "button" at bounding box center [19, 102] width 14 height 14
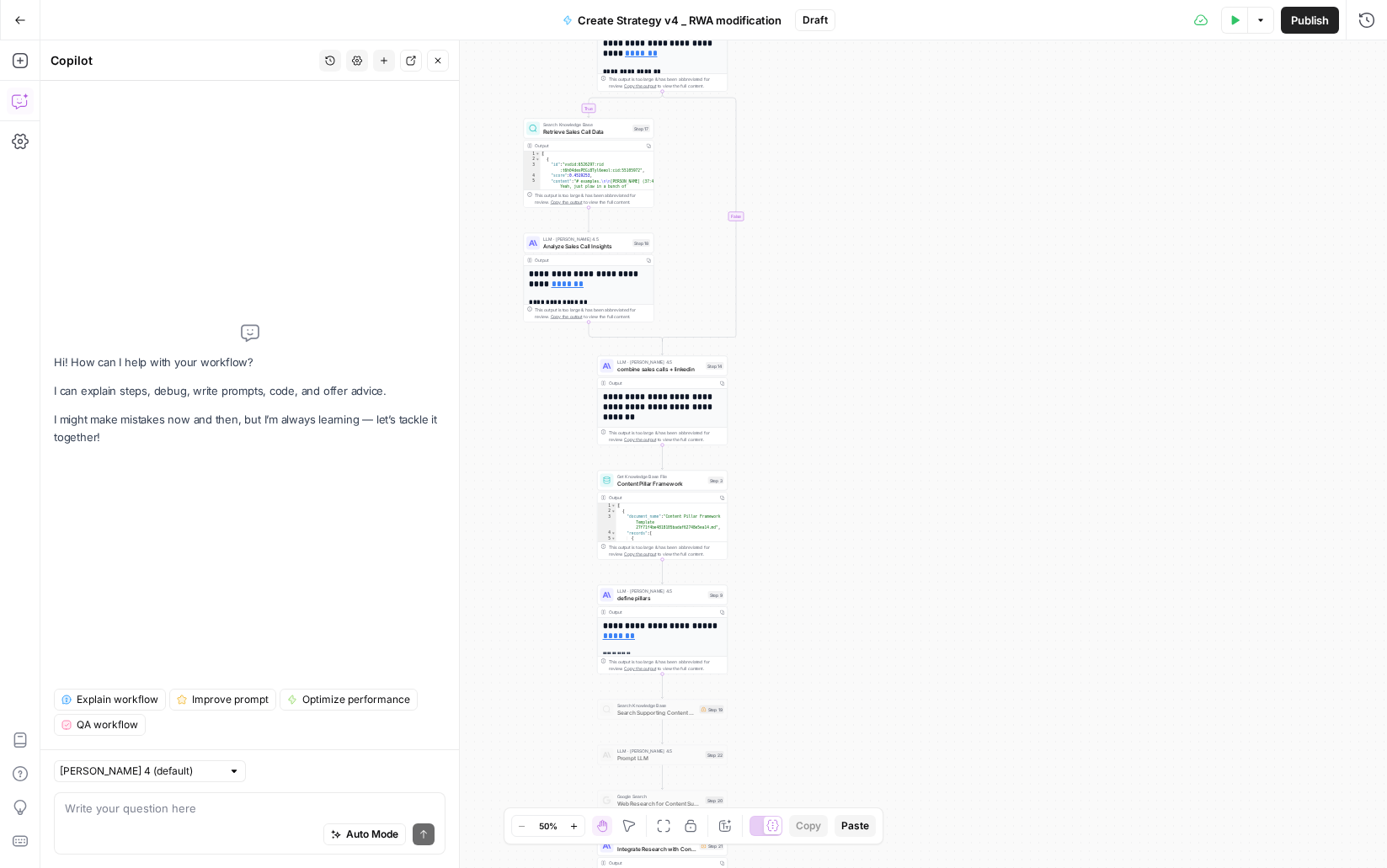
click at [173, 788] on div "[PERSON_NAME] 4 (default) Write your question here Auto Mode Send" at bounding box center [250, 809] width 418 height 119
click at [170, 781] on div "[PERSON_NAME] 4 (default)" at bounding box center [150, 771] width 192 height 22
click at [146, 701] on button "[PERSON_NAME] 4.5" at bounding box center [126, 710] width 129 height 24
type input "[PERSON_NAME] 4.5"
click at [155, 829] on div "Auto Mode Send" at bounding box center [249, 834] width 370 height 37
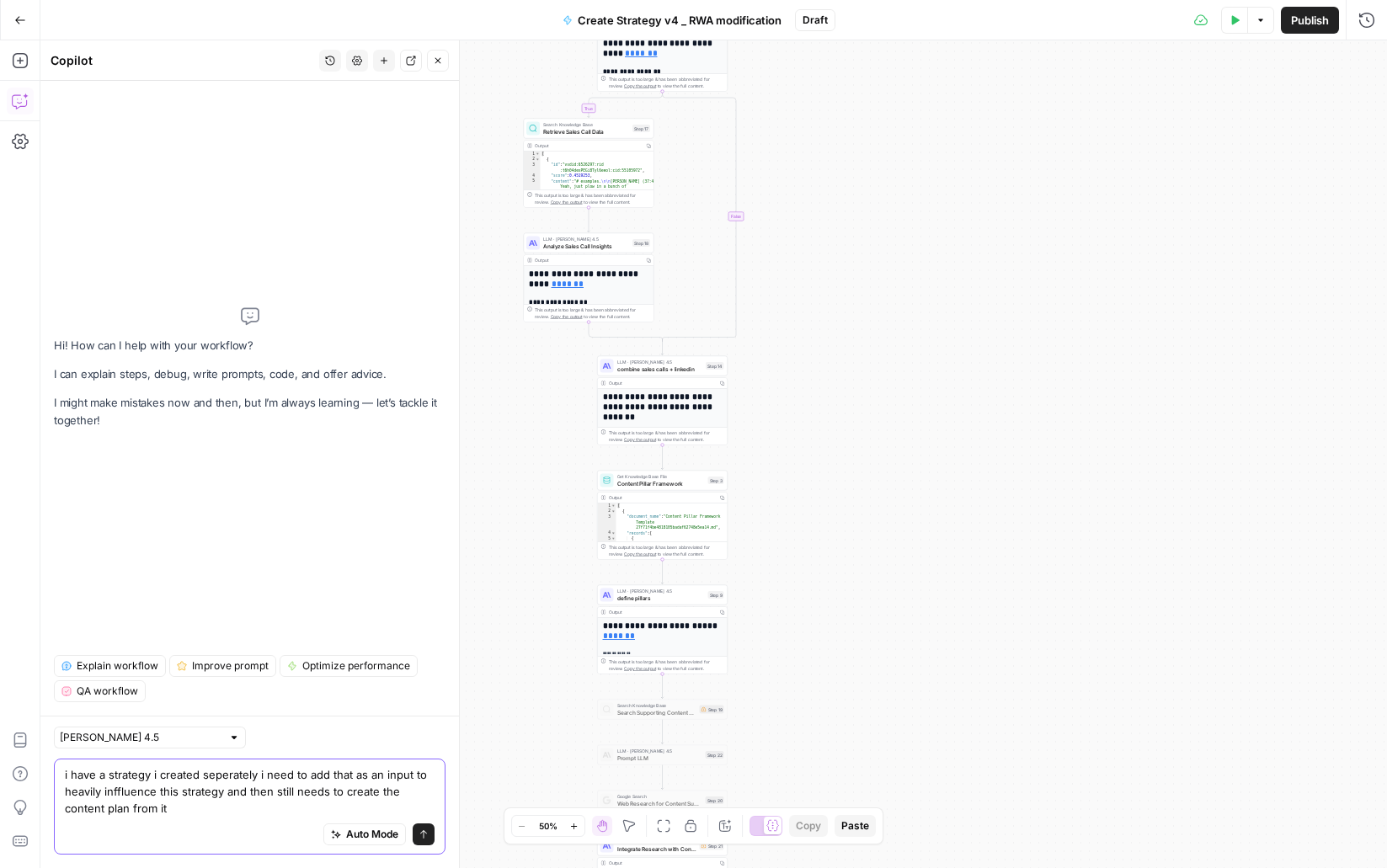
type textarea "i have a strategy i created seperately i need to add that as an input to heavil…"
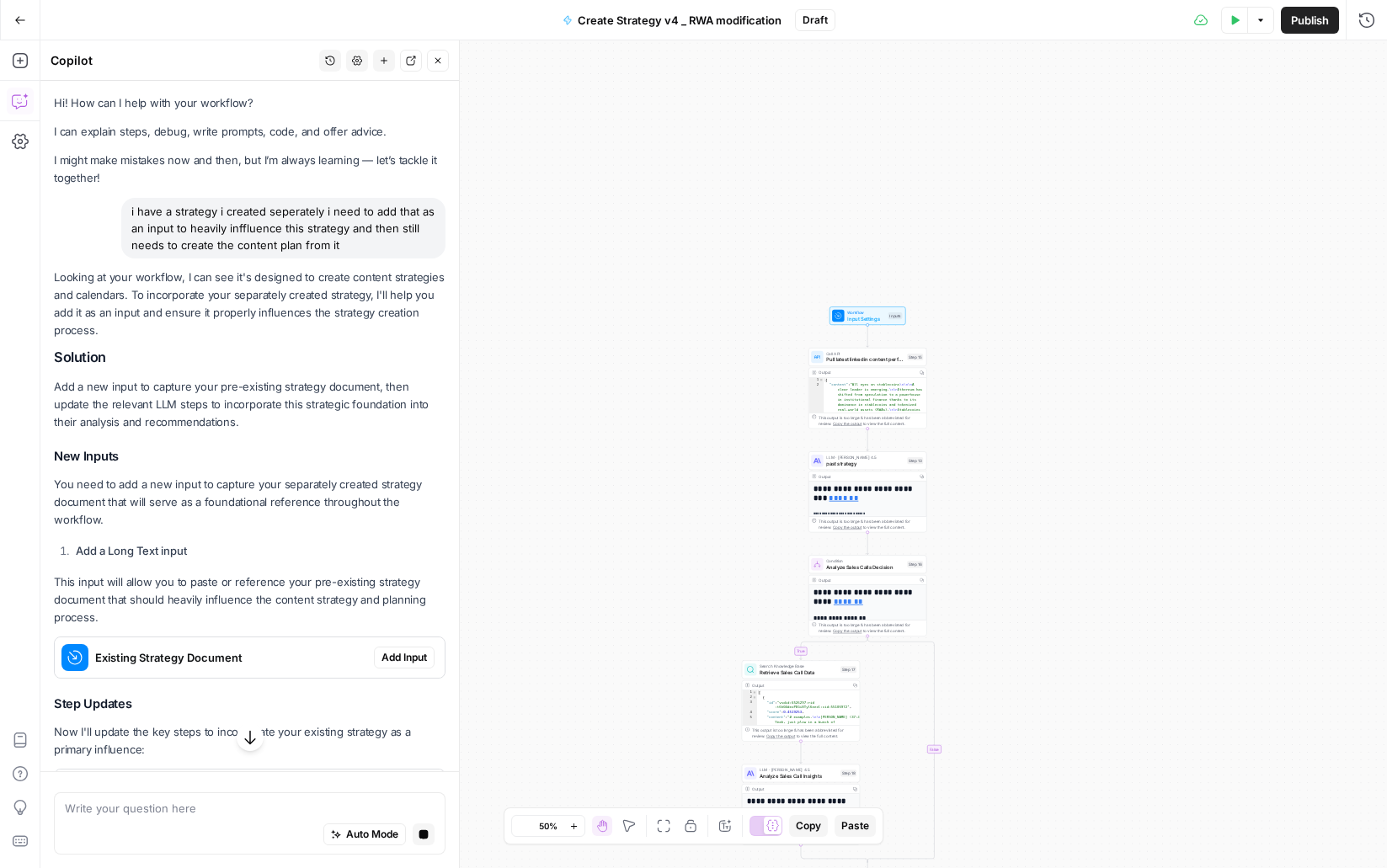
click at [418, 650] on span "Add Input" at bounding box center [405, 657] width 46 height 15
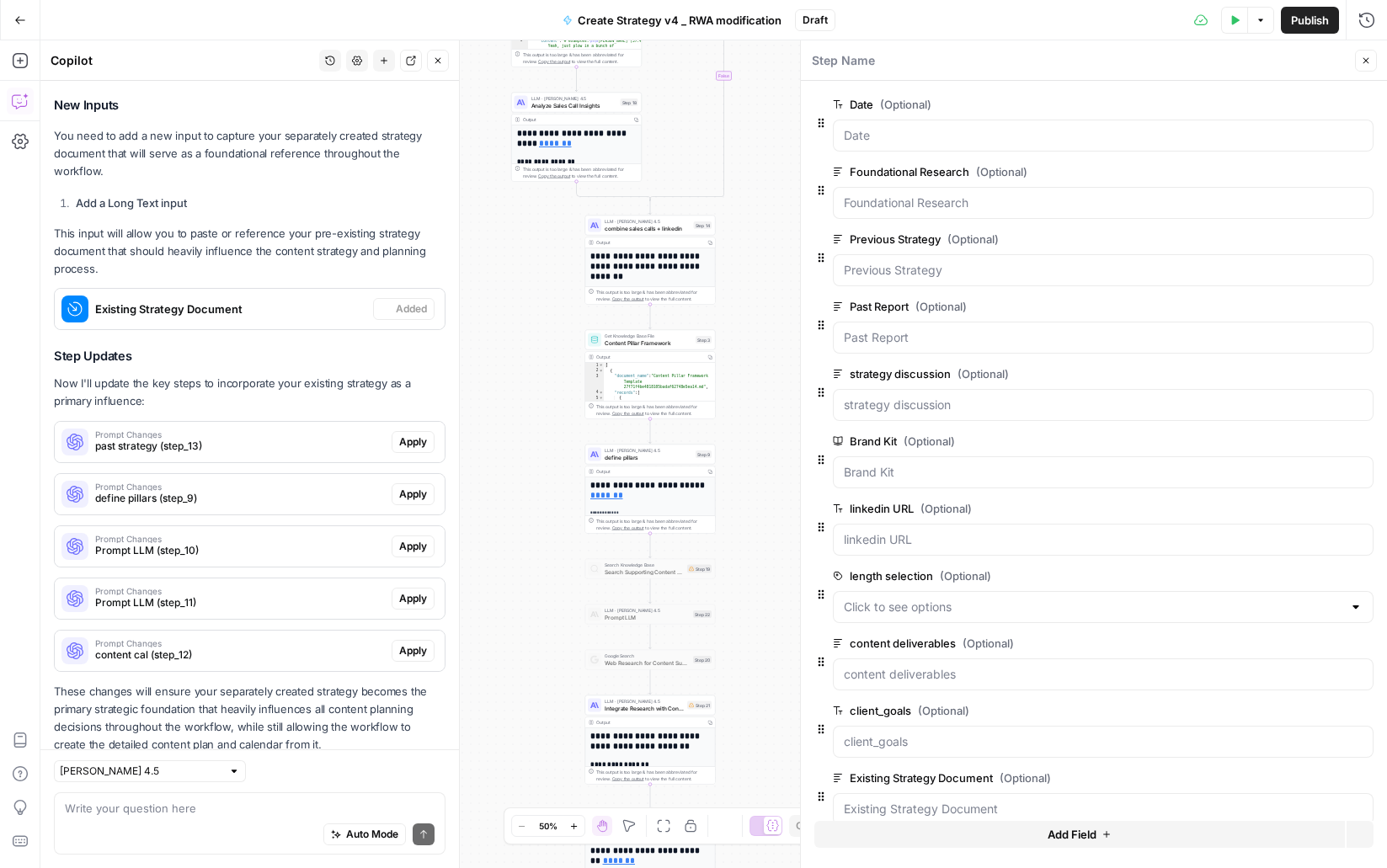
scroll to position [408, 0]
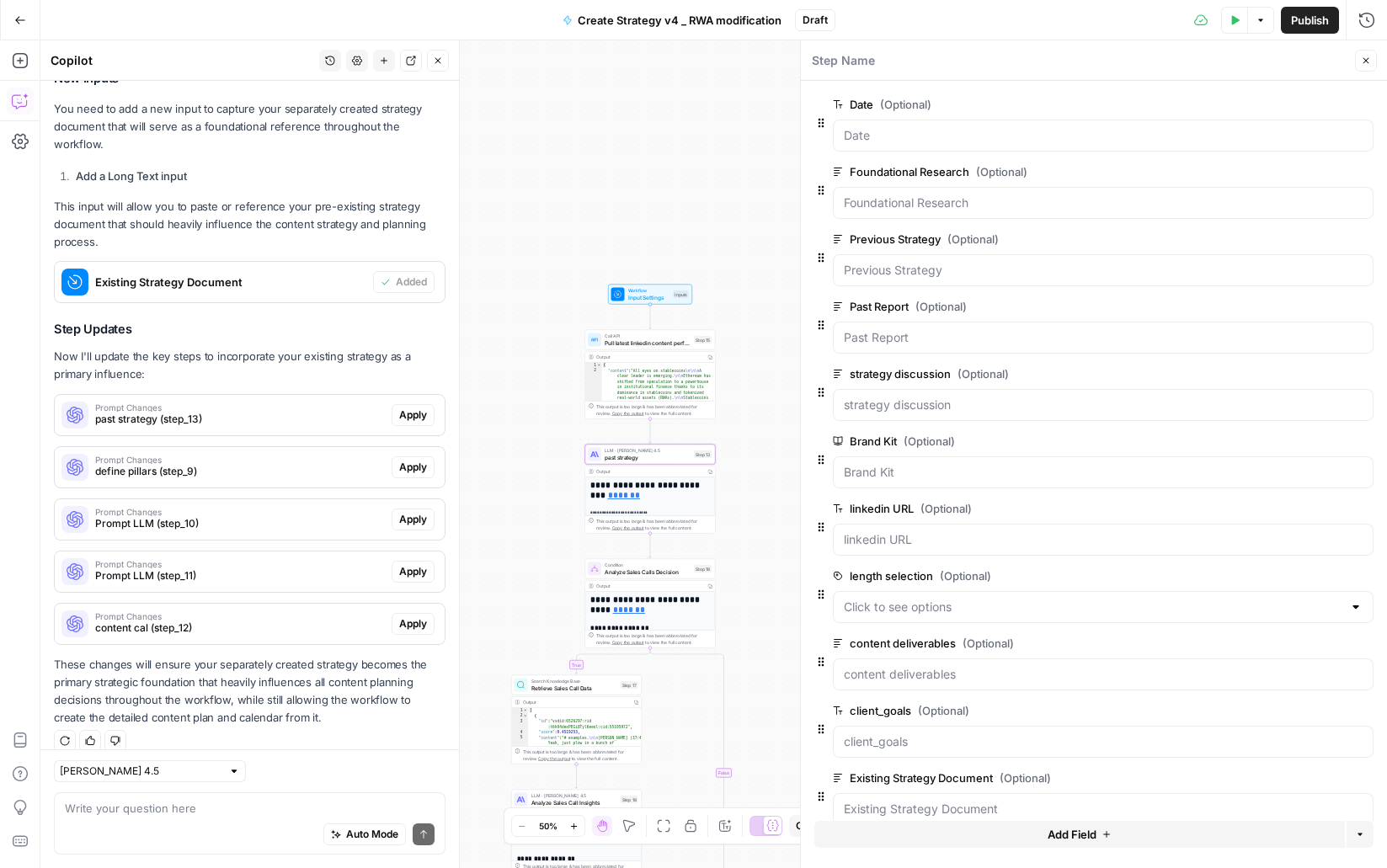
click at [322, 403] on span "Prompt Changes" at bounding box center [240, 407] width 289 height 8
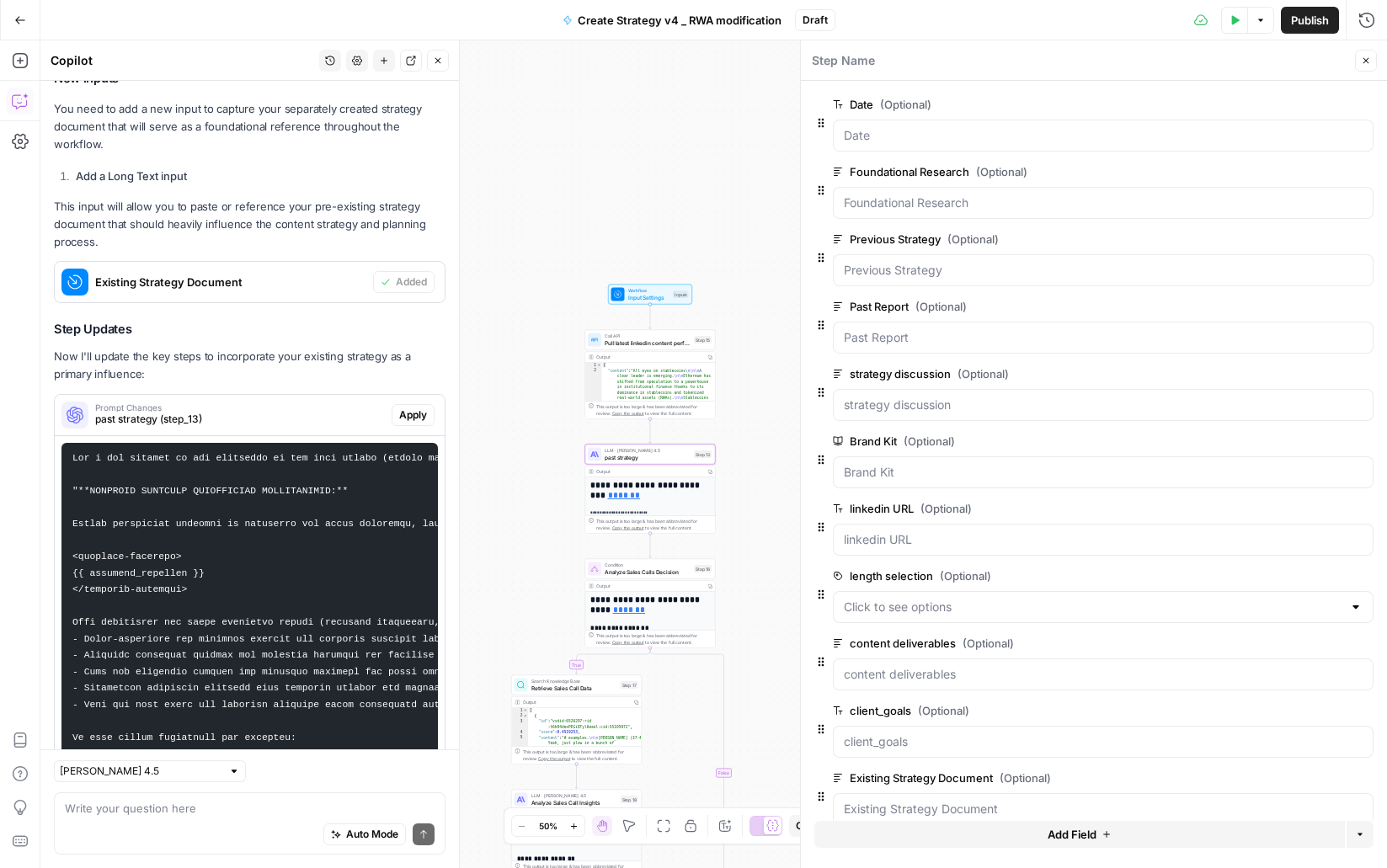
click at [322, 403] on span "Prompt Changes" at bounding box center [240, 407] width 289 height 8
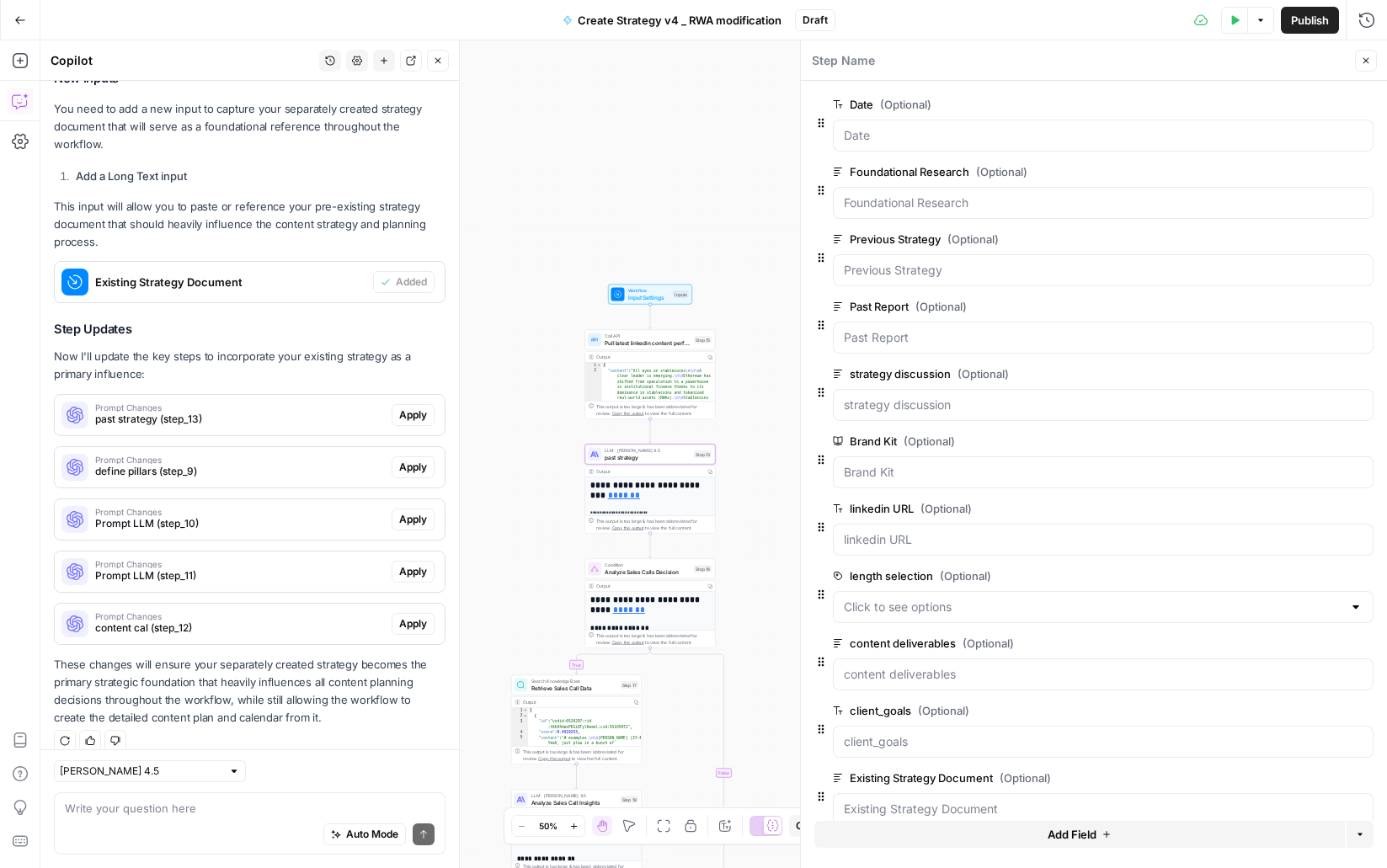
click at [408, 407] on span "Apply" at bounding box center [413, 414] width 28 height 15
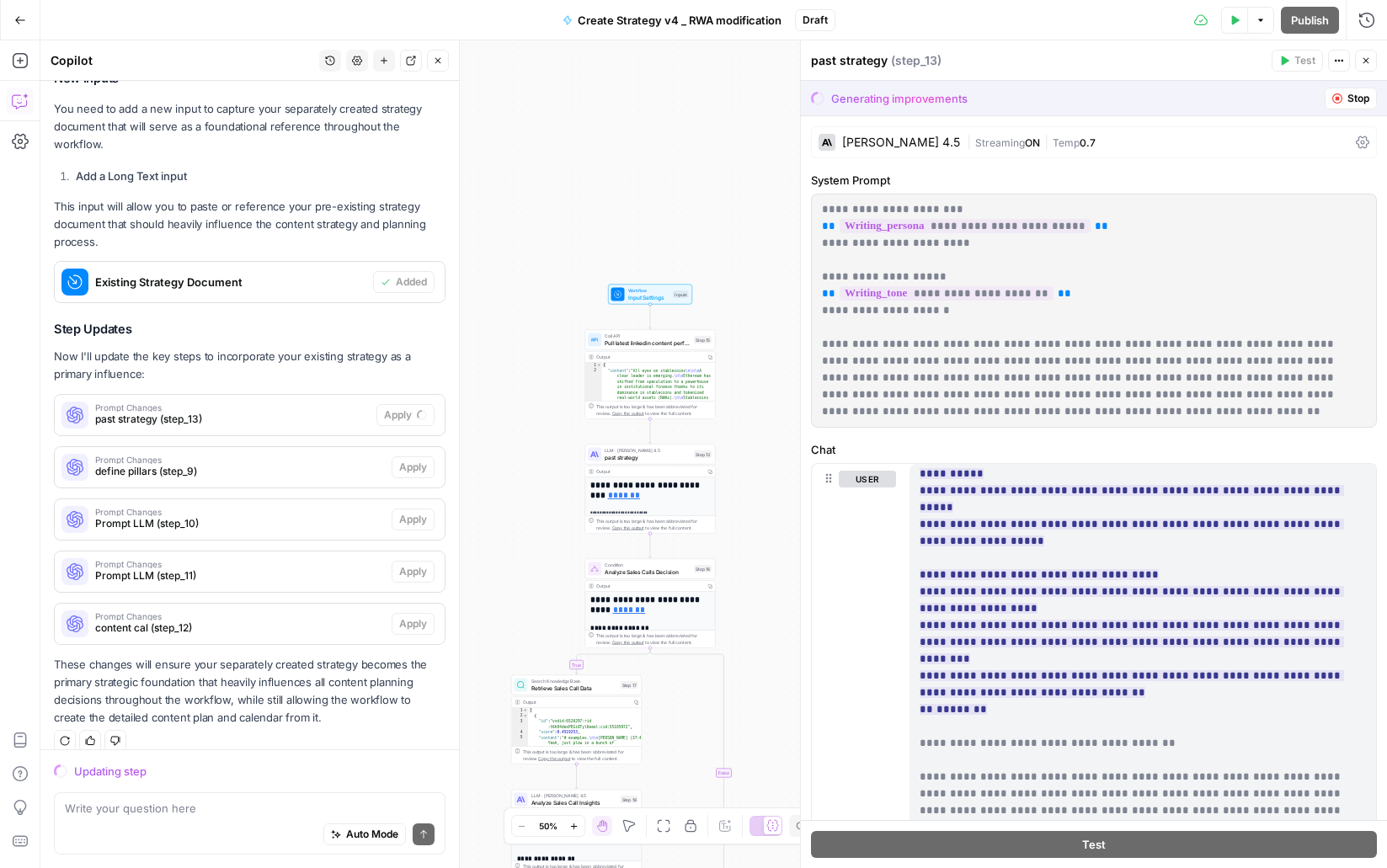
scroll to position [277, 0]
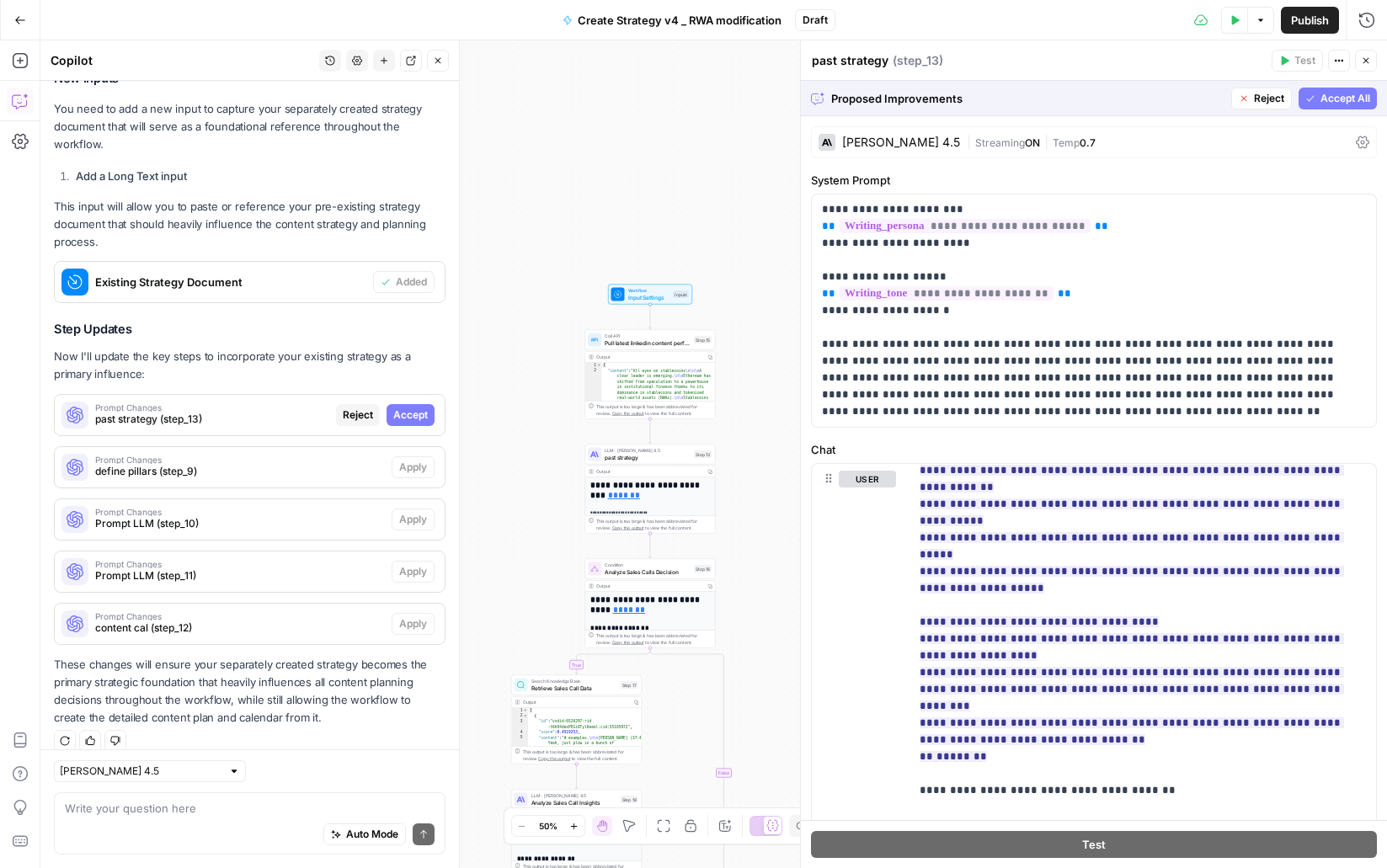
click at [1338, 97] on span "Accept All" at bounding box center [1345, 98] width 50 height 15
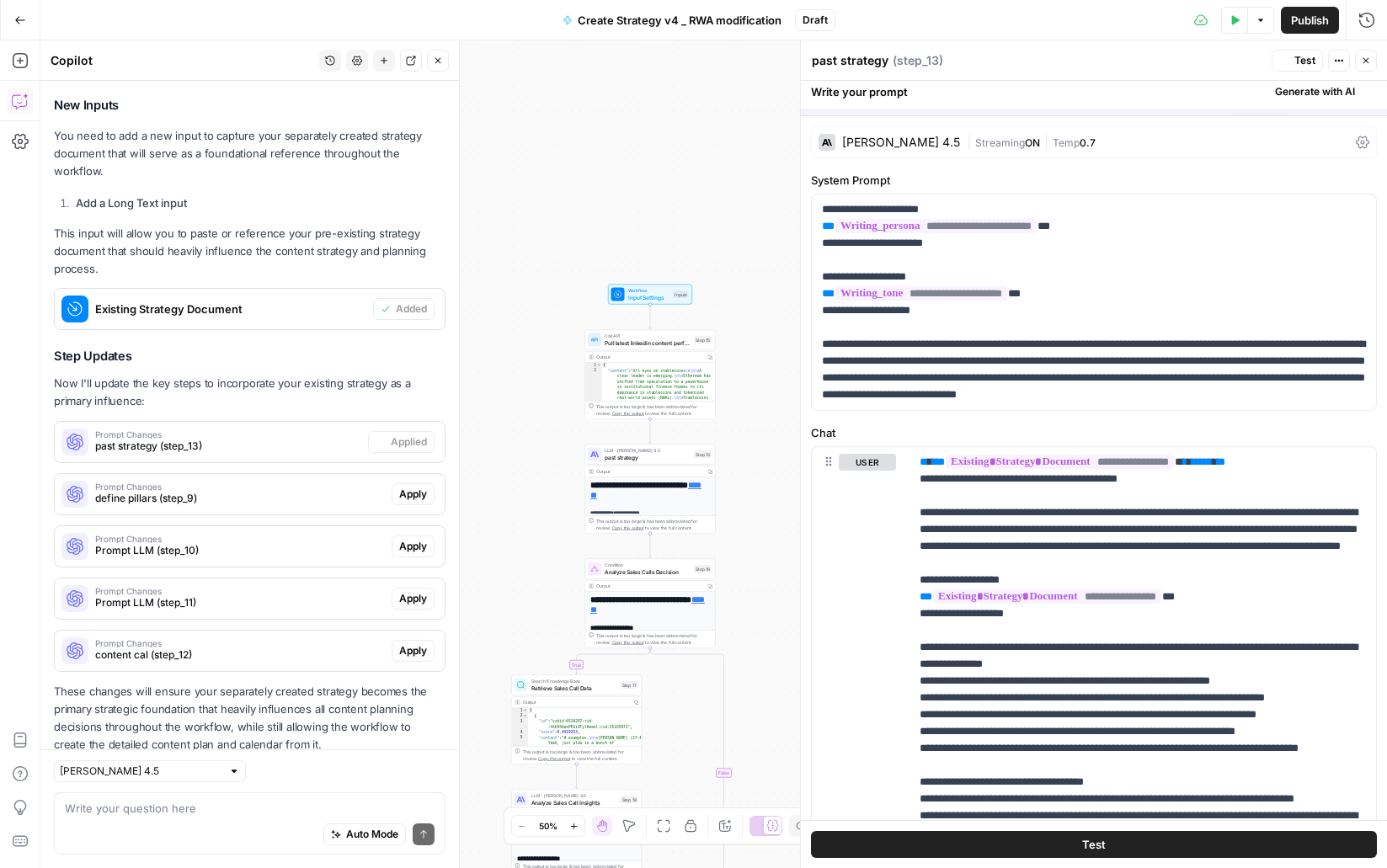
scroll to position [408, 0]
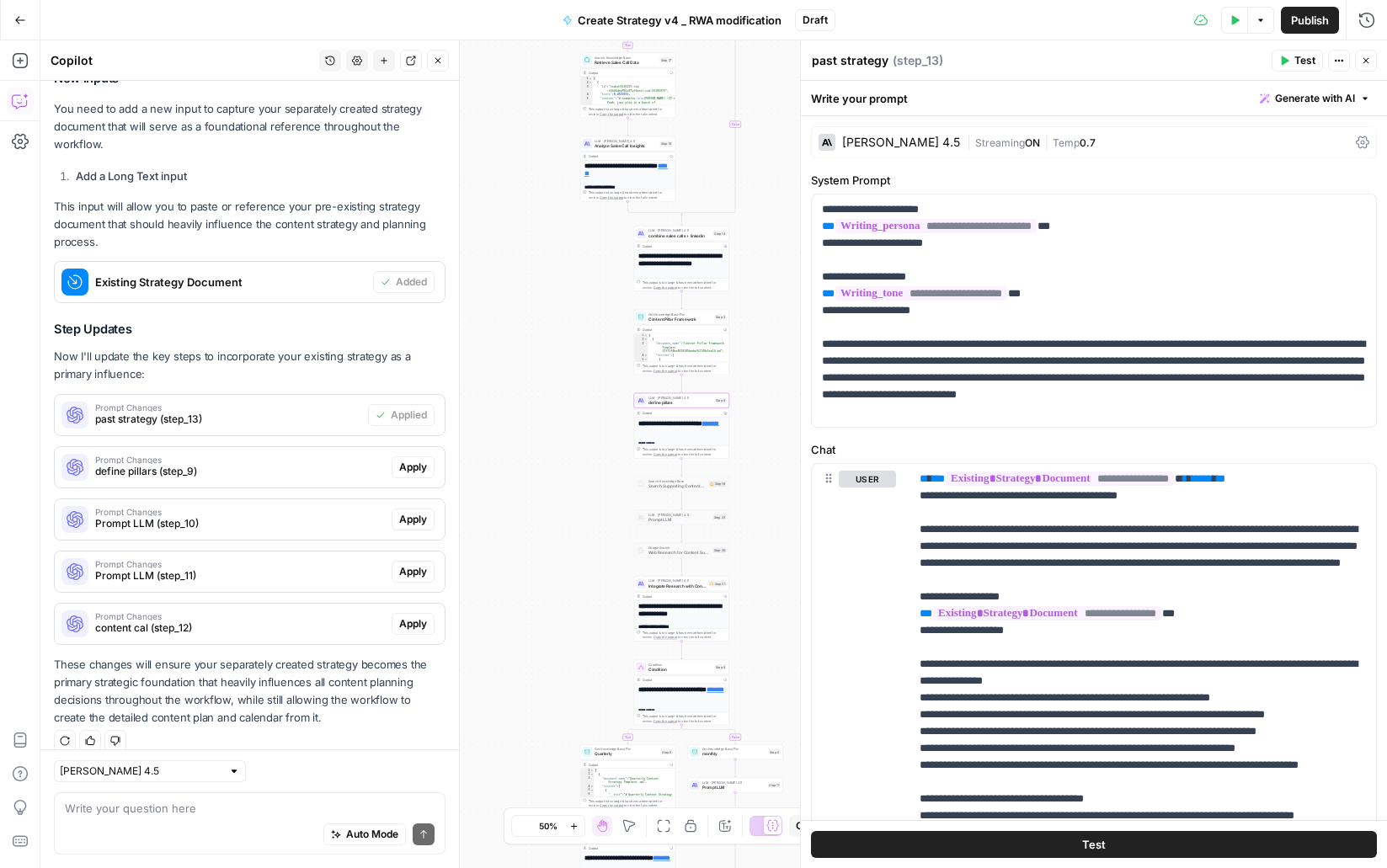
click at [415, 460] on span "Apply" at bounding box center [413, 467] width 28 height 15
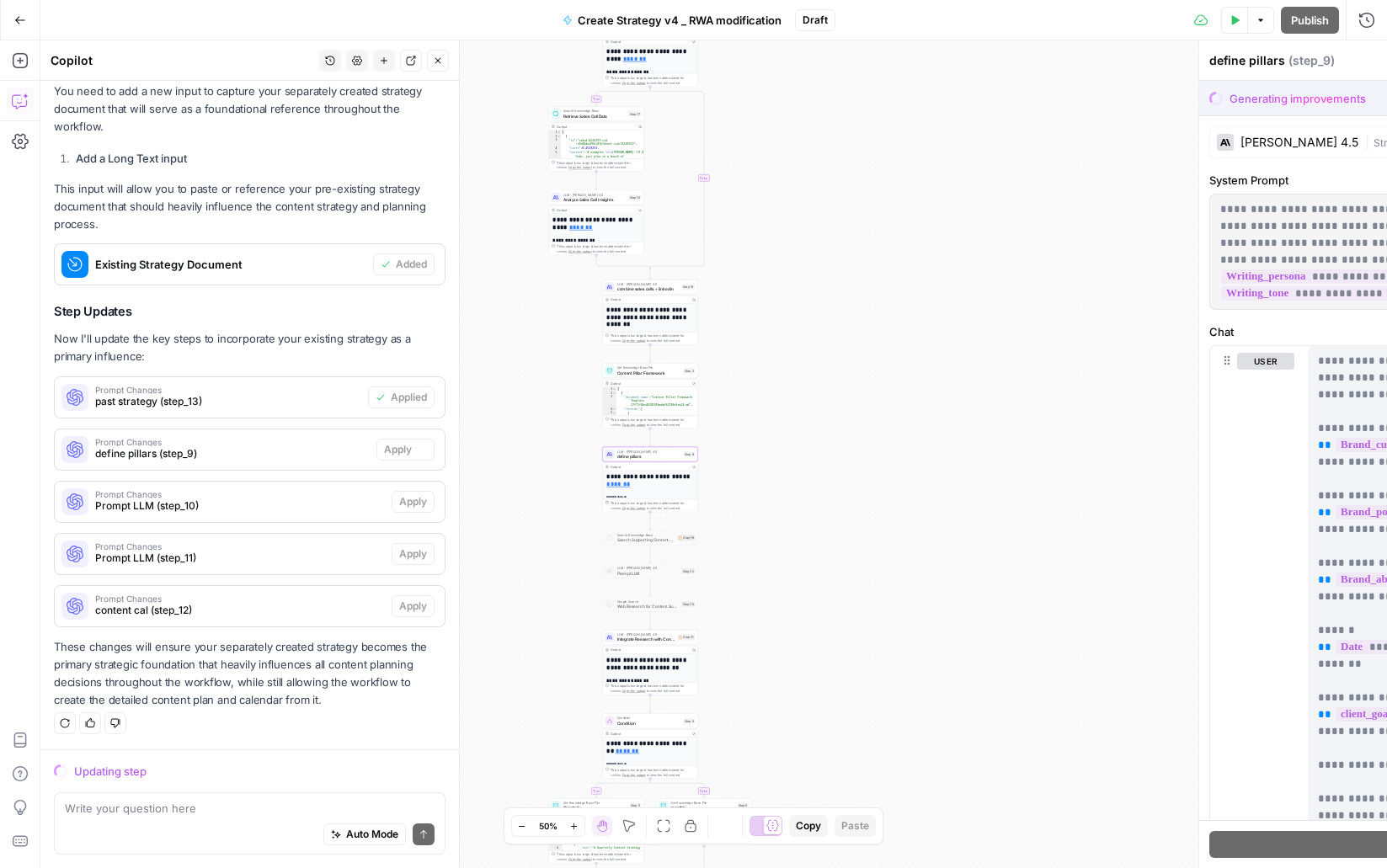
scroll to position [381, 0]
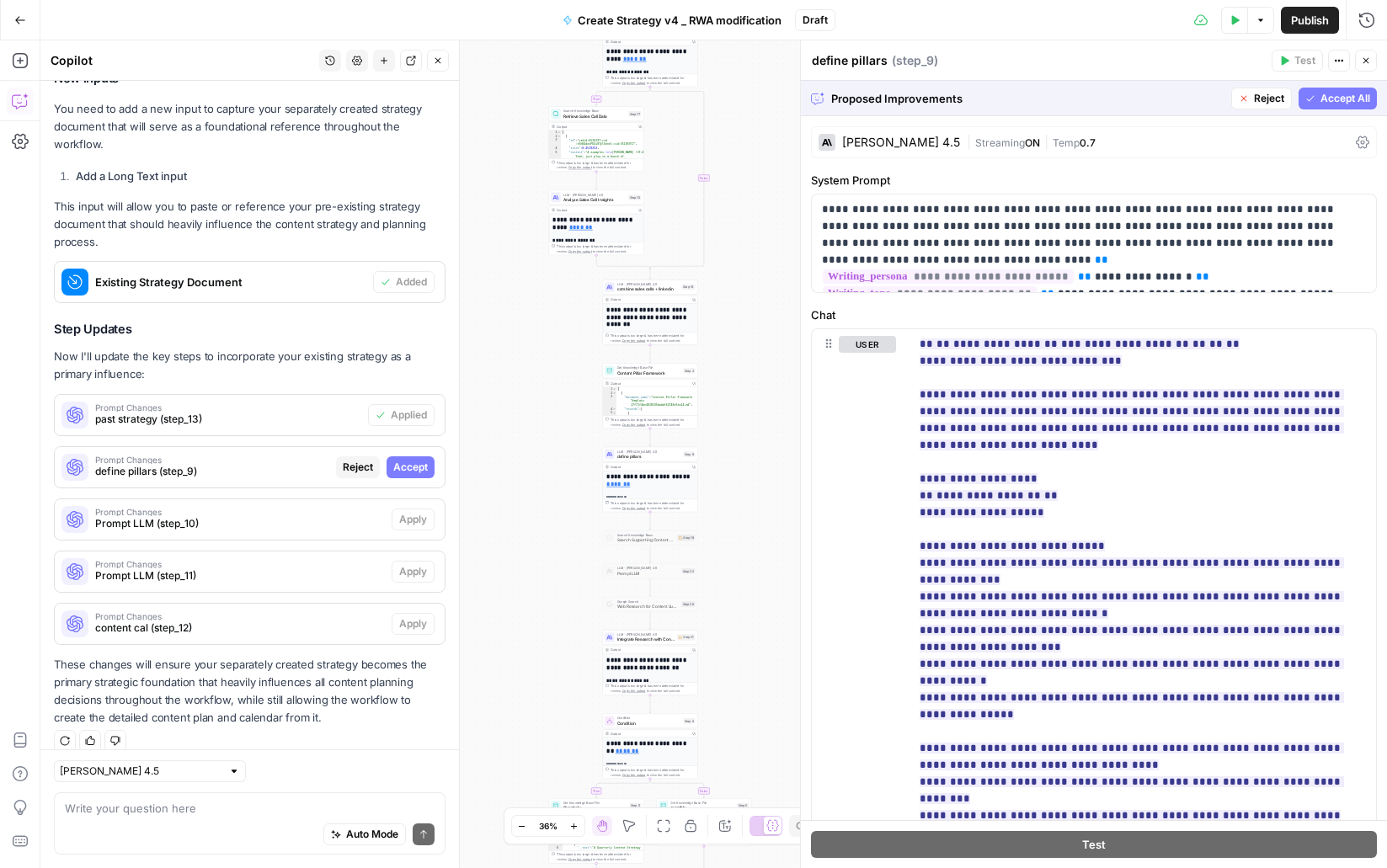
click at [1330, 94] on span "Accept All" at bounding box center [1345, 98] width 50 height 15
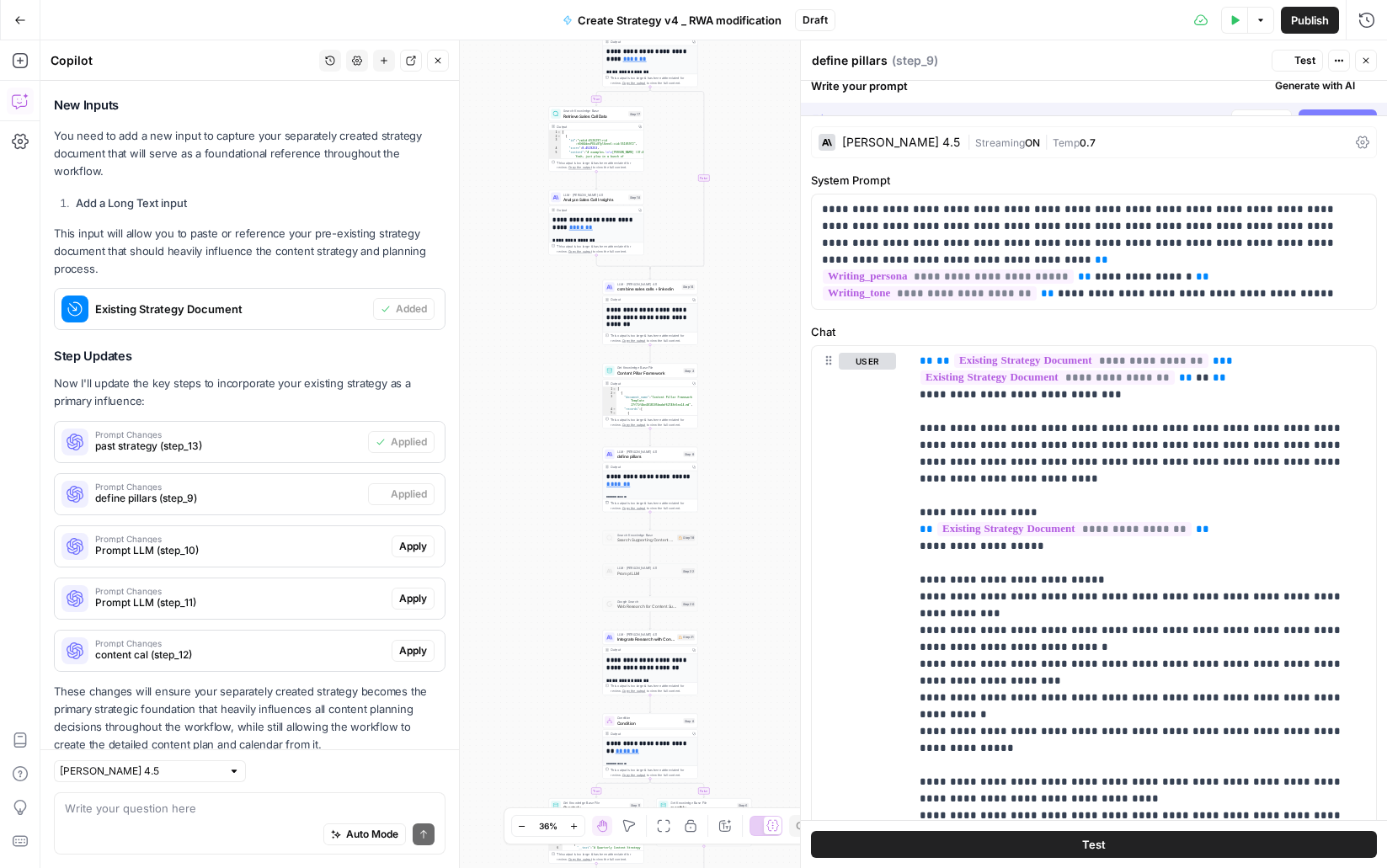
scroll to position [408, 0]
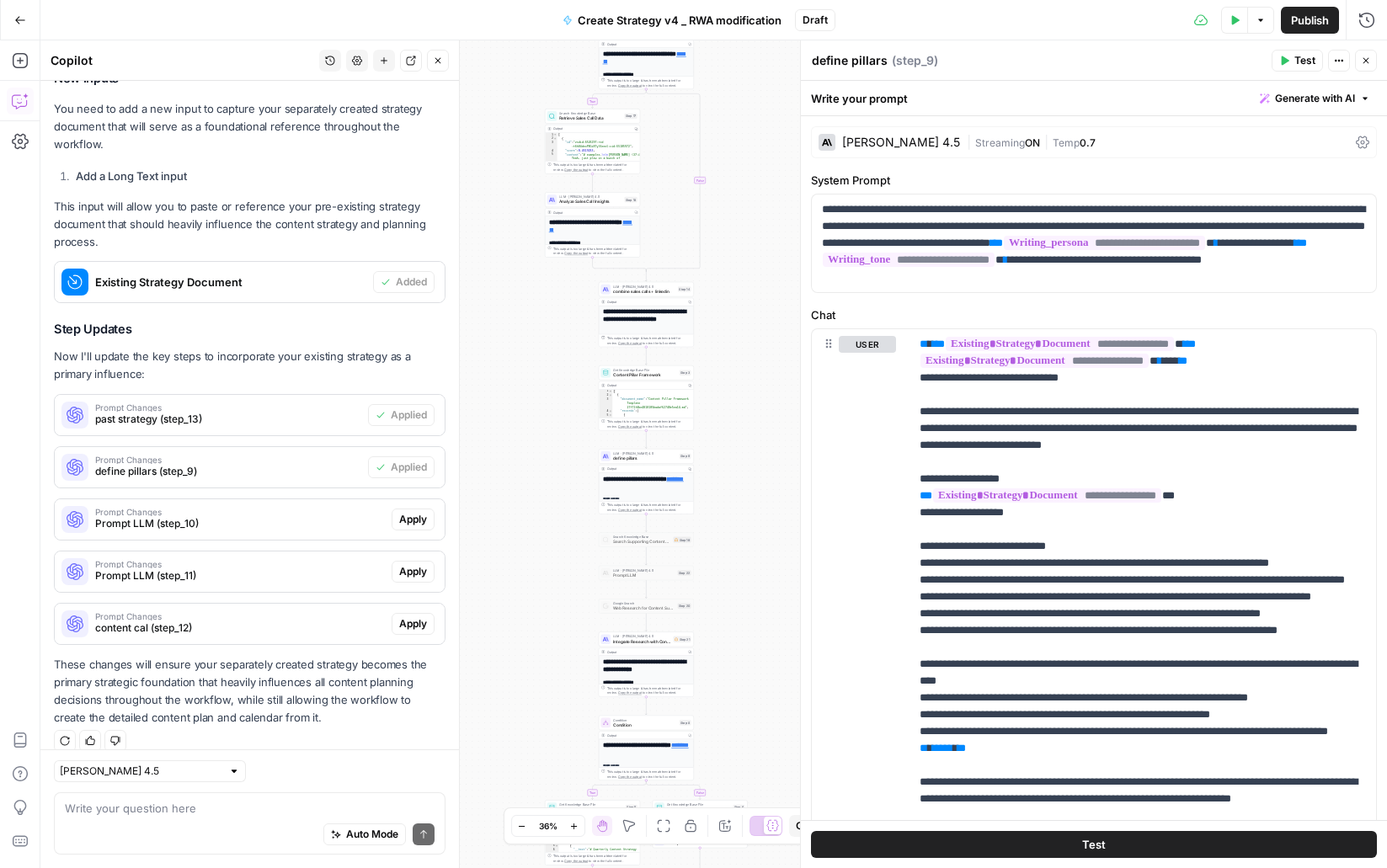
click at [428, 508] on button "Apply" at bounding box center [412, 519] width 43 height 22
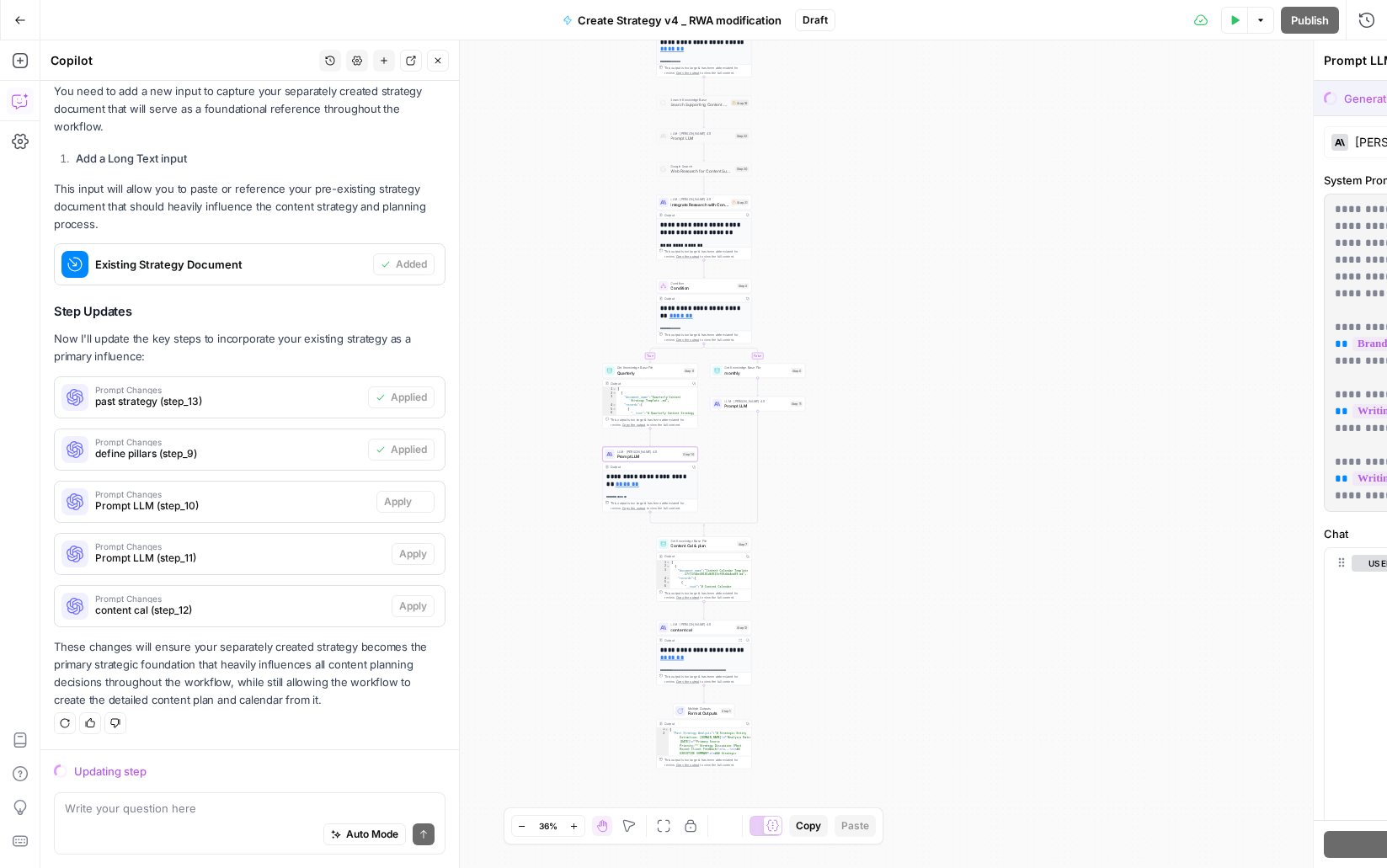
scroll to position [381, 0]
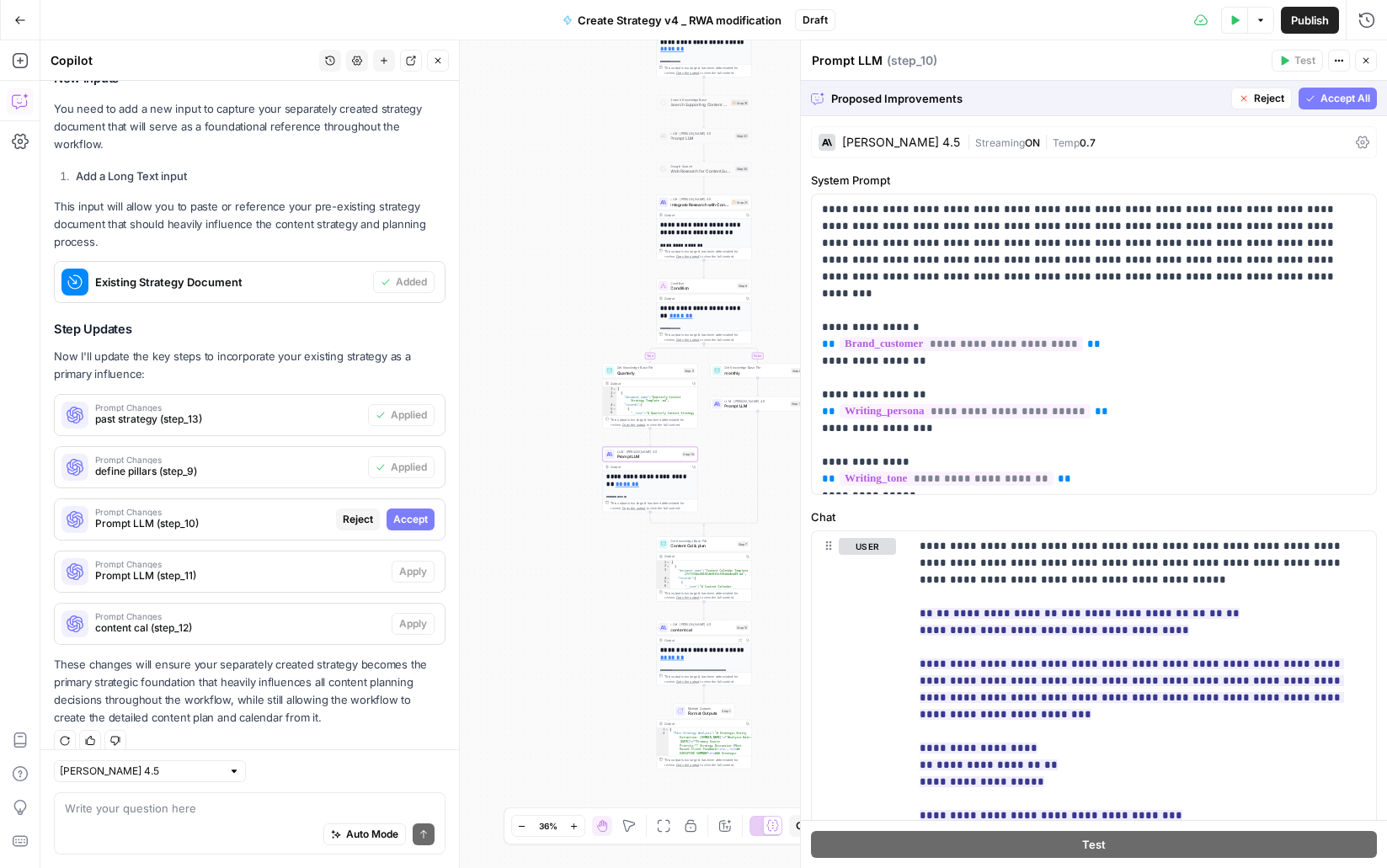
click at [421, 511] on span "Accept" at bounding box center [410, 518] width 35 height 15
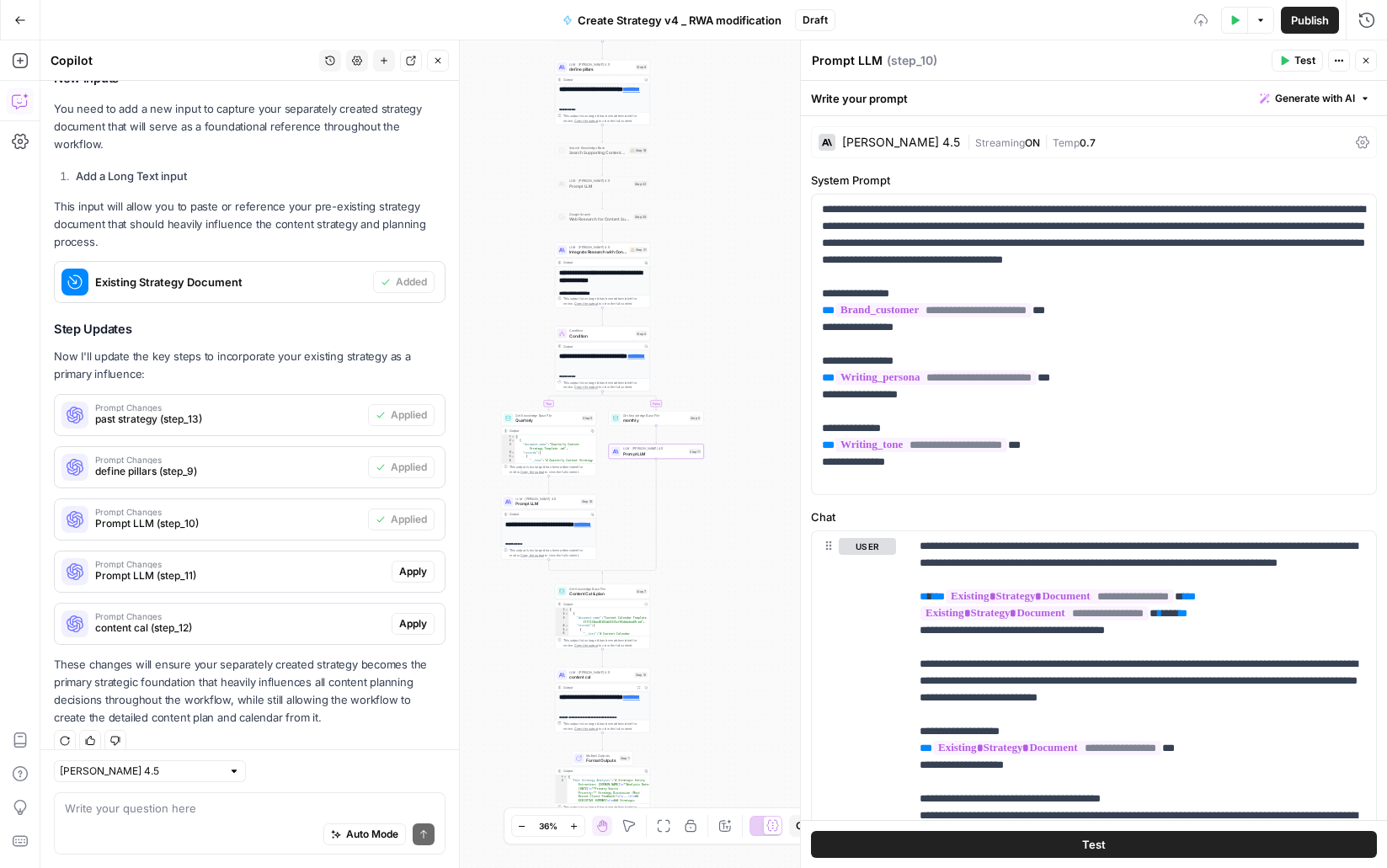
click at [417, 564] on span "Apply" at bounding box center [413, 571] width 28 height 15
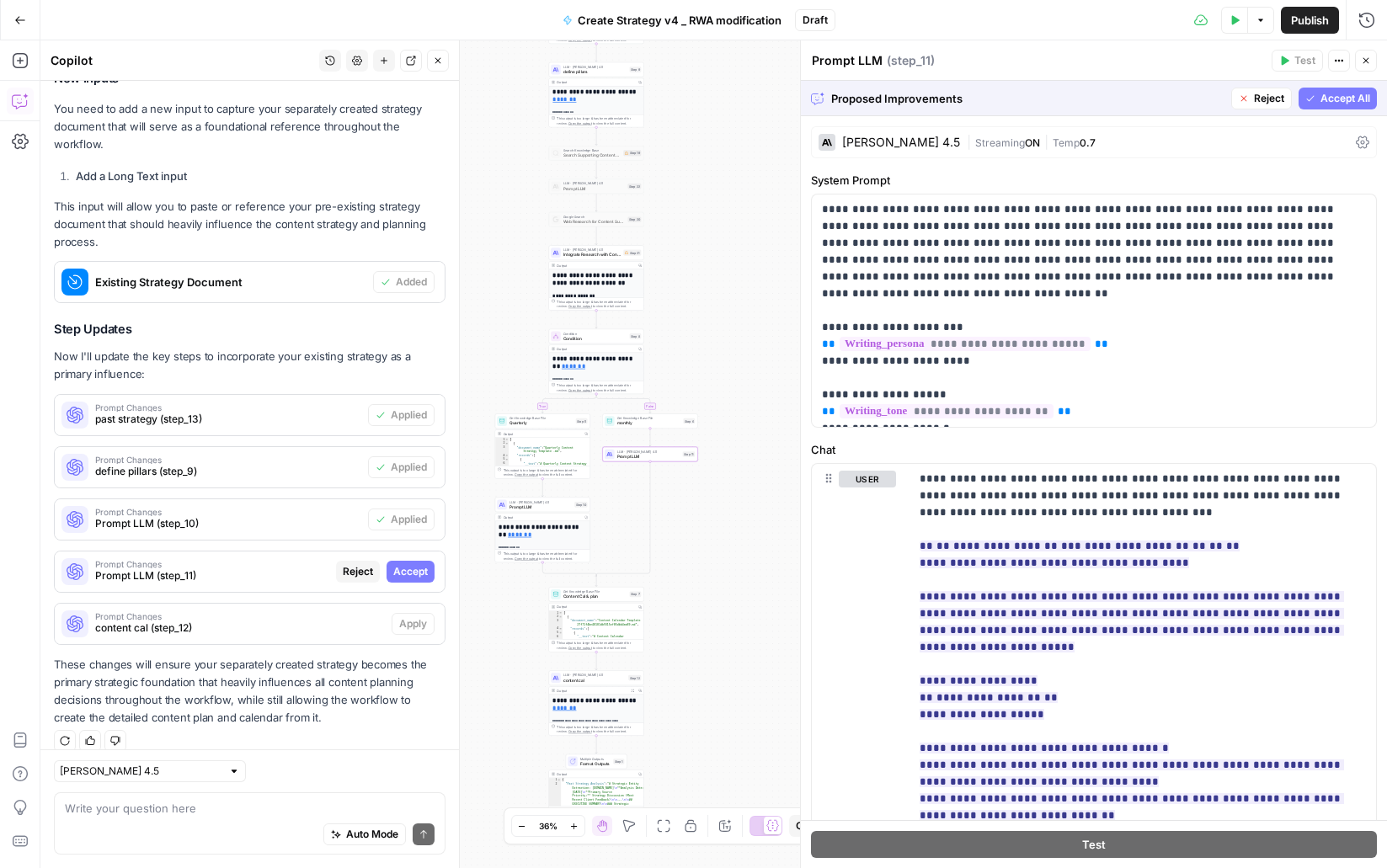
click at [410, 564] on span "Accept" at bounding box center [410, 571] width 35 height 15
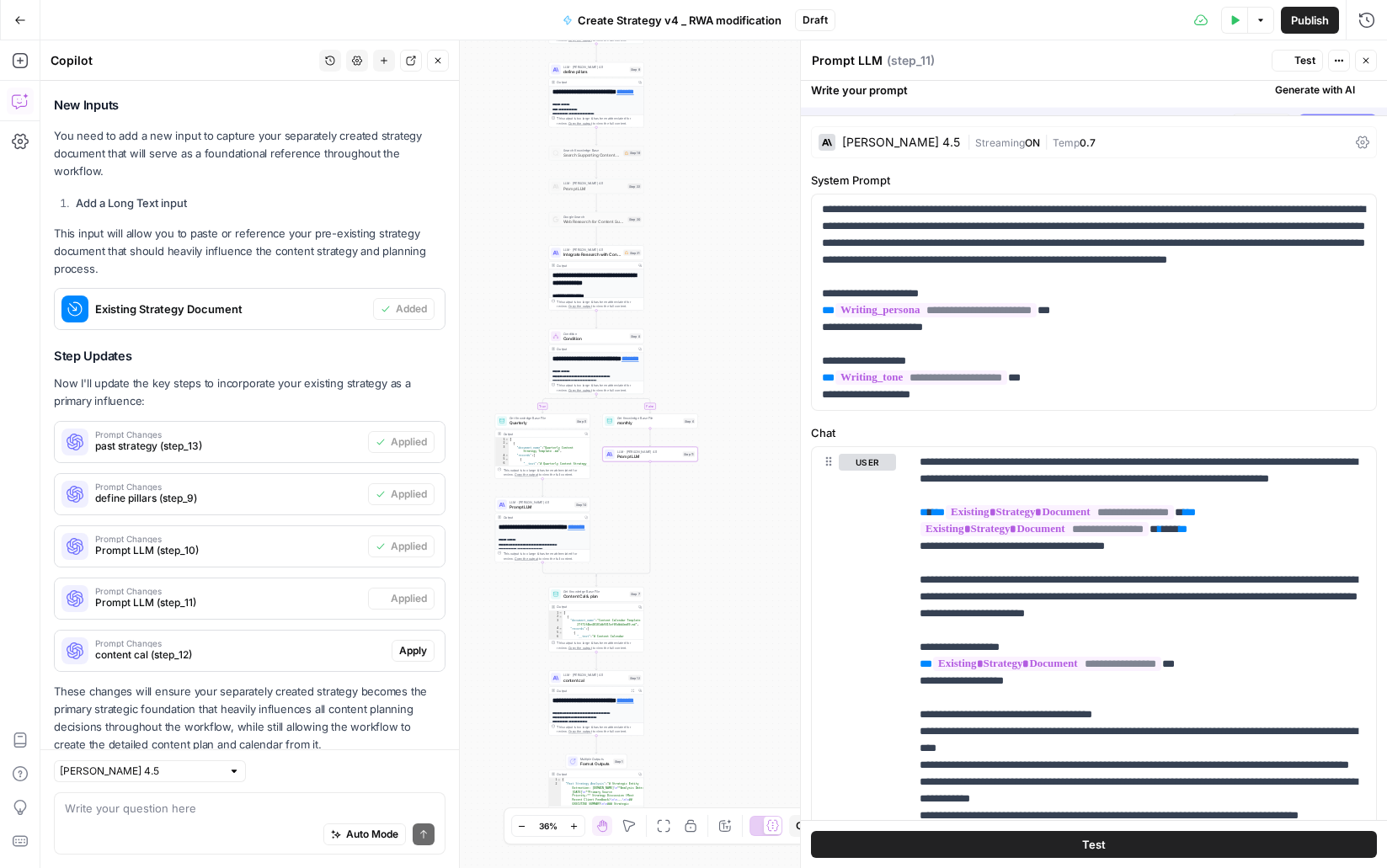
scroll to position [408, 0]
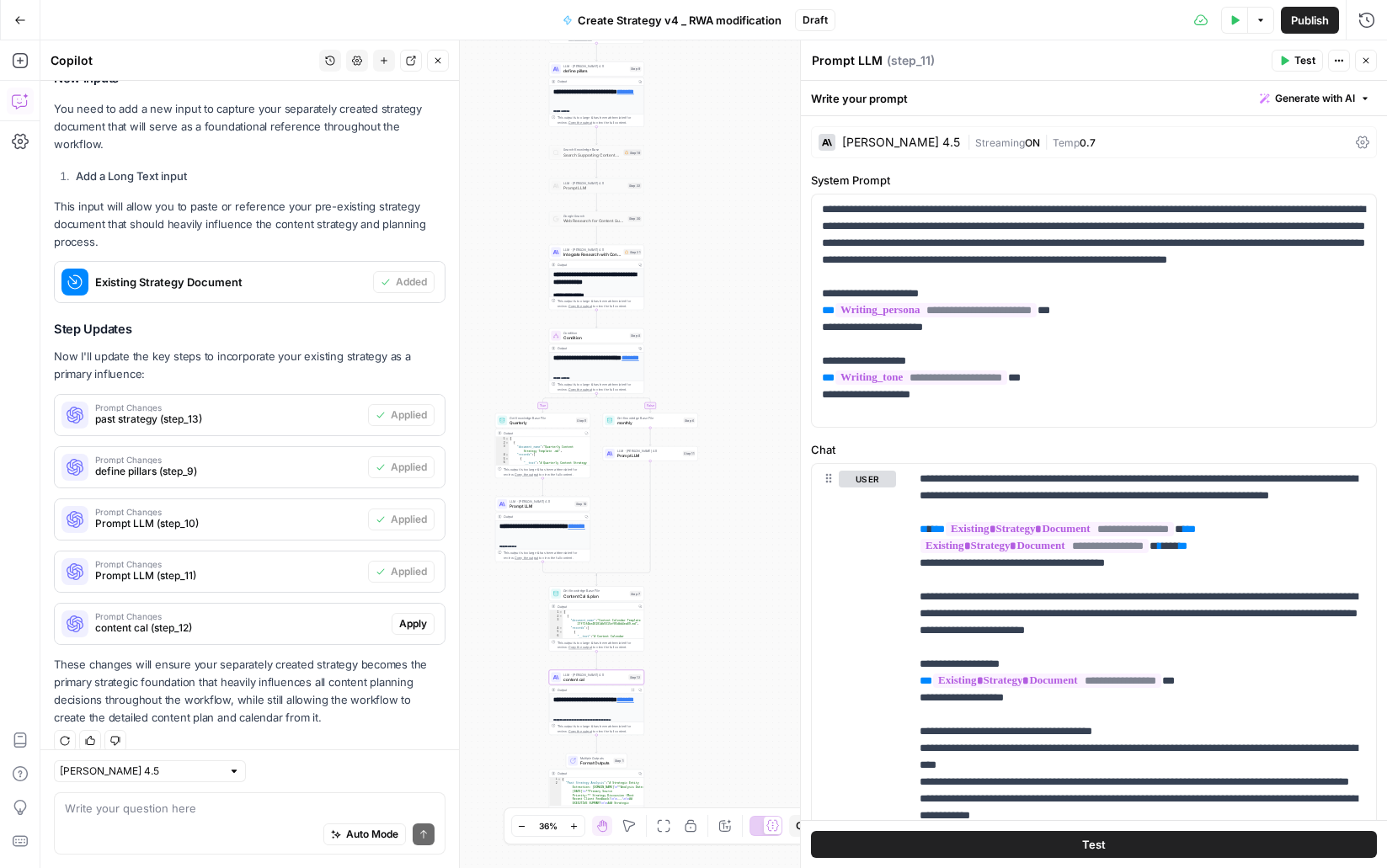
click at [424, 616] on span "Apply" at bounding box center [413, 623] width 28 height 15
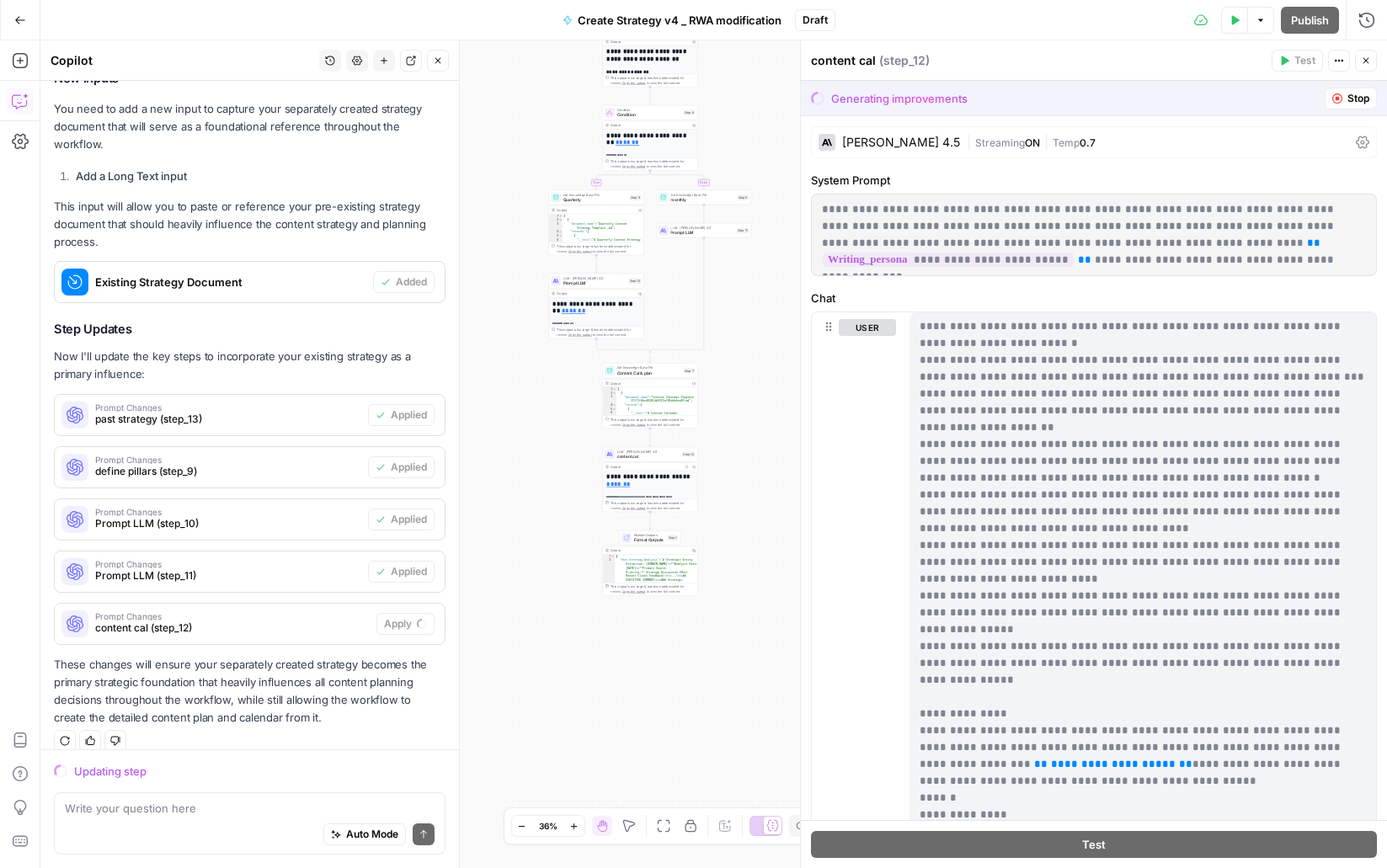
scroll to position [4209, 0]
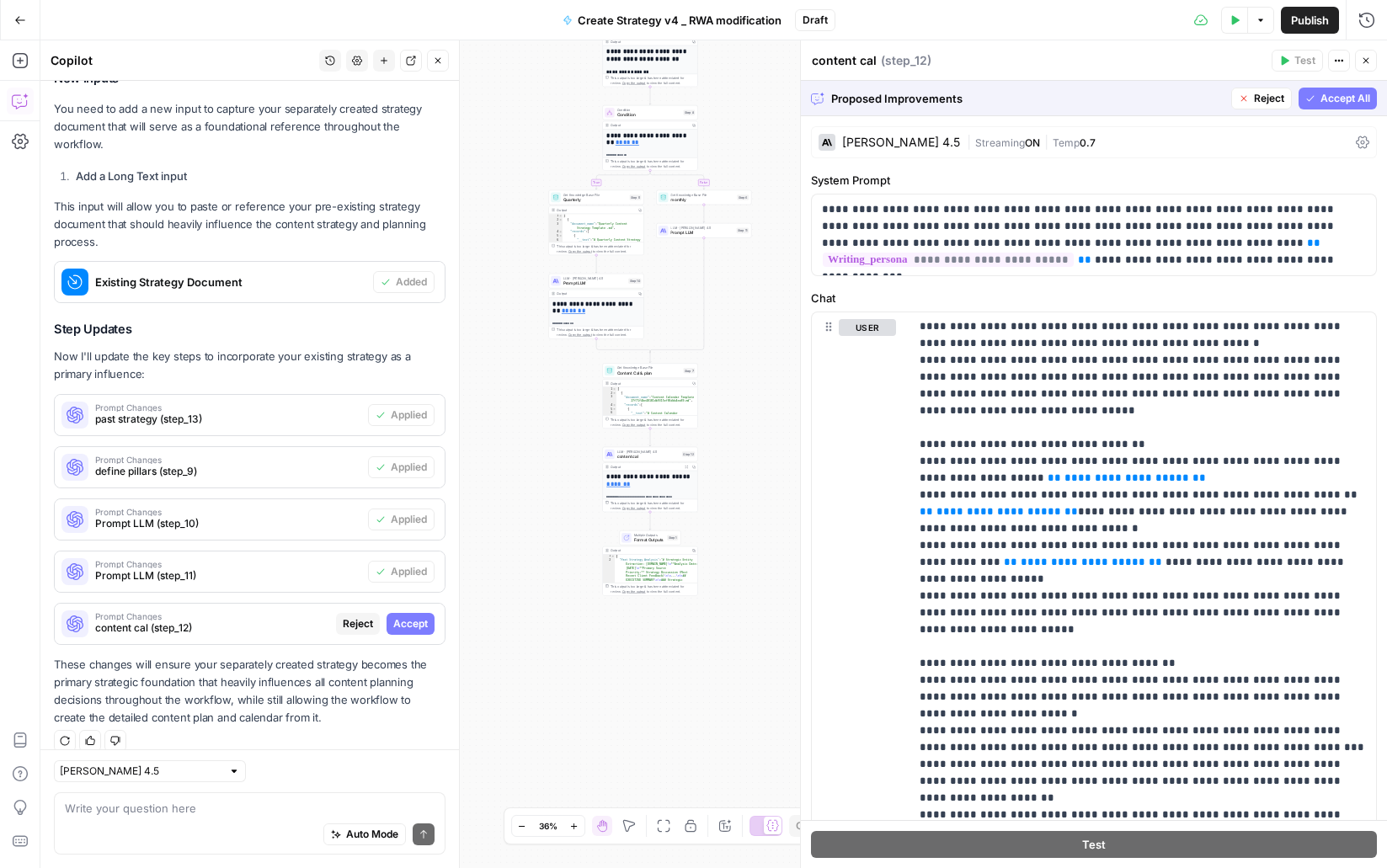
click at [1328, 101] on span "Accept All" at bounding box center [1345, 98] width 50 height 15
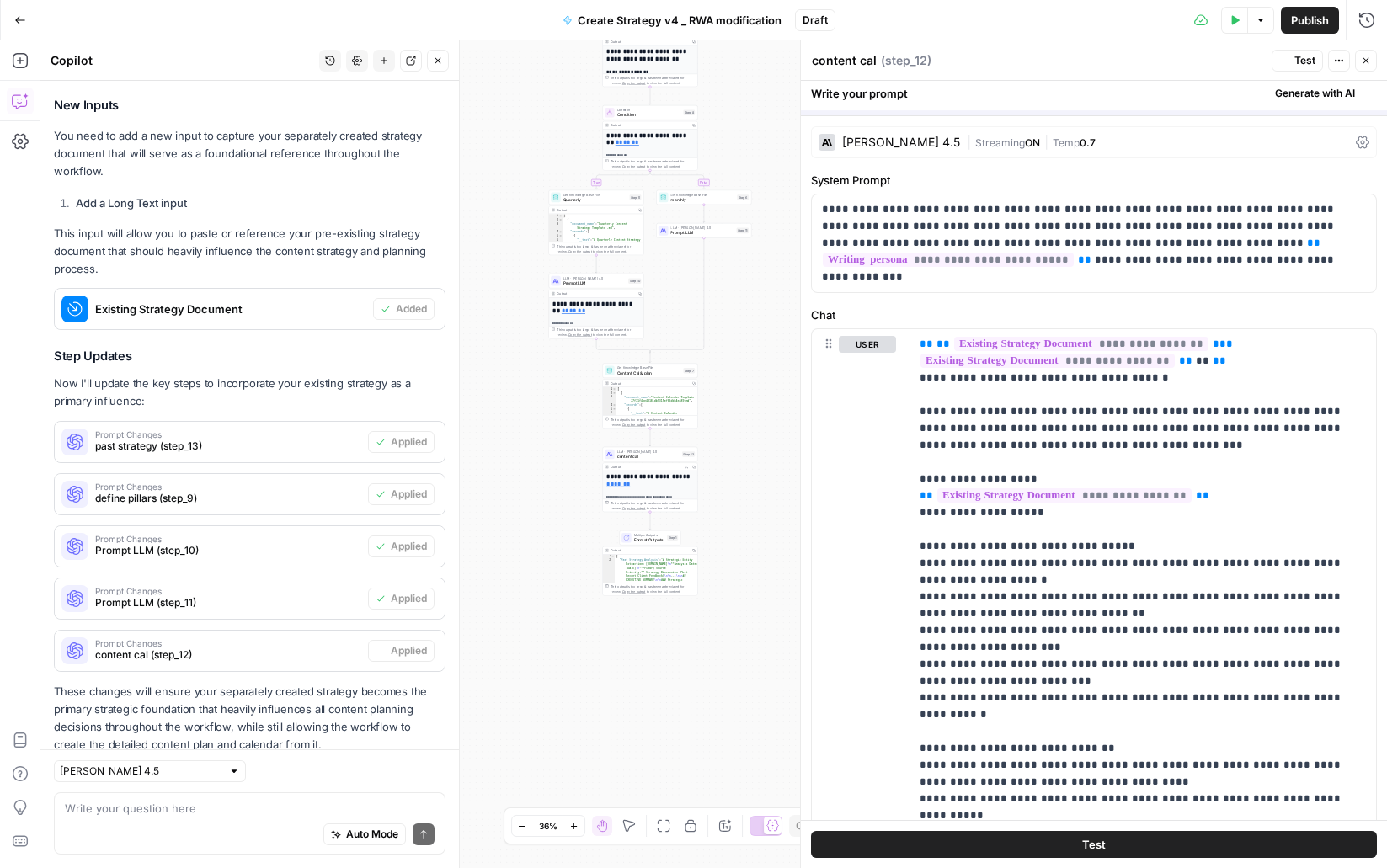
scroll to position [408, 0]
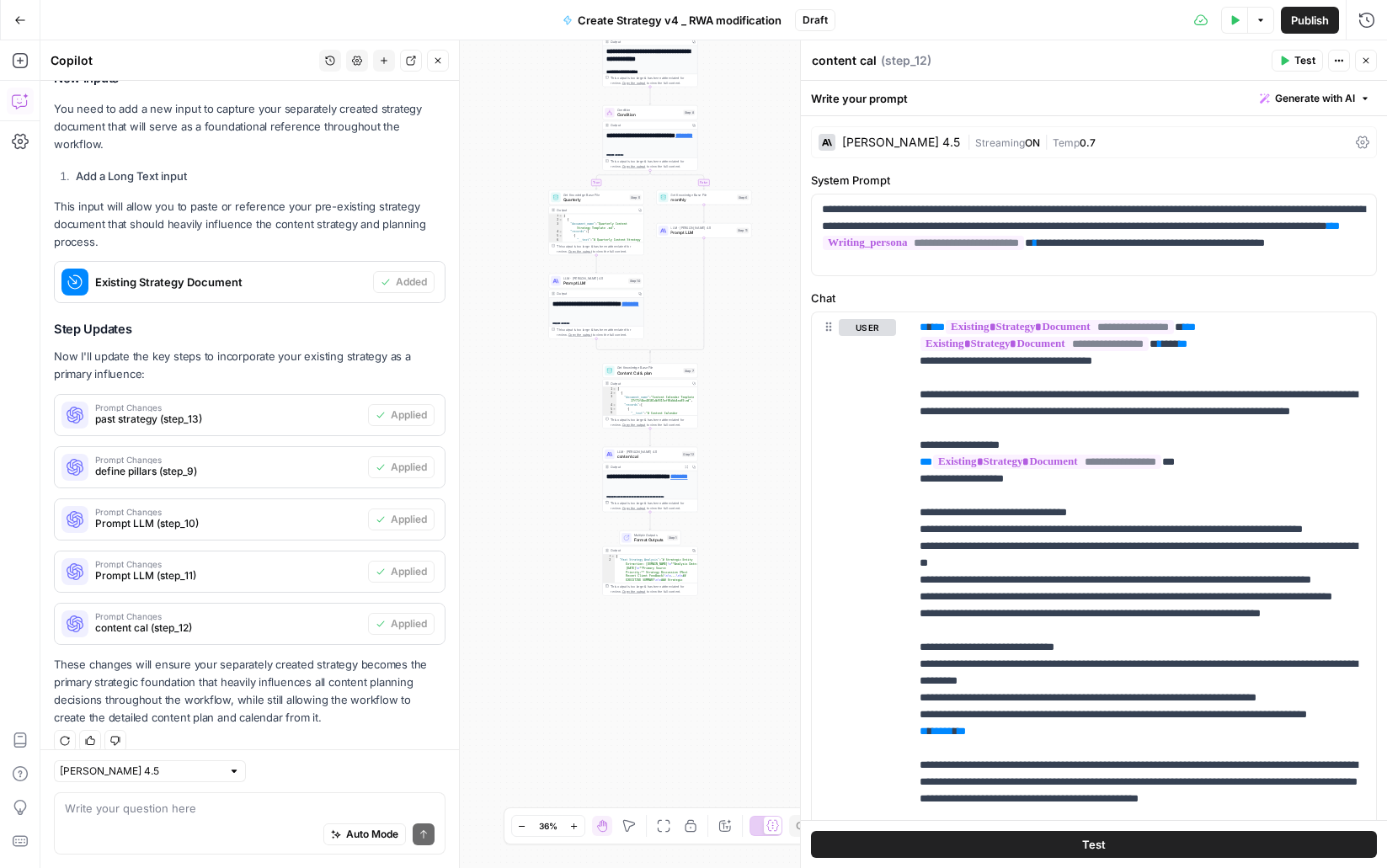
click at [1294, 14] on span "Publish" at bounding box center [1310, 20] width 38 height 17
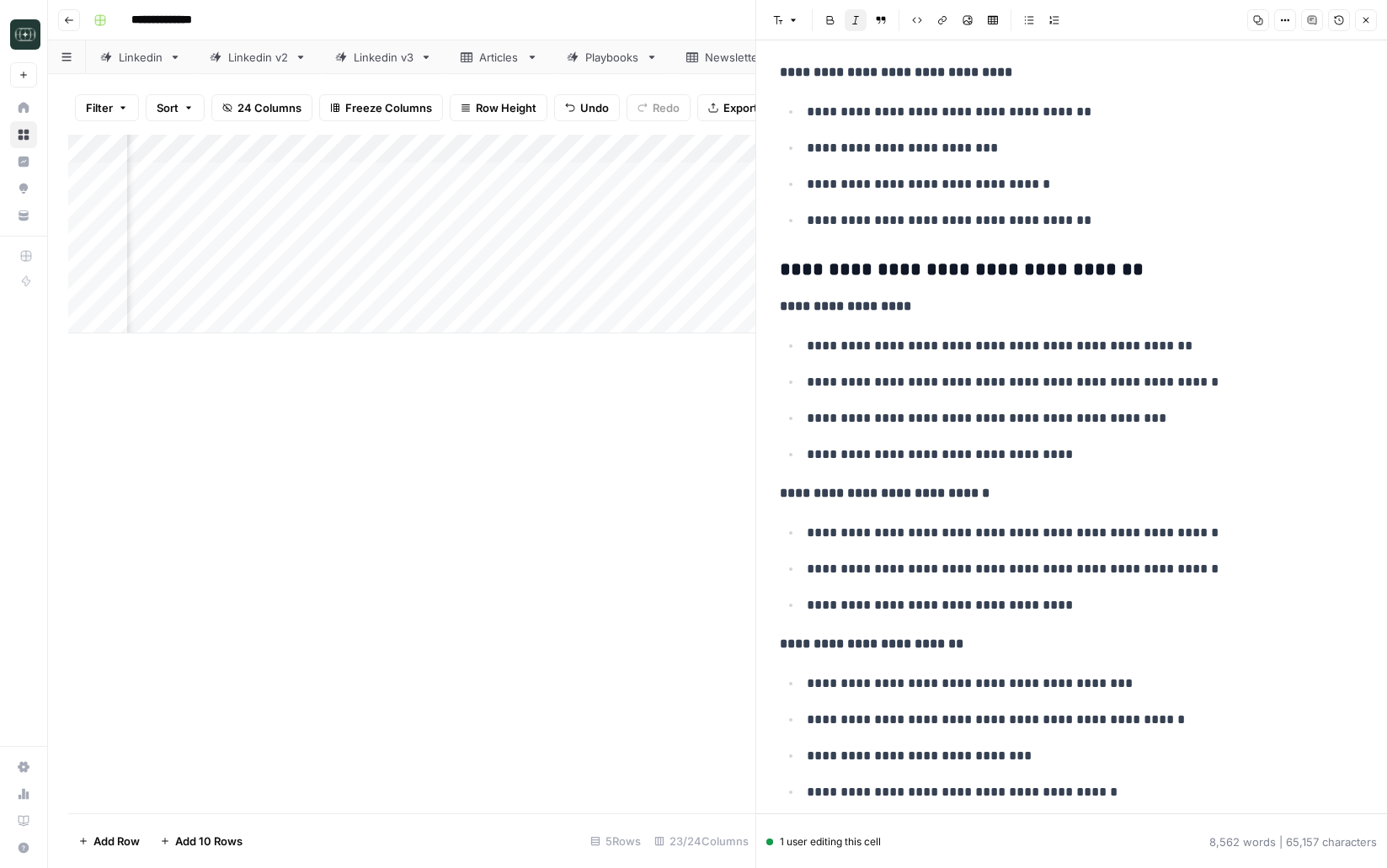
scroll to position [31556, 0]
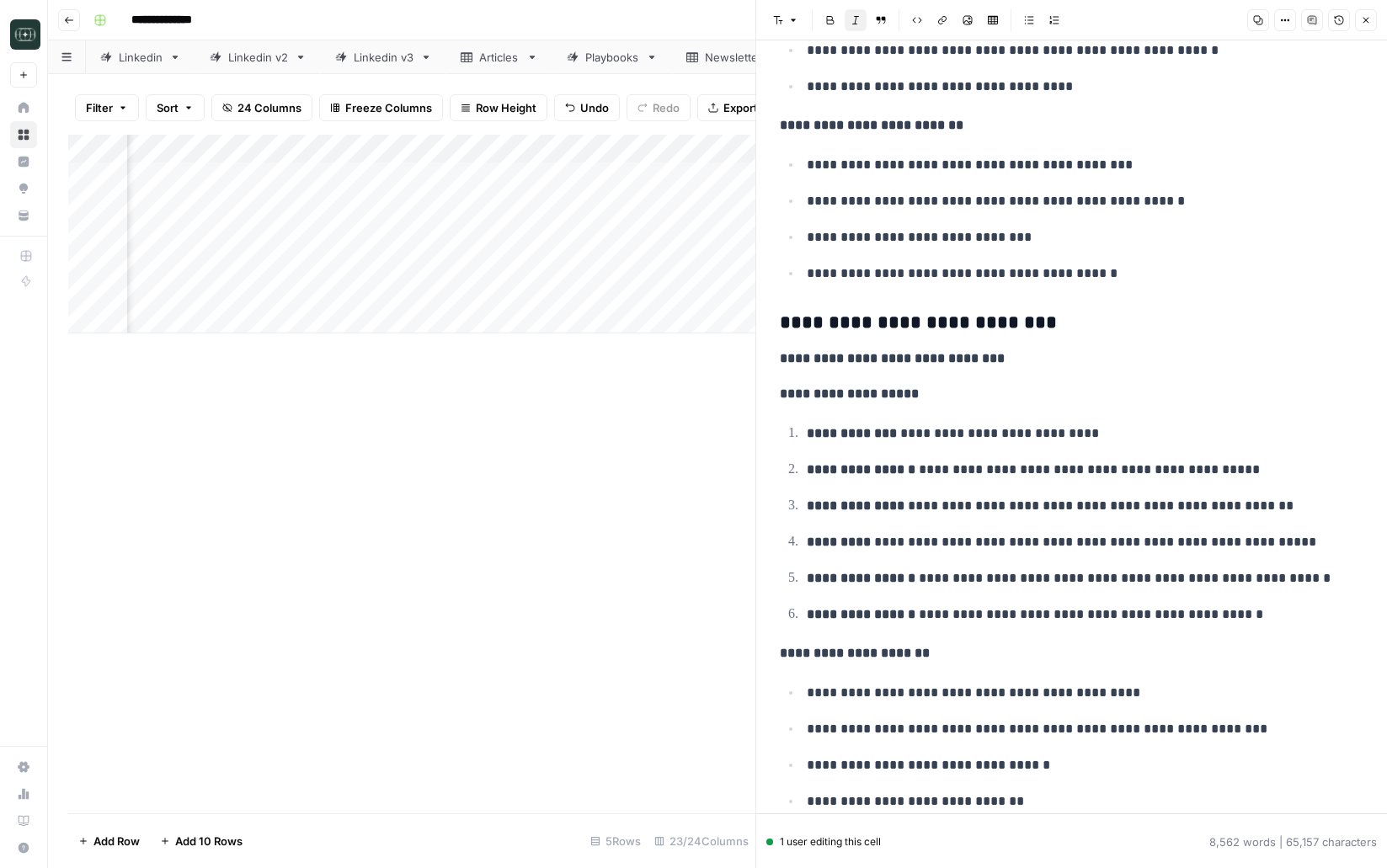
click at [1009, 543] on p "**********" at bounding box center [1085, 542] width 556 height 22
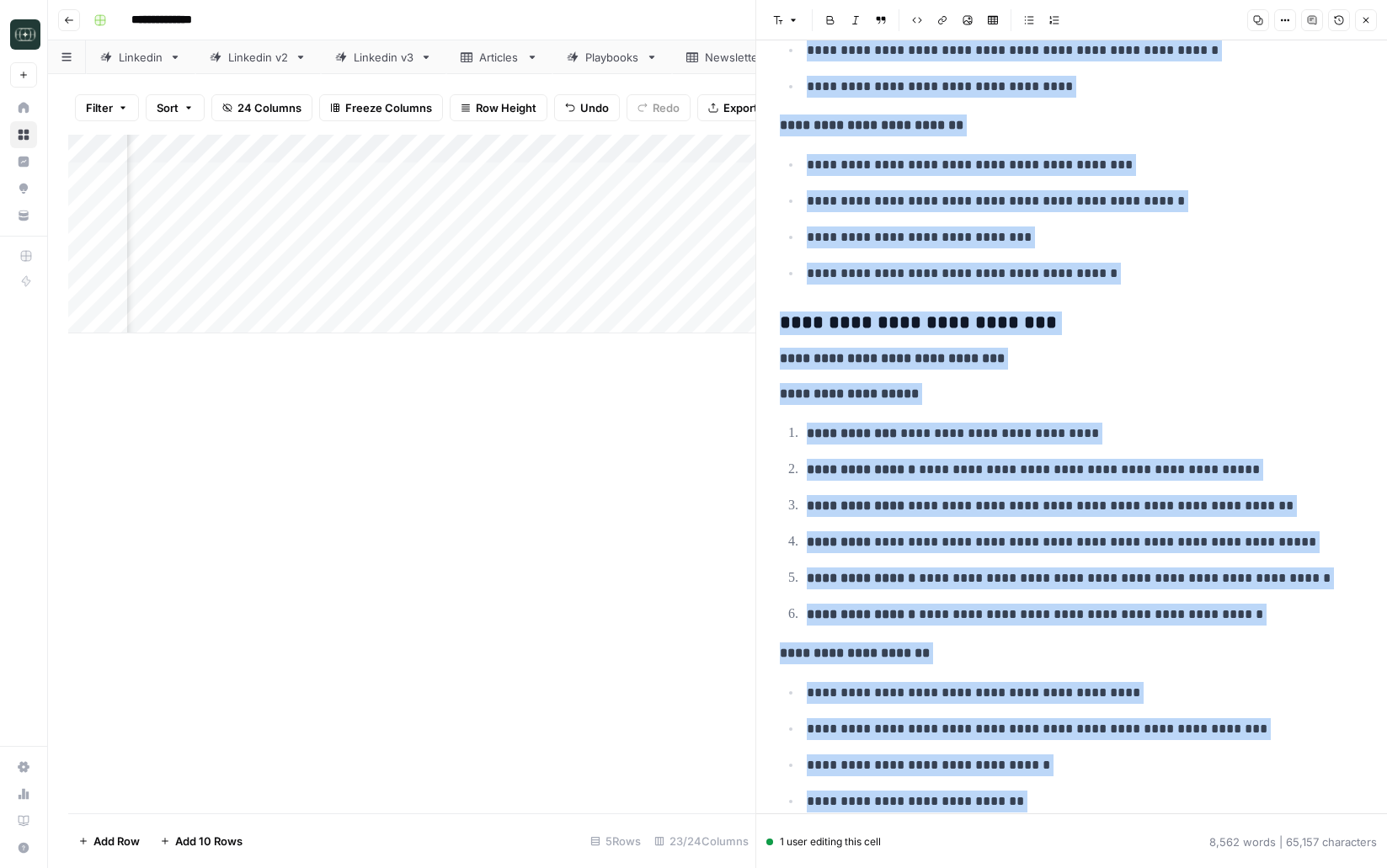
copy div "**********"
click at [1048, 533] on p "**********" at bounding box center [1085, 542] width 556 height 22
click at [428, 293] on div "Add Column" at bounding box center [411, 234] width 687 height 198
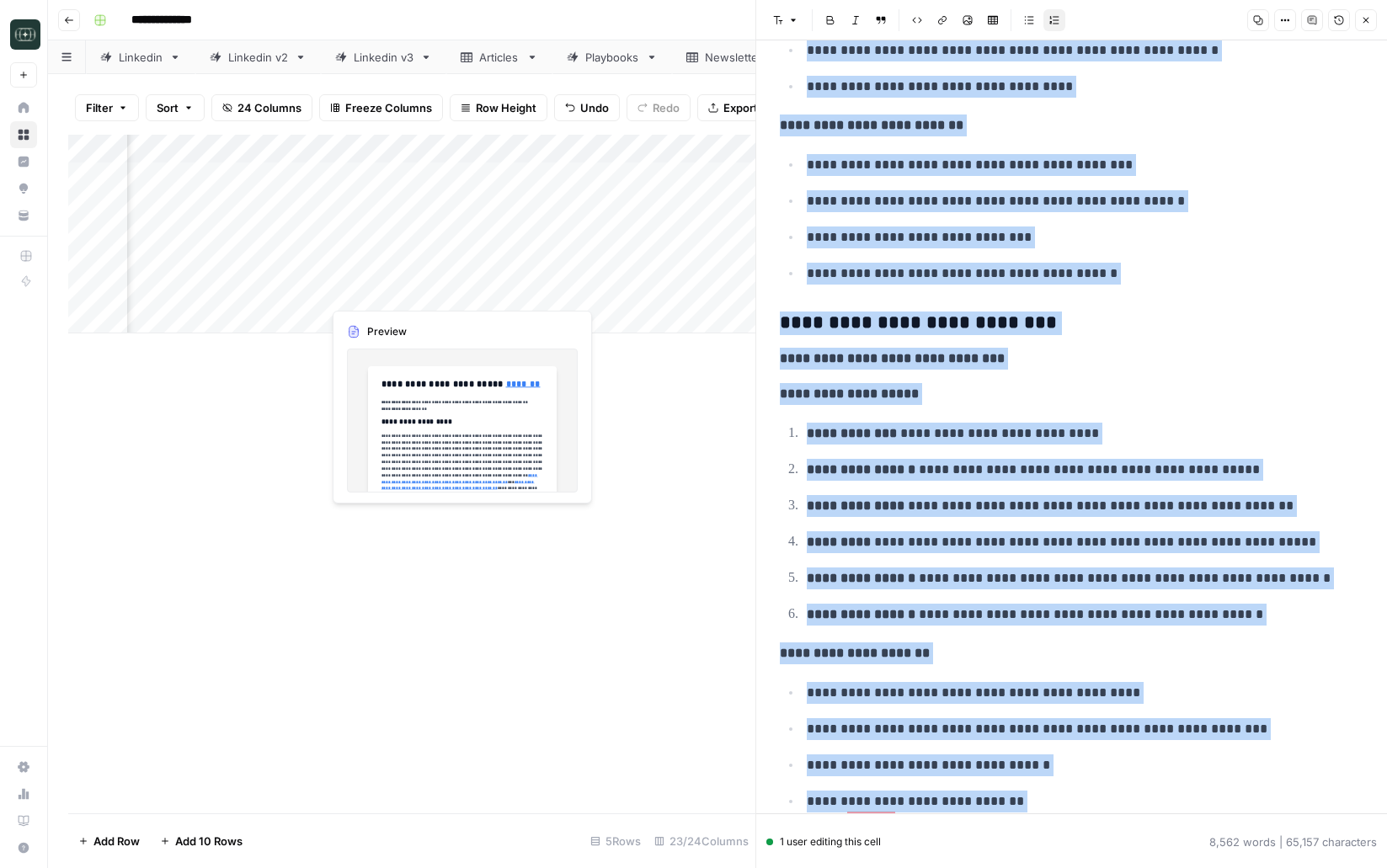
click at [428, 293] on div "Add Column" at bounding box center [411, 234] width 687 height 198
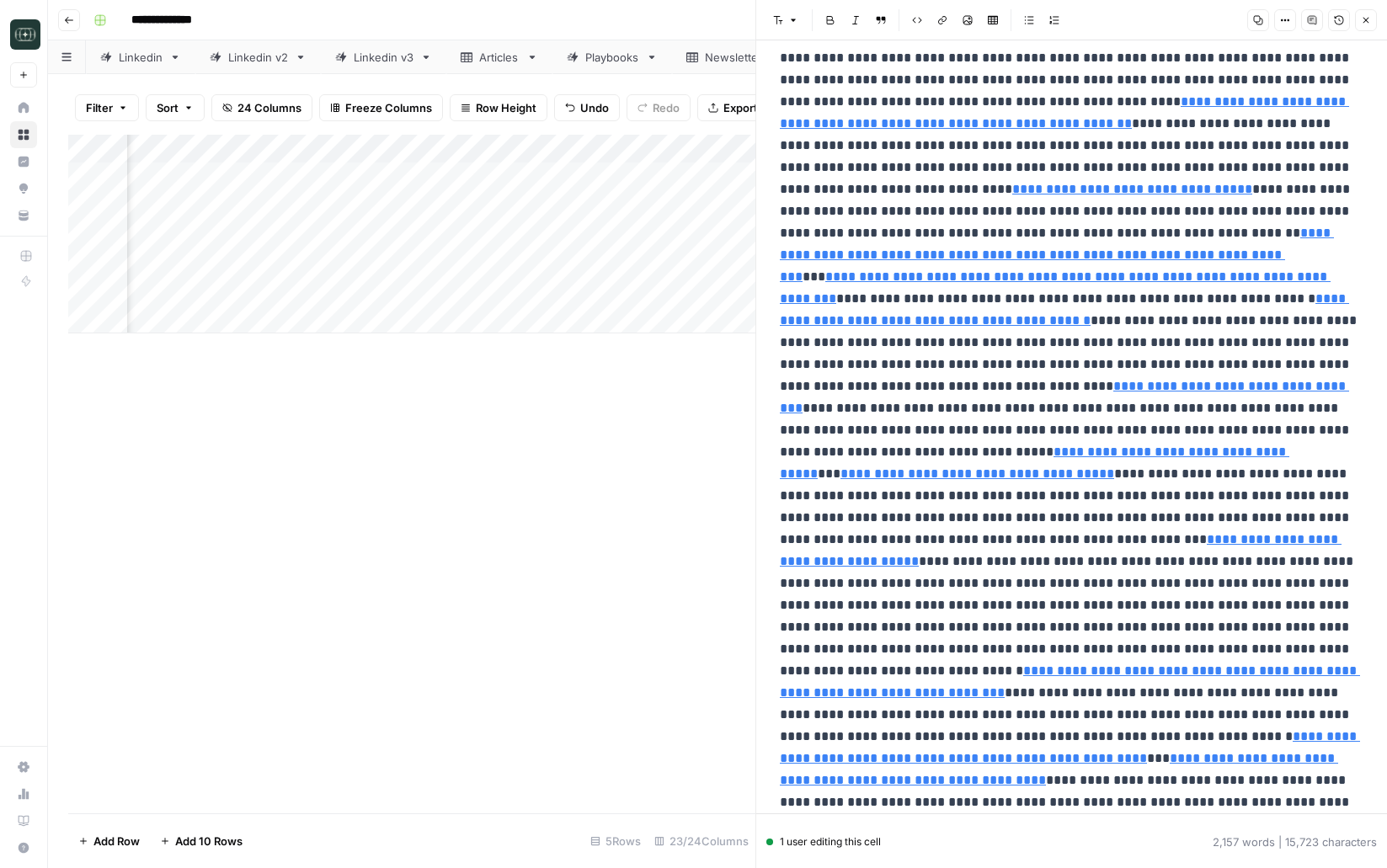
scroll to position [1787, 0]
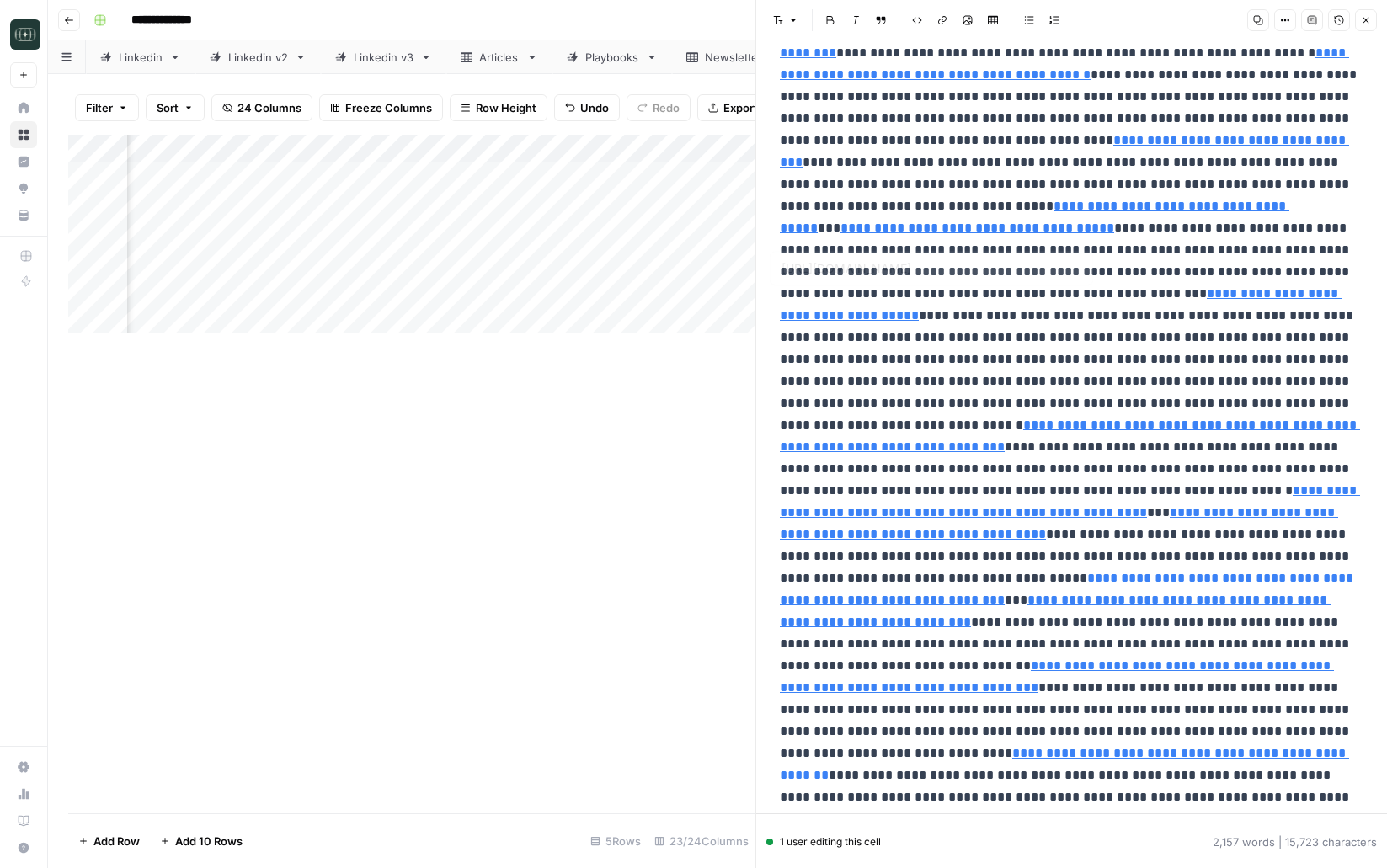
click at [1098, 330] on p "**********" at bounding box center [1072, 380] width 584 height 3830
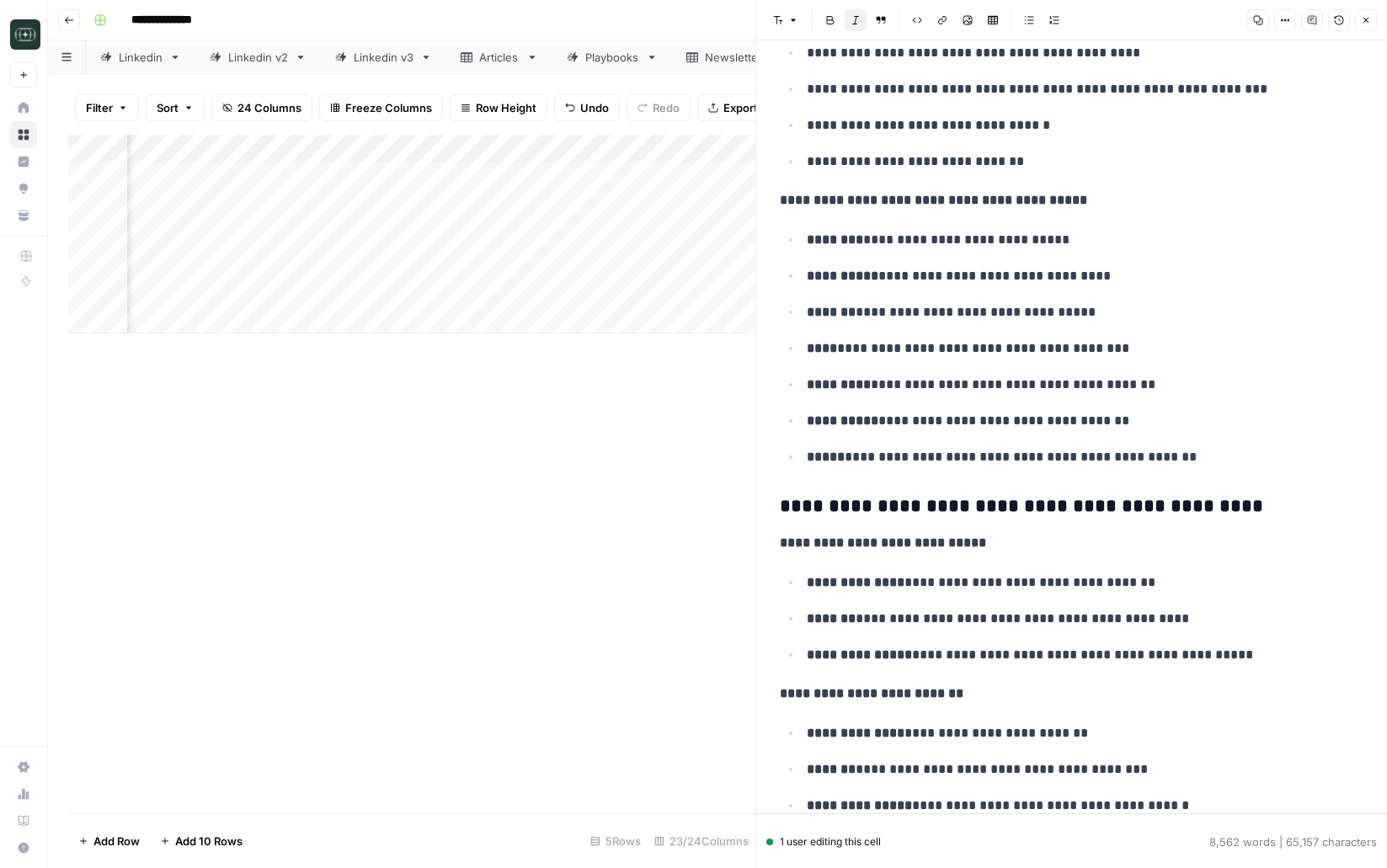
scroll to position [0, 0]
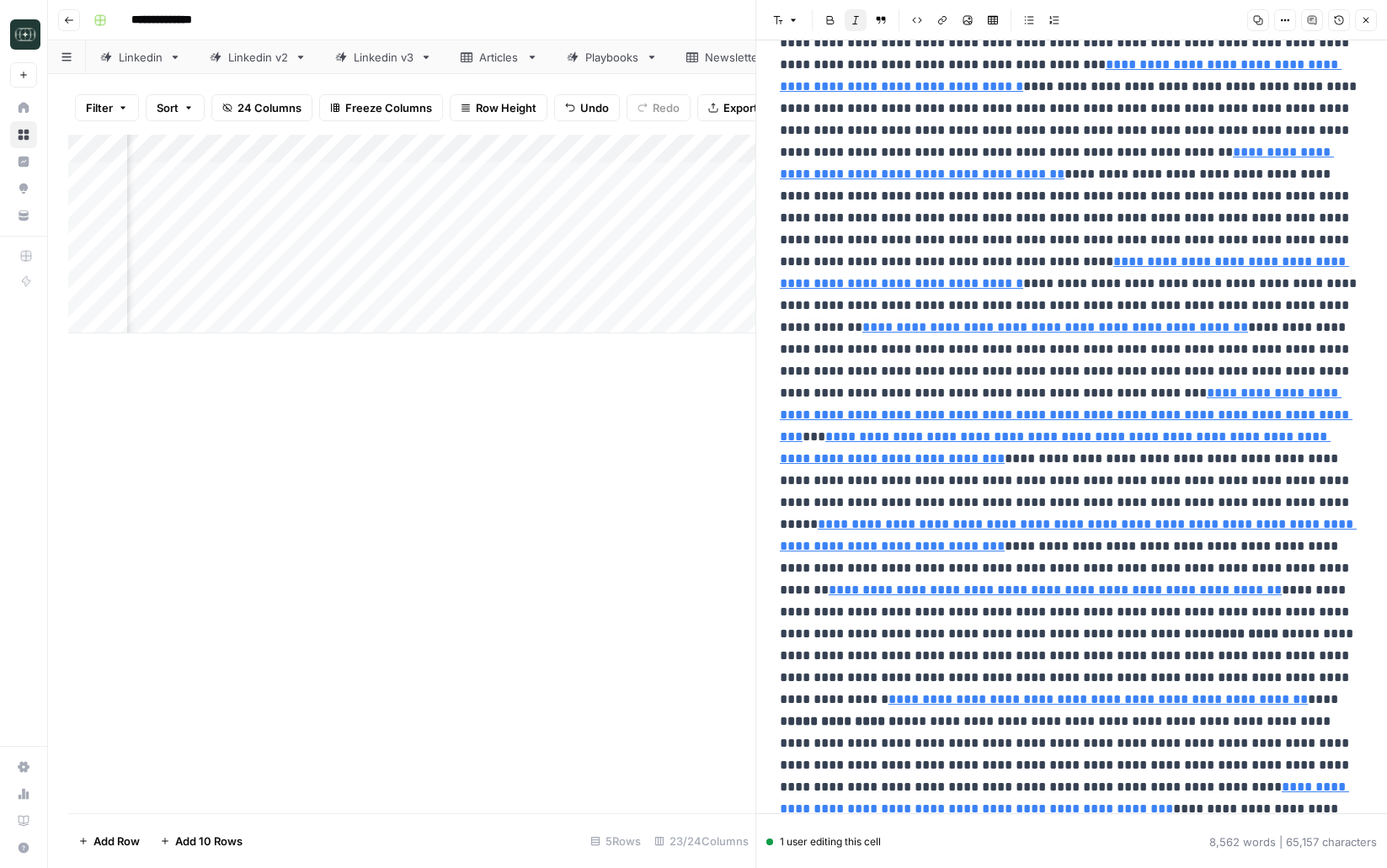
type input "[URL][DOMAIN_NAME]"
click at [1361, 17] on icon "button" at bounding box center [1366, 20] width 10 height 10
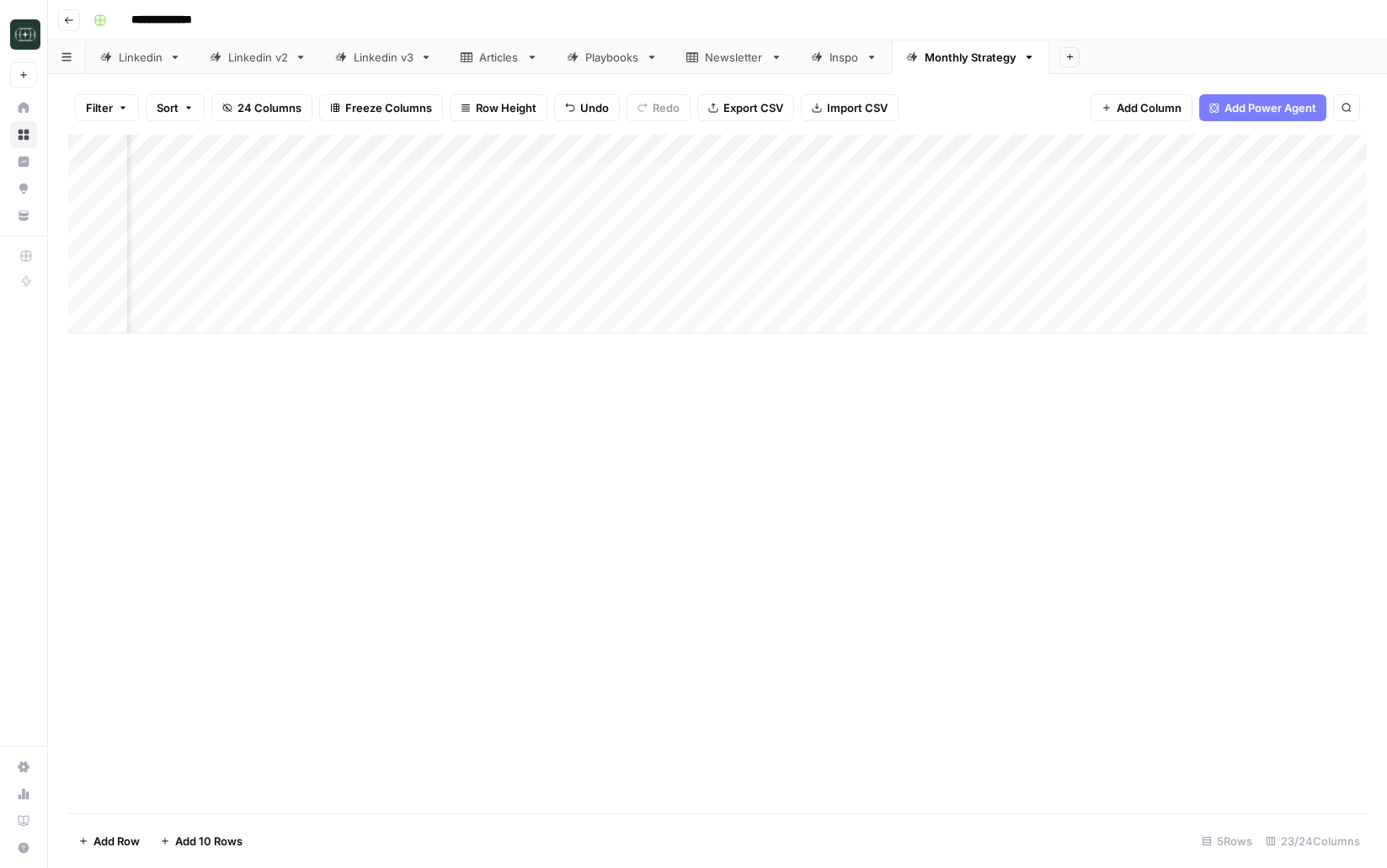
click at [839, 482] on div "Add Column" at bounding box center [718, 474] width 1299 height 679
click at [869, 295] on div "Add Column" at bounding box center [718, 234] width 1299 height 198
click at [919, 287] on div "Add Column" at bounding box center [718, 234] width 1299 height 198
click at [1255, 291] on div "Add Column" at bounding box center [718, 234] width 1299 height 198
click at [1238, 289] on div "Add Column" at bounding box center [718, 234] width 1299 height 198
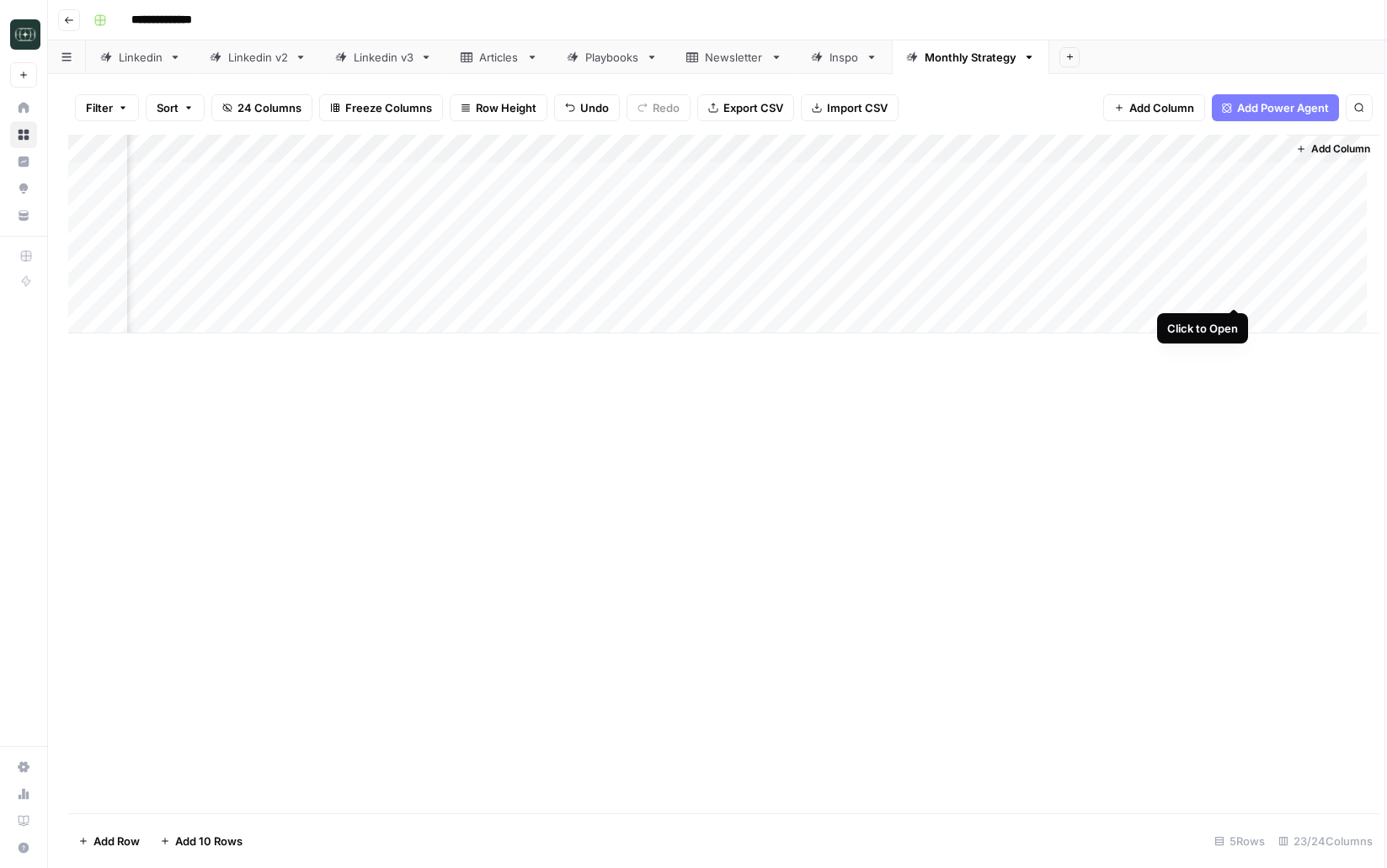
scroll to position [0, 3010]
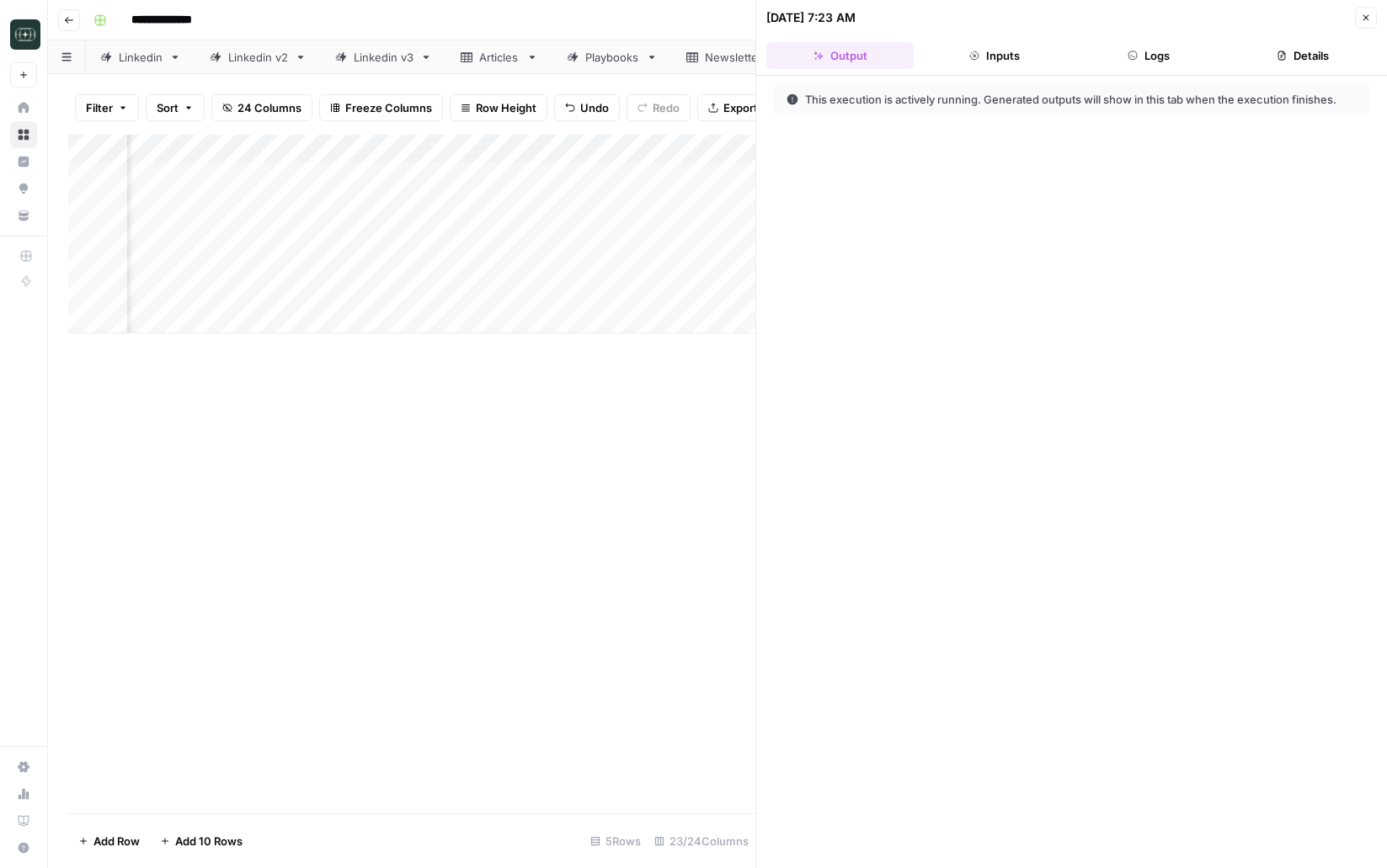
click at [1184, 47] on button "Logs" at bounding box center [1149, 54] width 148 height 27
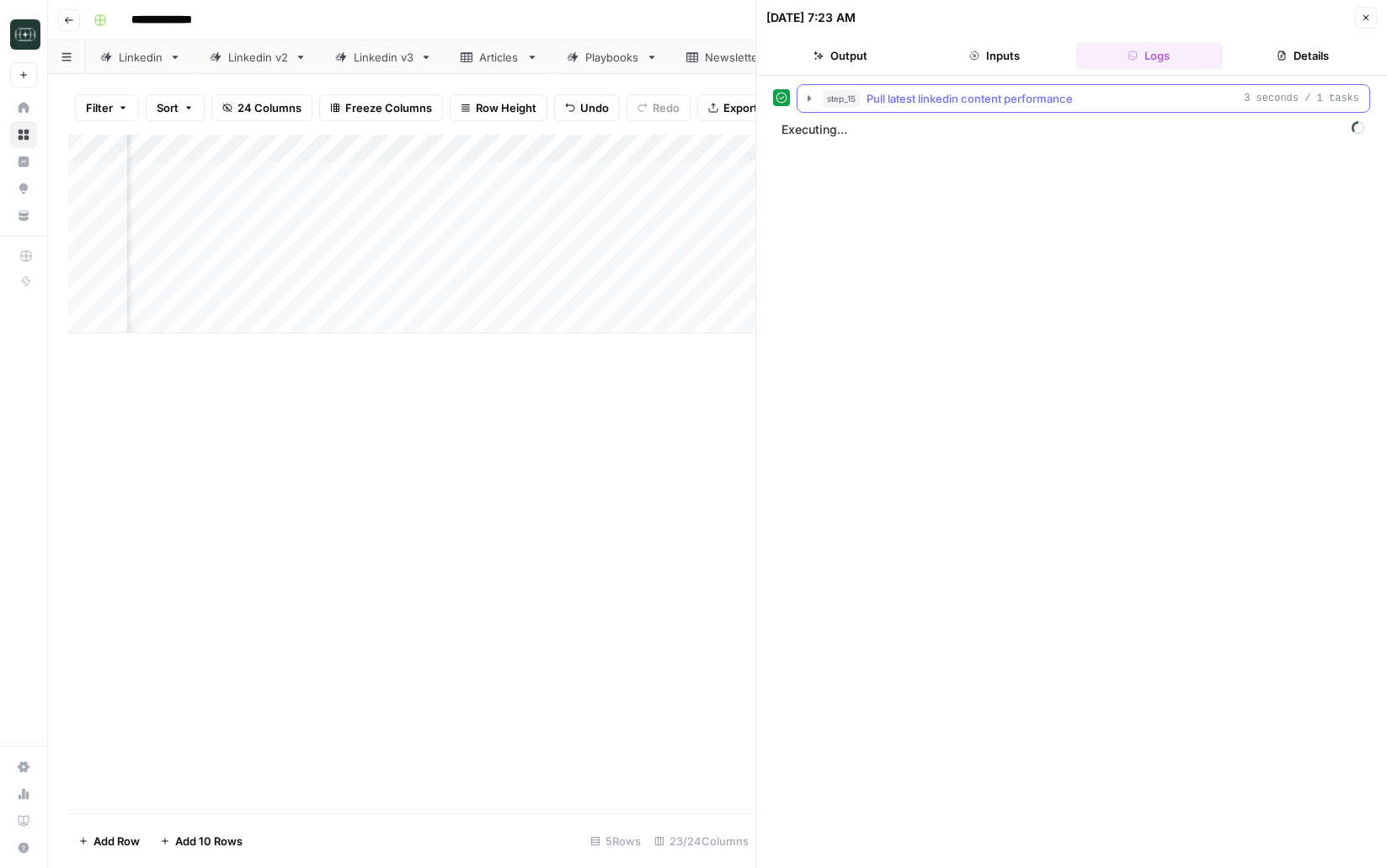
click at [1019, 103] on span "Pull latest linkedin content performance" at bounding box center [970, 98] width 206 height 17
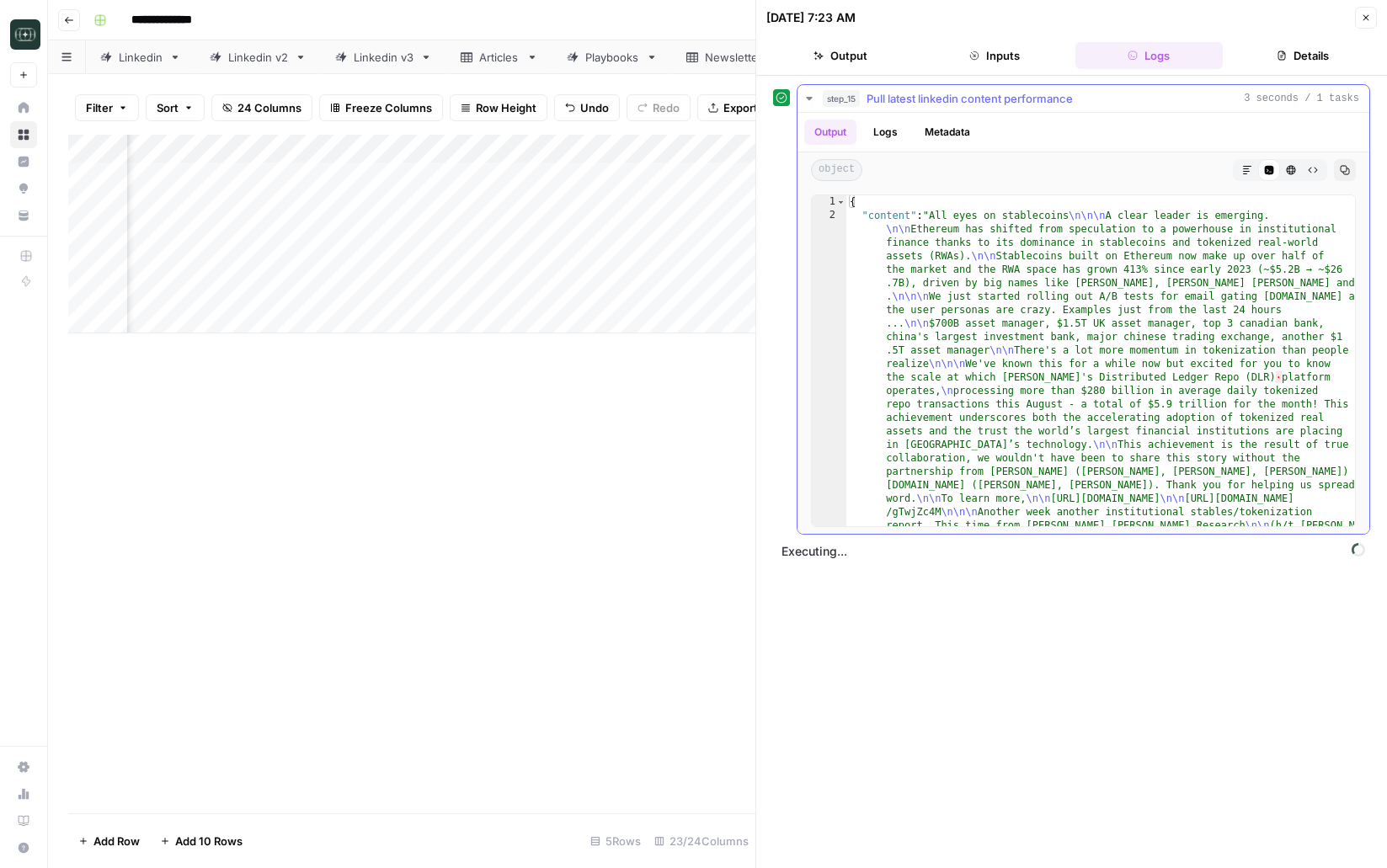
click at [1019, 103] on span "Pull latest linkedin content performance" at bounding box center [970, 98] width 206 height 17
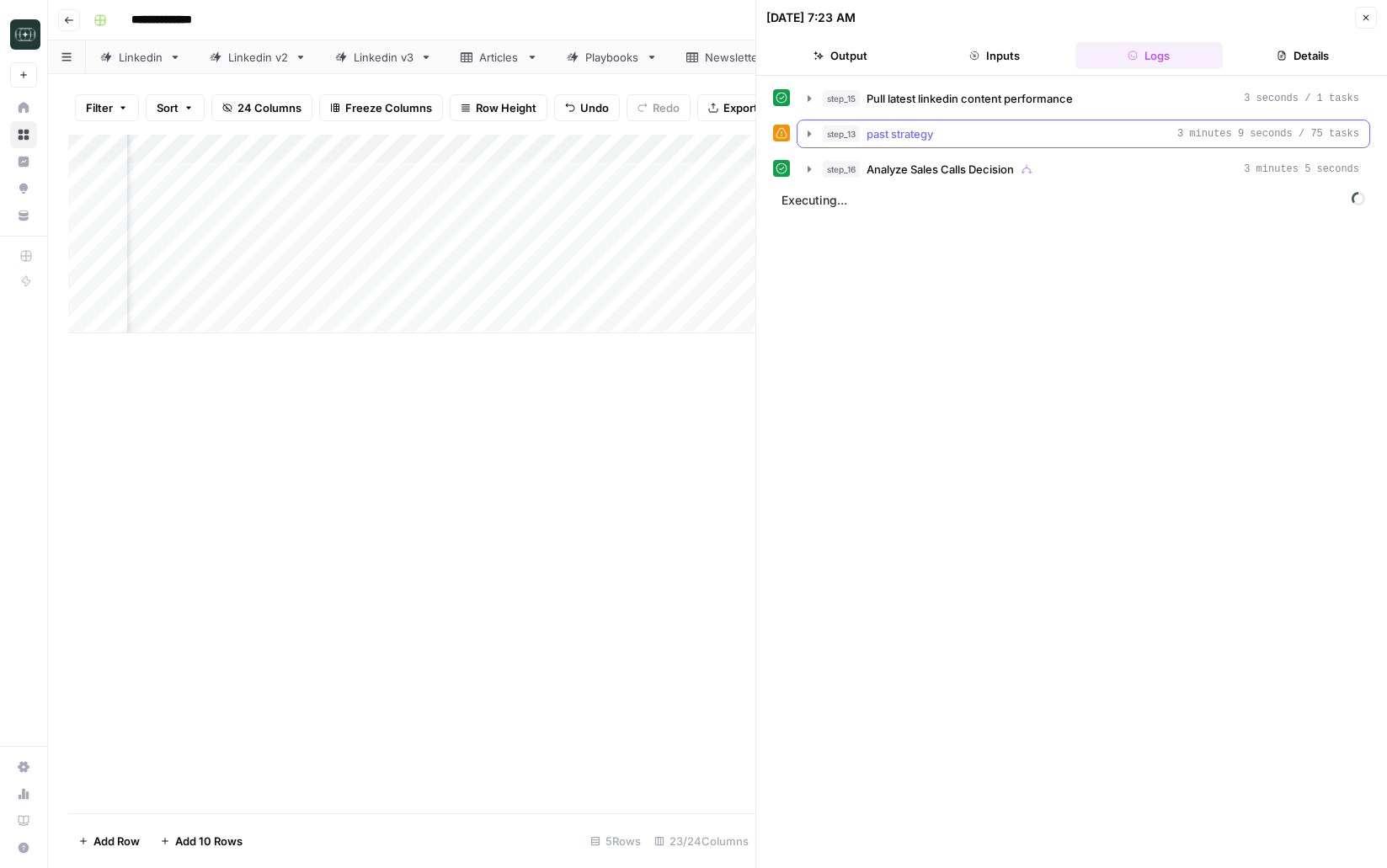
click at [810, 137] on icon "button" at bounding box center [809, 134] width 14 height 14
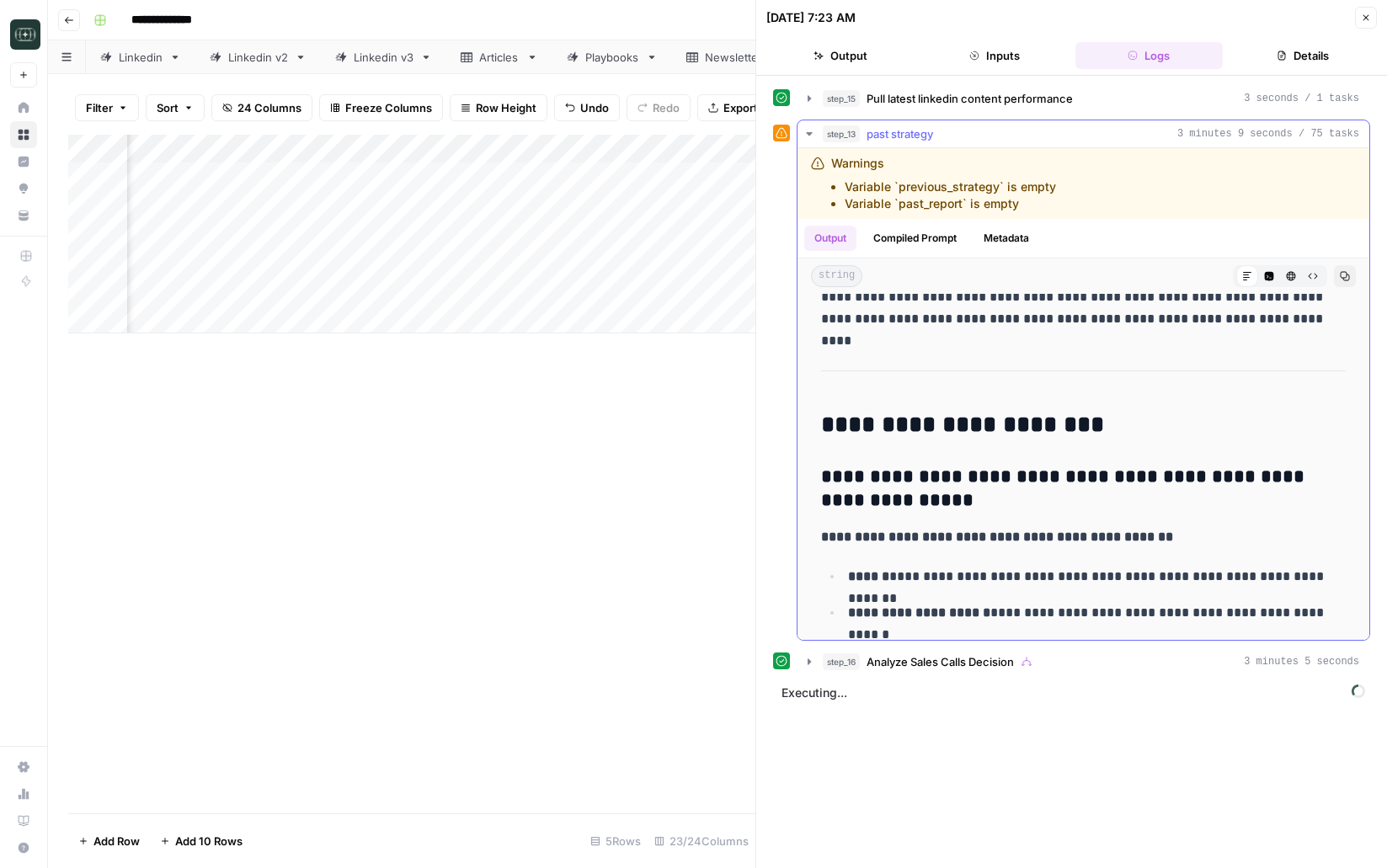
scroll to position [341, 0]
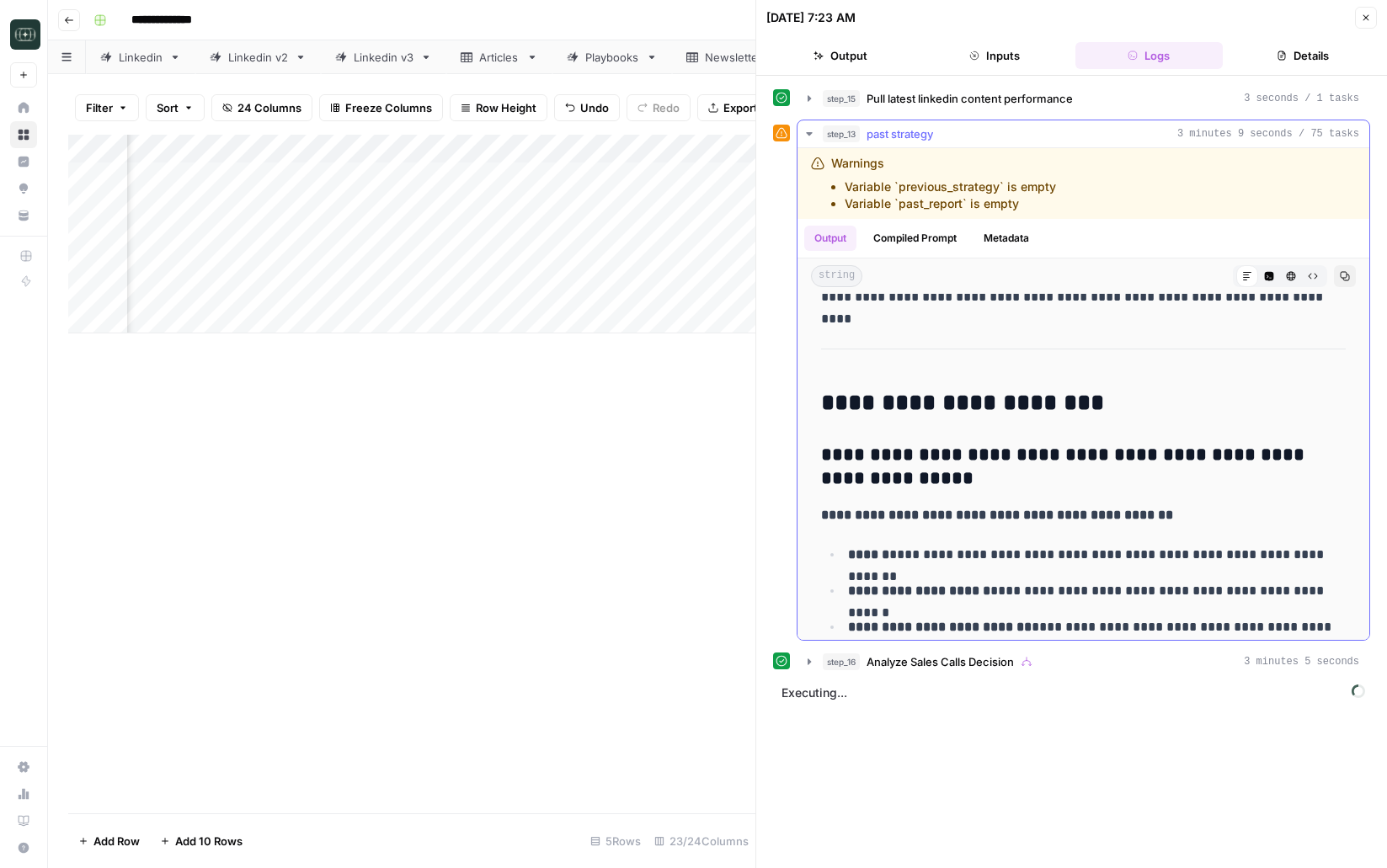
click at [813, 137] on icon "button" at bounding box center [809, 134] width 14 height 14
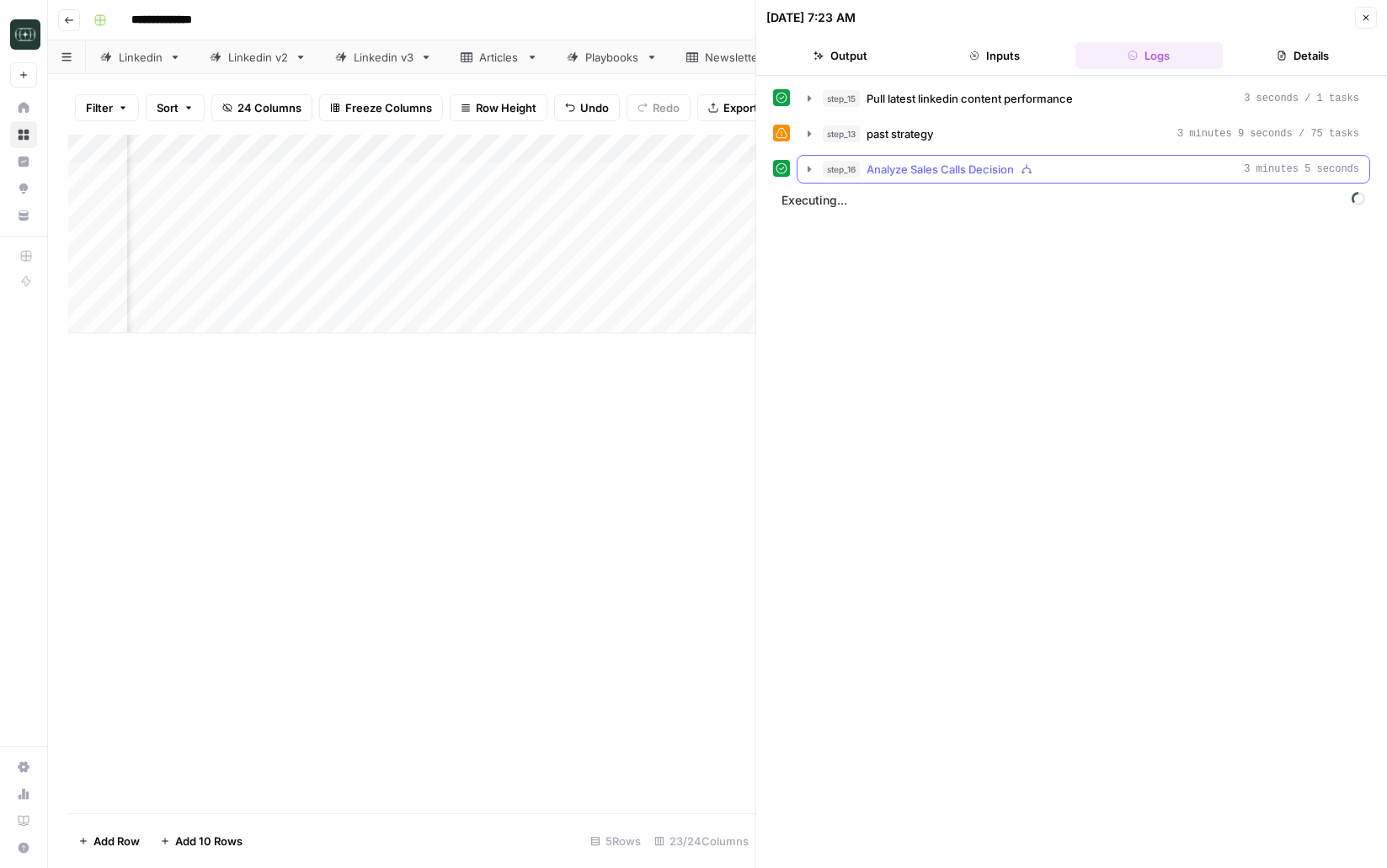
click at [814, 176] on button "step_16 Analyze Sales Calls Decision 3 minutes 5 seconds" at bounding box center [1083, 168] width 572 height 27
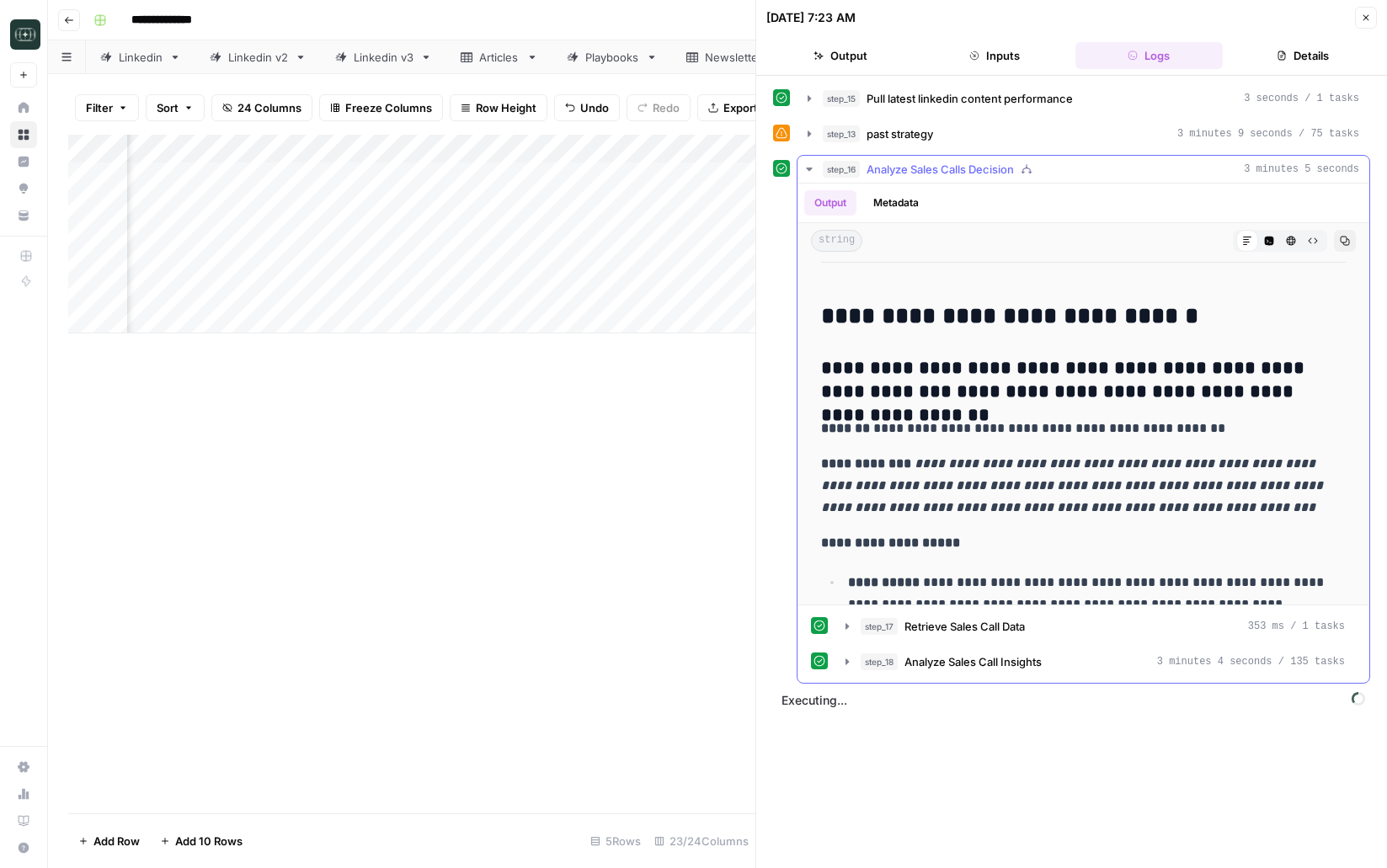
scroll to position [419, 0]
